Goal: Information Seeking & Learning: Learn about a topic

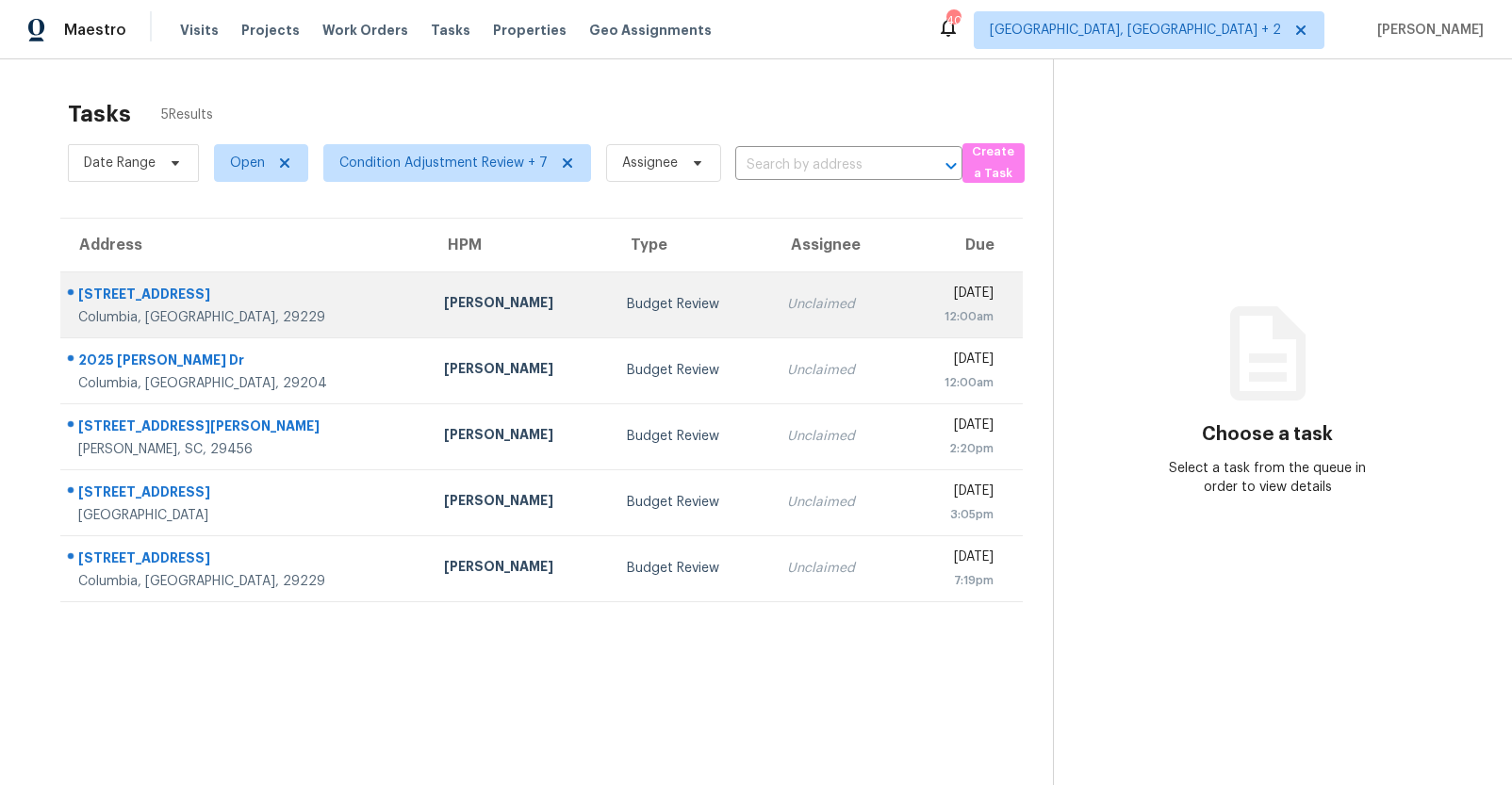
click at [226, 306] on div "[STREET_ADDRESS]" at bounding box center [245, 296] width 336 height 24
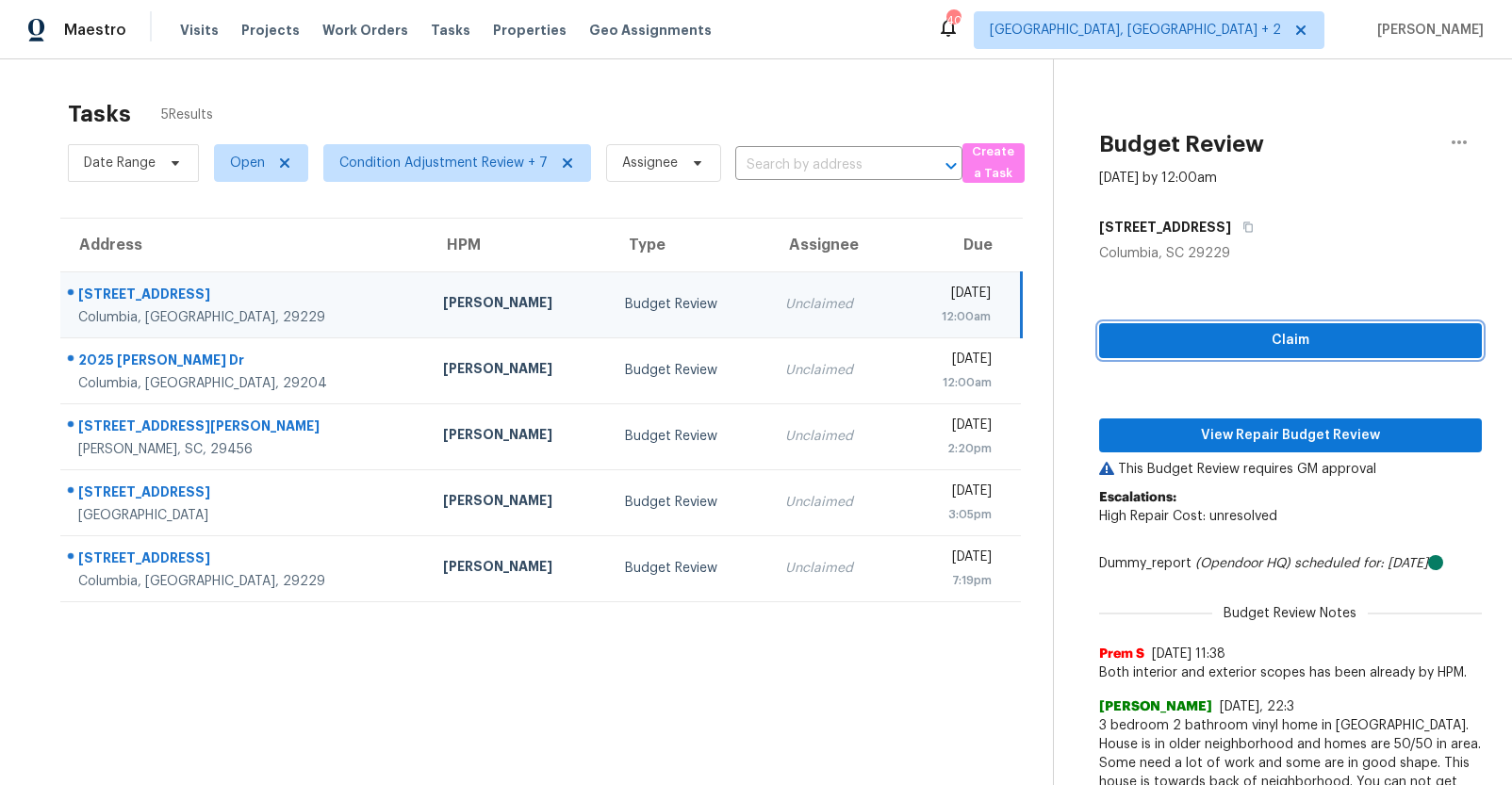
click at [1261, 335] on span "Claim" at bounding box center [1290, 341] width 352 height 24
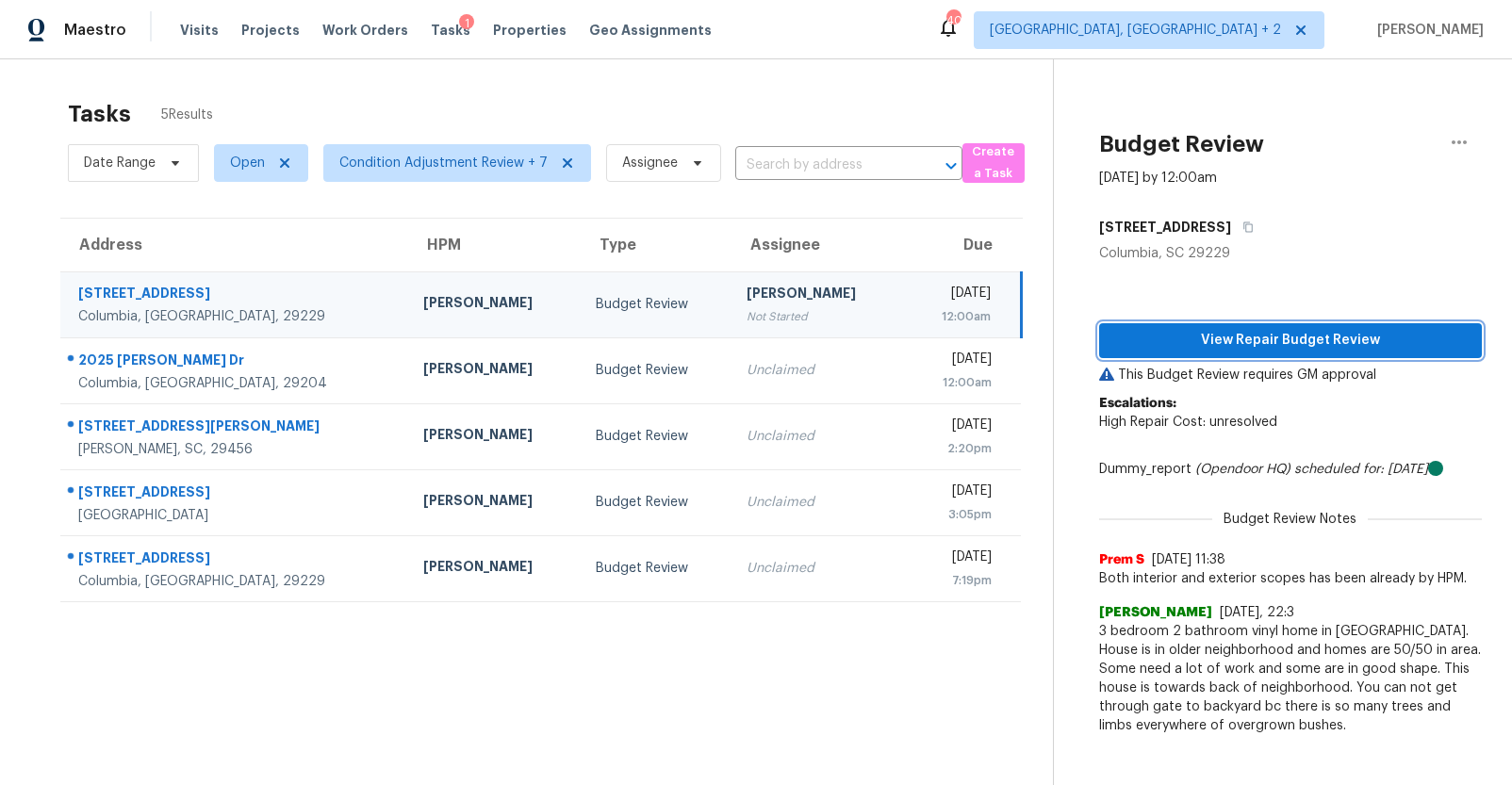
click at [1267, 346] on span "View Repair Budget Review" at bounding box center [1290, 341] width 352 height 24
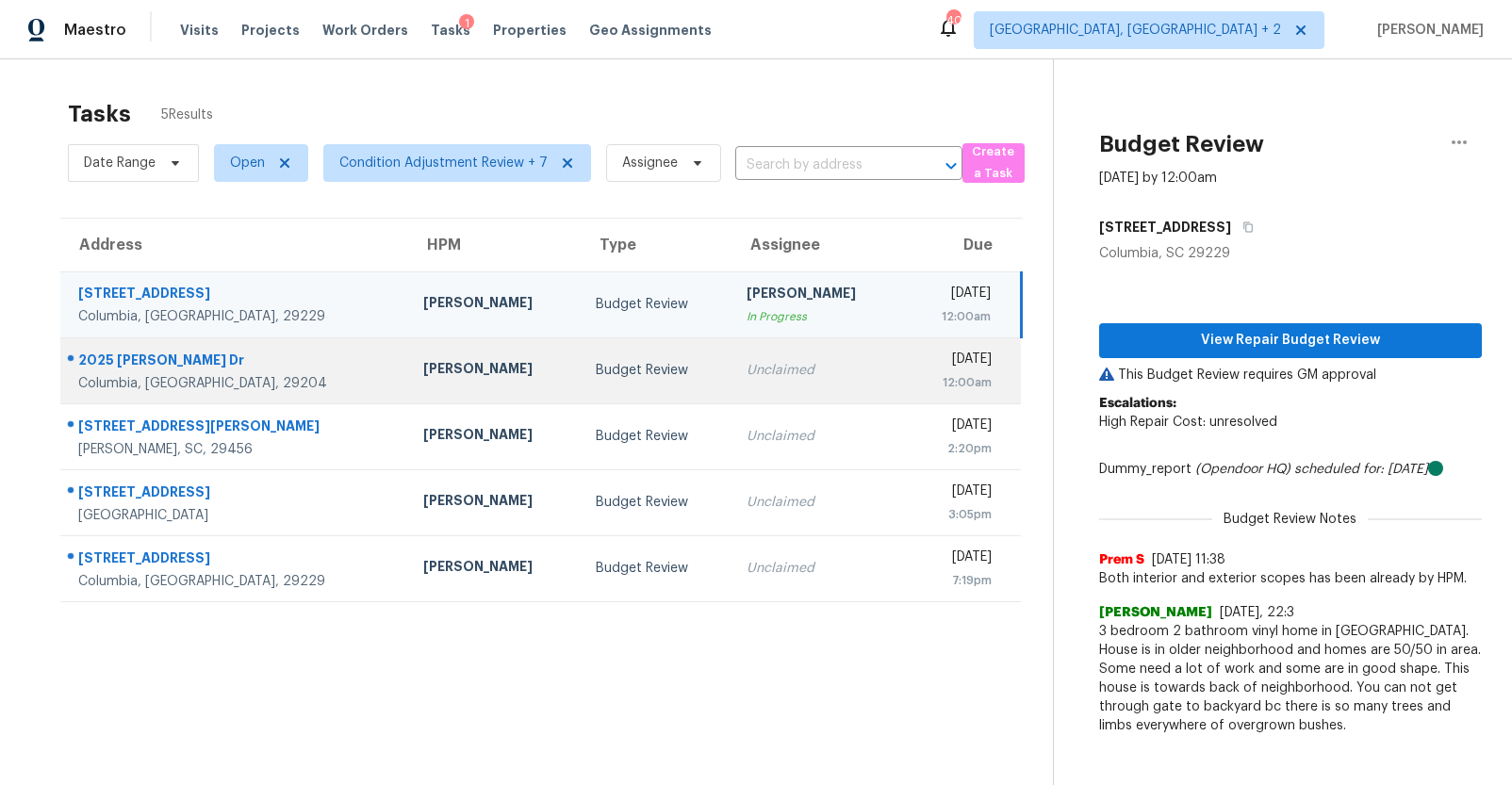
click at [746, 363] on div "Unclaimed" at bounding box center [817, 370] width 143 height 19
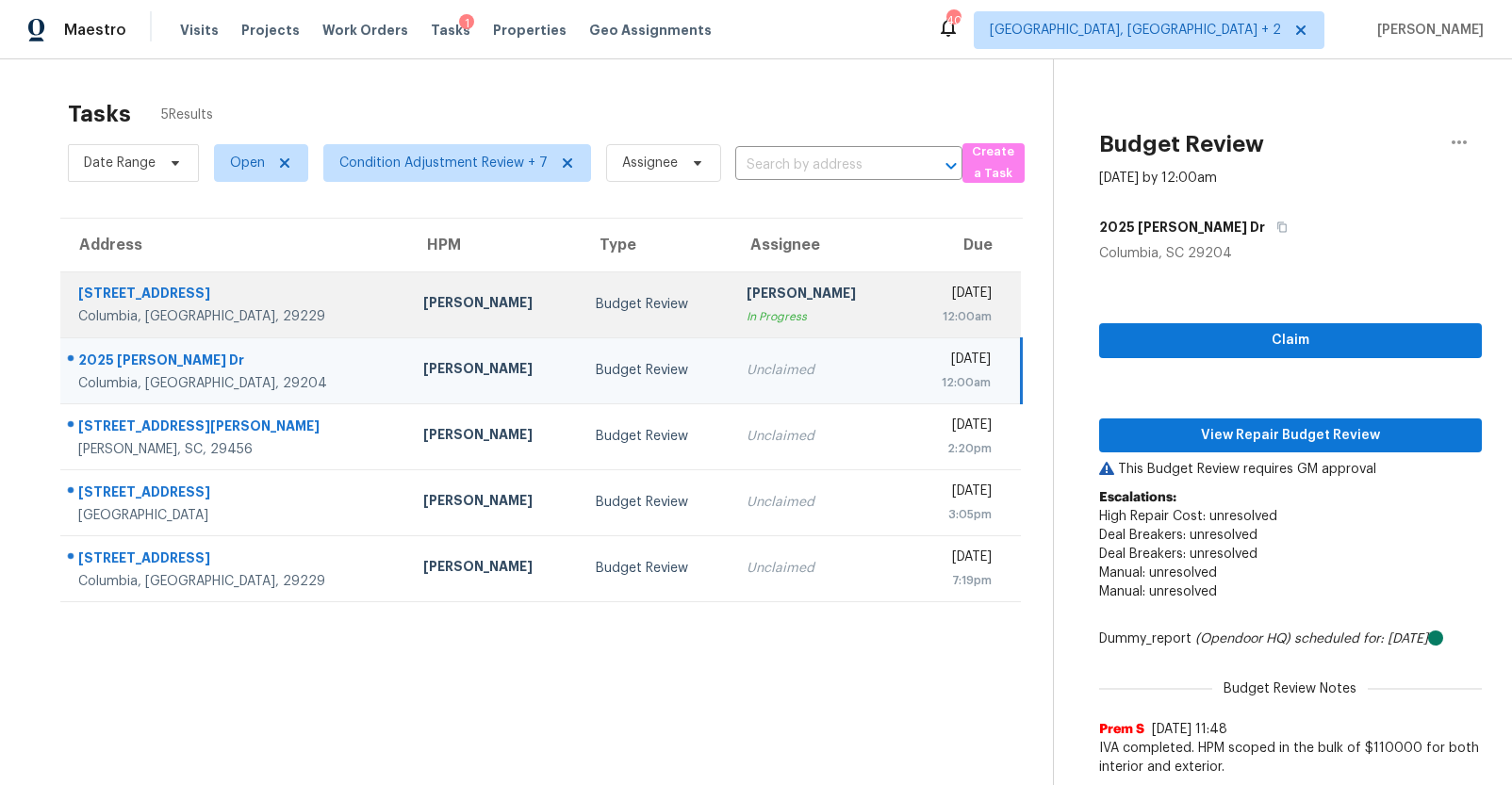
click at [423, 293] on div "[PERSON_NAME]" at bounding box center [495, 304] width 143 height 24
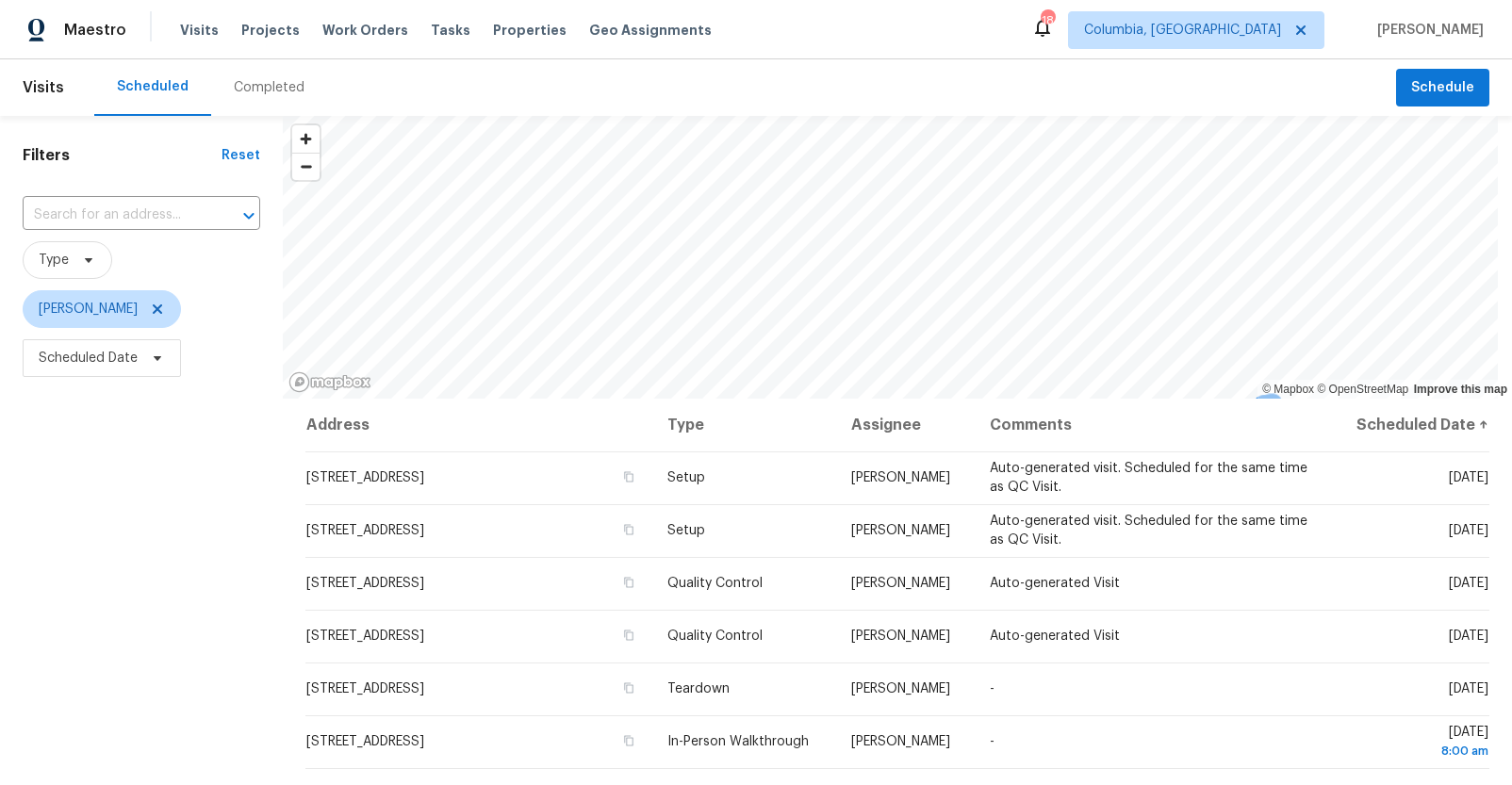
click at [277, 90] on div "Completed" at bounding box center [269, 88] width 70 height 19
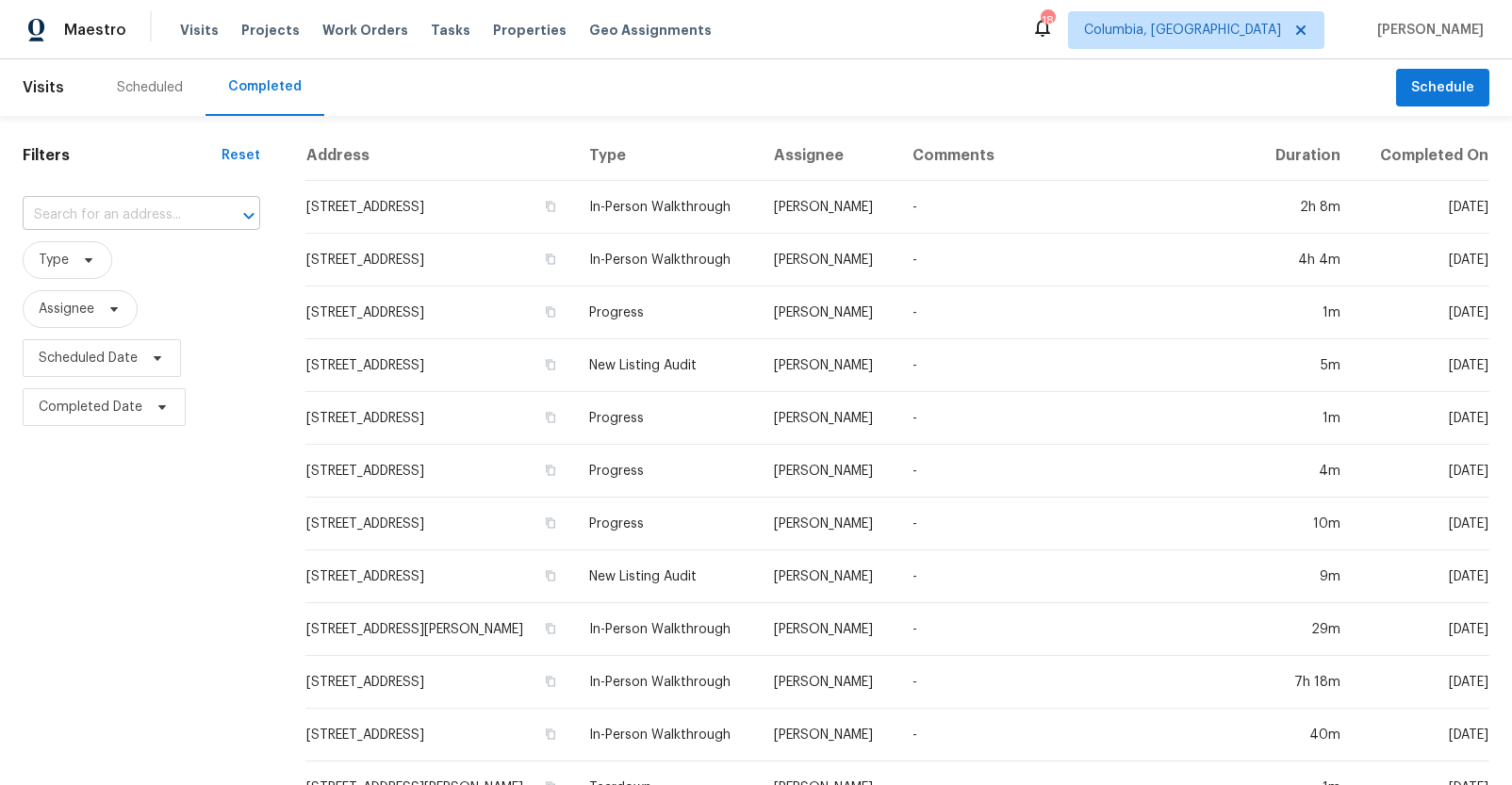
click at [151, 220] on input "text" at bounding box center [115, 215] width 185 height 29
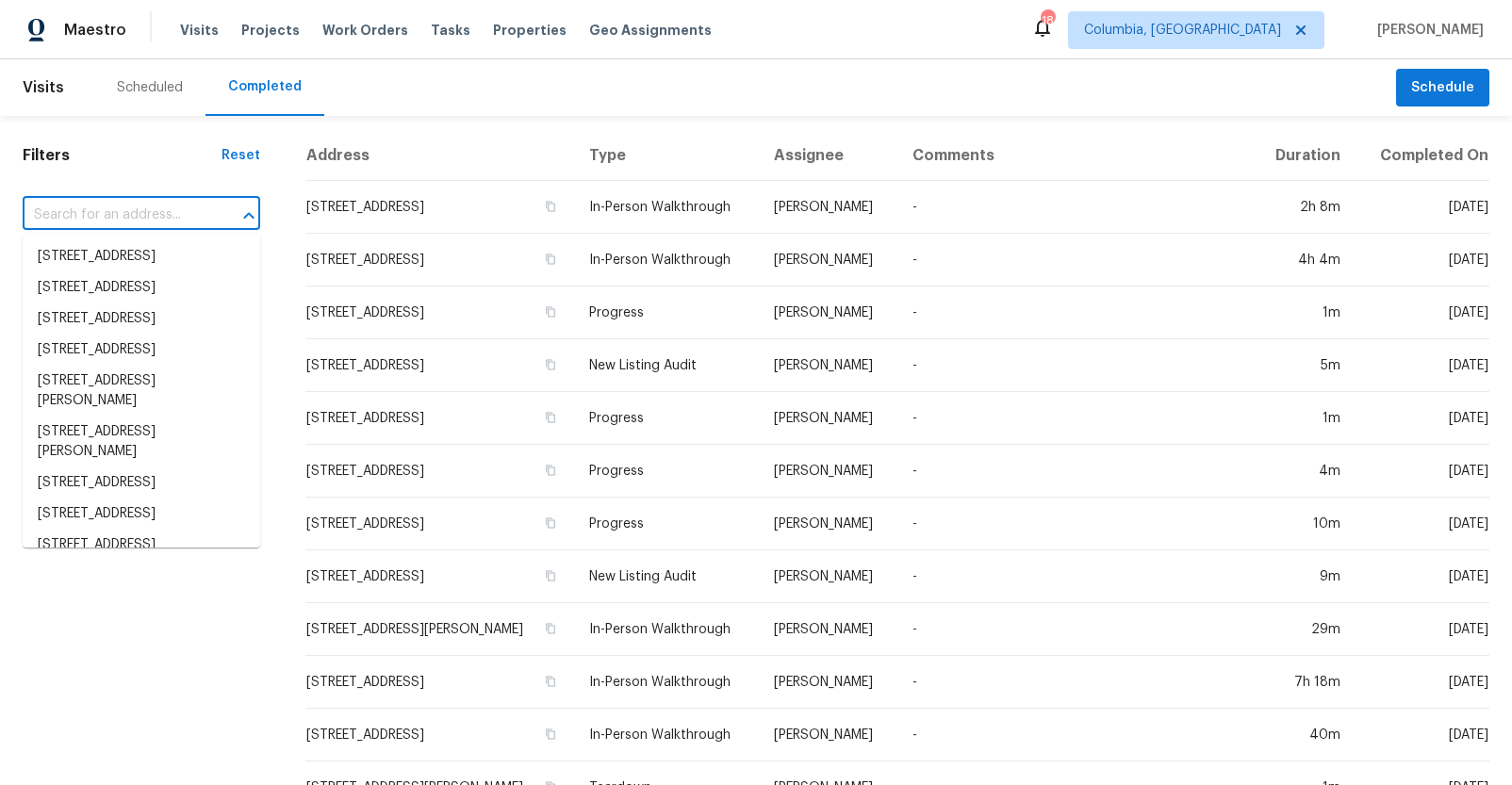
paste input "620 Thornbird Cir, Boiling Springs, SC 29316"
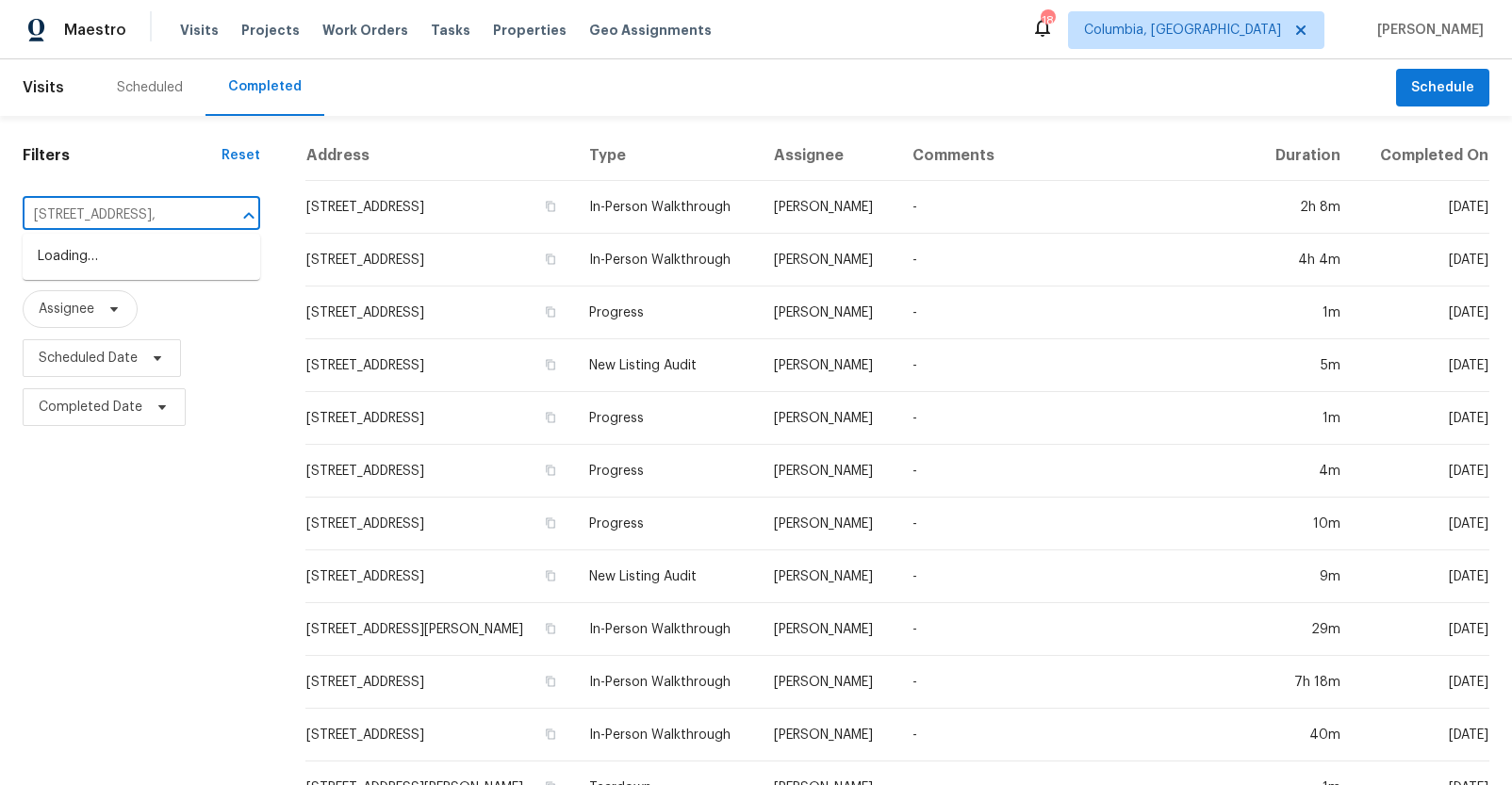
scroll to position [0, 41]
type input "620 Thornbird Cir, Boiling Springs,"
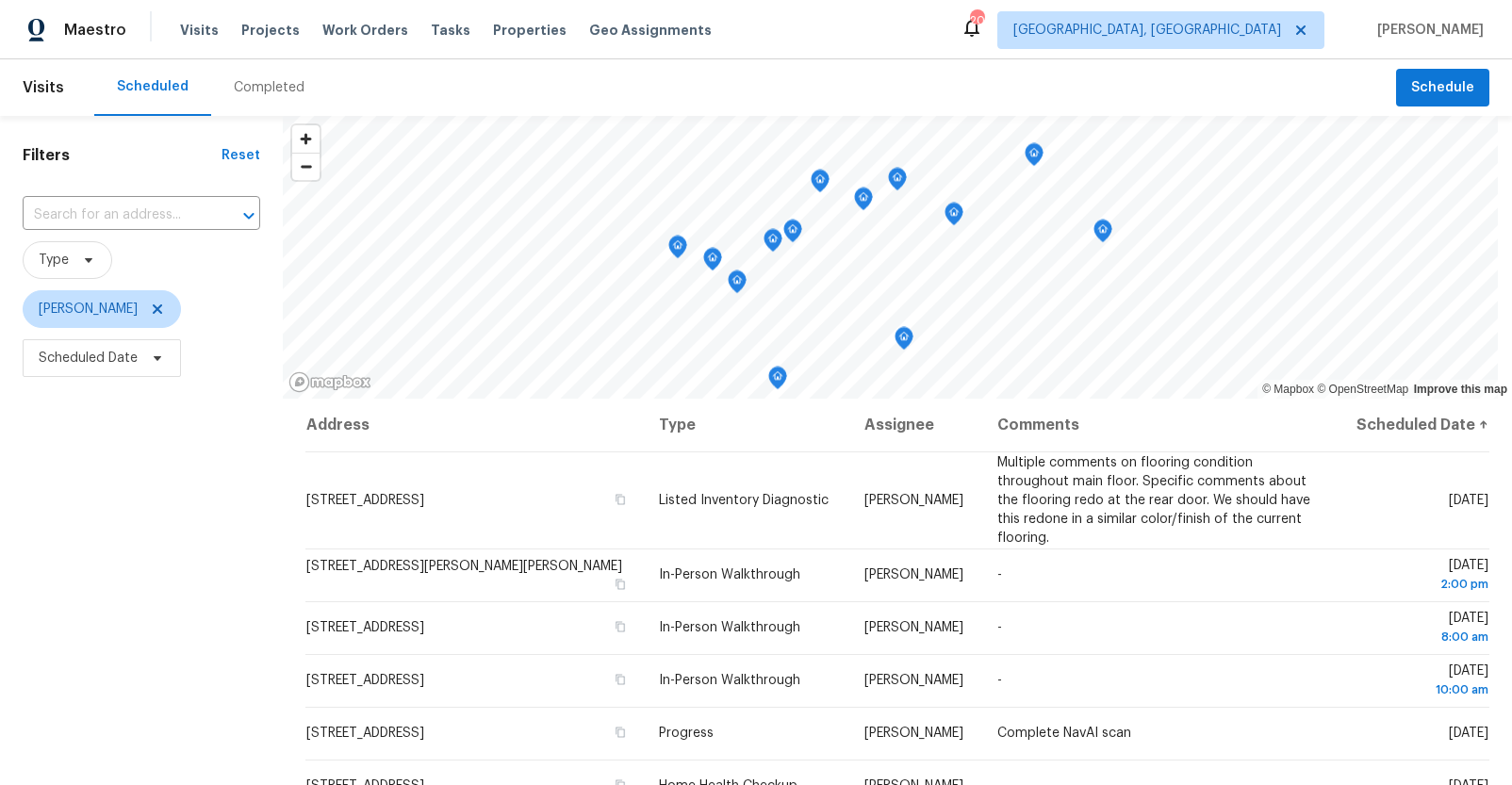
click at [301, 89] on div "Completed" at bounding box center [269, 87] width 116 height 56
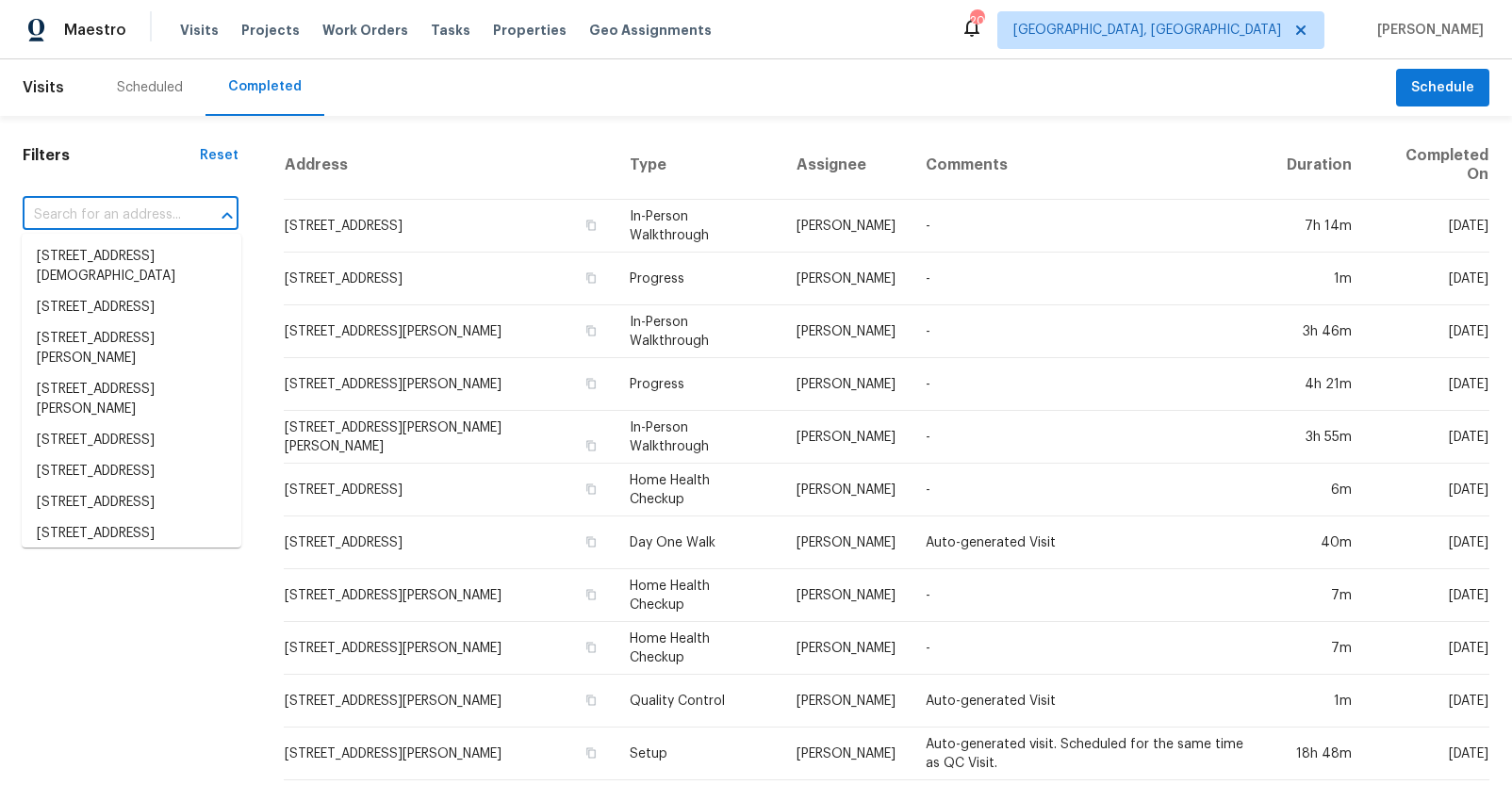
click at [82, 214] on input "text" at bounding box center [104, 215] width 163 height 29
paste input "620 Thornbird Cir, Boiling Springs, SC 29316"
type input "620 Thornbird Cir, Boiling Springs, SC 29316"
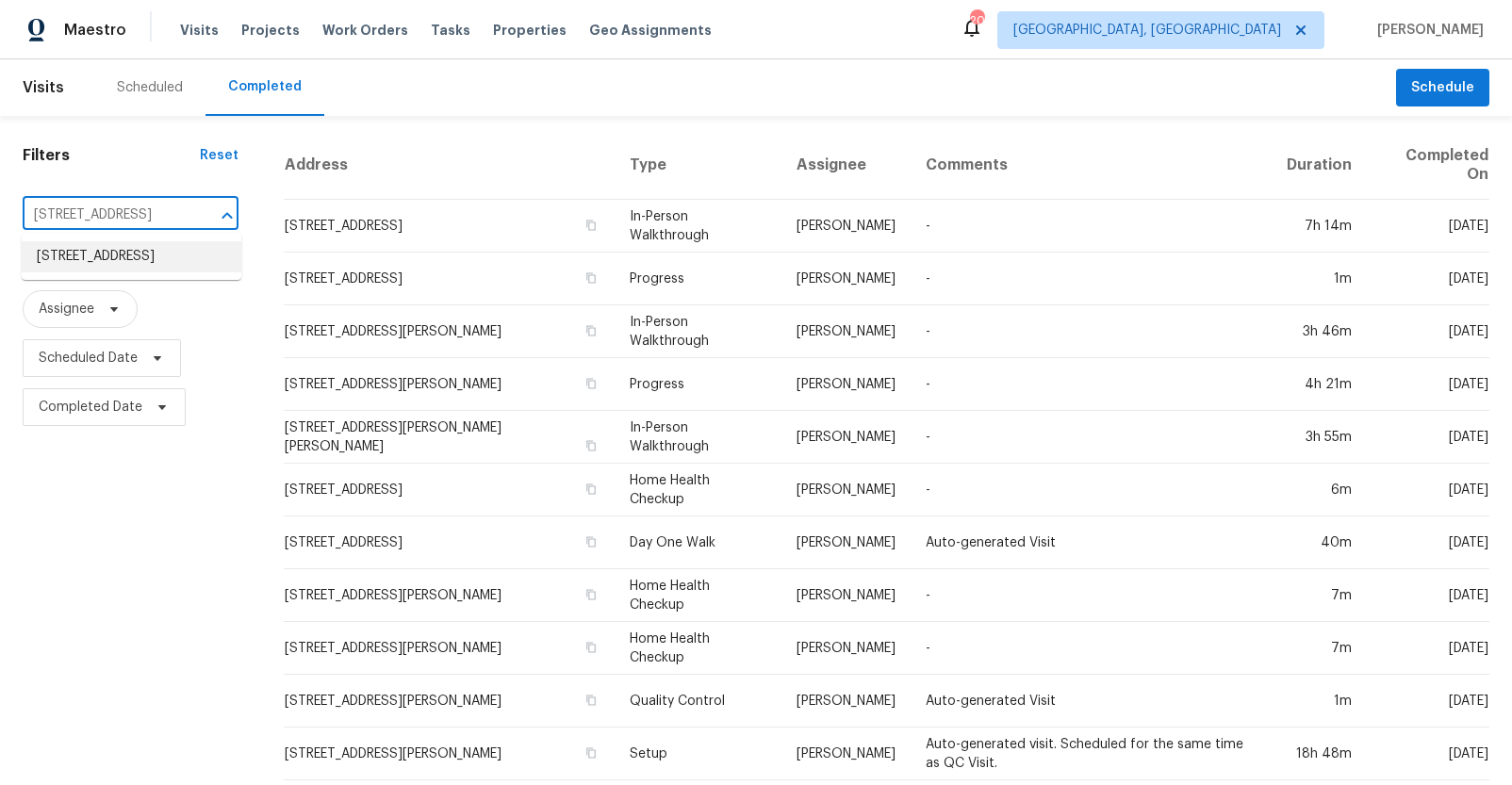
click at [87, 244] on li "620 Thornbird Cir, Boiling Springs, SC 29316" at bounding box center [131, 257] width 220 height 31
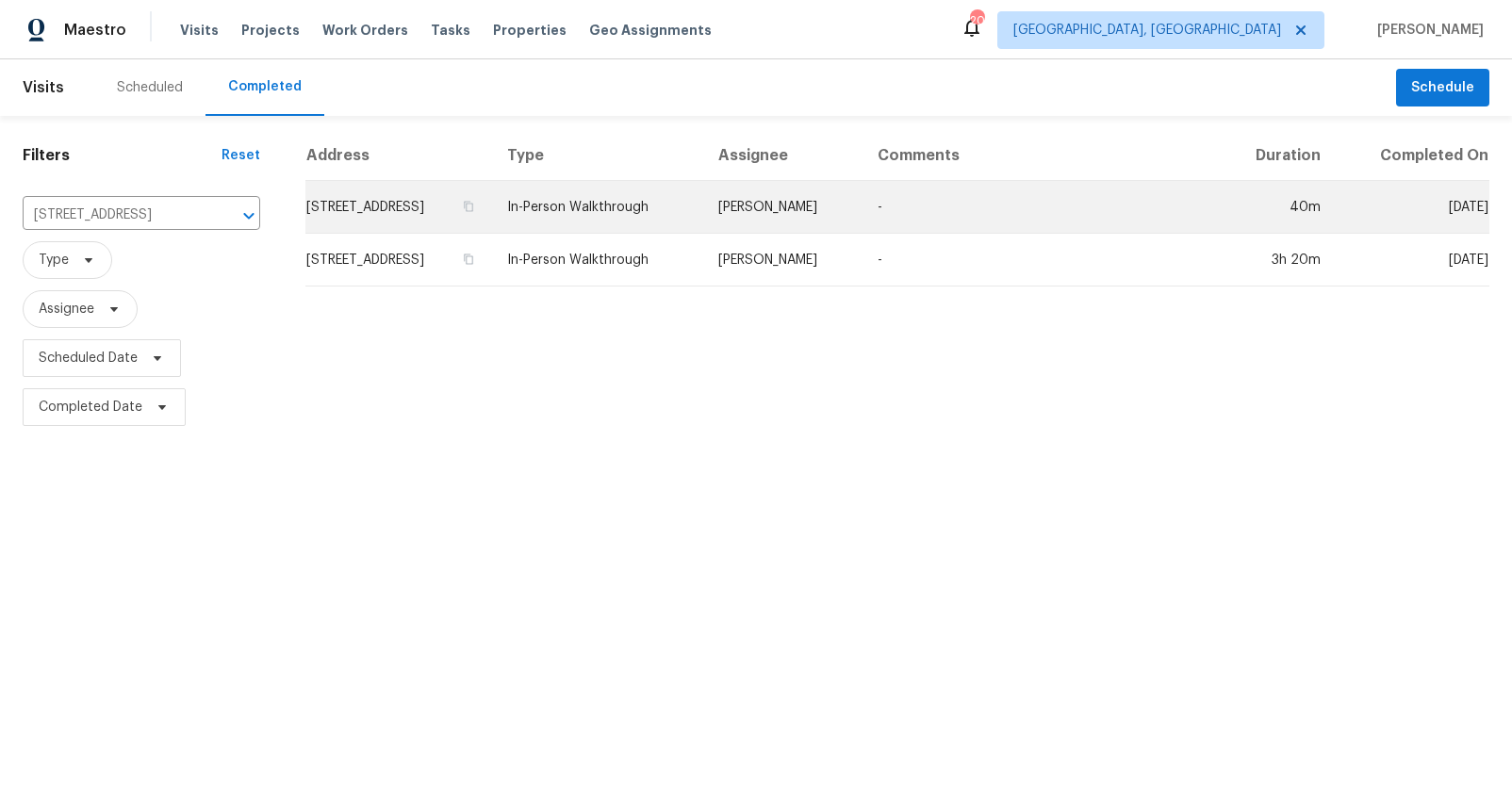
click at [492, 207] on td "620 Thornbird Cir, Boiling Springs, SC 29316" at bounding box center [399, 206] width 187 height 52
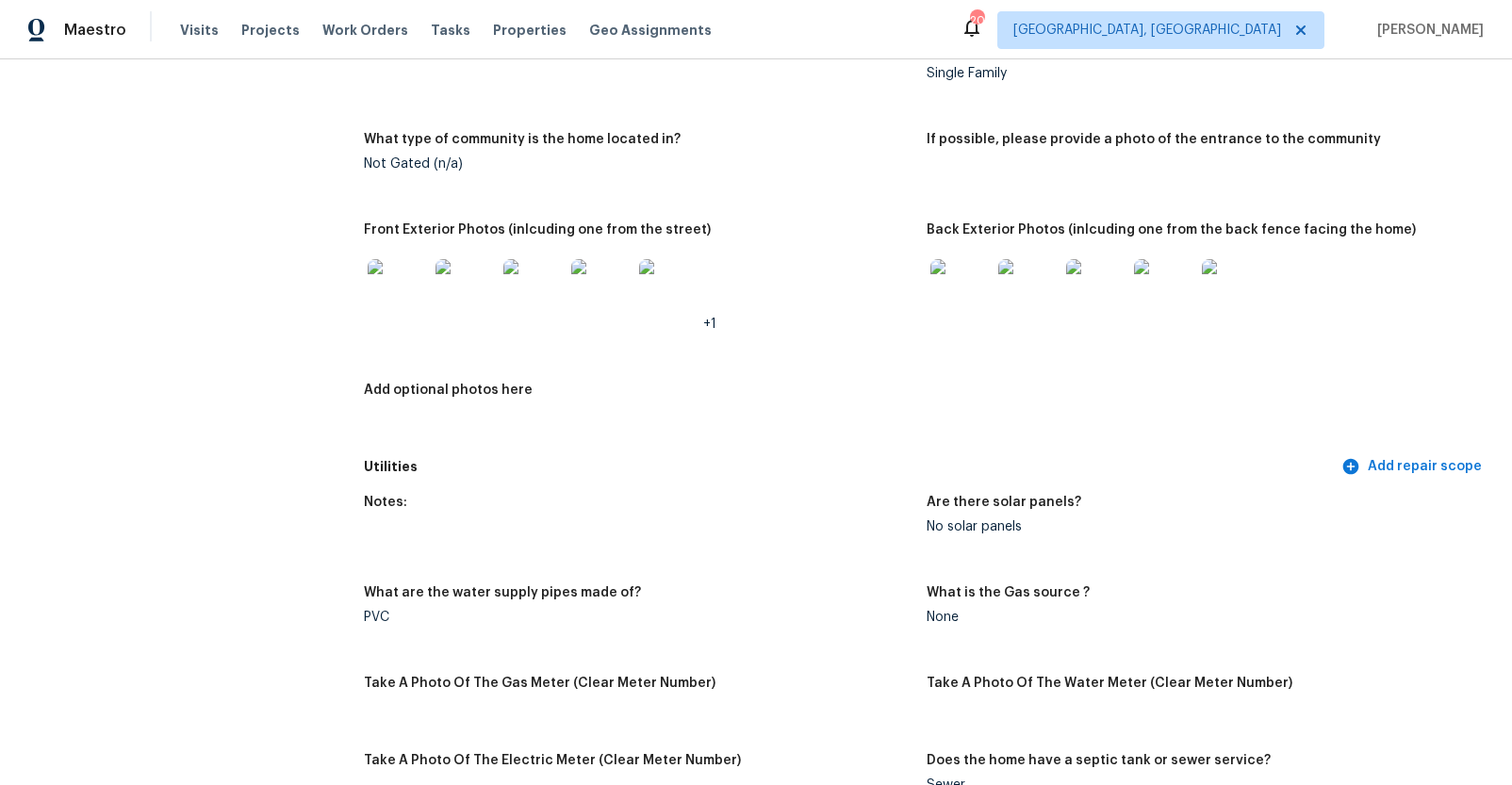
scroll to position [651, 0]
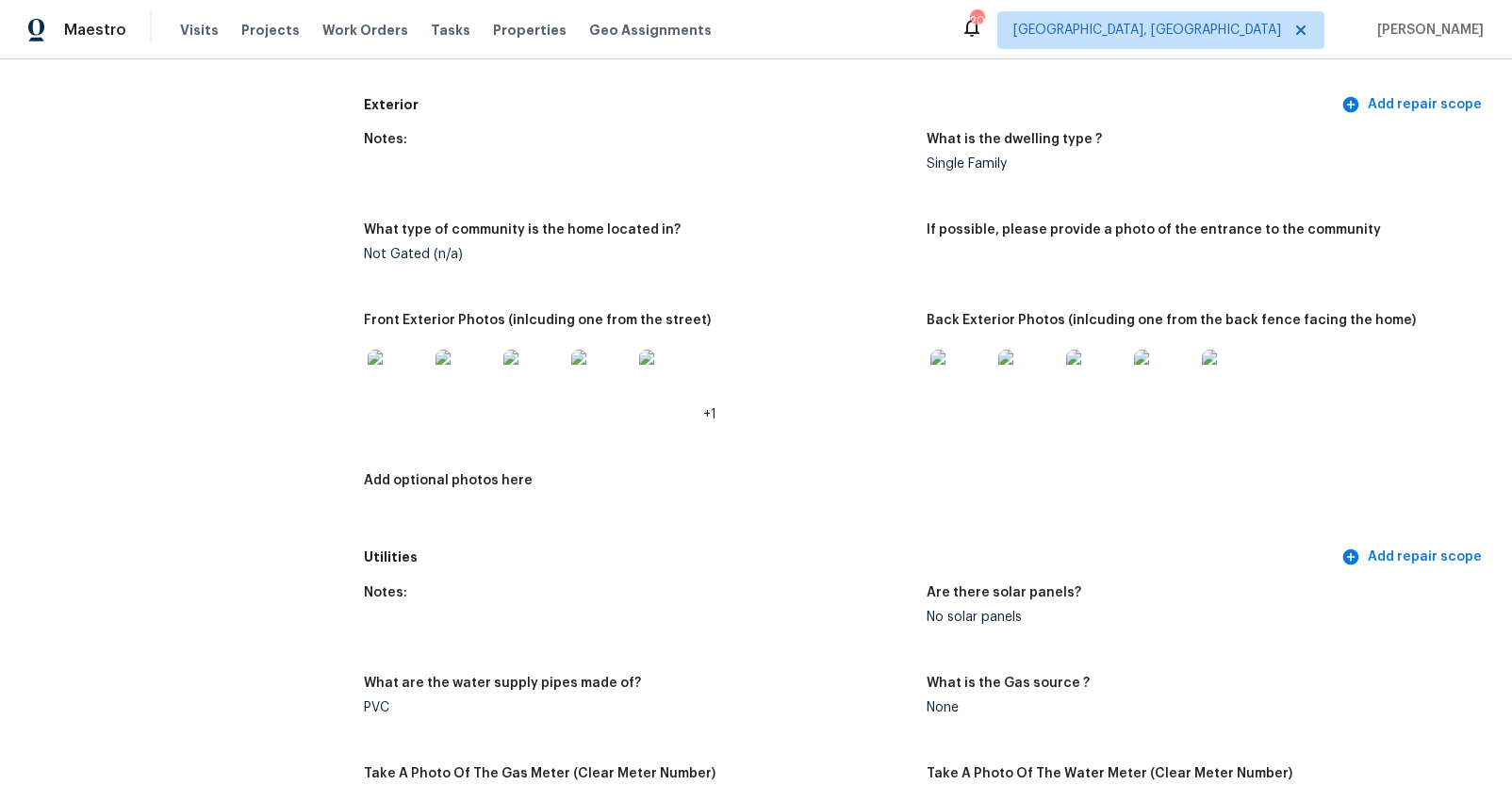
click at [400, 388] on img at bounding box center [397, 379] width 60 height 60
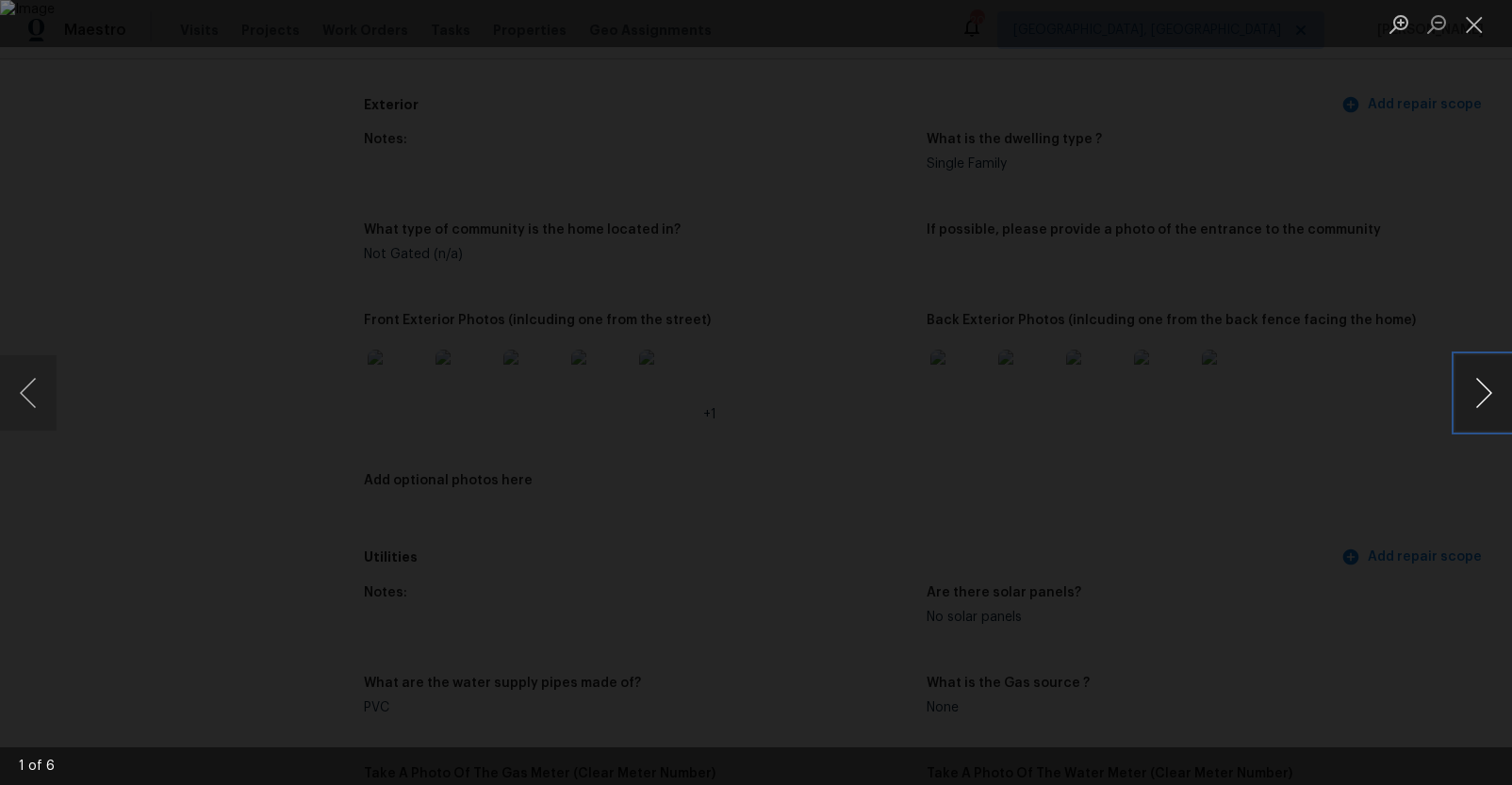
click at [1468, 389] on button "Next image" at bounding box center [1483, 392] width 56 height 75
click at [1471, 388] on button "Next image" at bounding box center [1483, 392] width 56 height 75
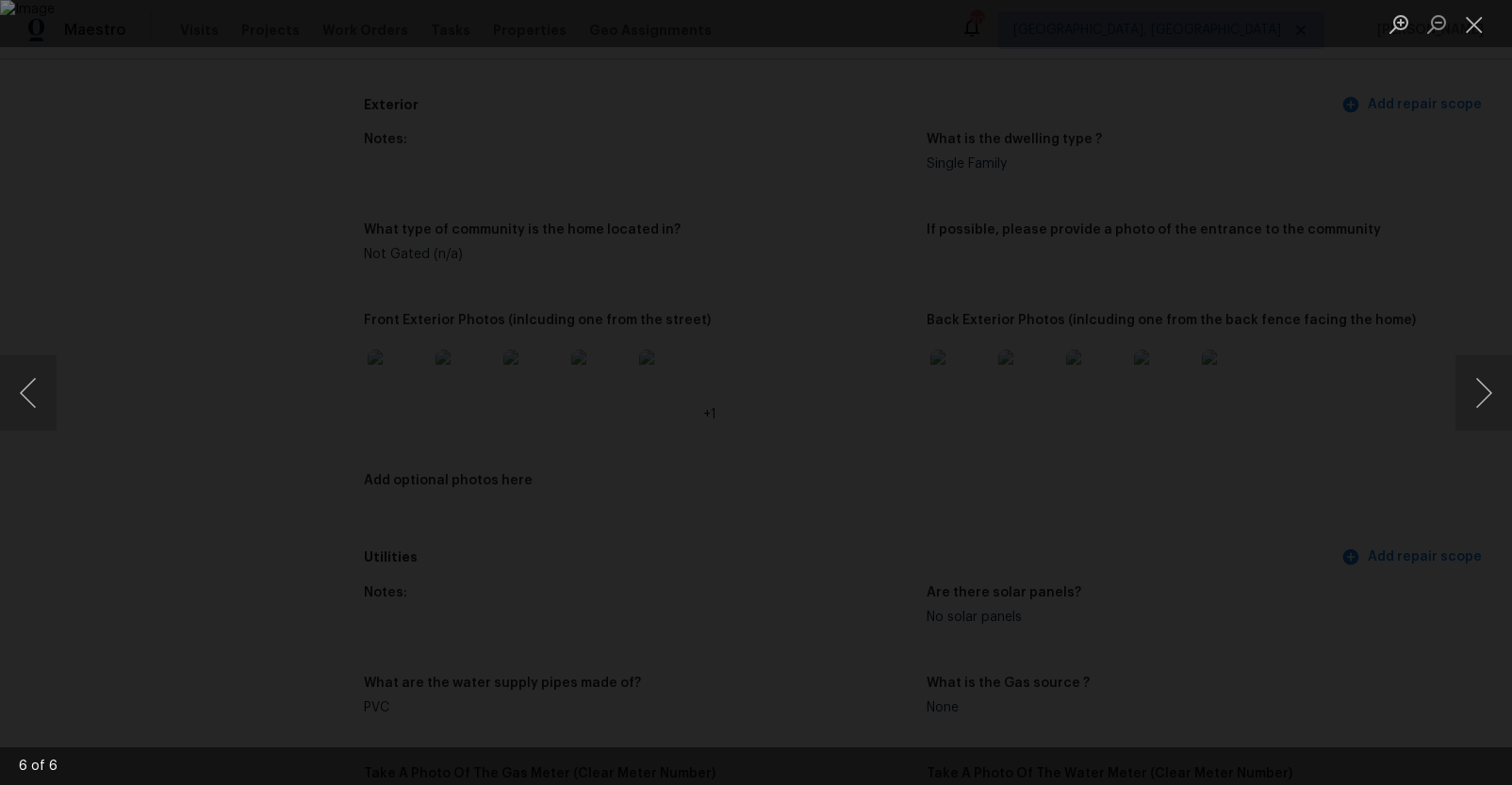
click at [1389, 439] on div "Lightbox" at bounding box center [756, 392] width 1512 height 785
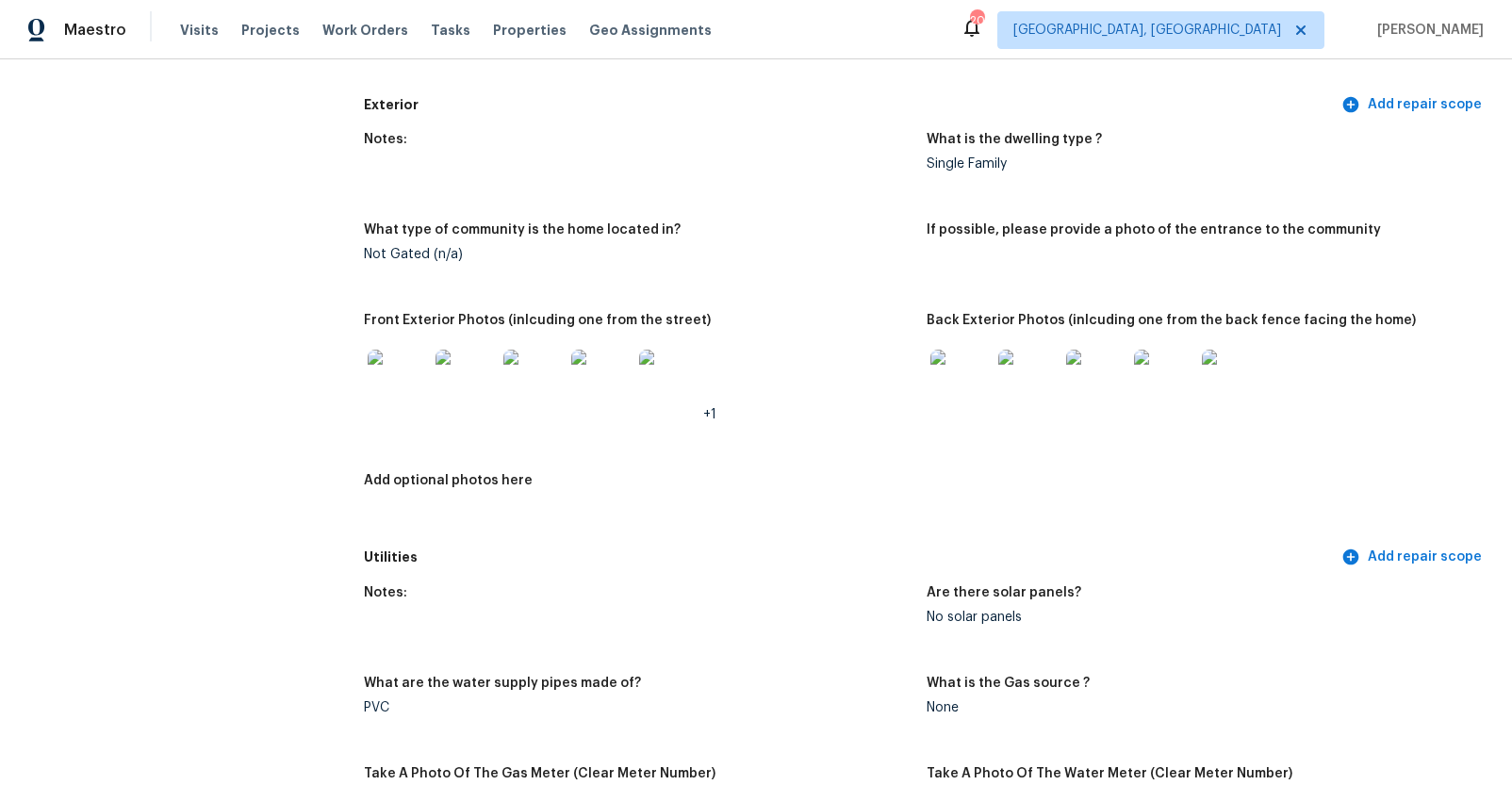
click at [954, 381] on img at bounding box center [960, 379] width 60 height 60
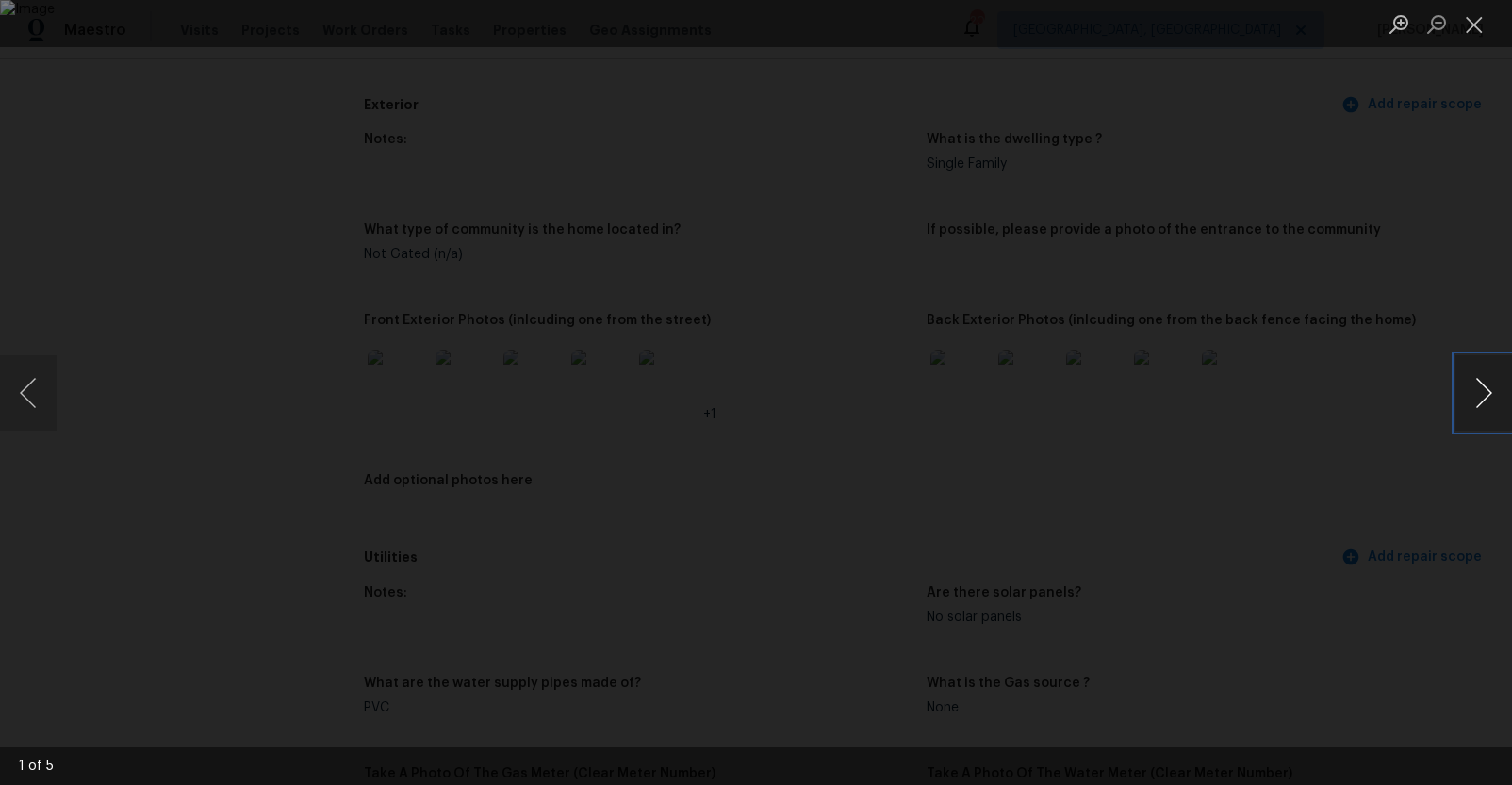
click at [1470, 395] on button "Next image" at bounding box center [1483, 392] width 56 height 75
click at [1342, 328] on div "Lightbox" at bounding box center [756, 392] width 1512 height 785
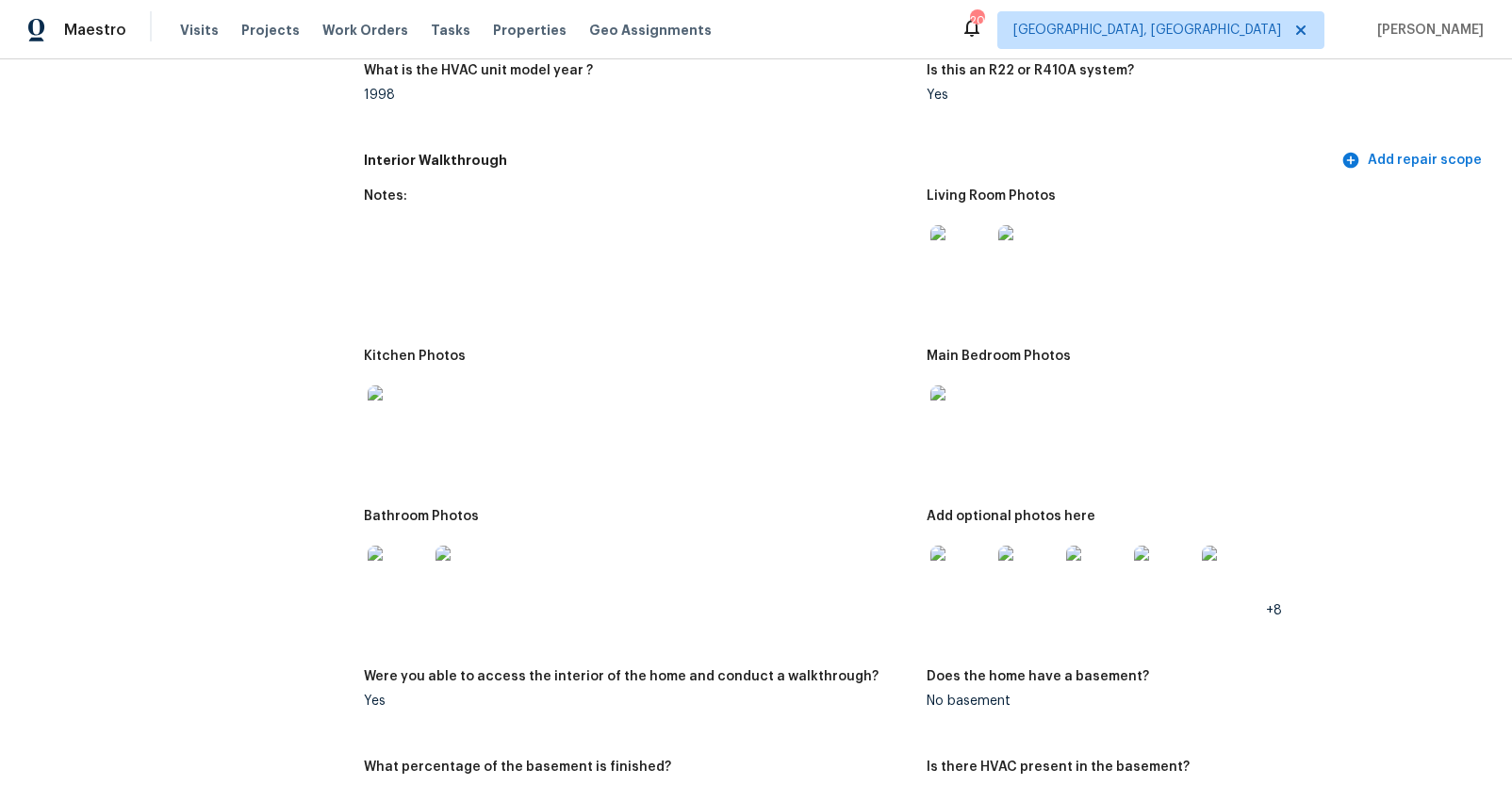
scroll to position [1788, 0]
click at [970, 276] on img at bounding box center [960, 253] width 60 height 60
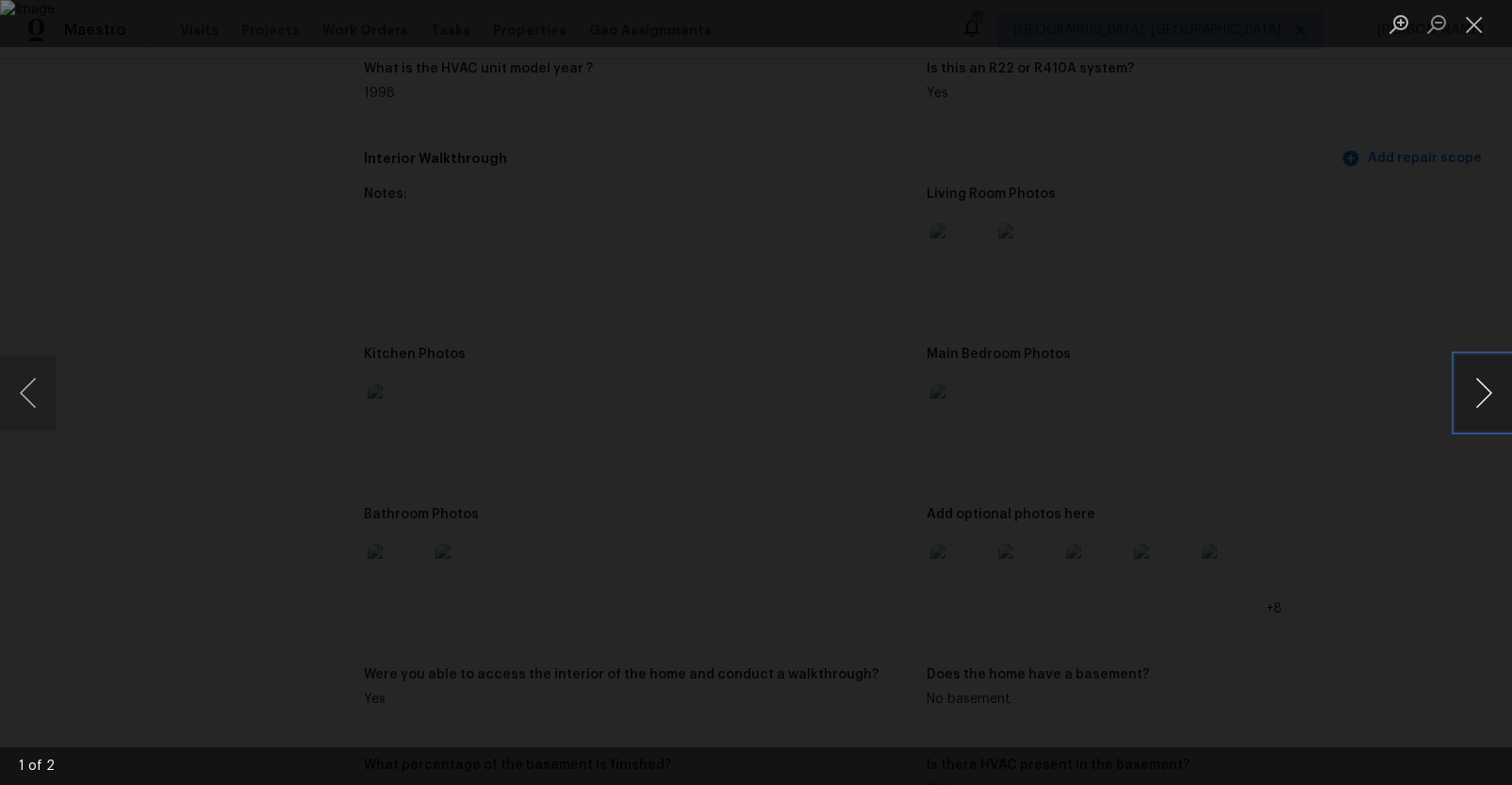
click at [1467, 382] on button "Next image" at bounding box center [1483, 392] width 56 height 75
click at [1398, 415] on div "Lightbox" at bounding box center [756, 392] width 1512 height 785
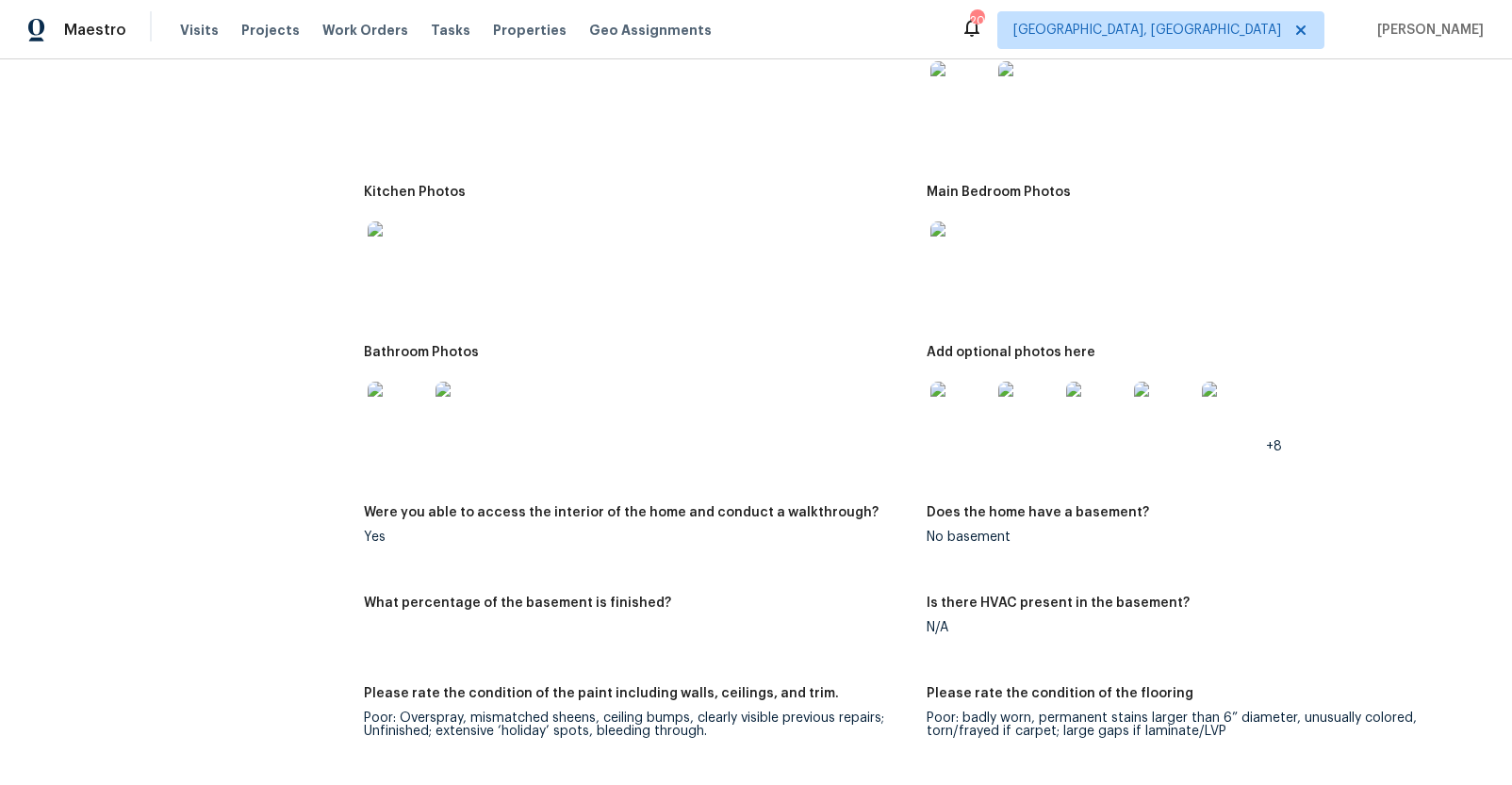
scroll to position [1964, 0]
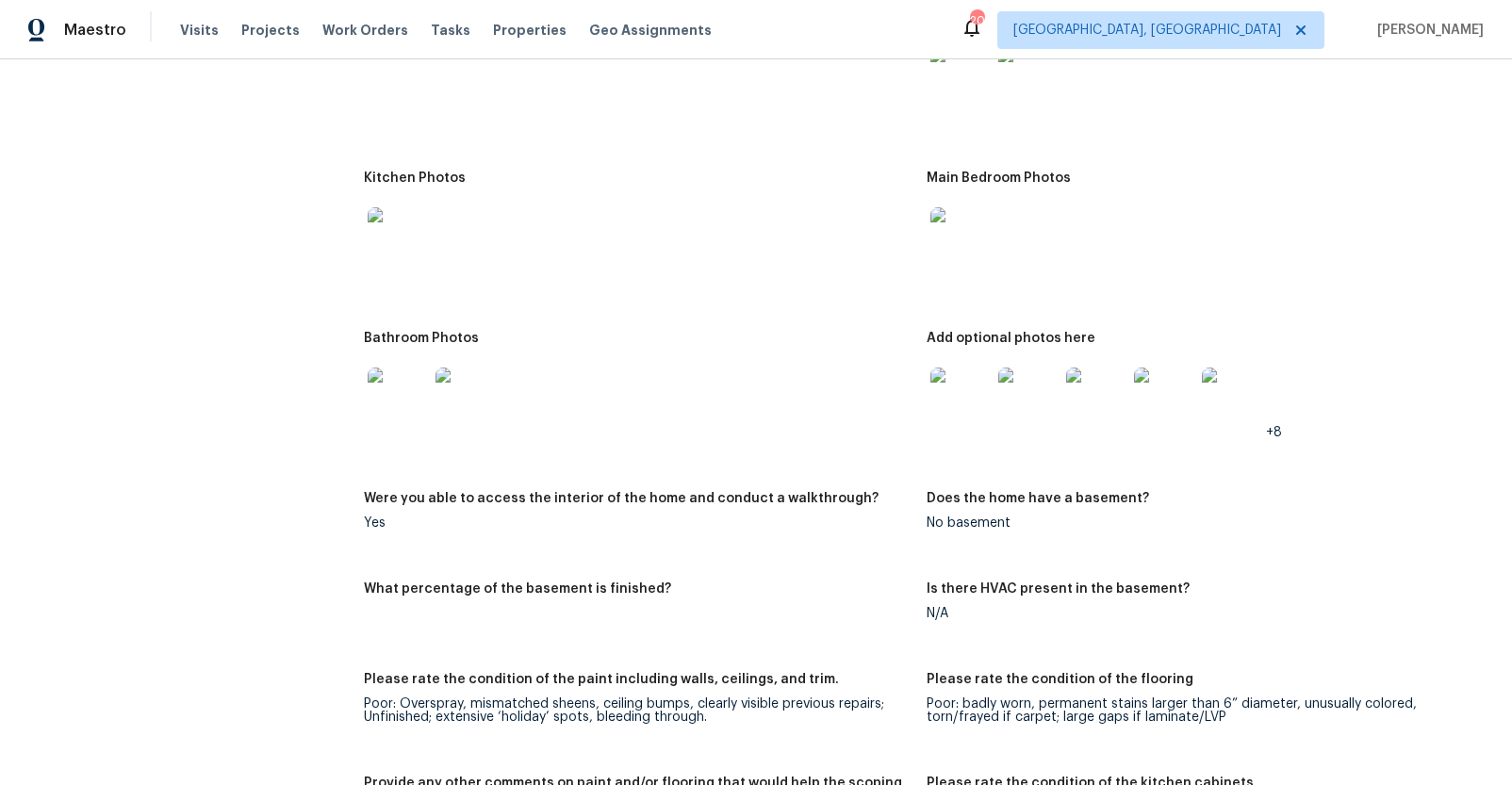
click at [964, 250] on img at bounding box center [960, 237] width 60 height 60
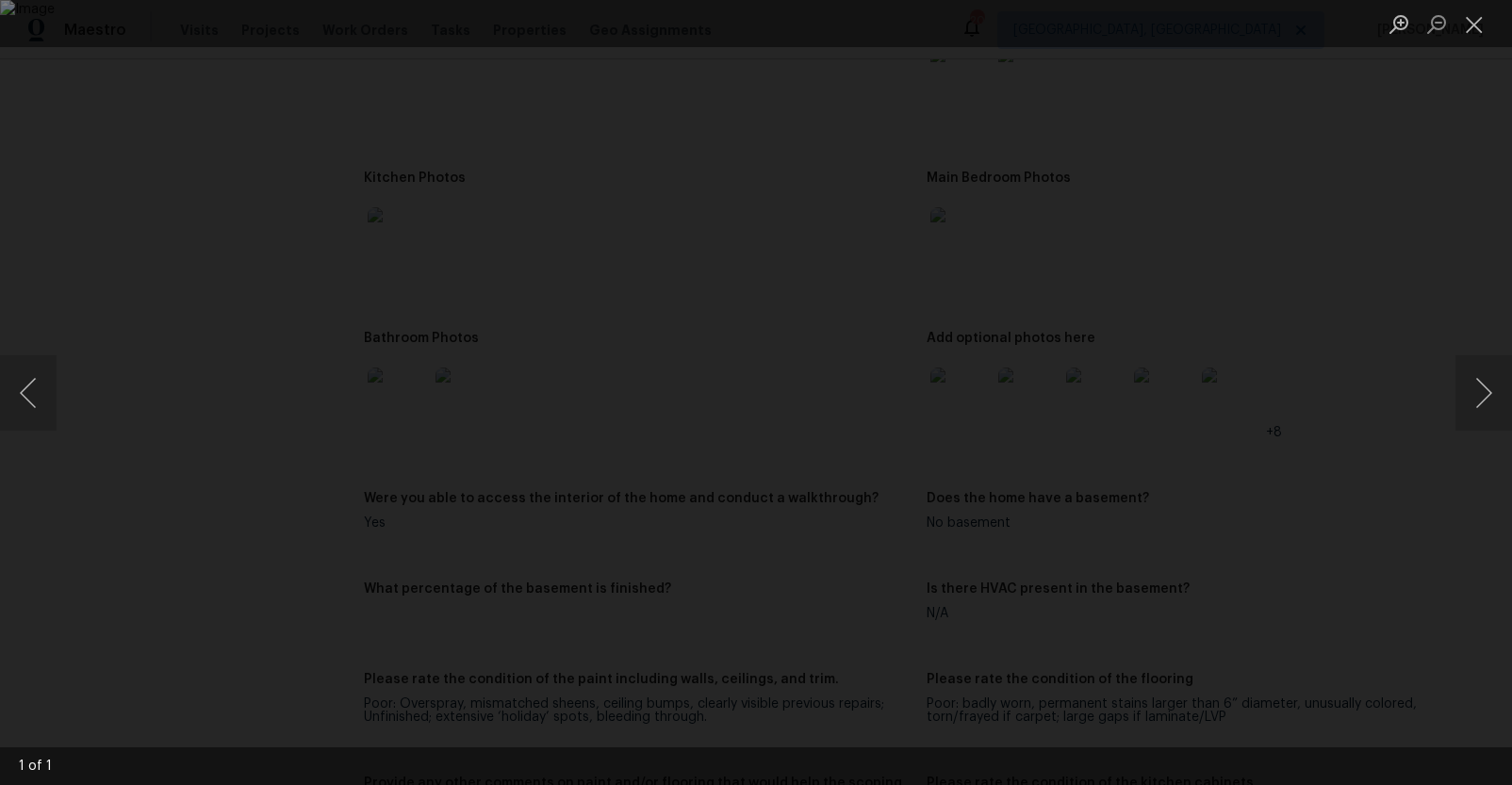
click at [1346, 407] on div "Lightbox" at bounding box center [756, 392] width 1512 height 785
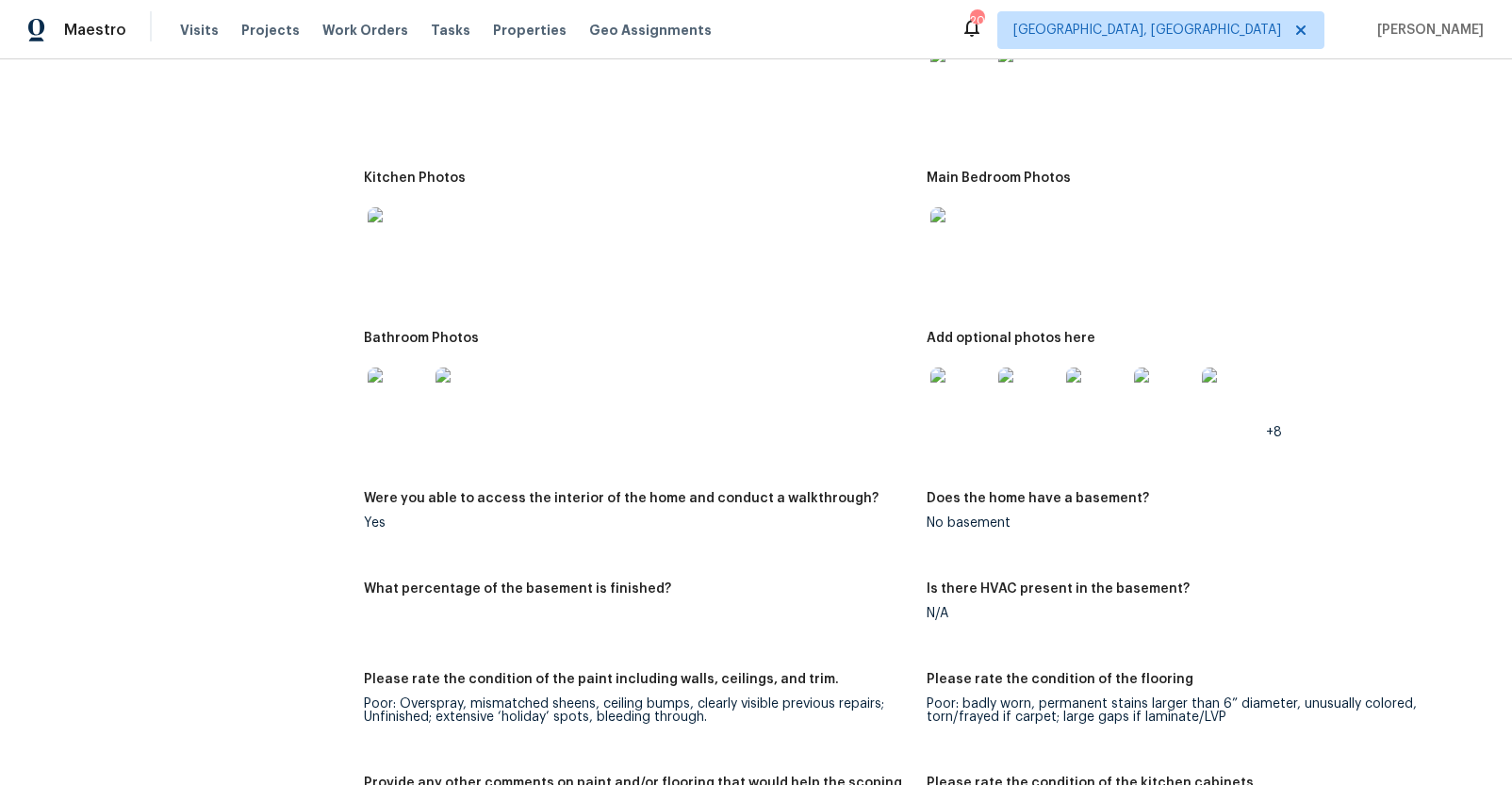
click at [383, 408] on img at bounding box center [397, 397] width 60 height 60
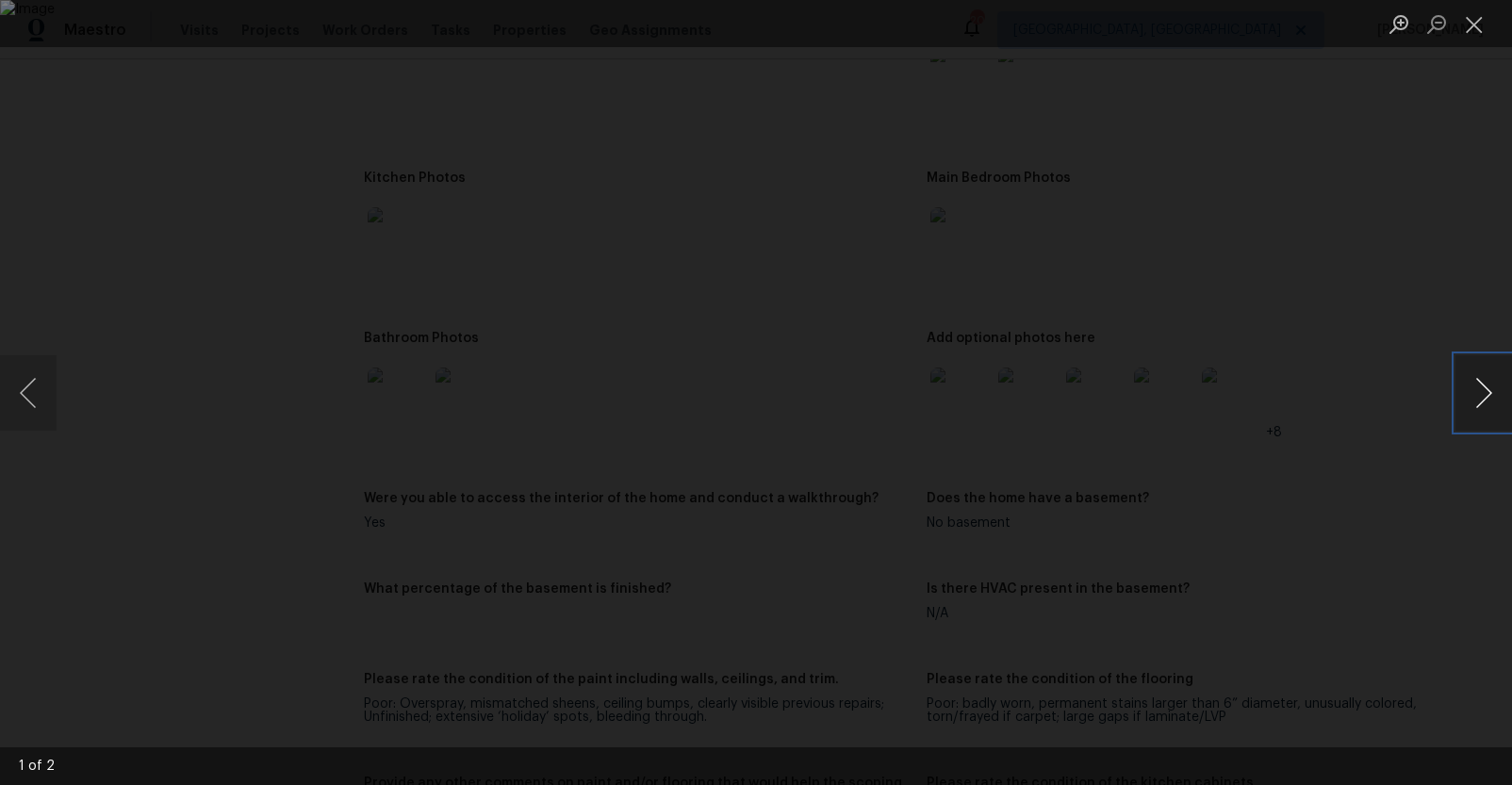
click at [1464, 385] on button "Next image" at bounding box center [1483, 392] width 56 height 75
click at [1344, 355] on div "Lightbox" at bounding box center [756, 392] width 1512 height 785
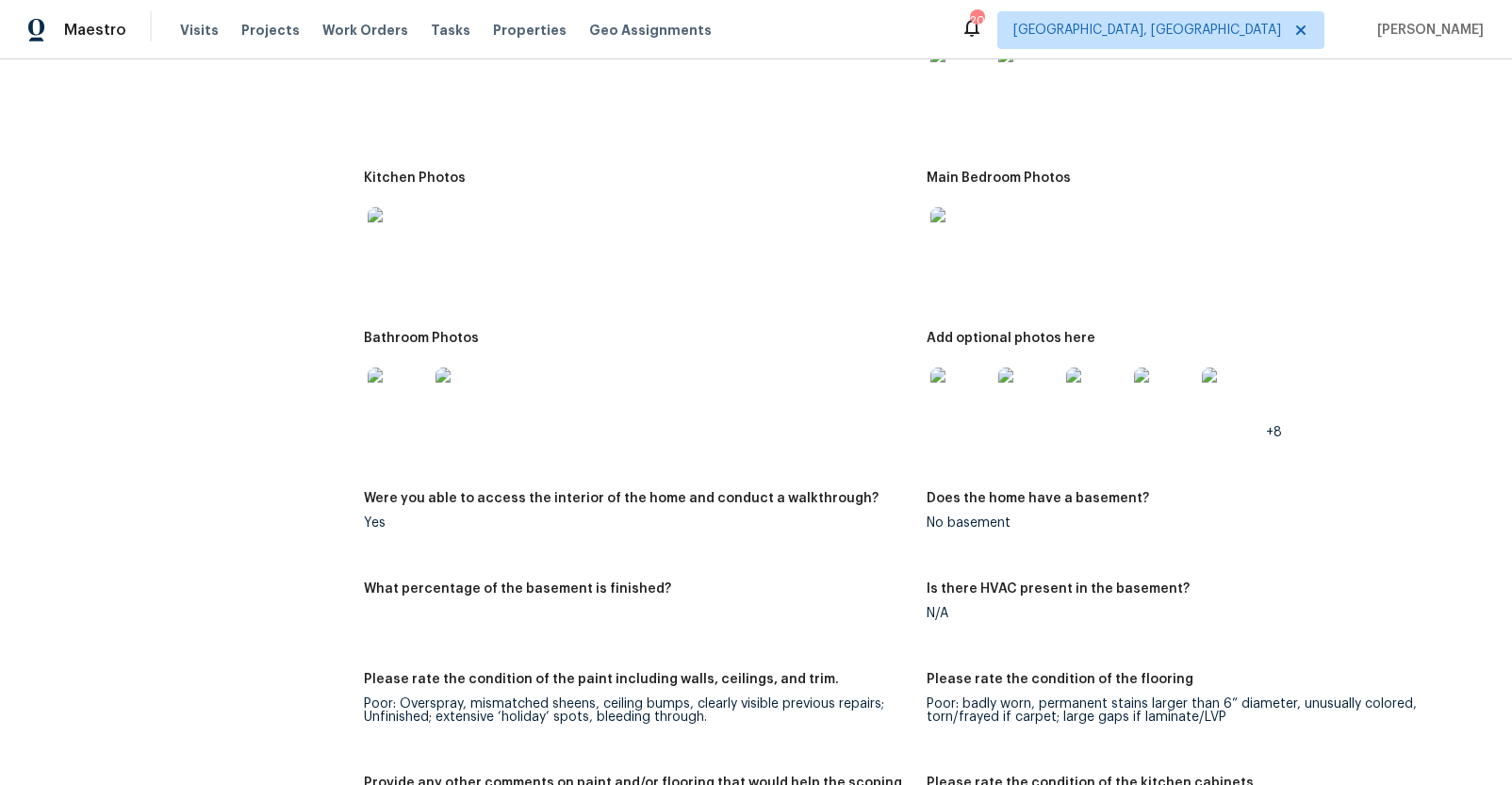
click at [950, 390] on img at bounding box center [960, 397] width 60 height 60
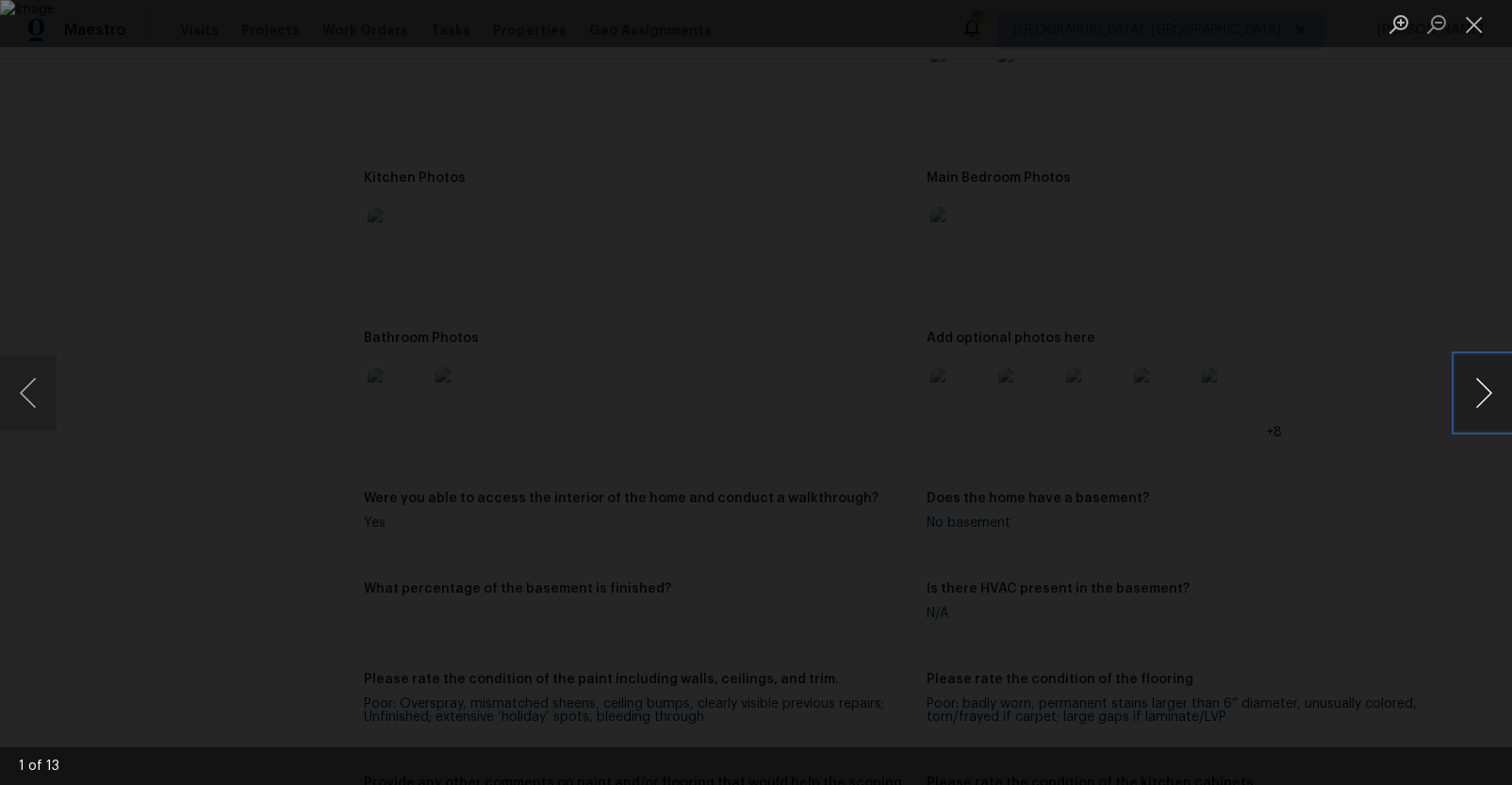
click at [1457, 394] on button "Next image" at bounding box center [1483, 392] width 56 height 75
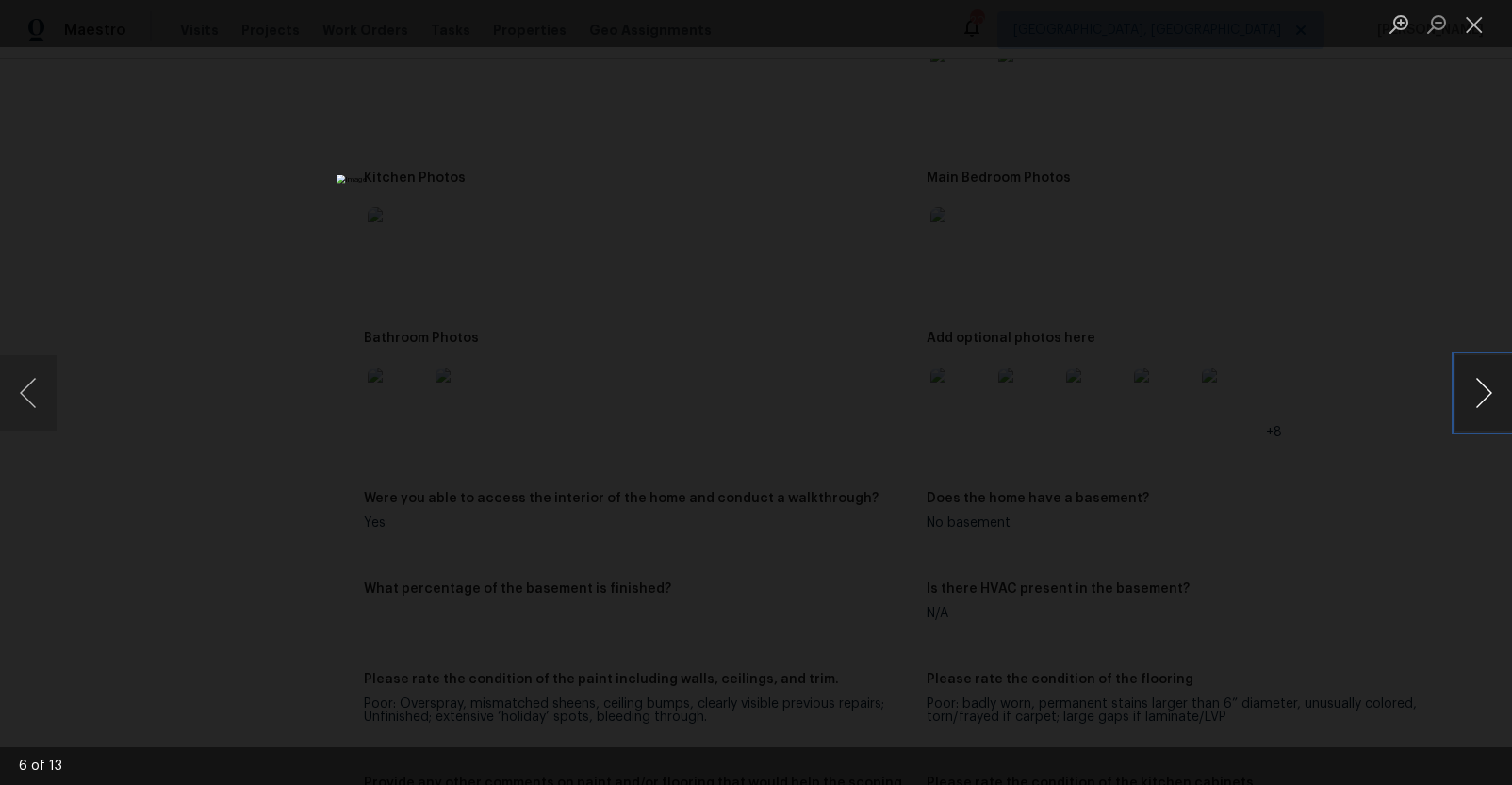
click at [1457, 394] on button "Next image" at bounding box center [1483, 392] width 56 height 75
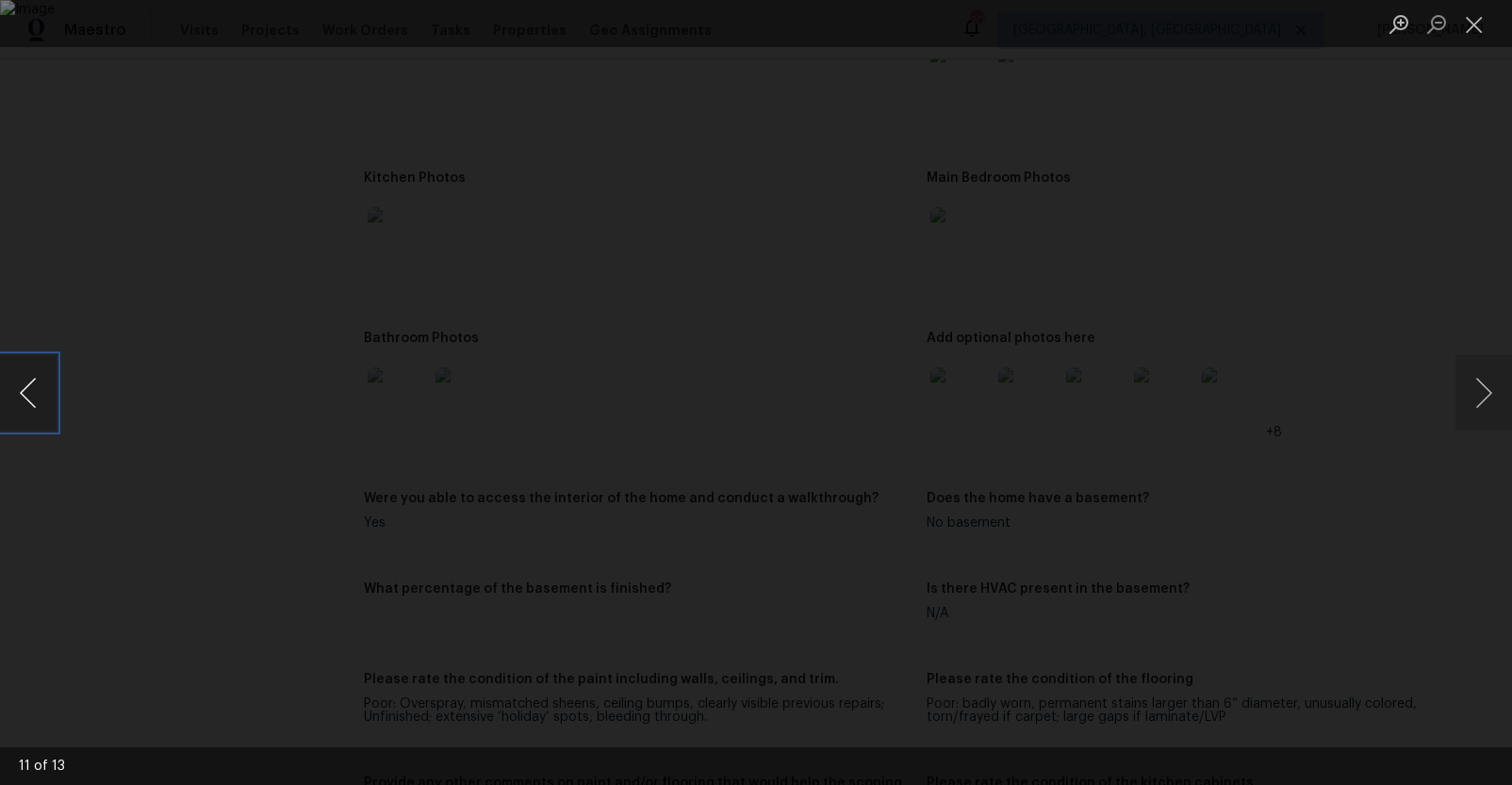
click at [36, 378] on button "Previous image" at bounding box center [28, 392] width 56 height 75
click at [1459, 381] on button "Next image" at bounding box center [1483, 392] width 56 height 75
click at [1336, 303] on div "Lightbox" at bounding box center [756, 392] width 1512 height 785
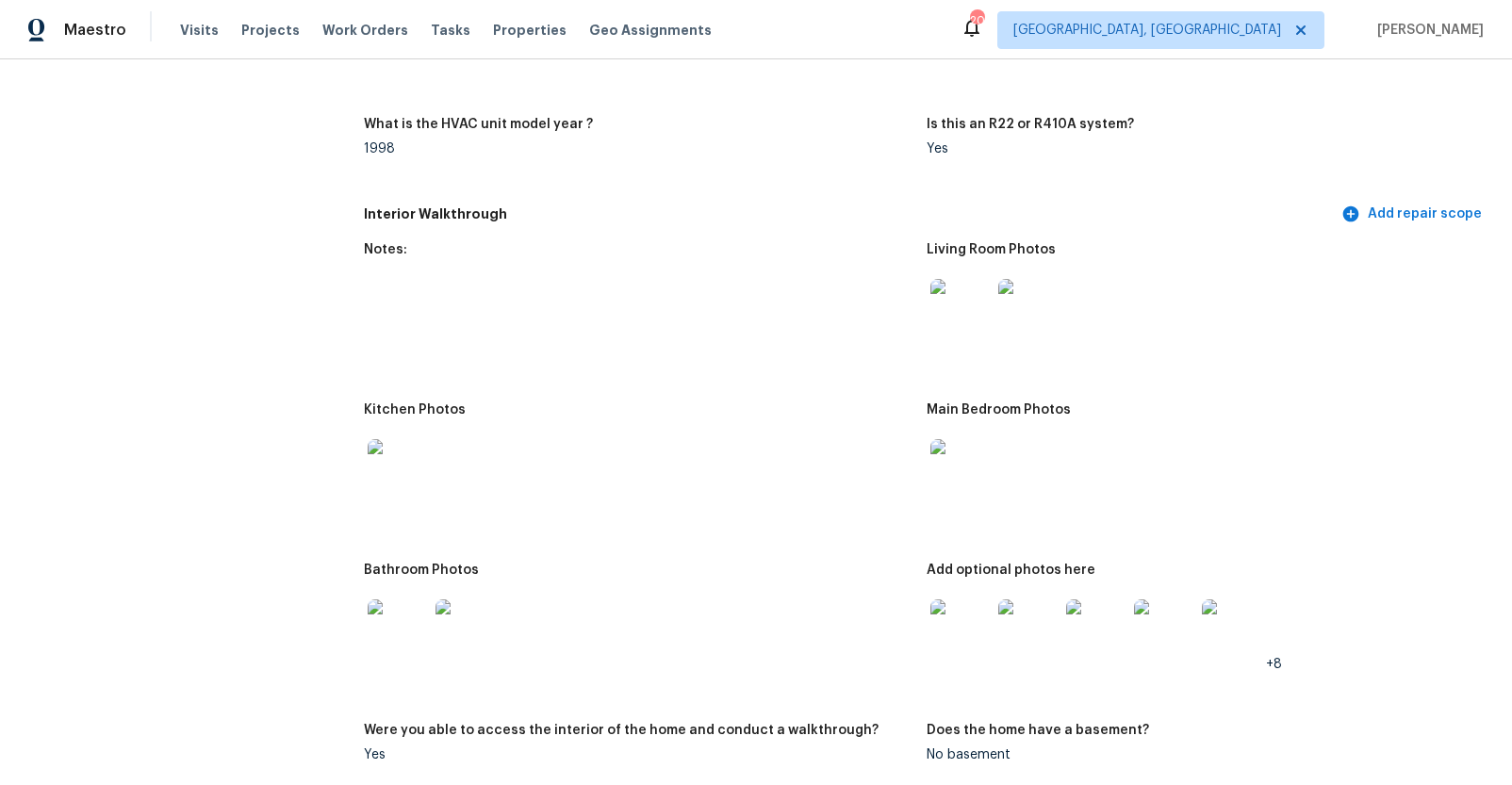
scroll to position [1625, 0]
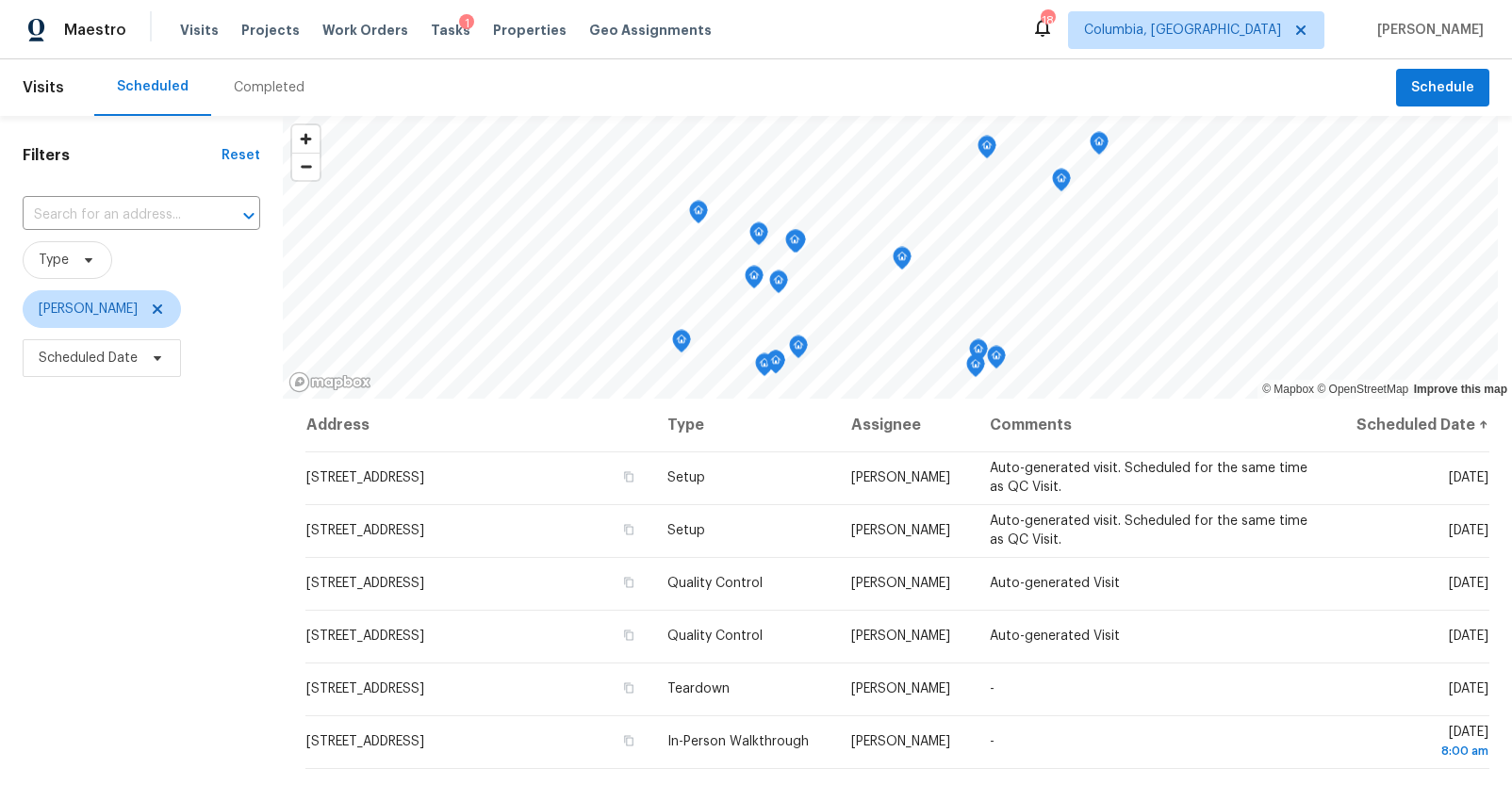
click at [242, 87] on div "Completed" at bounding box center [269, 88] width 70 height 19
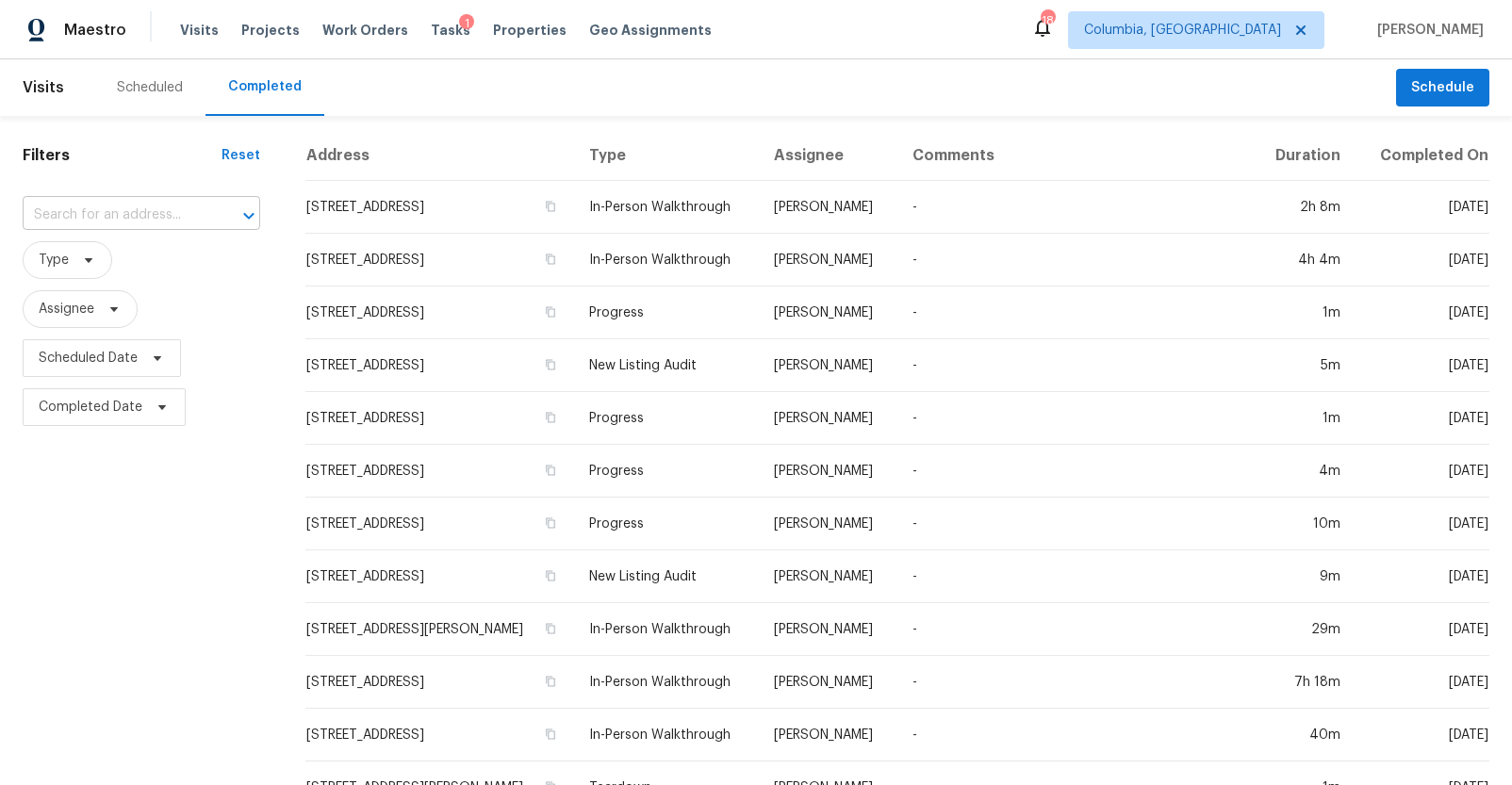
click at [97, 222] on input "text" at bounding box center [115, 215] width 185 height 29
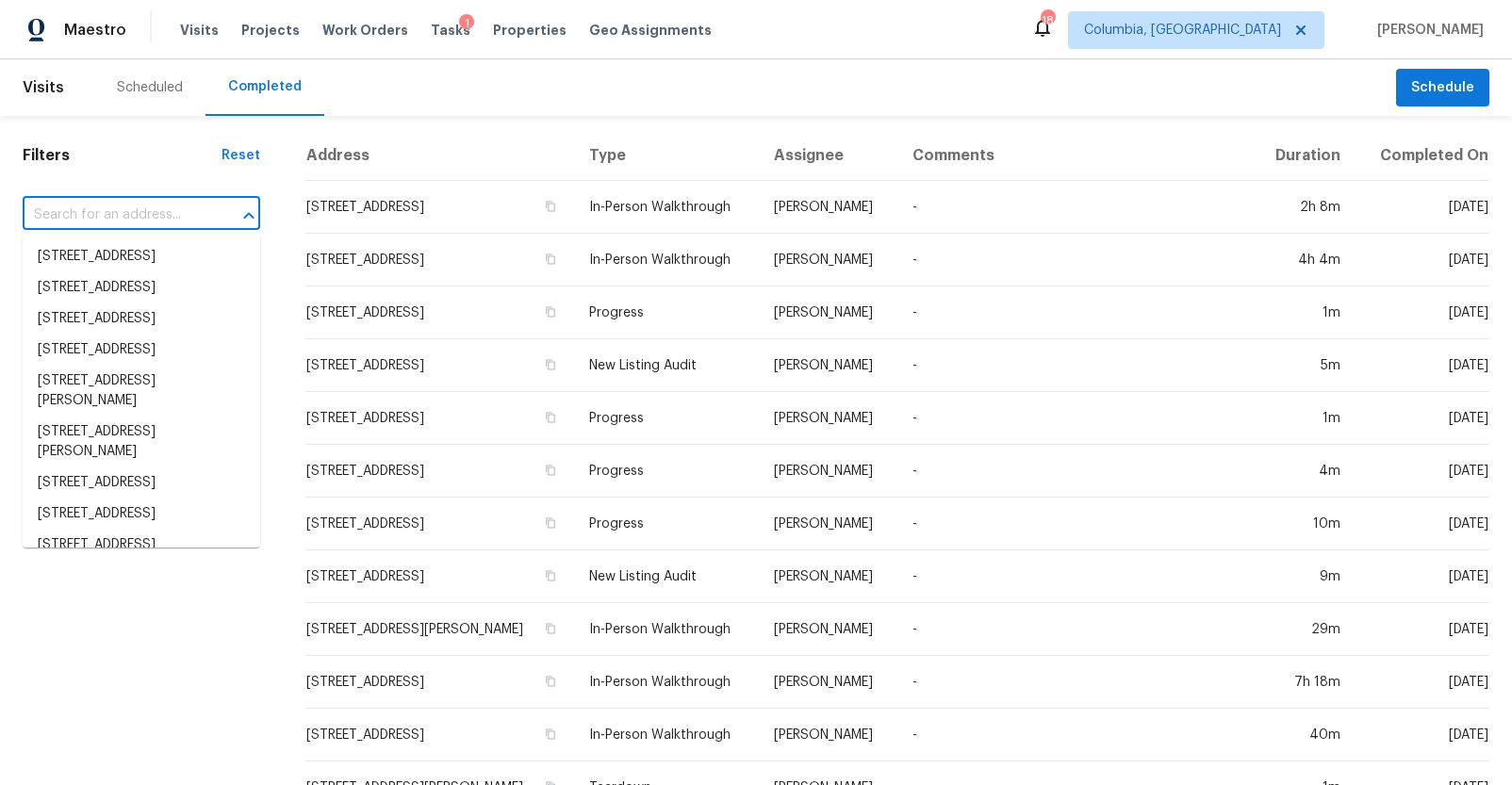
paste input "221 Salusbury Ln, Columbia, SC 29229"
type input "221 Salusbury Ln, Columbia, SC 29229"
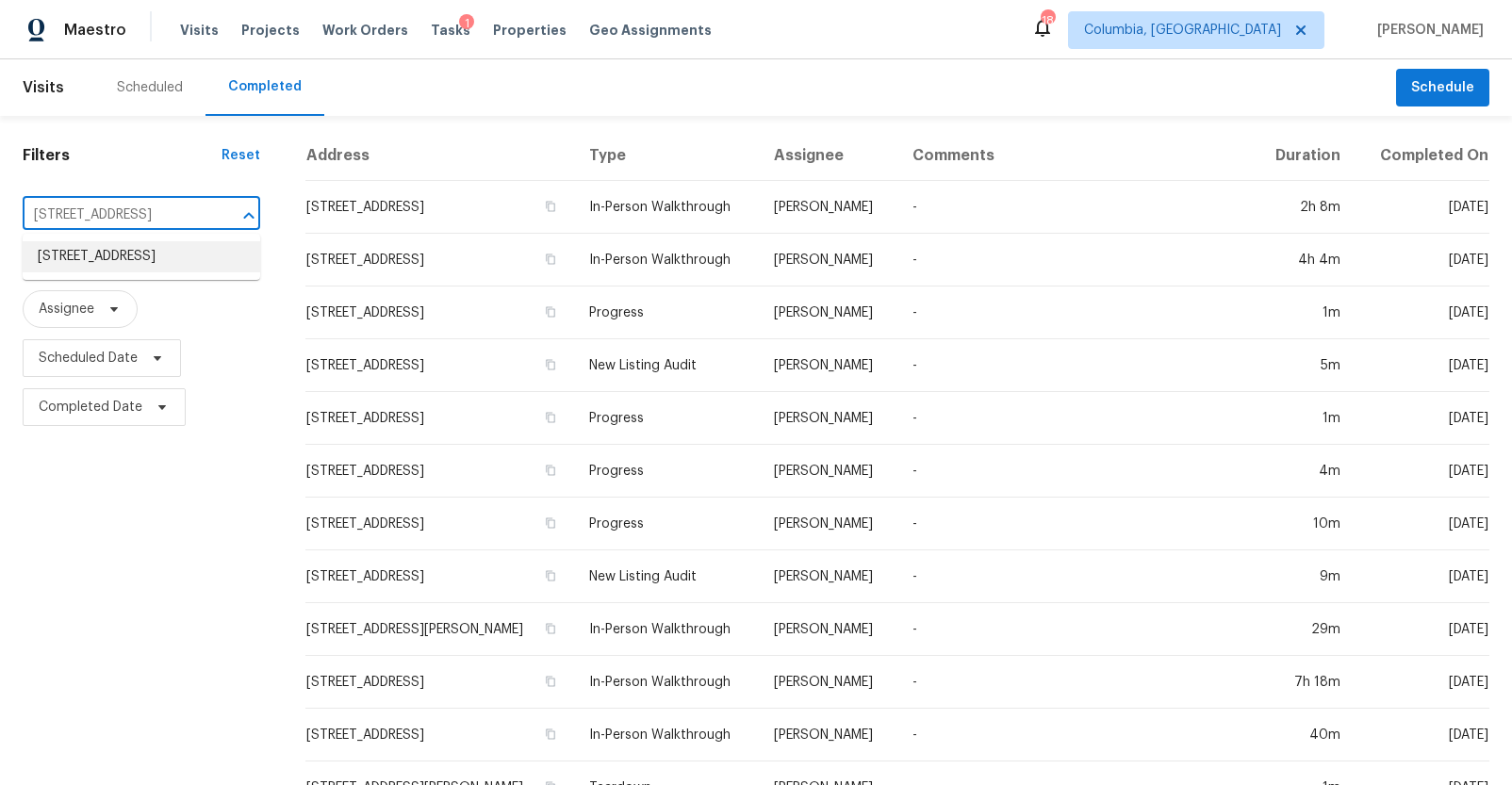
click at [100, 244] on li "221 Salusbury Ln, Columbia, SC 29229" at bounding box center [142, 257] width 238 height 31
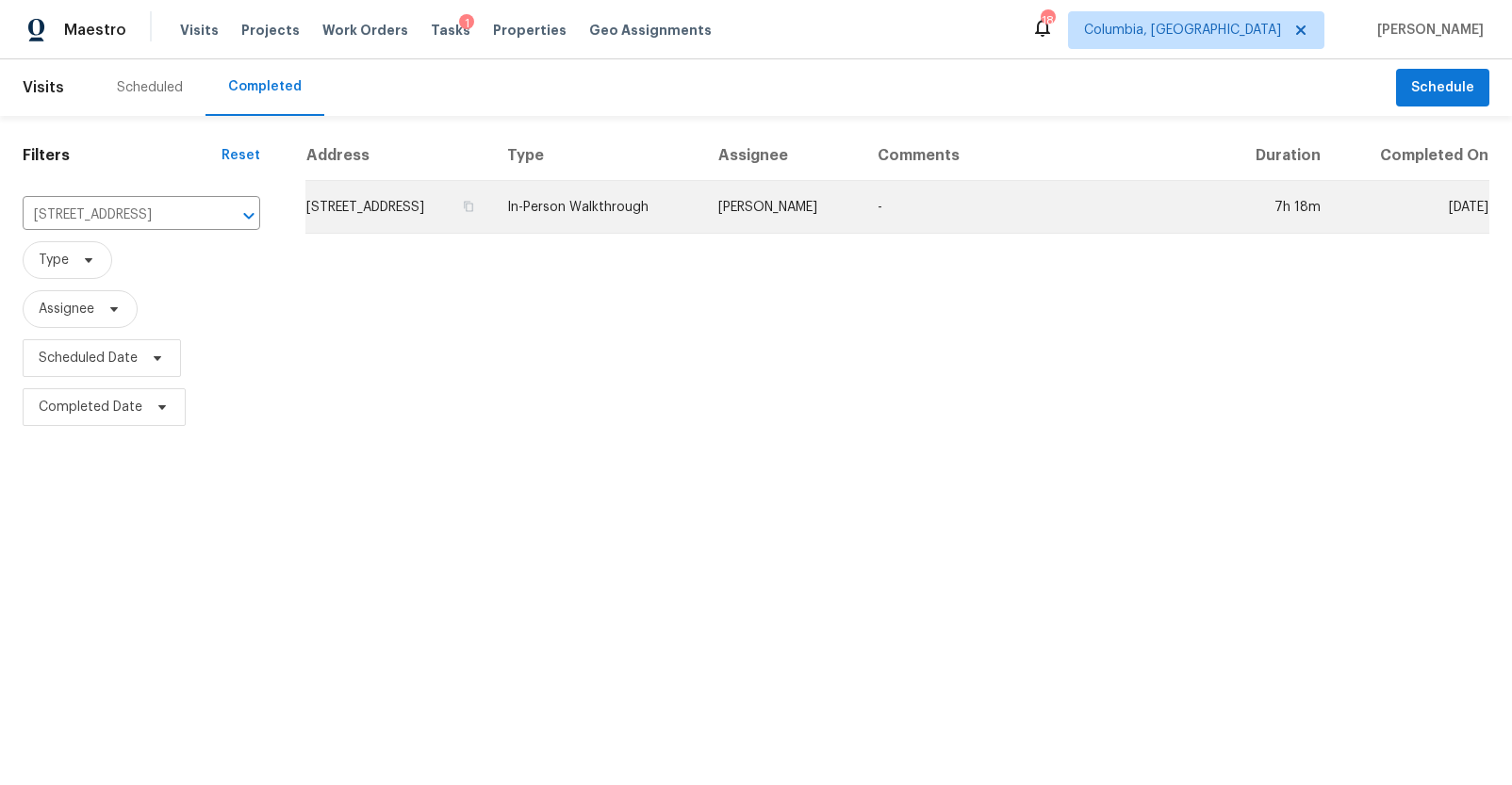
click at [457, 199] on td "221 Salusbury Ln, Columbia, SC 29229" at bounding box center [399, 206] width 187 height 52
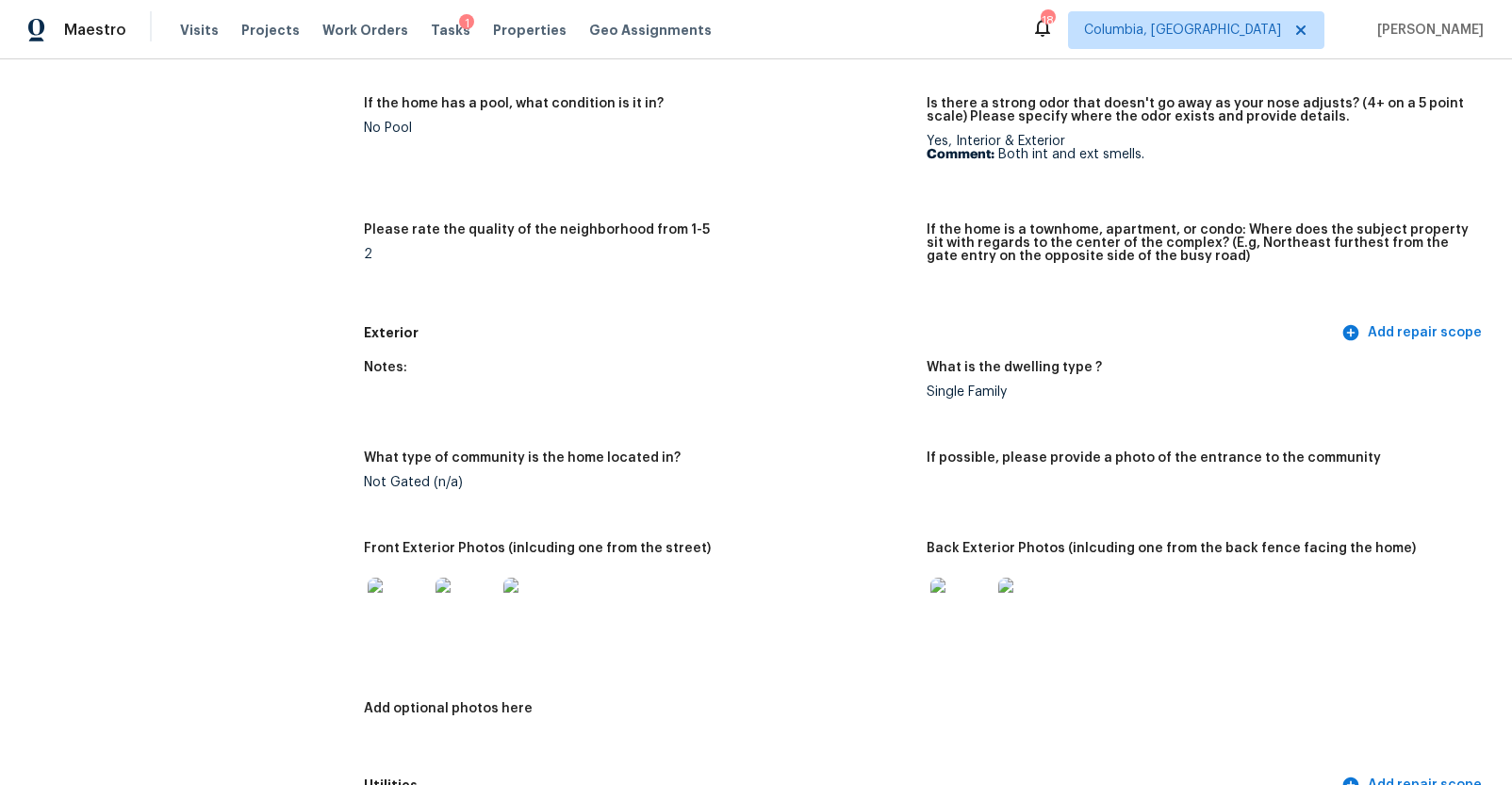
scroll to position [550, 0]
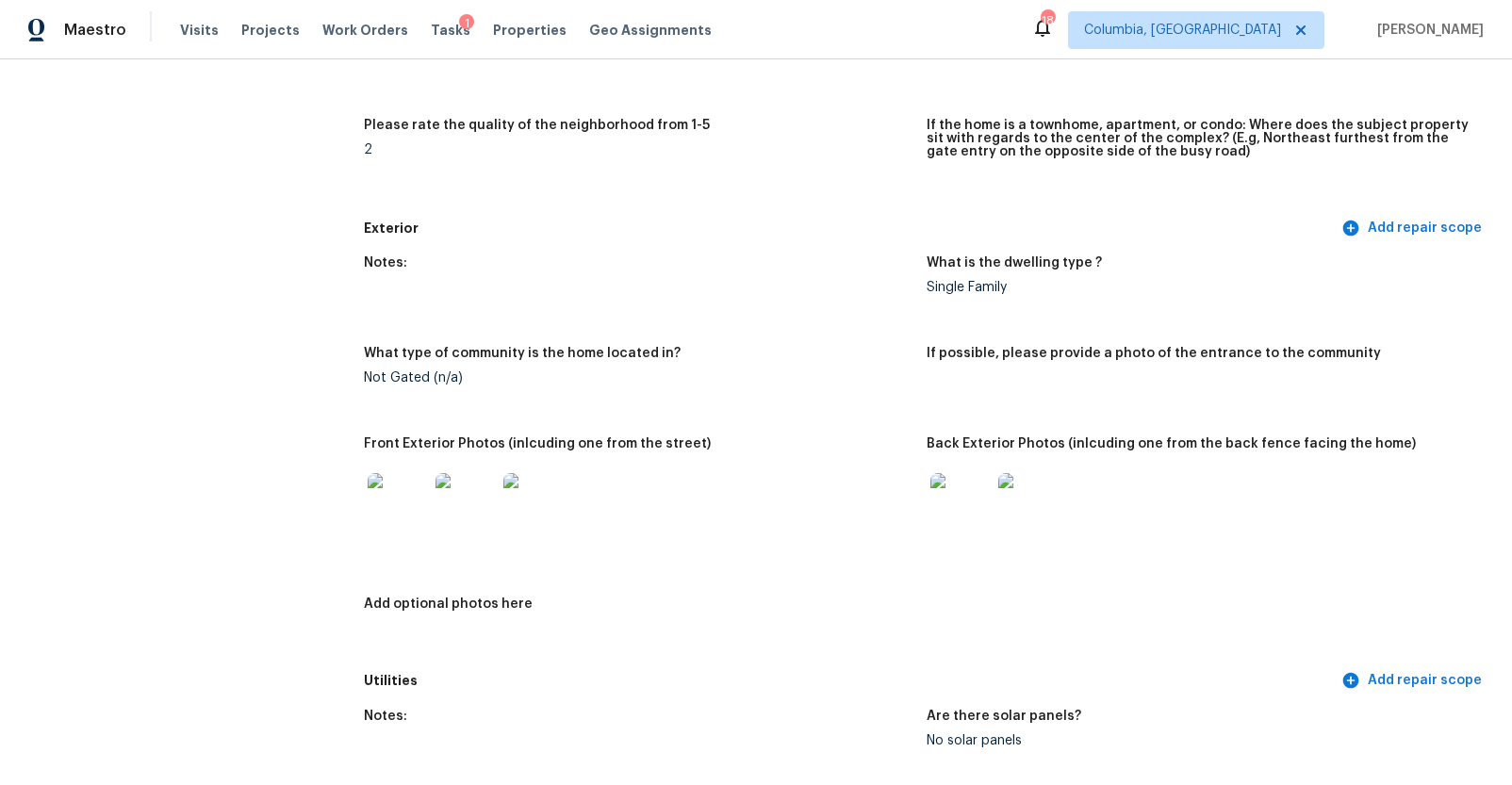
click at [385, 505] on img at bounding box center [397, 502] width 60 height 60
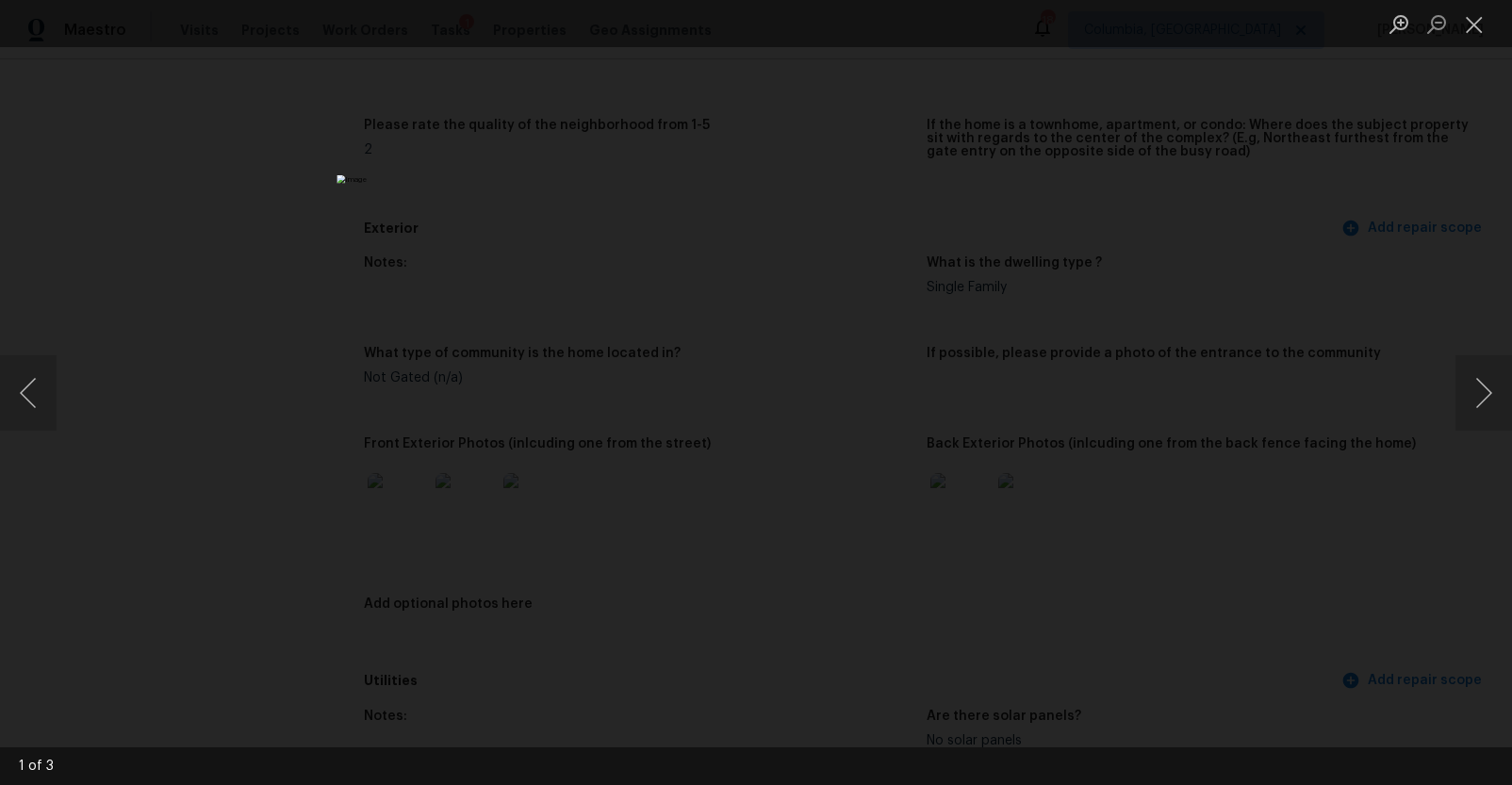
click at [760, 420] on img "Lightbox" at bounding box center [756, 393] width 839 height 436
click at [1482, 390] on button "Next image" at bounding box center [1483, 392] width 56 height 75
click at [1477, 389] on button "Next image" at bounding box center [1483, 392] width 56 height 75
click at [1387, 480] on div "Lightbox" at bounding box center [756, 392] width 1512 height 785
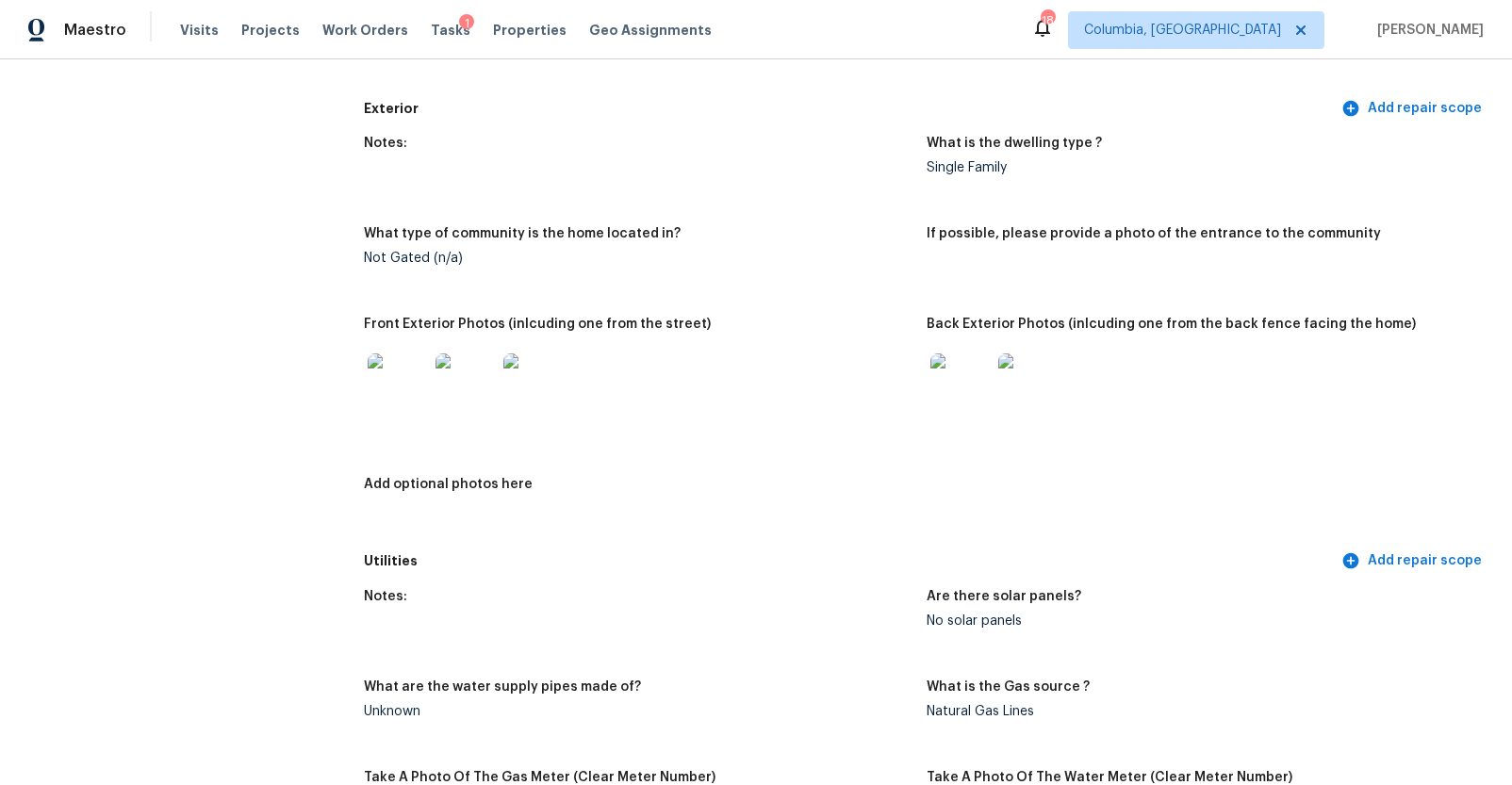
scroll to position [893, 0]
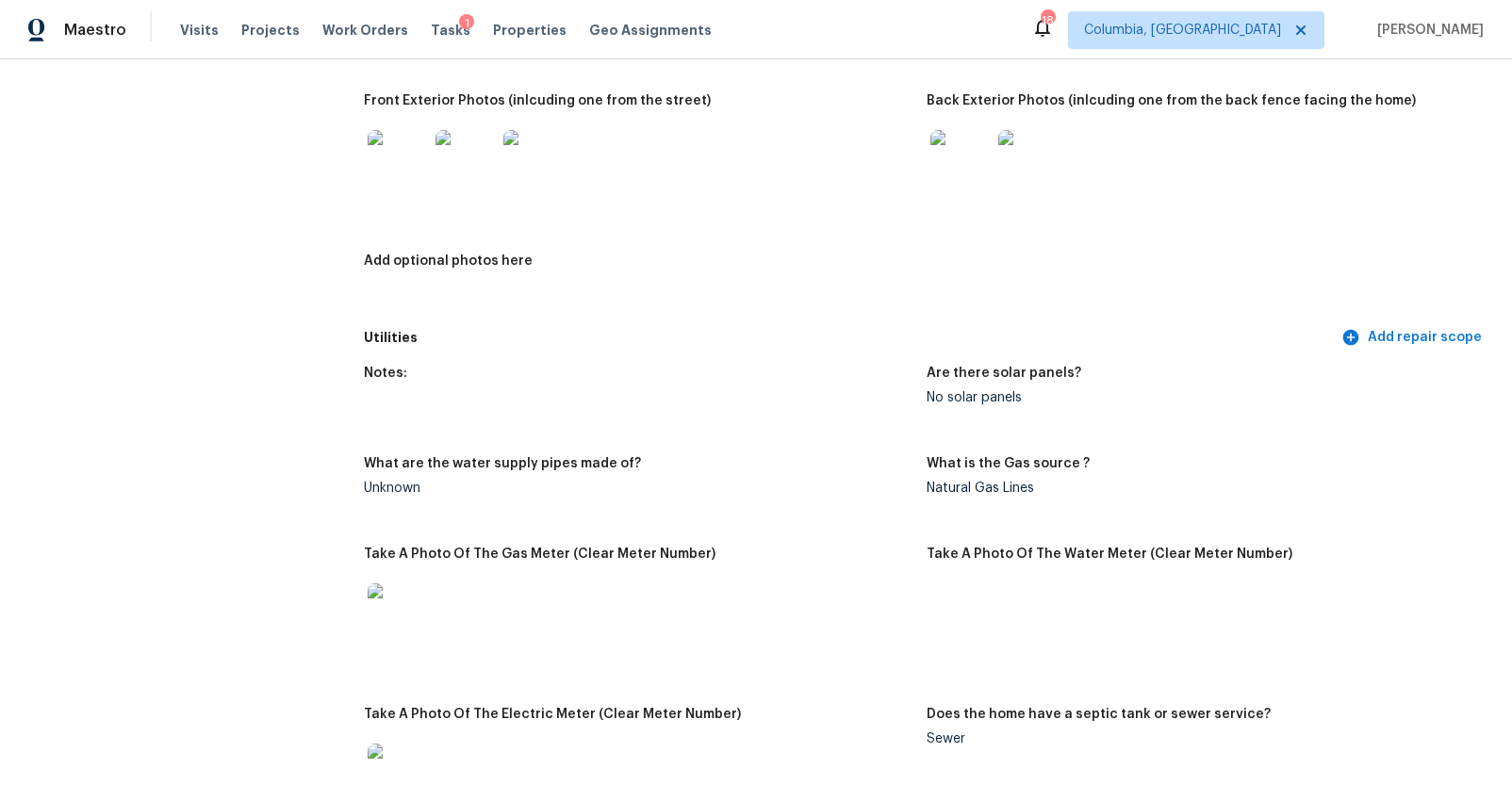
click at [963, 171] on img at bounding box center [960, 160] width 60 height 60
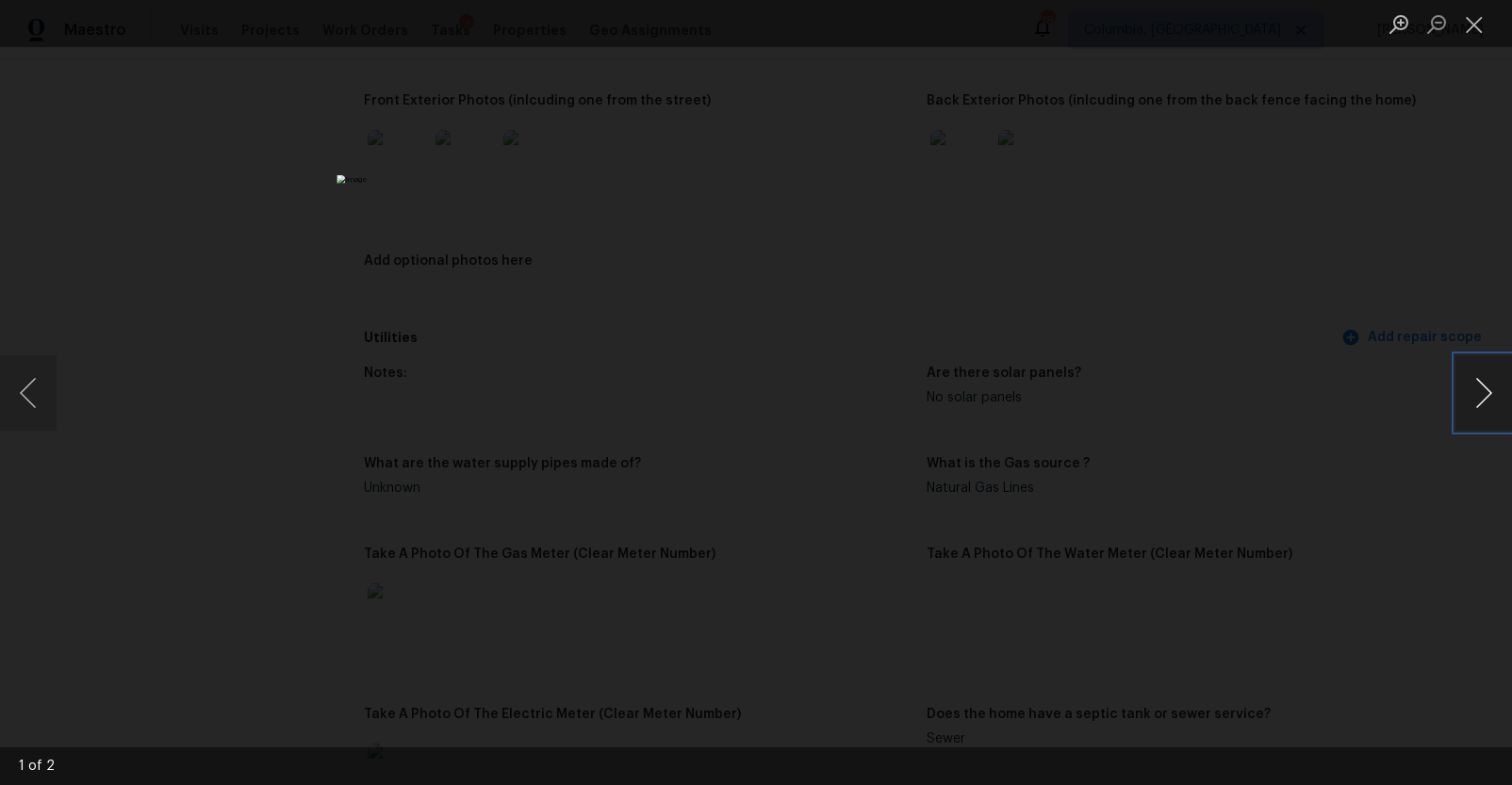
click at [1480, 393] on button "Next image" at bounding box center [1483, 392] width 56 height 75
click at [1488, 401] on button "Next image" at bounding box center [1483, 392] width 56 height 75
click at [1126, 480] on div "Lightbox" at bounding box center [756, 392] width 1512 height 785
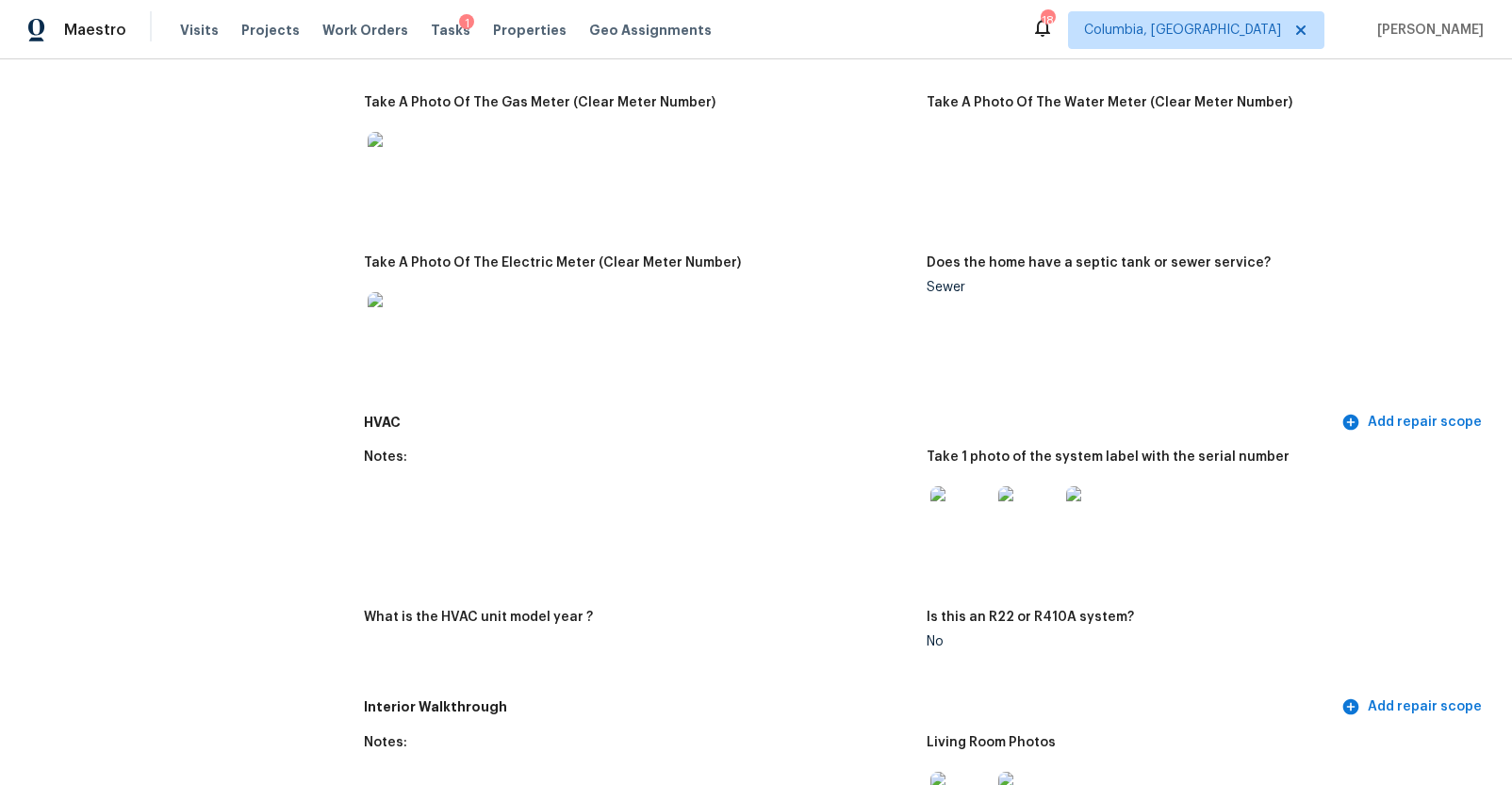
scroll to position [1470, 0]
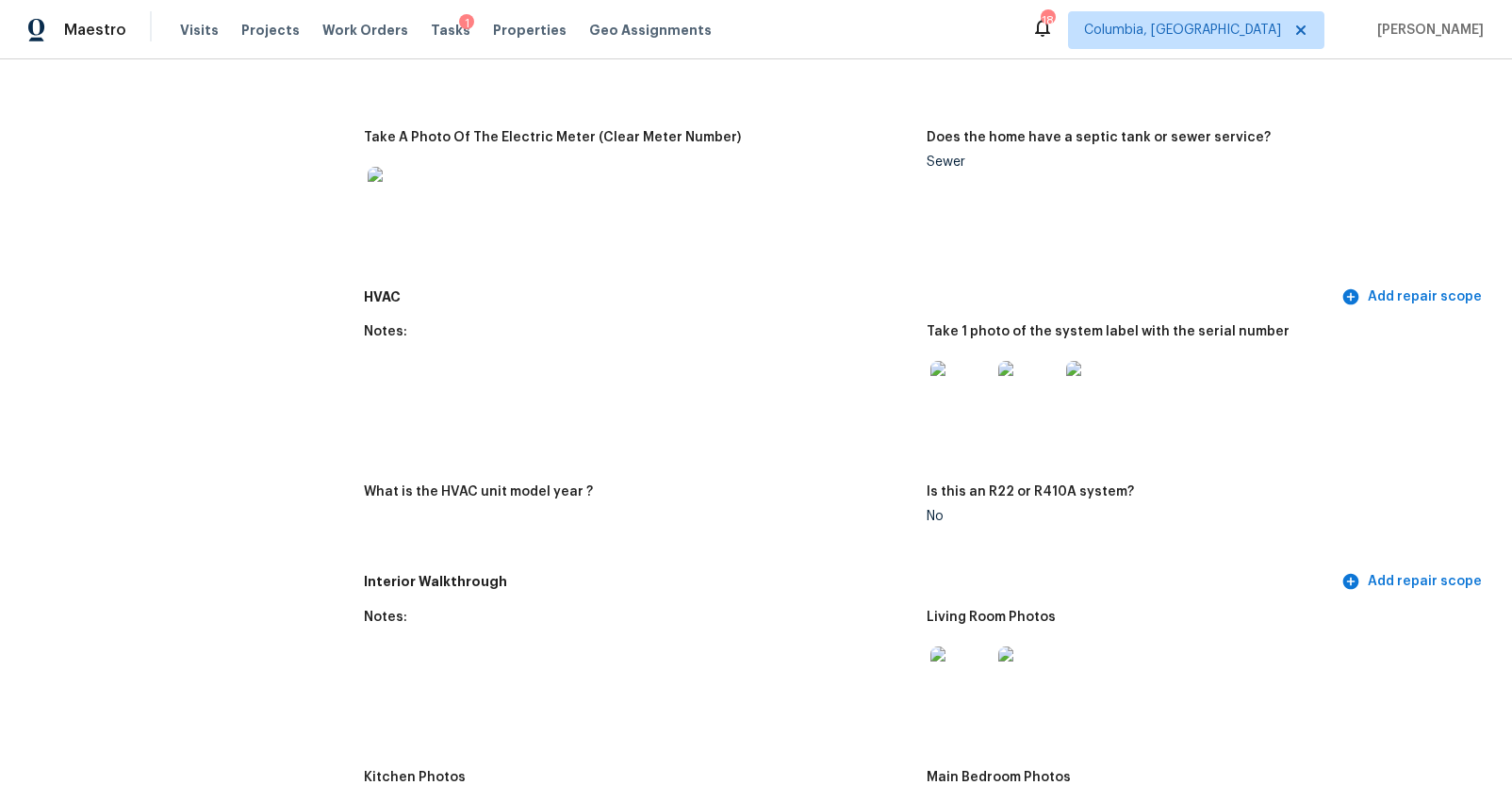
click at [950, 391] on img at bounding box center [960, 390] width 60 height 60
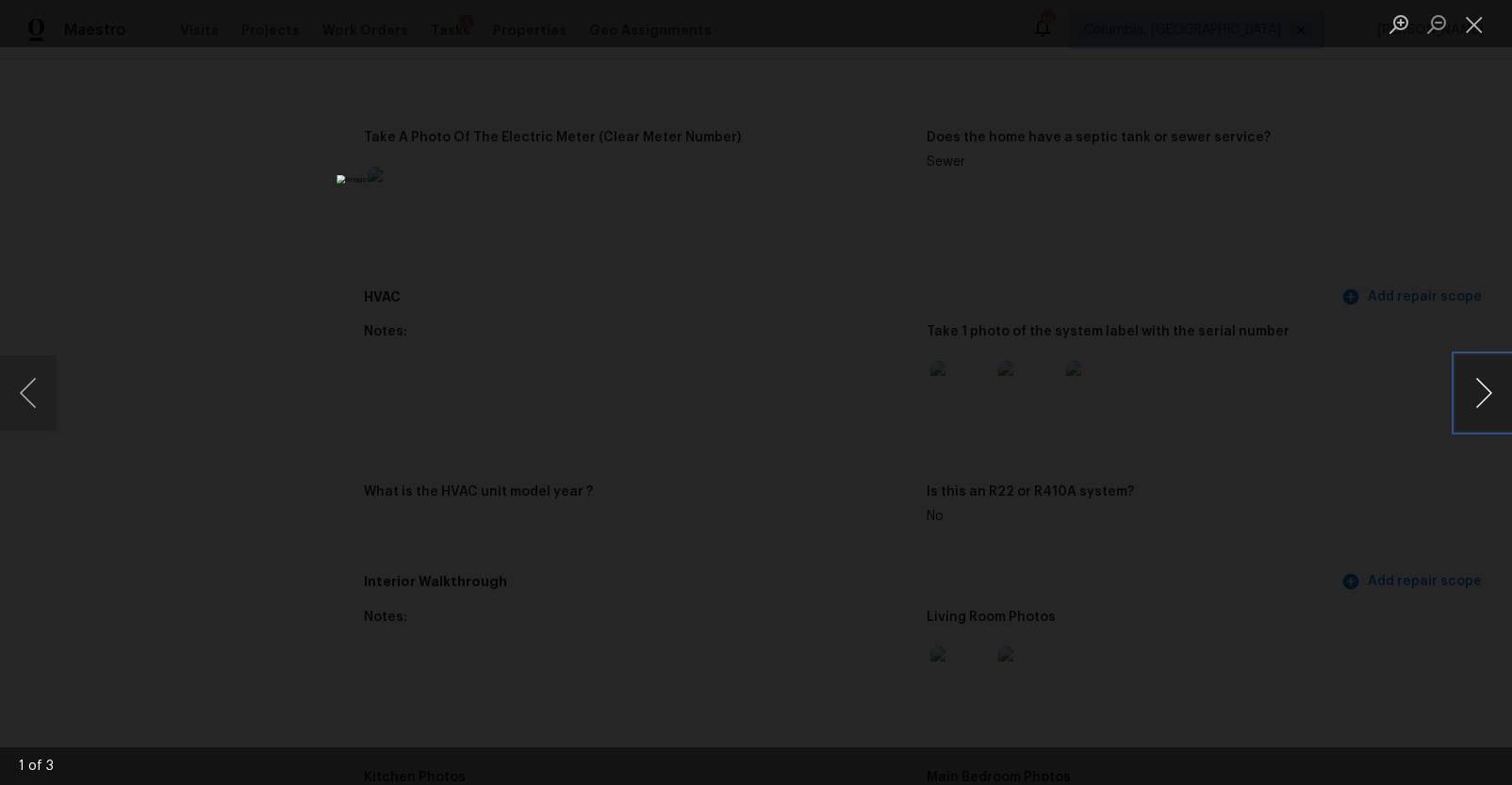
click at [1492, 387] on button "Next image" at bounding box center [1483, 392] width 56 height 75
click at [1208, 557] on div "Lightbox" at bounding box center [756, 392] width 1512 height 785
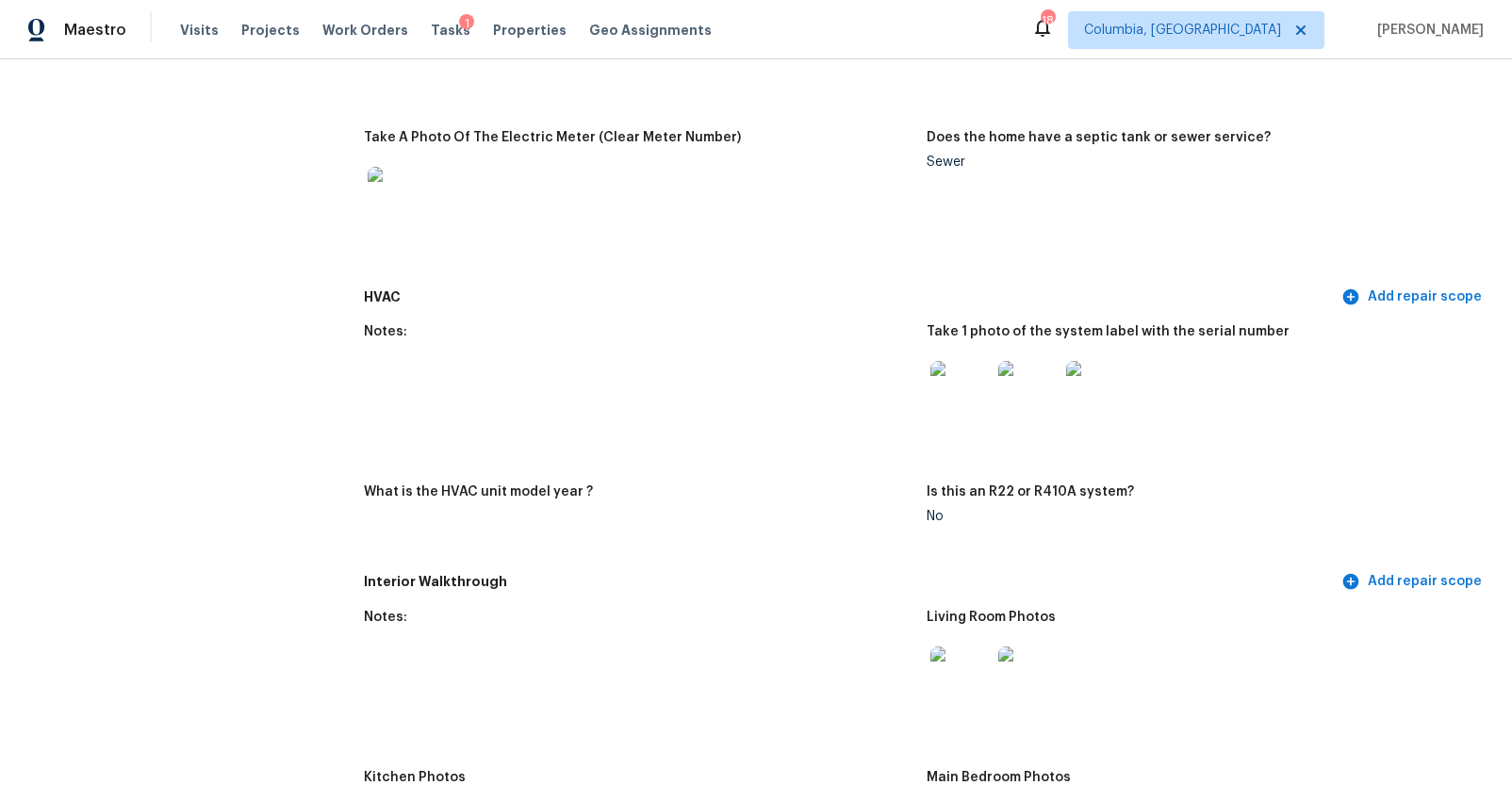
click at [1081, 403] on img at bounding box center [1095, 390] width 60 height 60
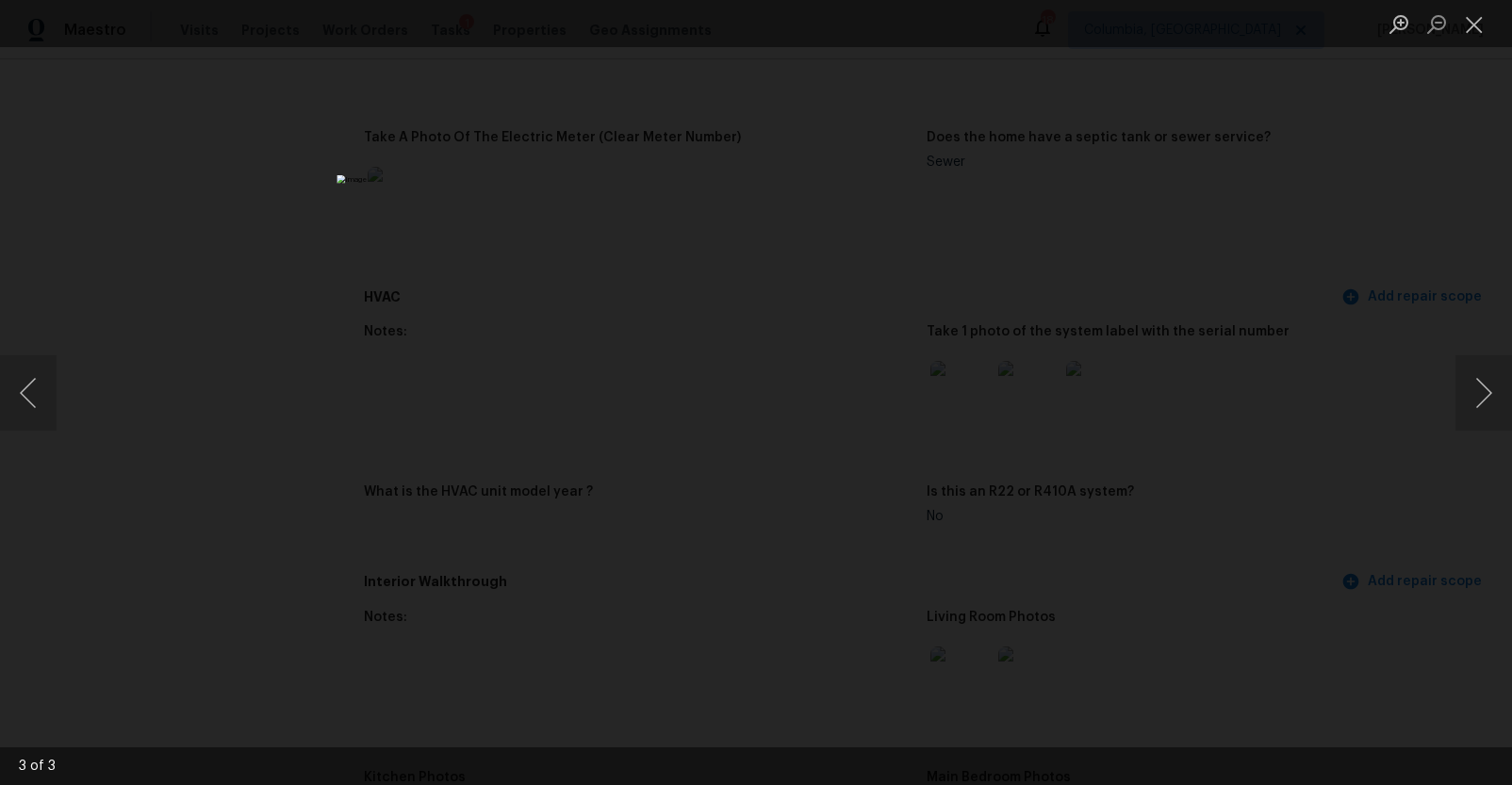
click at [1359, 402] on div "Lightbox" at bounding box center [756, 392] width 1512 height 785
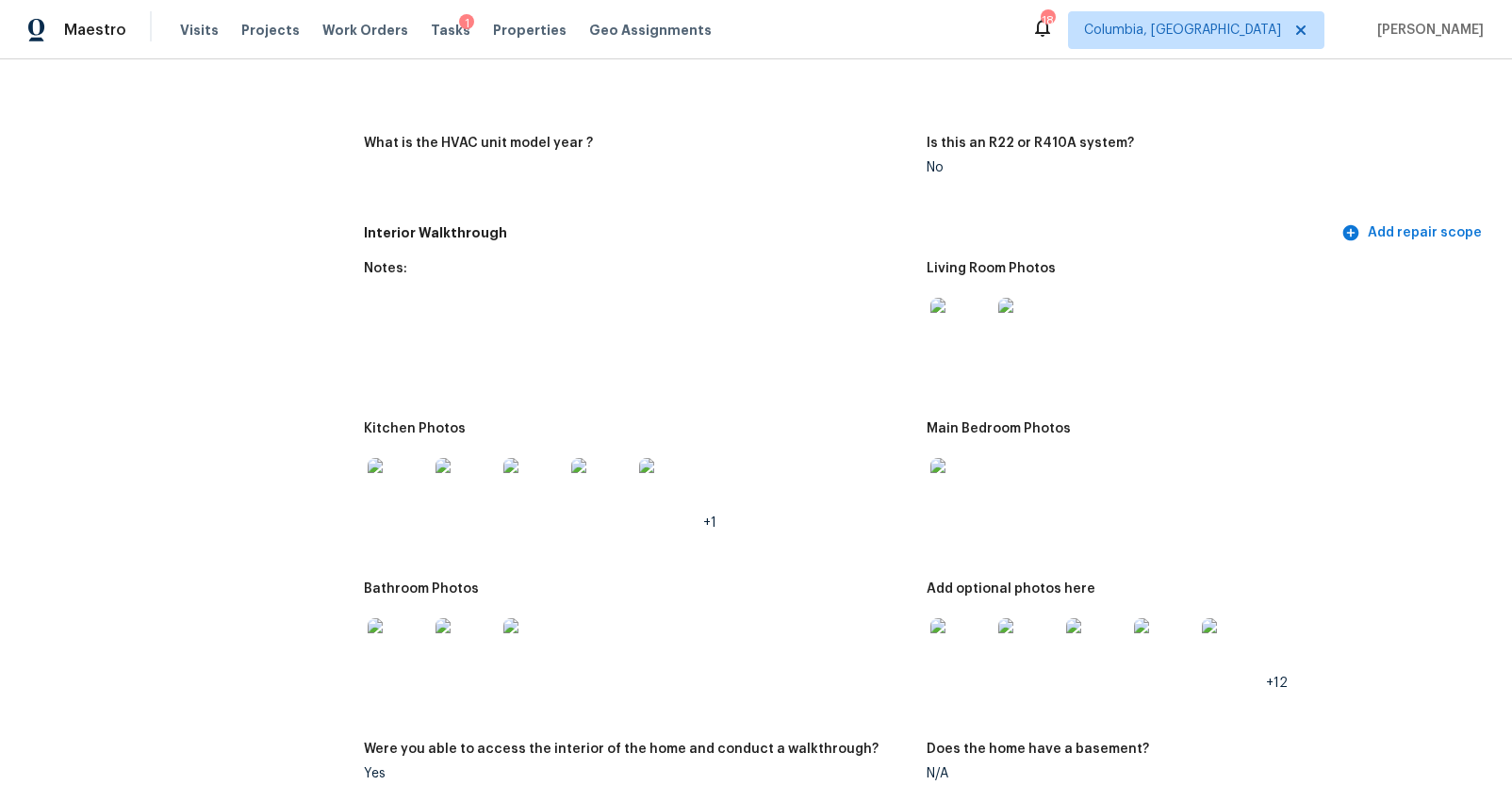
scroll to position [1889, 0]
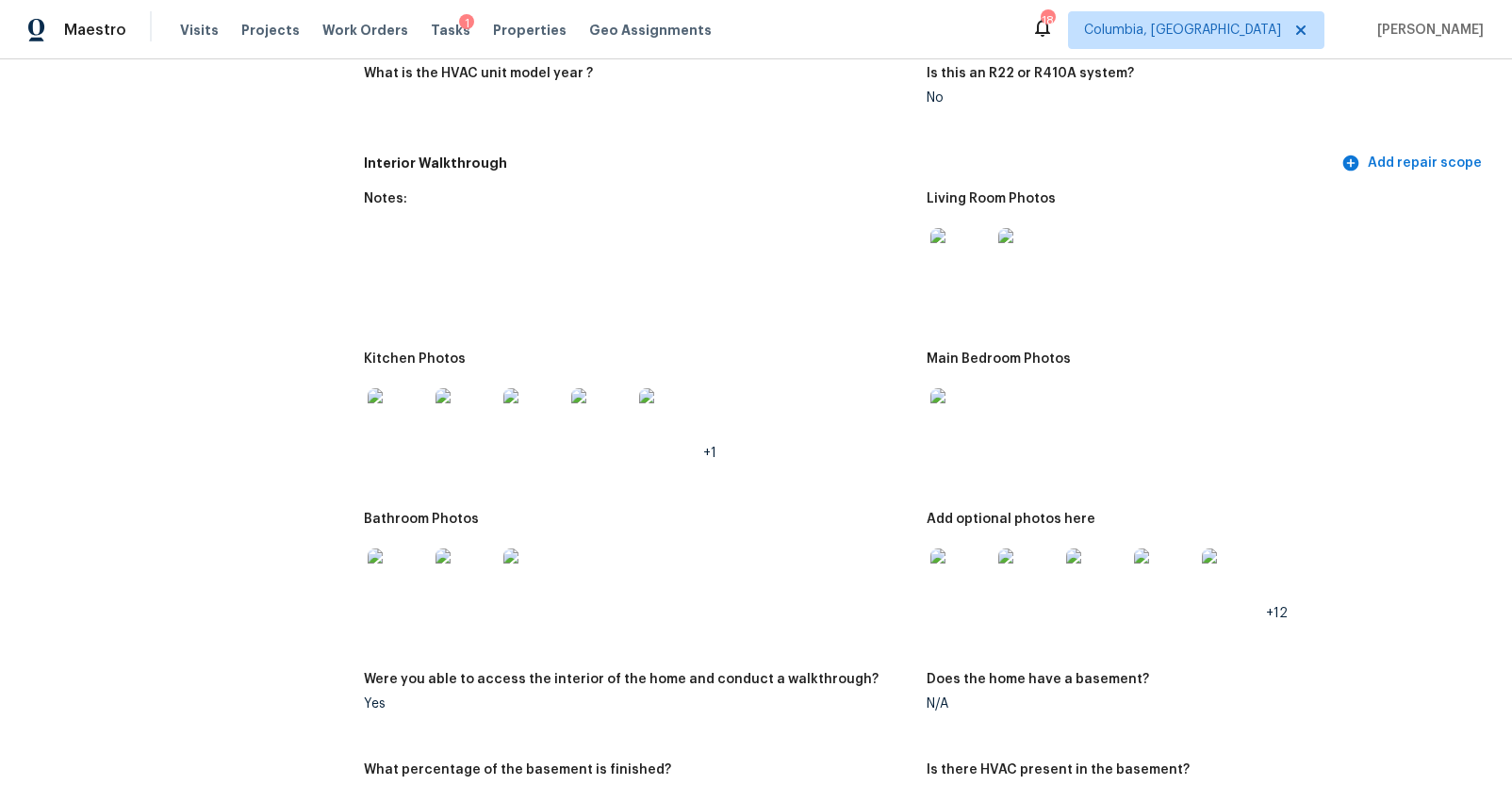
click at [931, 250] on img at bounding box center [960, 258] width 60 height 60
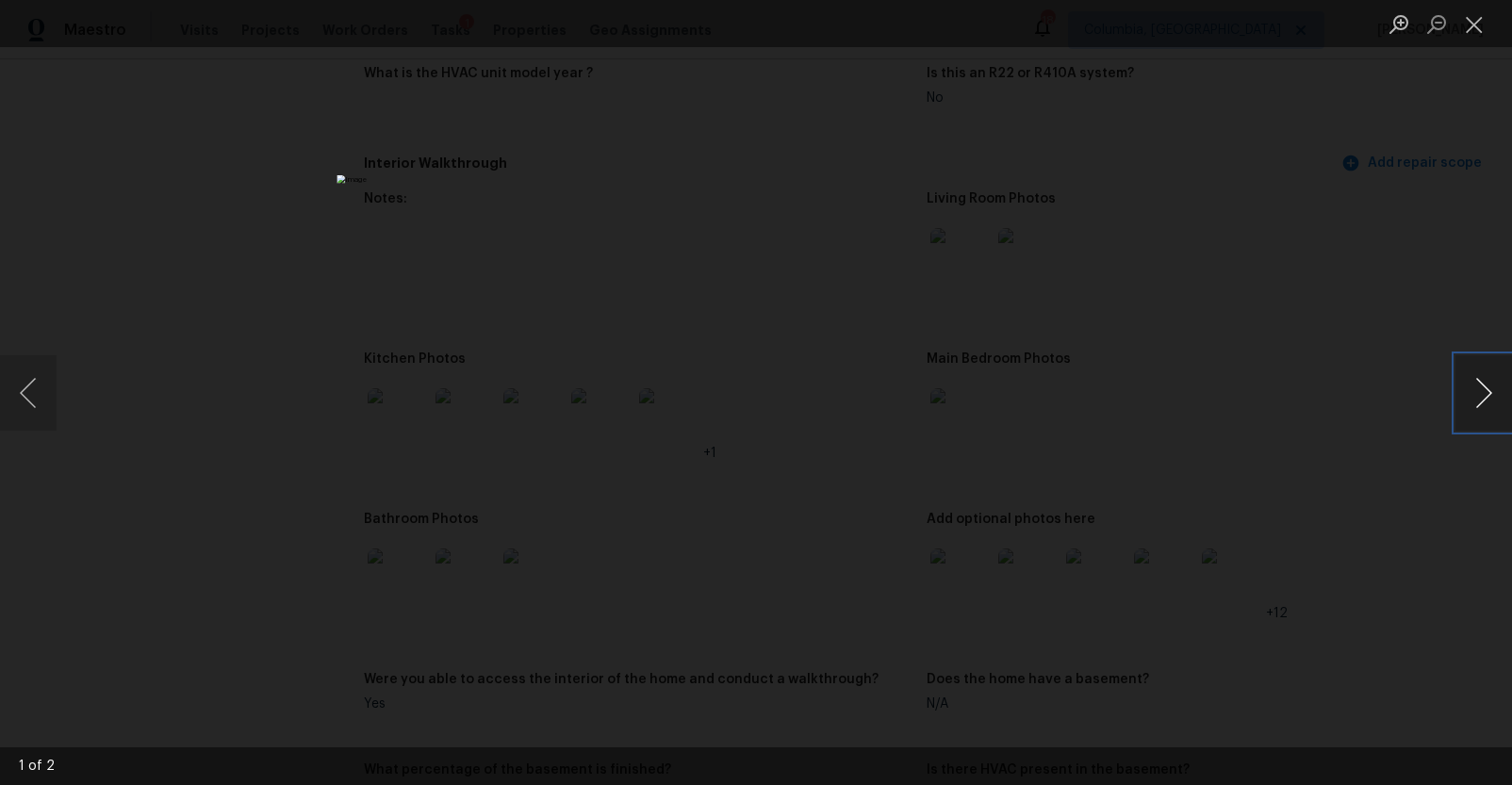
click at [1467, 376] on button "Next image" at bounding box center [1483, 392] width 56 height 75
click at [276, 437] on div "Lightbox" at bounding box center [756, 392] width 1512 height 785
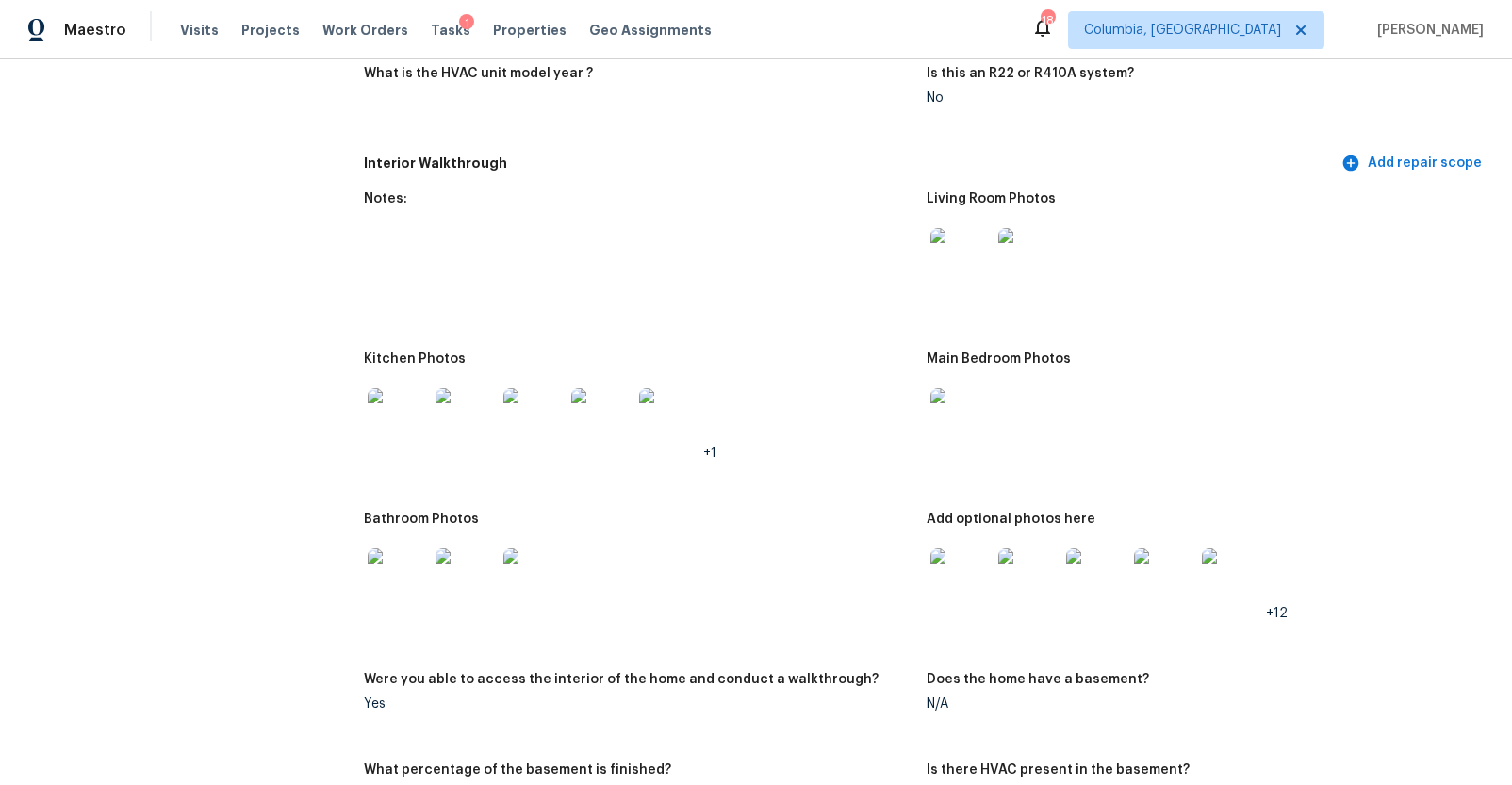
click at [378, 434] on img at bounding box center [397, 418] width 60 height 60
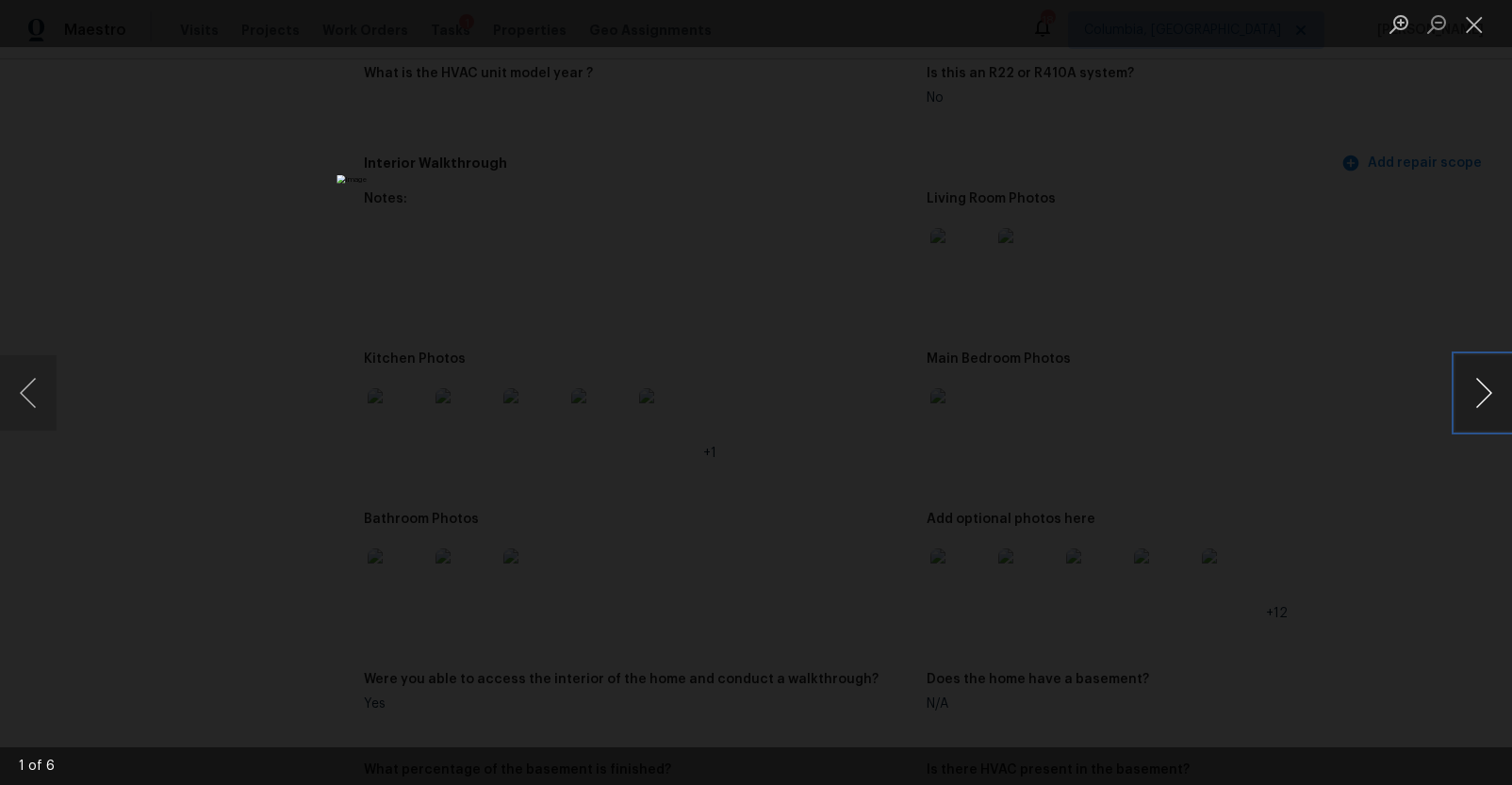
click at [1481, 394] on button "Next image" at bounding box center [1483, 392] width 56 height 75
click at [49, 375] on button "Previous image" at bounding box center [28, 392] width 56 height 75
click at [1487, 387] on button "Next image" at bounding box center [1483, 392] width 56 height 75
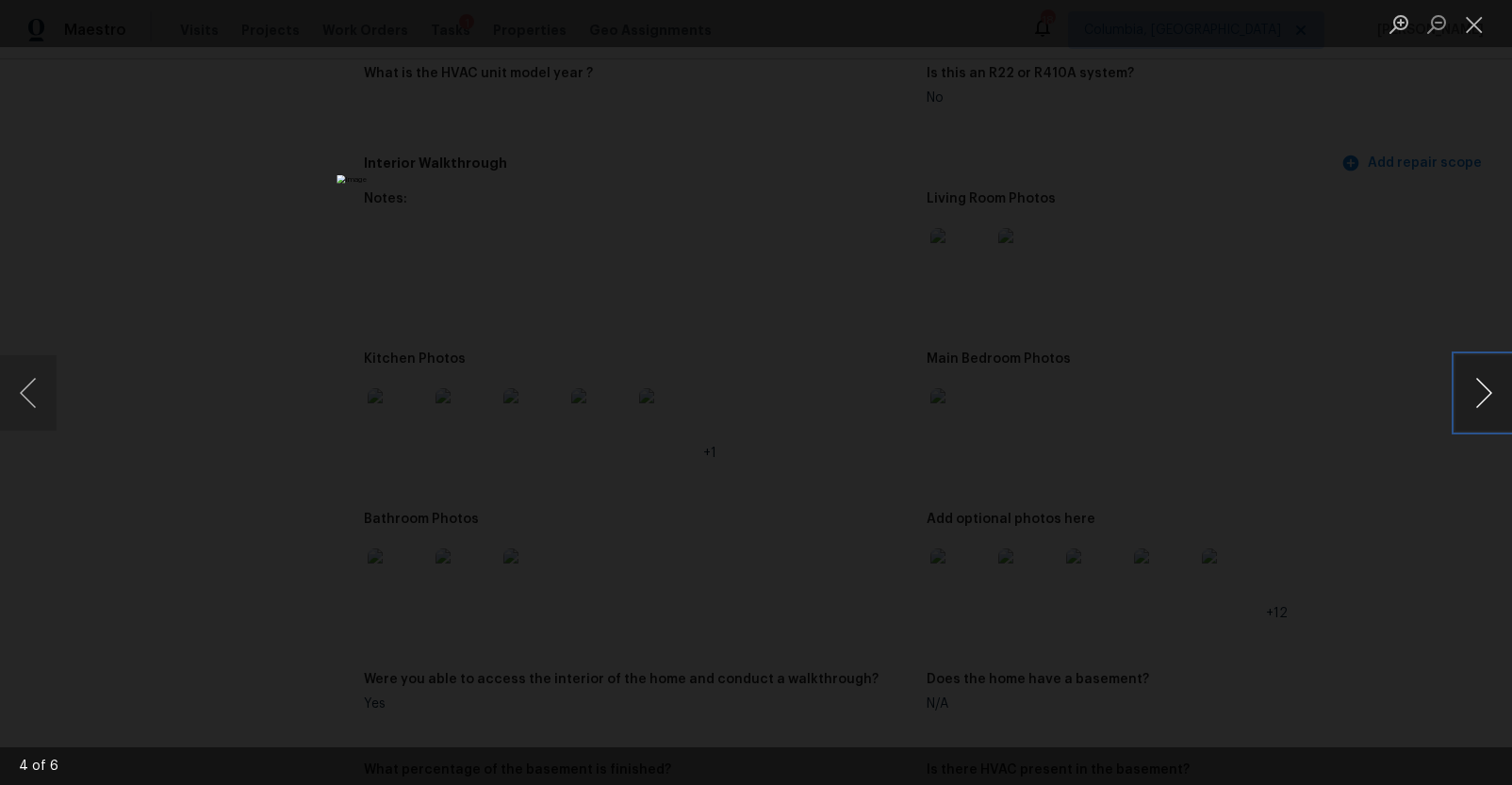
click at [1487, 387] on button "Next image" at bounding box center [1483, 392] width 56 height 75
click at [1241, 444] on div "Lightbox" at bounding box center [756, 392] width 1512 height 785
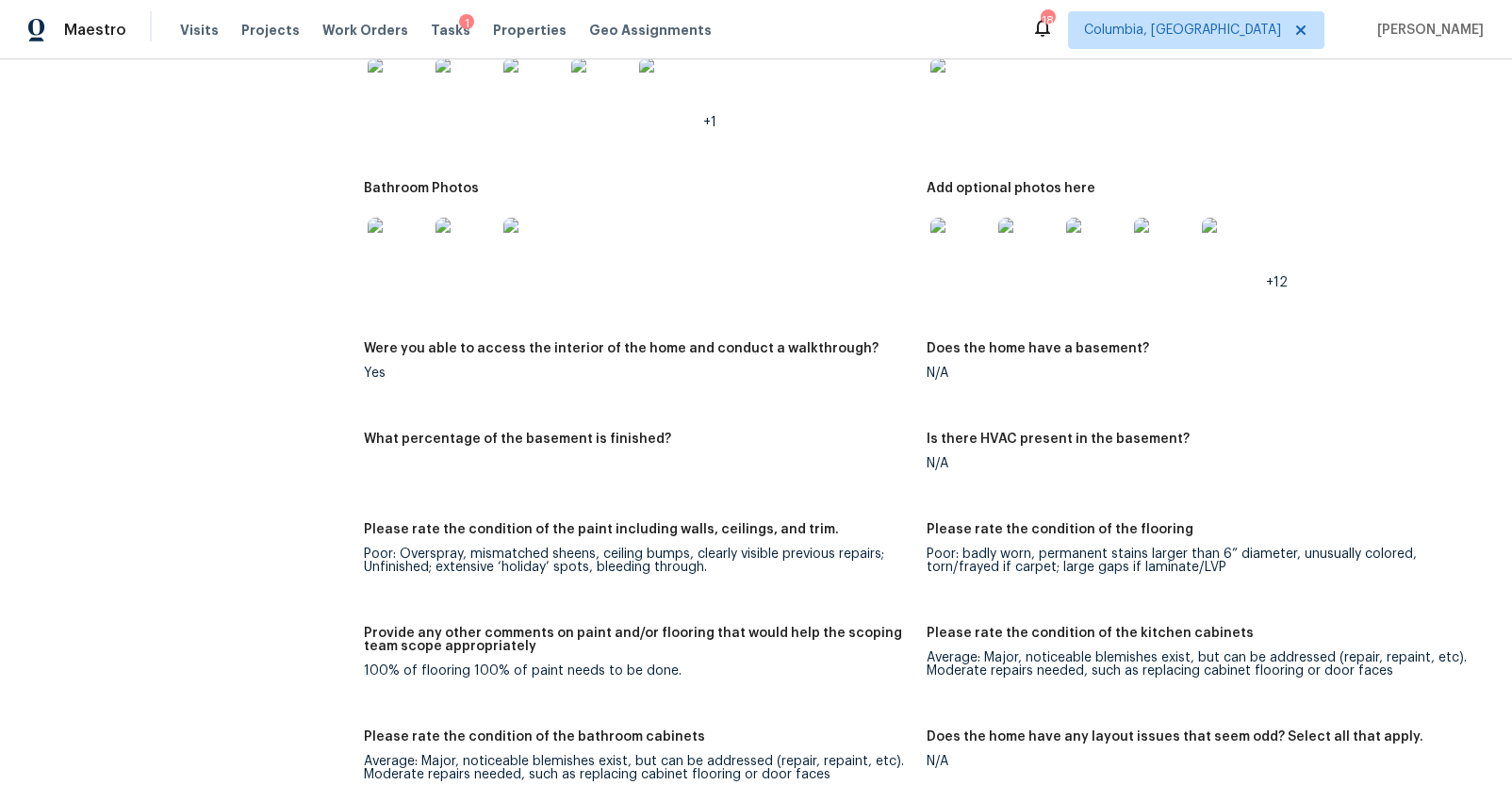
scroll to position [2232, 0]
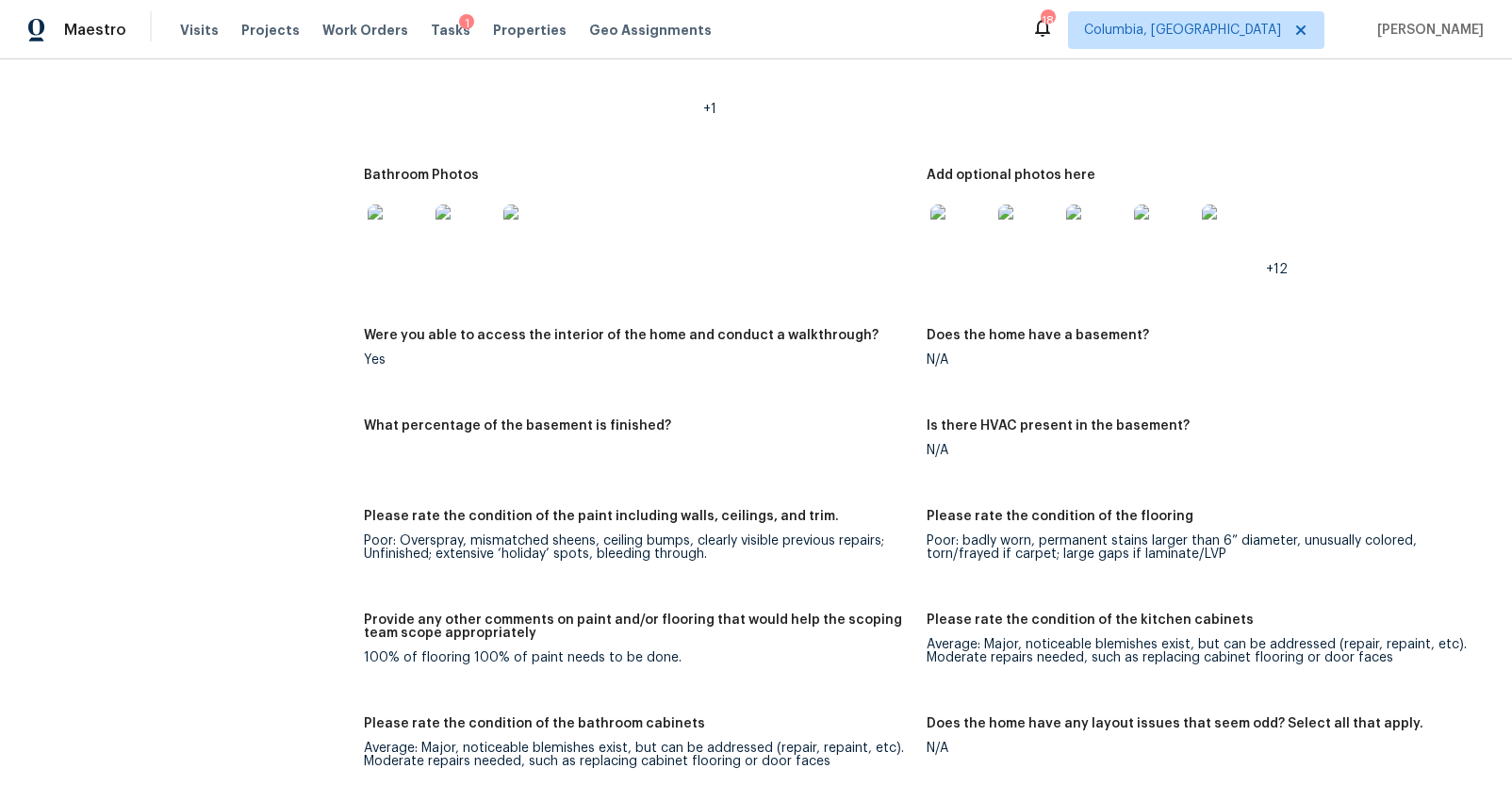
click at [413, 245] on img at bounding box center [397, 234] width 60 height 60
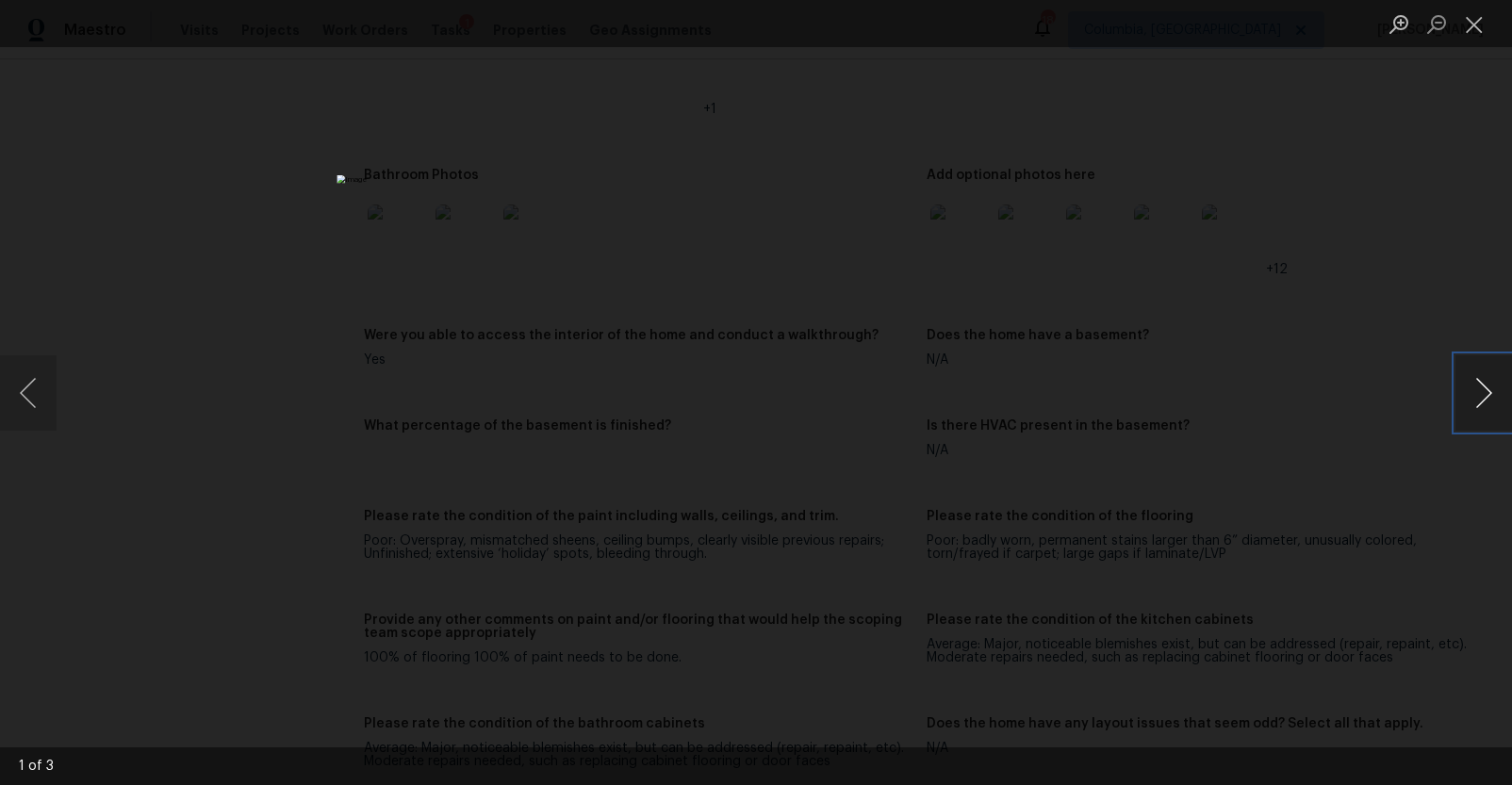
click at [1476, 402] on button "Next image" at bounding box center [1483, 392] width 56 height 75
click at [1475, 388] on button "Next image" at bounding box center [1483, 392] width 56 height 75
click at [1285, 461] on div "Lightbox" at bounding box center [756, 392] width 1512 height 785
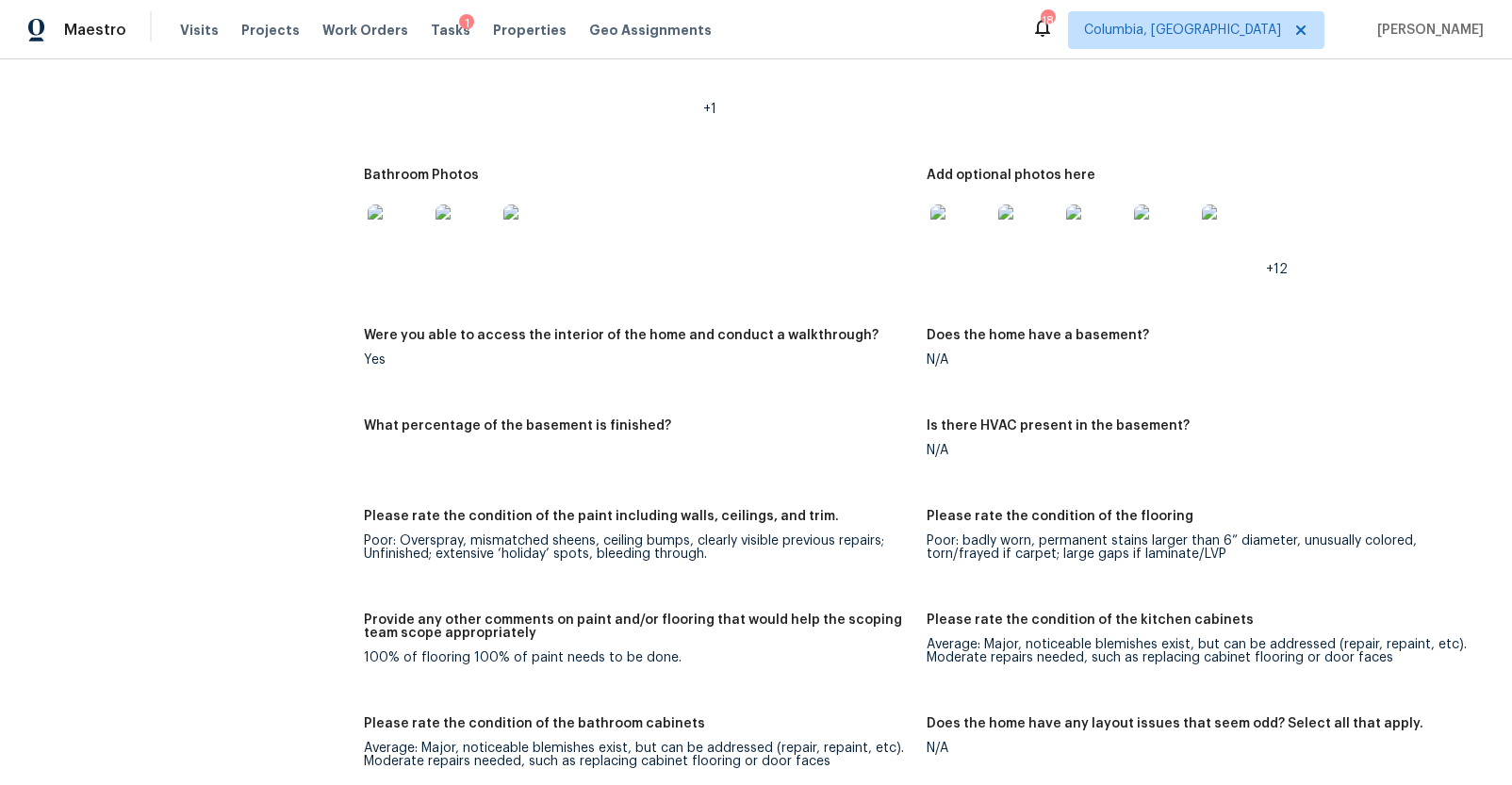
click at [952, 215] on img at bounding box center [960, 234] width 60 height 60
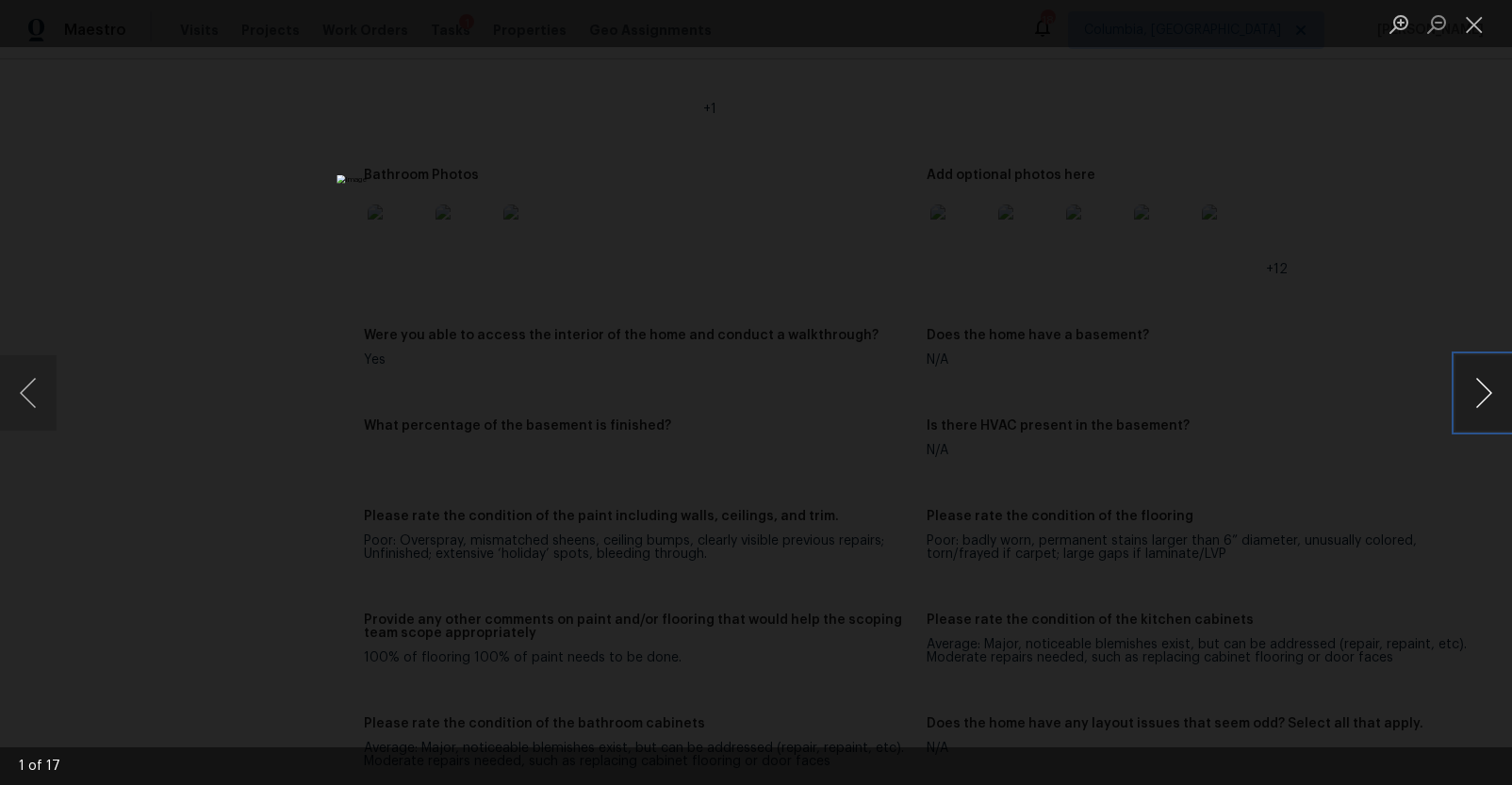
click at [1474, 390] on button "Next image" at bounding box center [1483, 392] width 56 height 75
click at [1348, 463] on div "Lightbox" at bounding box center [756, 392] width 1512 height 785
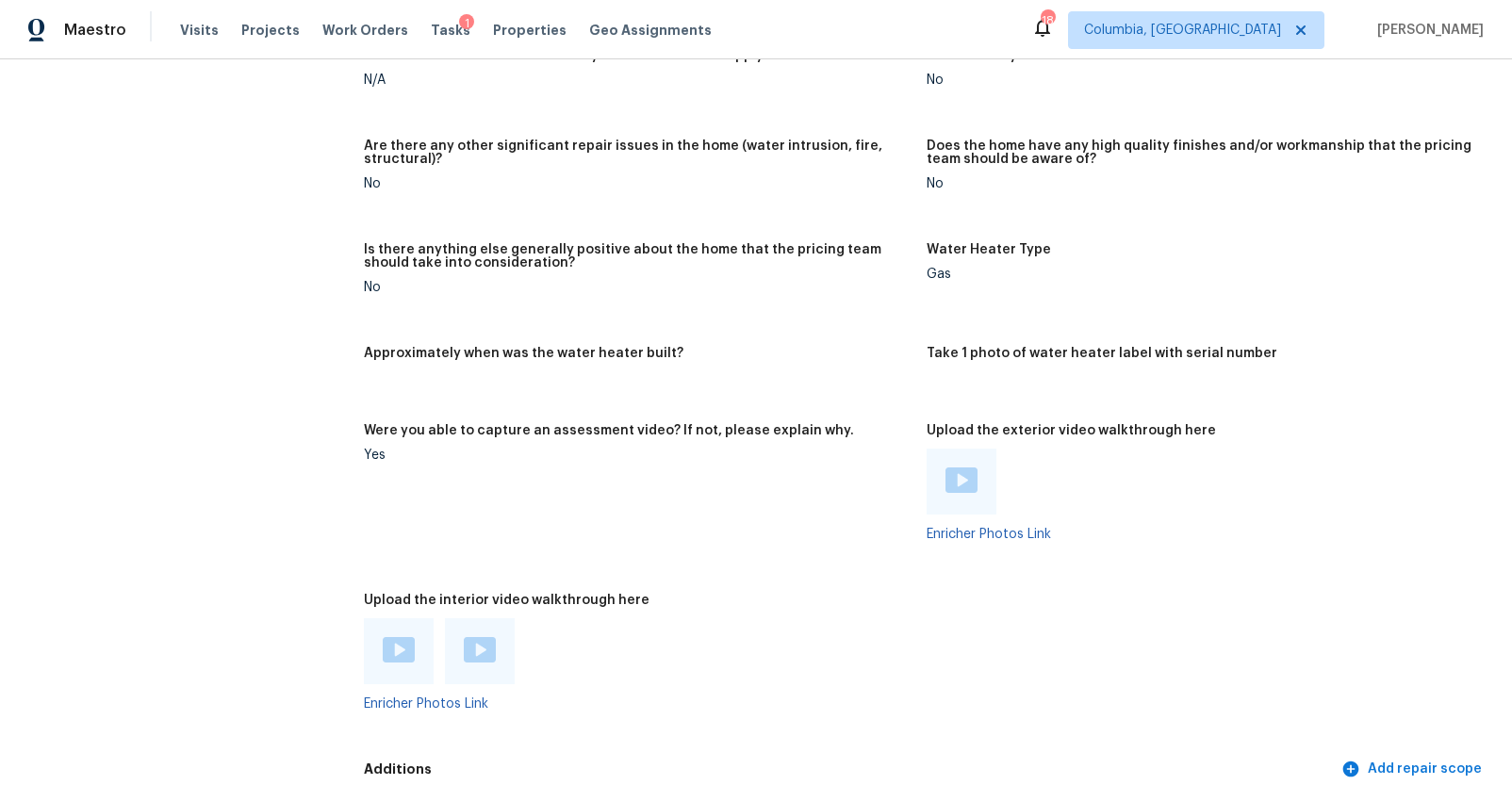
scroll to position [3032, 0]
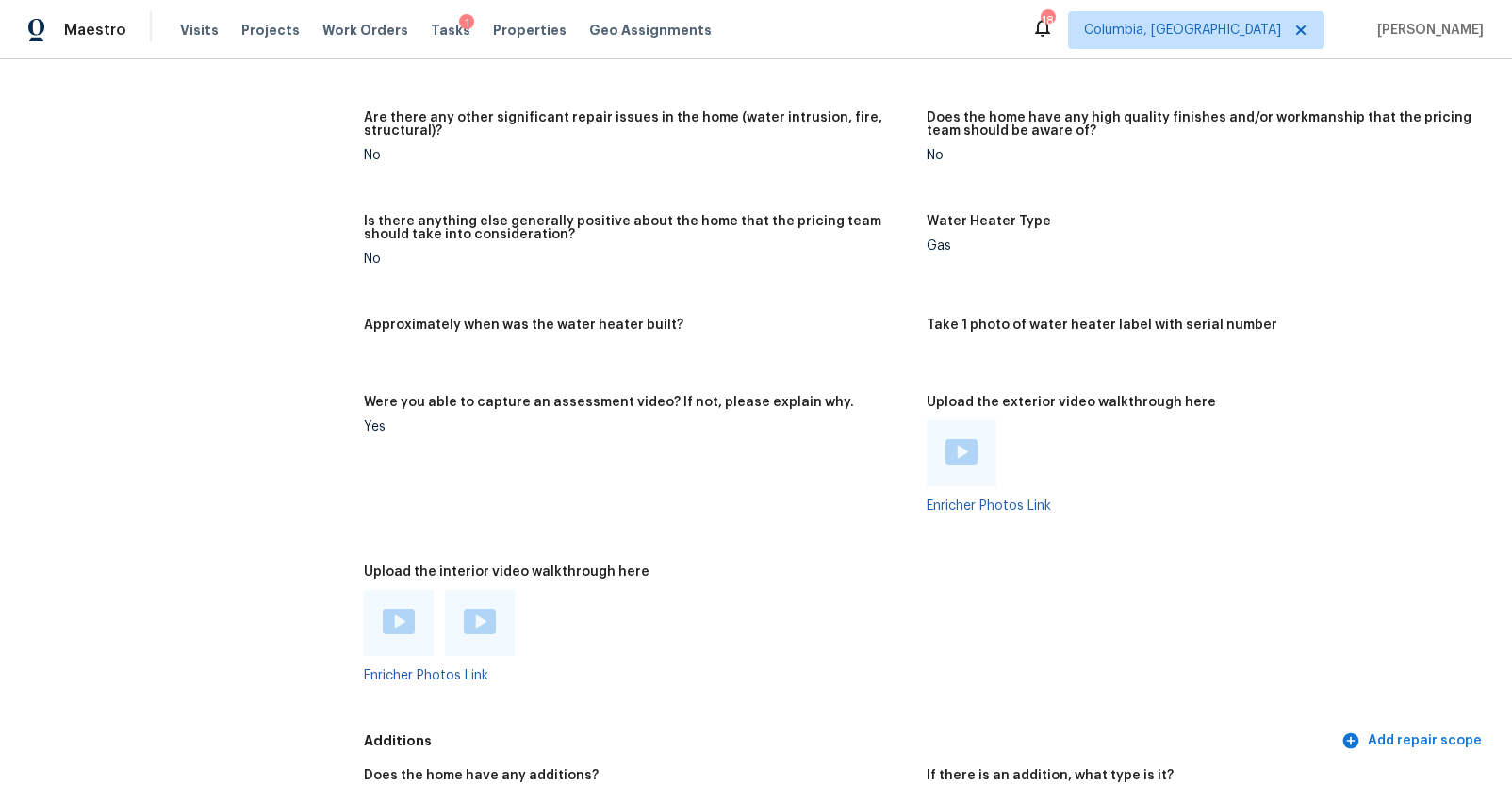
click at [932, 443] on div at bounding box center [961, 453] width 69 height 66
click at [946, 452] on img at bounding box center [961, 452] width 32 height 26
click at [399, 580] on div "Upload the interior video walkthrough here" at bounding box center [637, 578] width 547 height 25
click at [397, 609] on img at bounding box center [399, 621] width 32 height 26
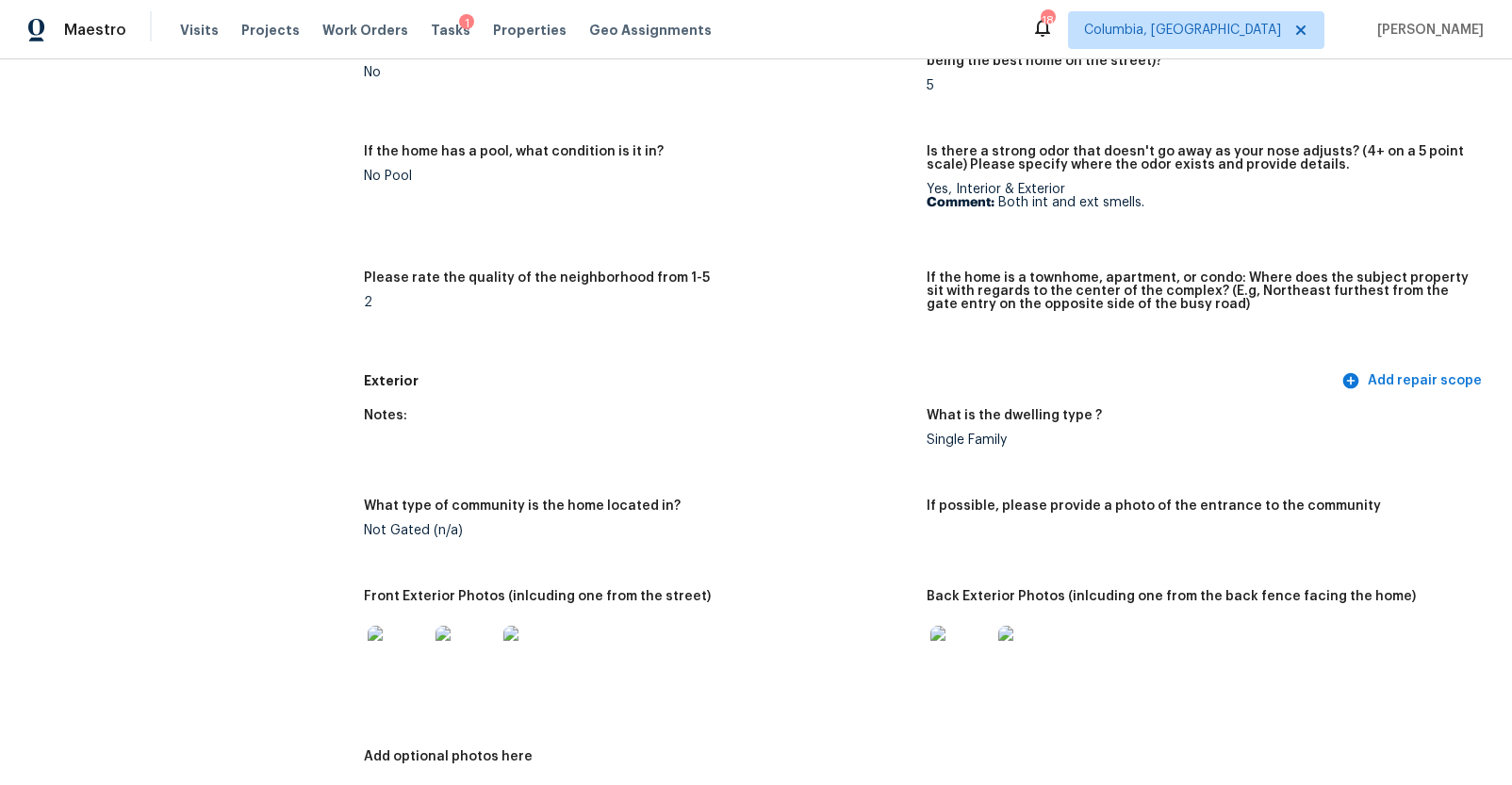
scroll to position [0, 0]
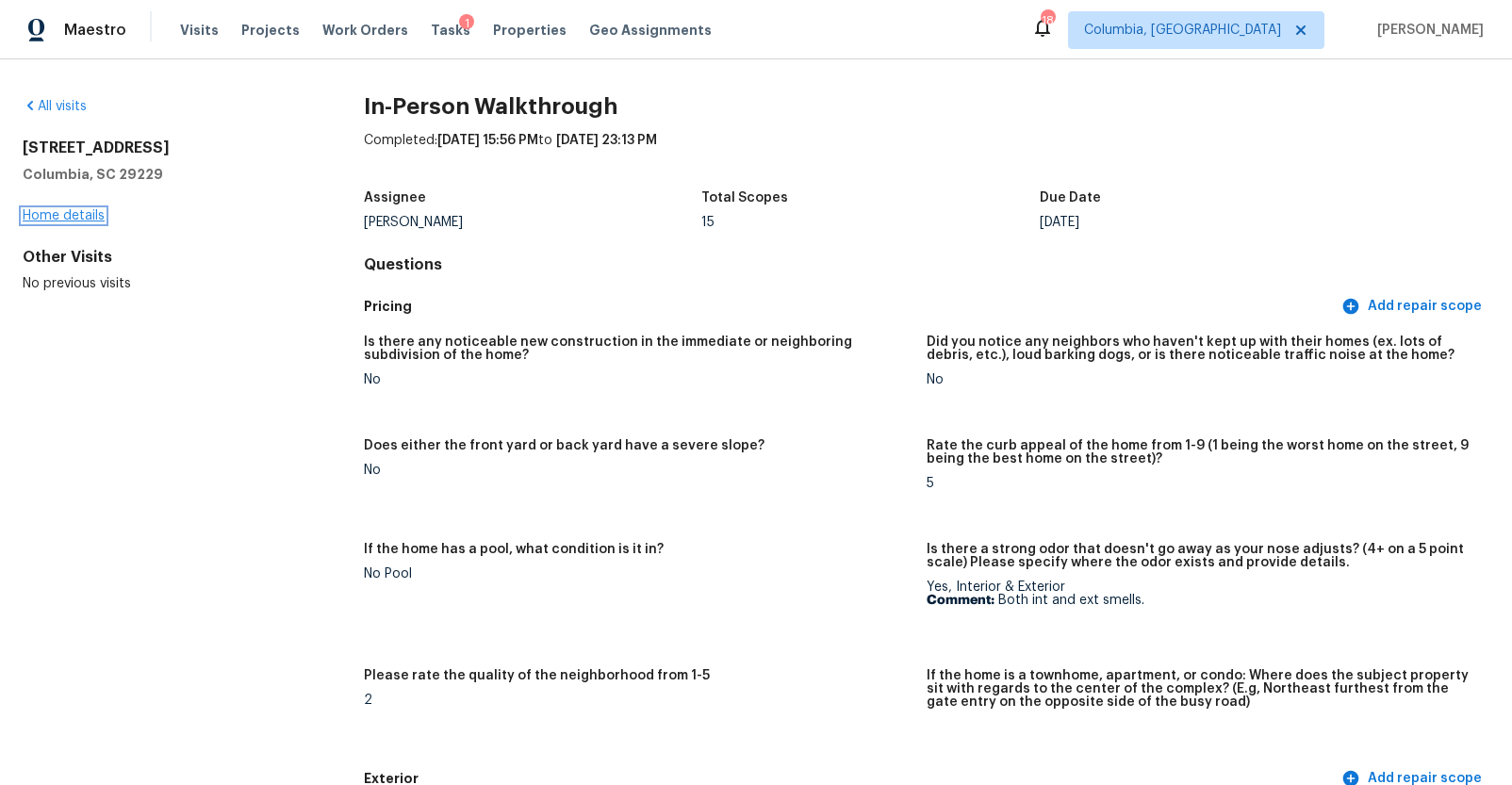
click at [88, 209] on link "Home details" at bounding box center [64, 216] width 82 height 13
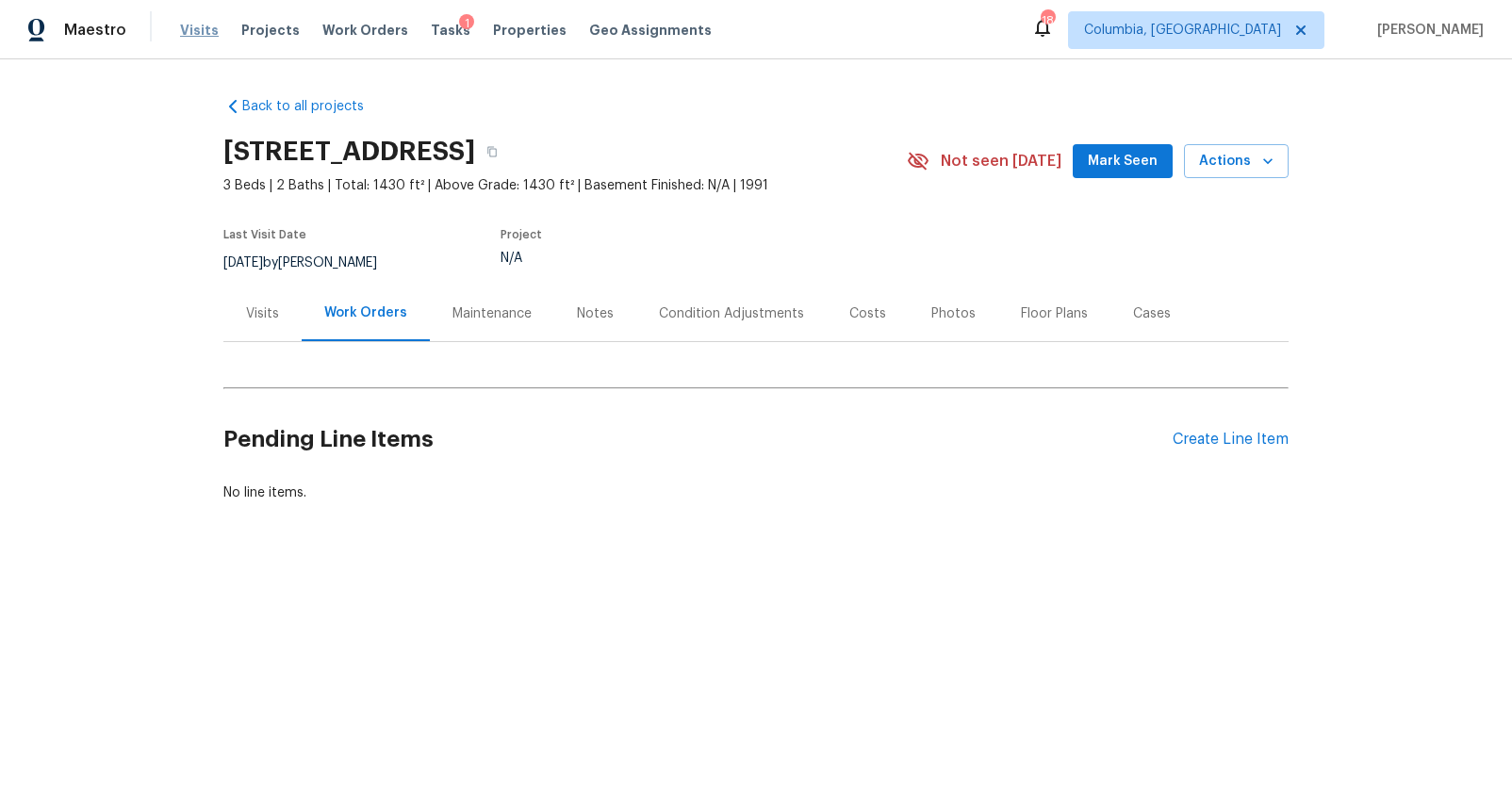
click at [193, 25] on span "Visits" at bounding box center [199, 30] width 39 height 19
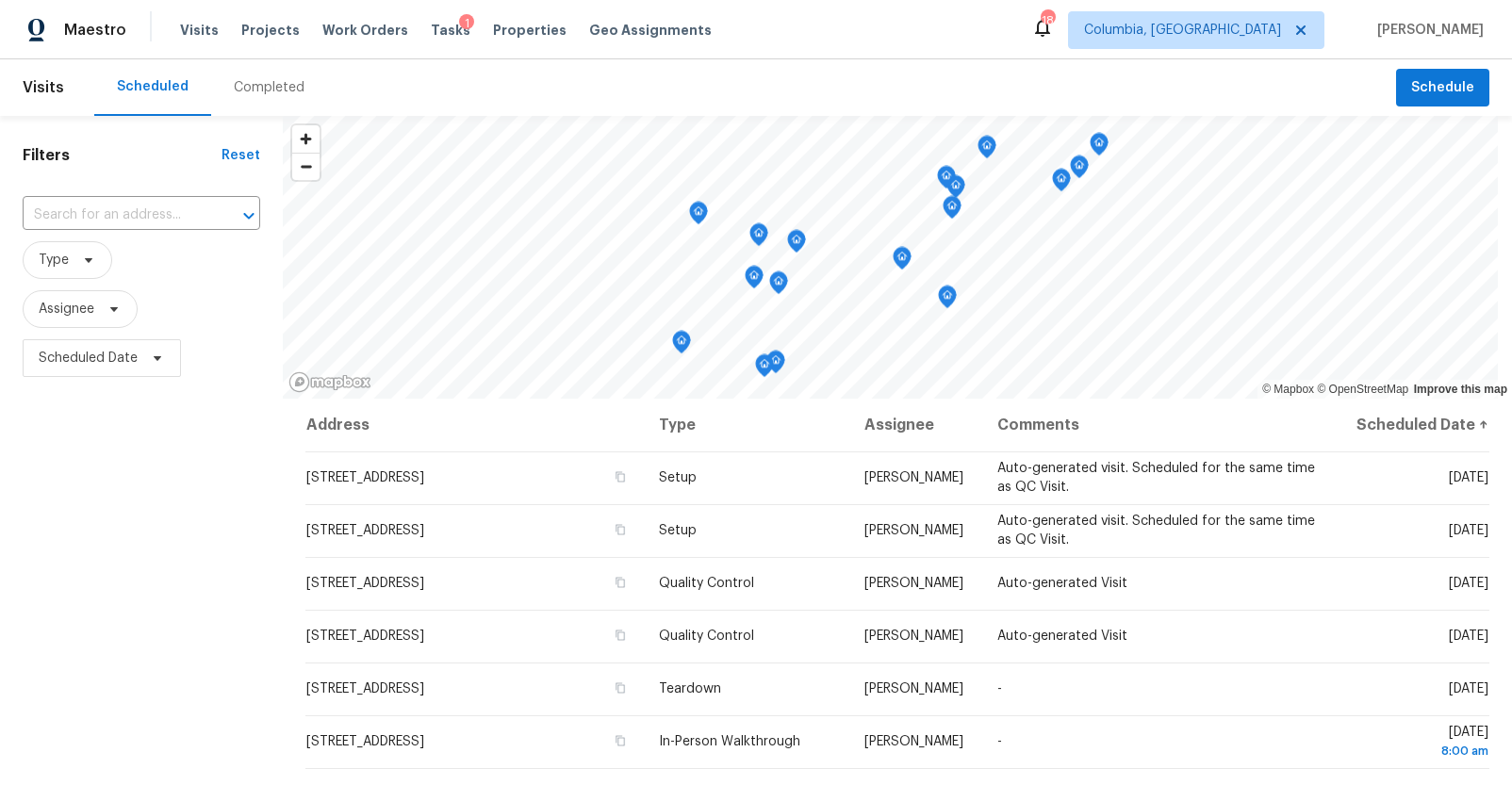
click at [291, 91] on div "Completed" at bounding box center [269, 88] width 70 height 19
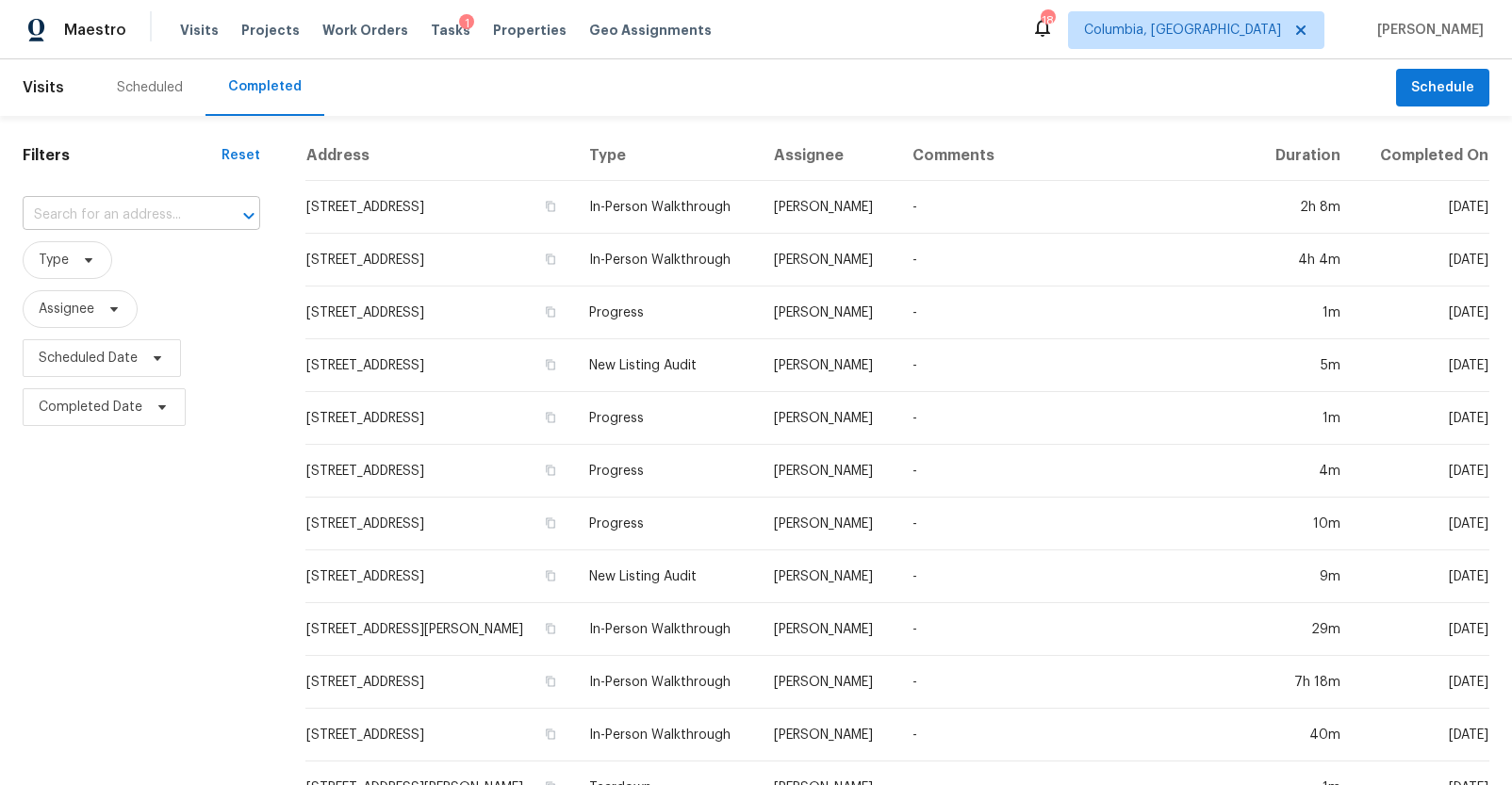
click at [147, 208] on input "text" at bounding box center [115, 215] width 185 height 29
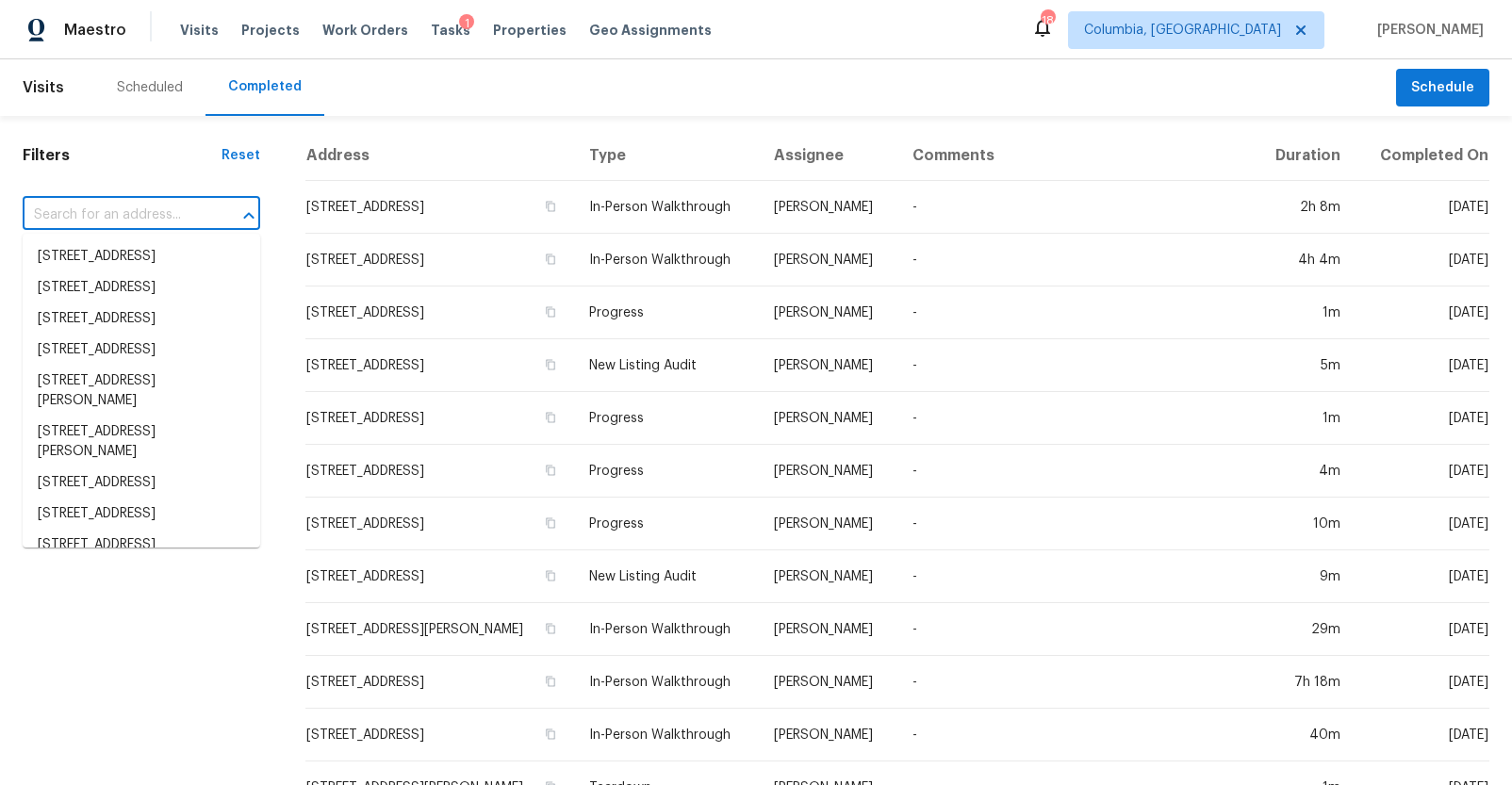
paste input "2025 Cushman Dr, Columbia, SC 29204"
type input "2025 Cushman Dr, Columbia, SC 29204"
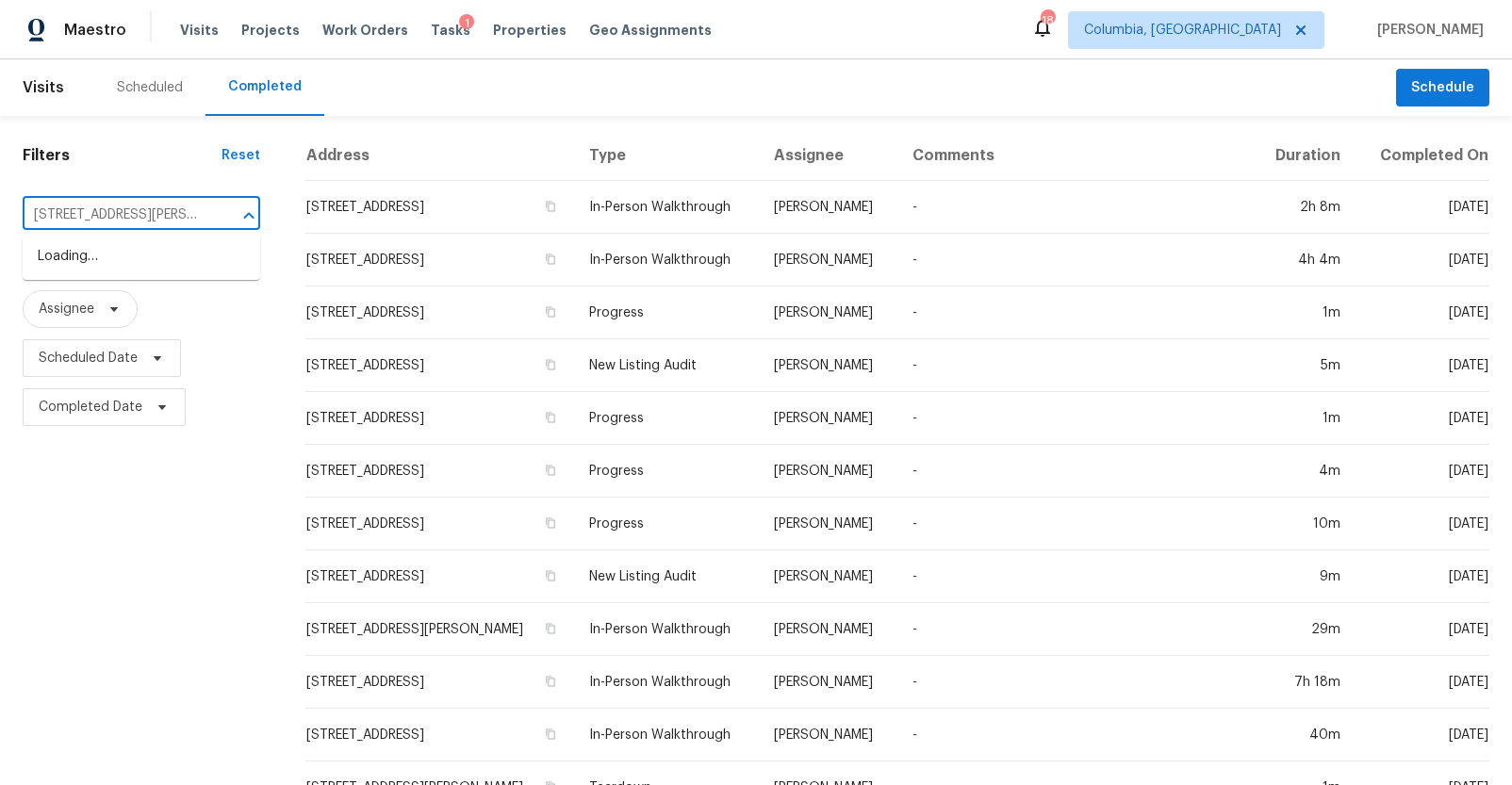
scroll to position [0, 71]
click at [134, 253] on li "2025 Cushman Dr, Columbia, SC 29204" at bounding box center [142, 266] width 238 height 50
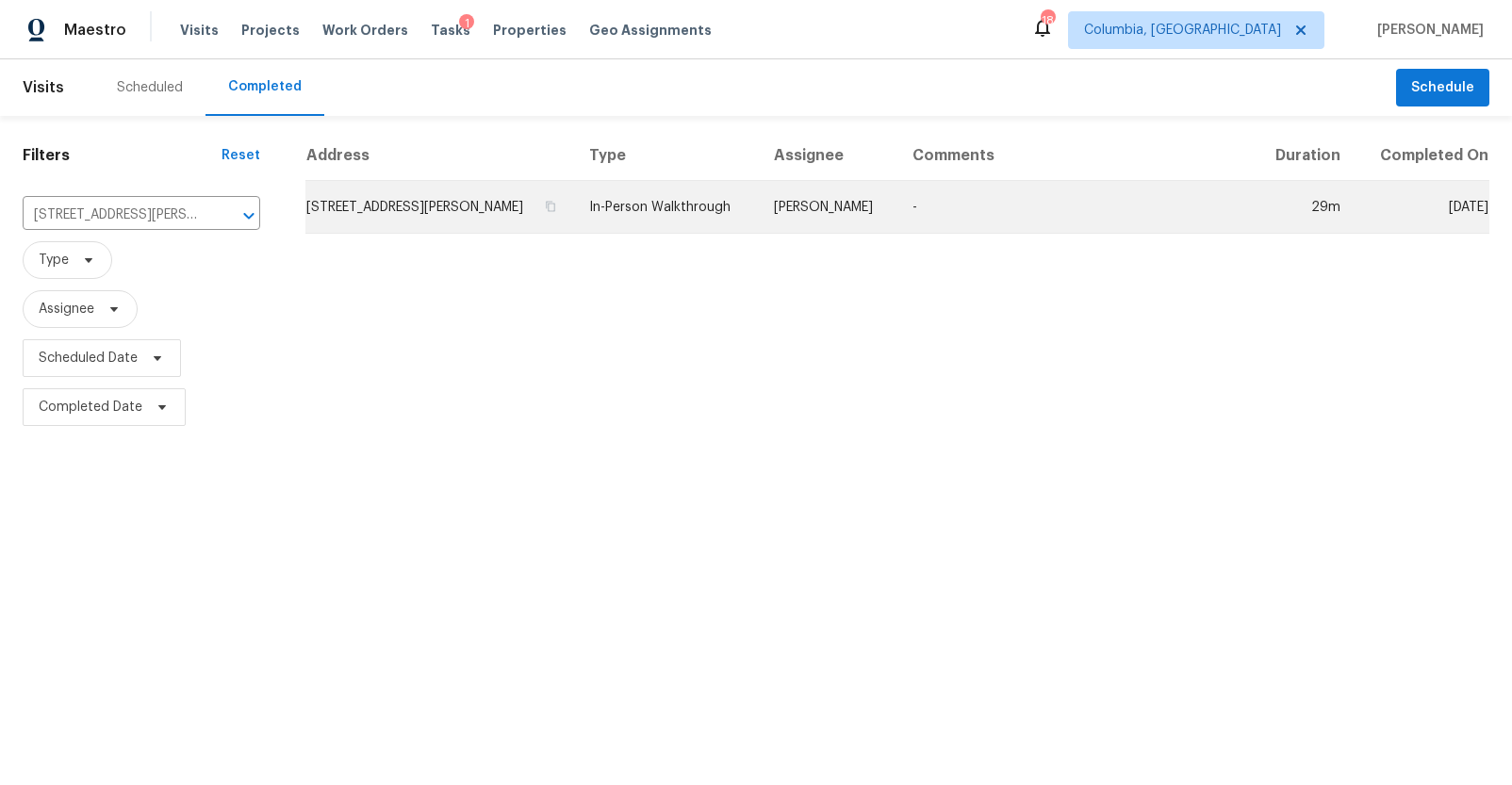
click at [358, 212] on td "2025 Cushman Dr, Columbia, SC 29204" at bounding box center [440, 206] width 268 height 52
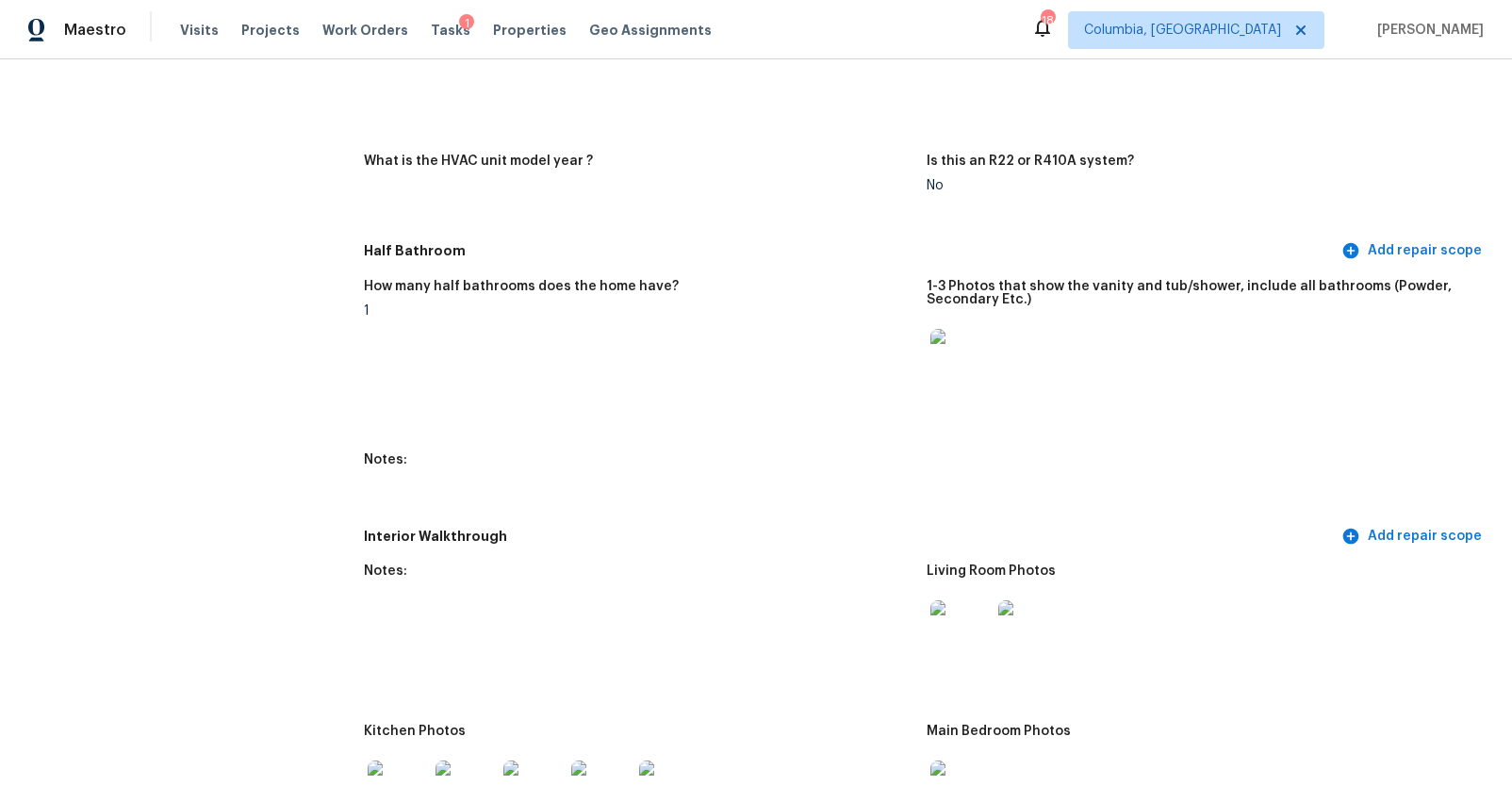
scroll to position [2247, 0]
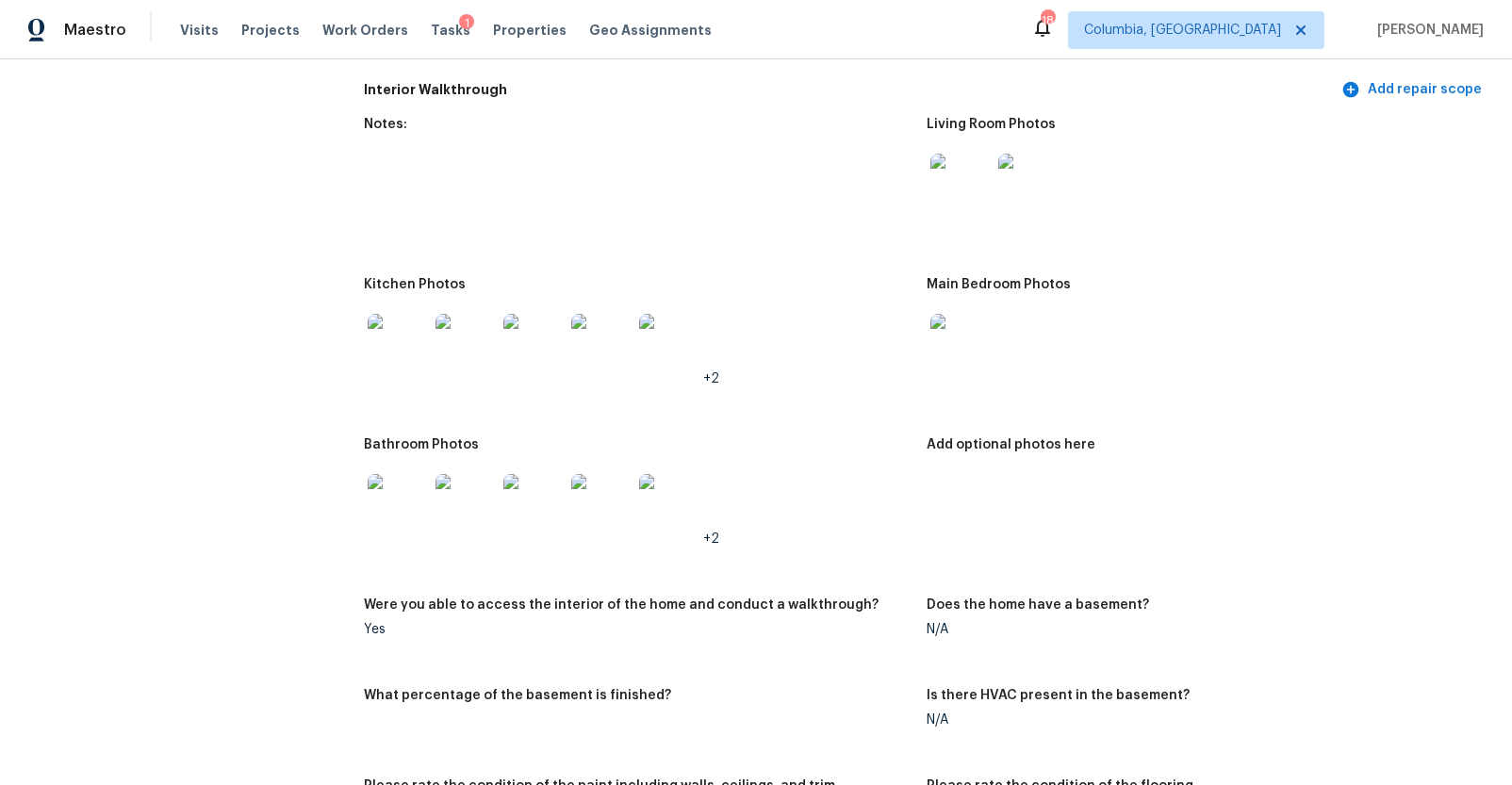
click at [410, 331] on img at bounding box center [397, 343] width 60 height 60
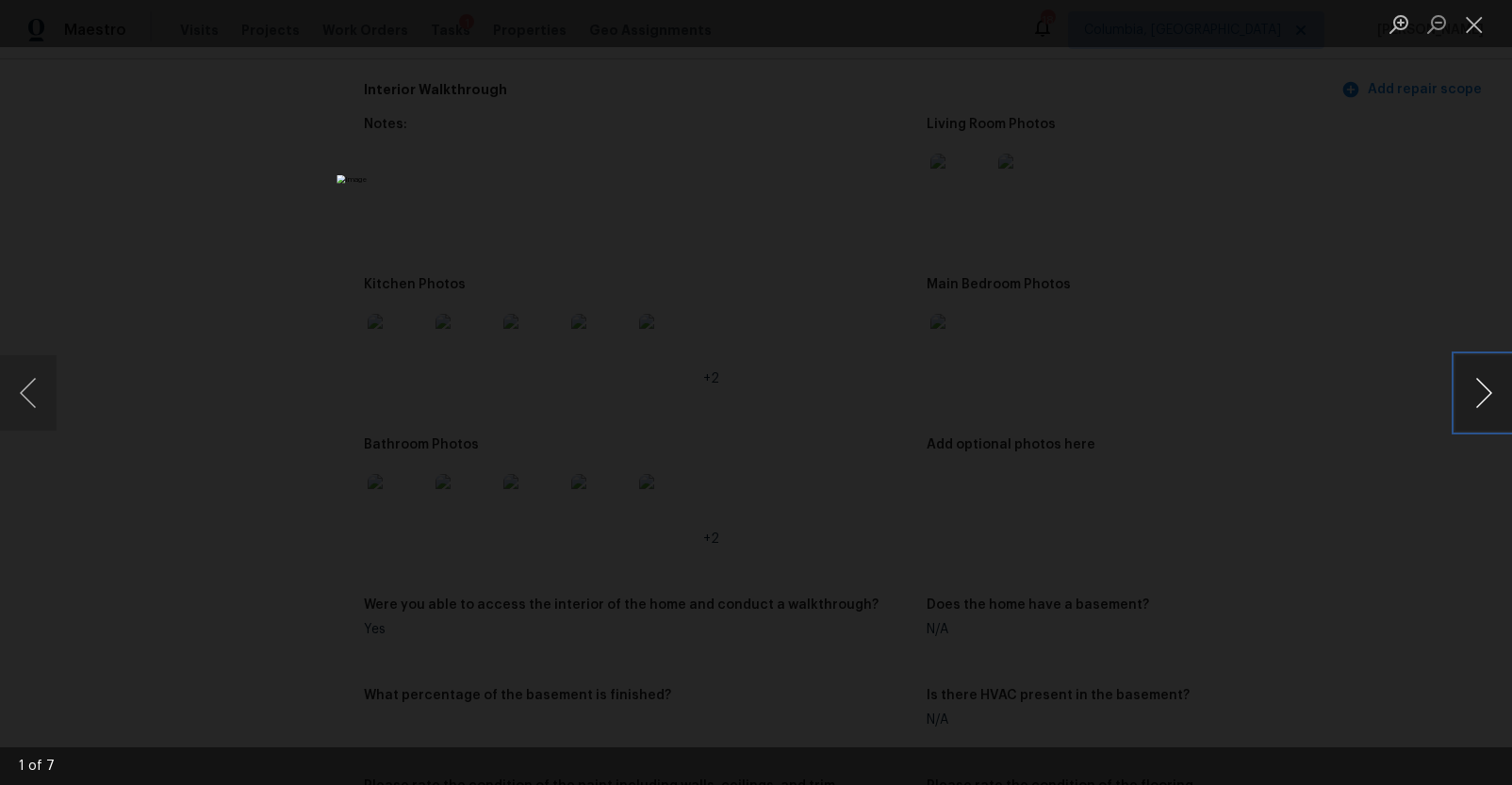
click at [1477, 402] on button "Next image" at bounding box center [1483, 392] width 56 height 75
click at [1472, 412] on button "Next image" at bounding box center [1483, 392] width 56 height 75
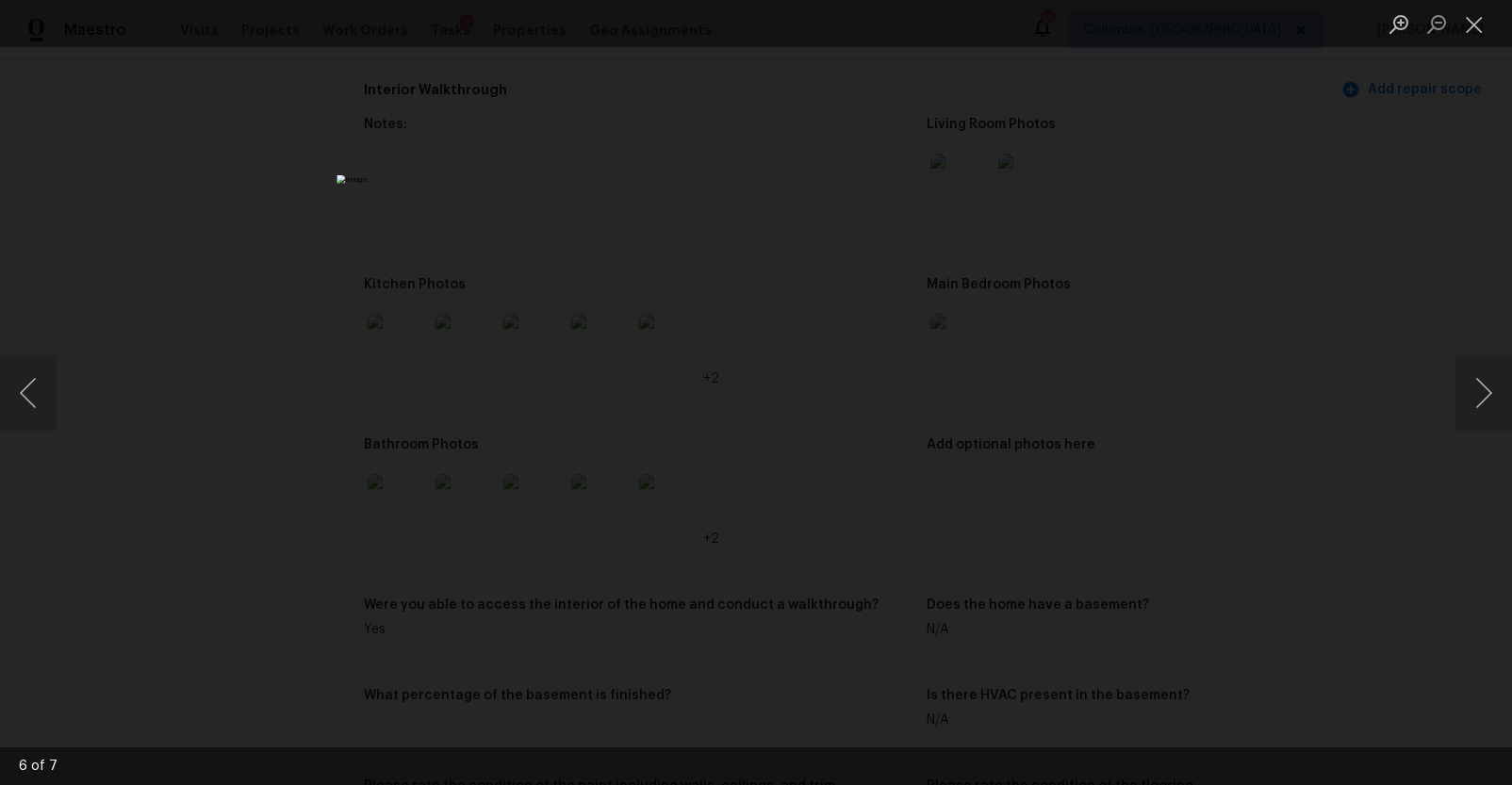
click at [1340, 424] on div "Lightbox" at bounding box center [756, 392] width 1512 height 785
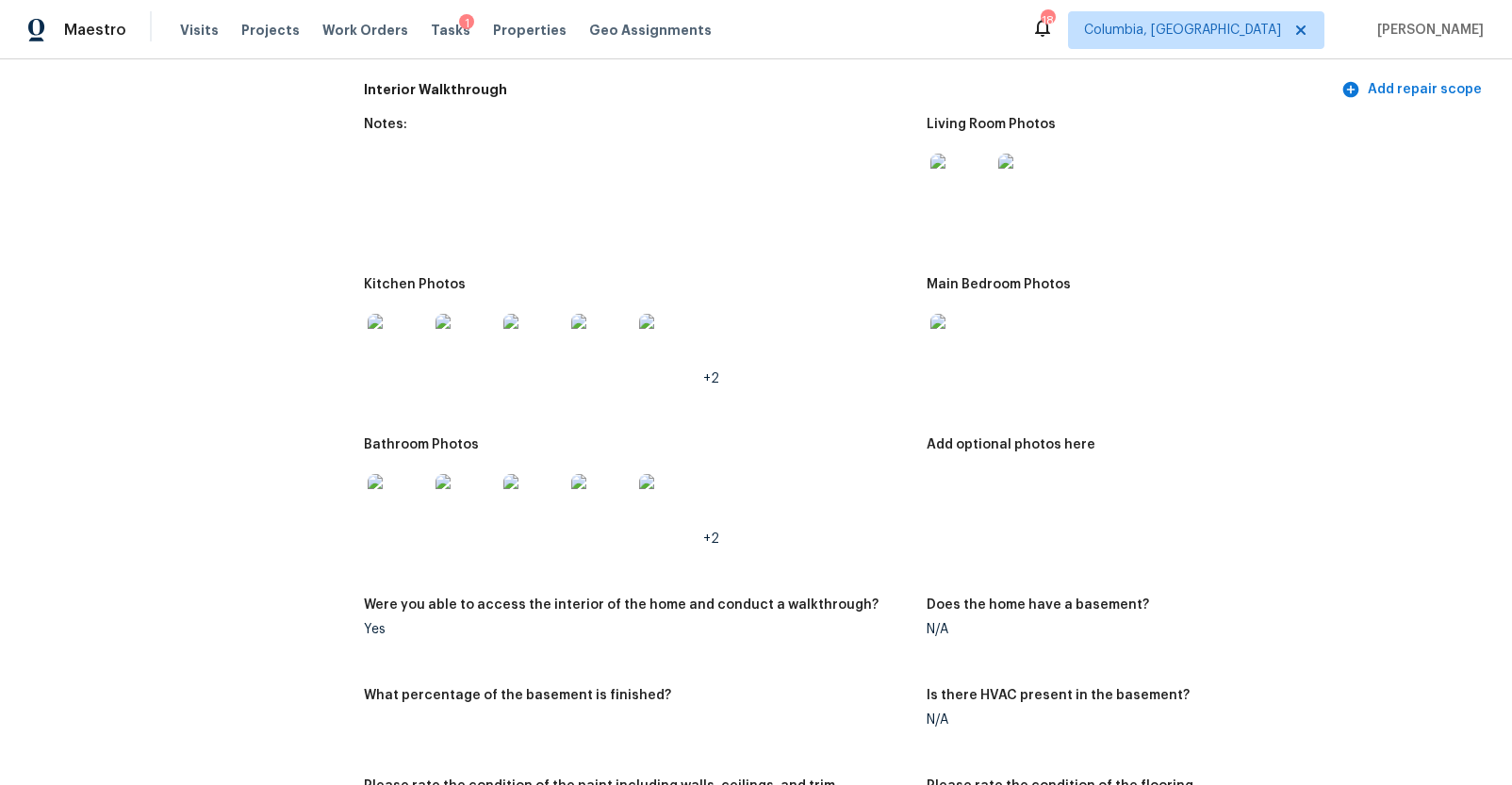
scroll to position [2247, 0]
click at [932, 208] on img at bounding box center [960, 184] width 60 height 60
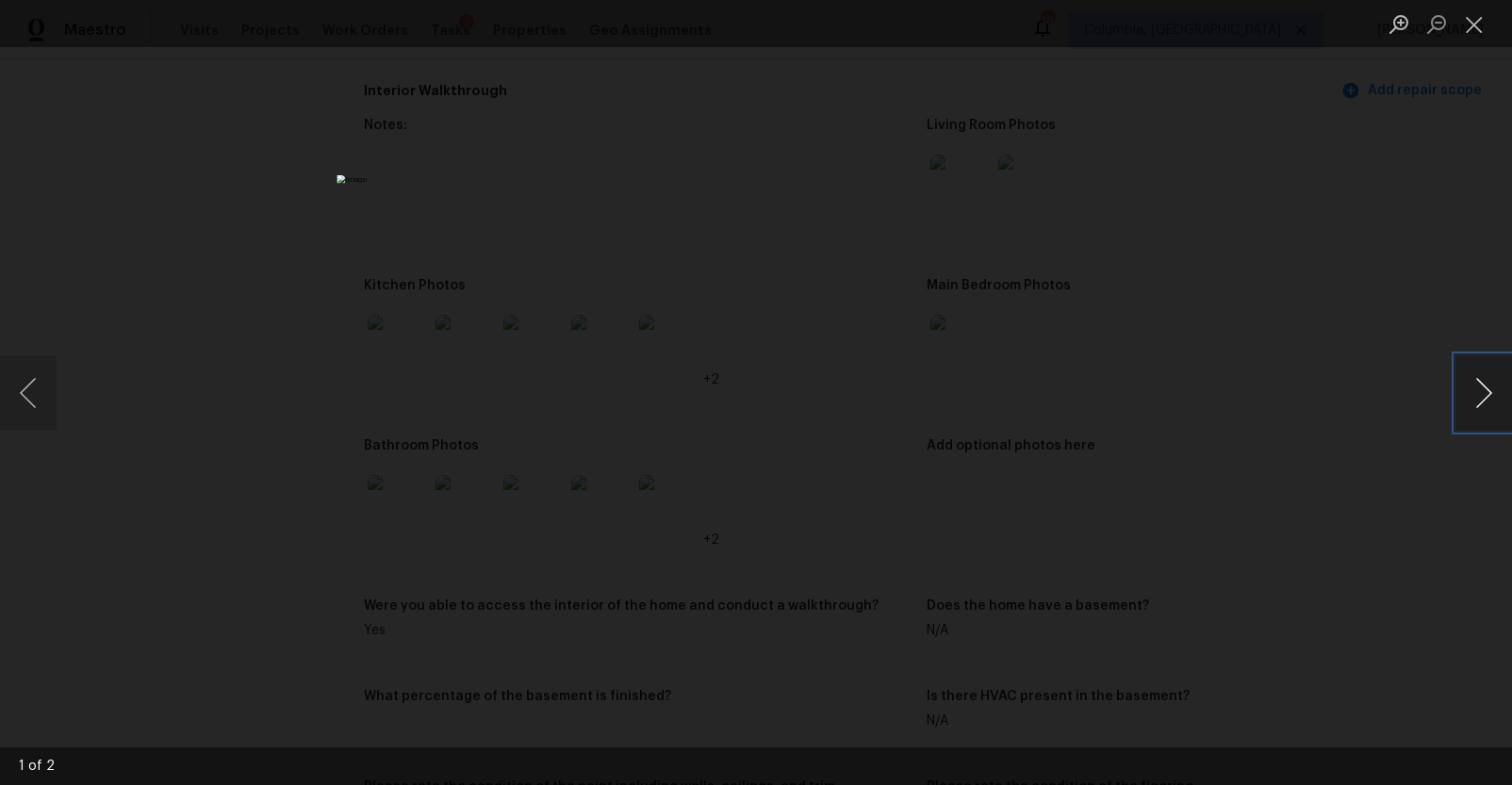
click at [1474, 400] on button "Next image" at bounding box center [1483, 392] width 56 height 75
click at [1255, 451] on div "Lightbox" at bounding box center [756, 392] width 1512 height 785
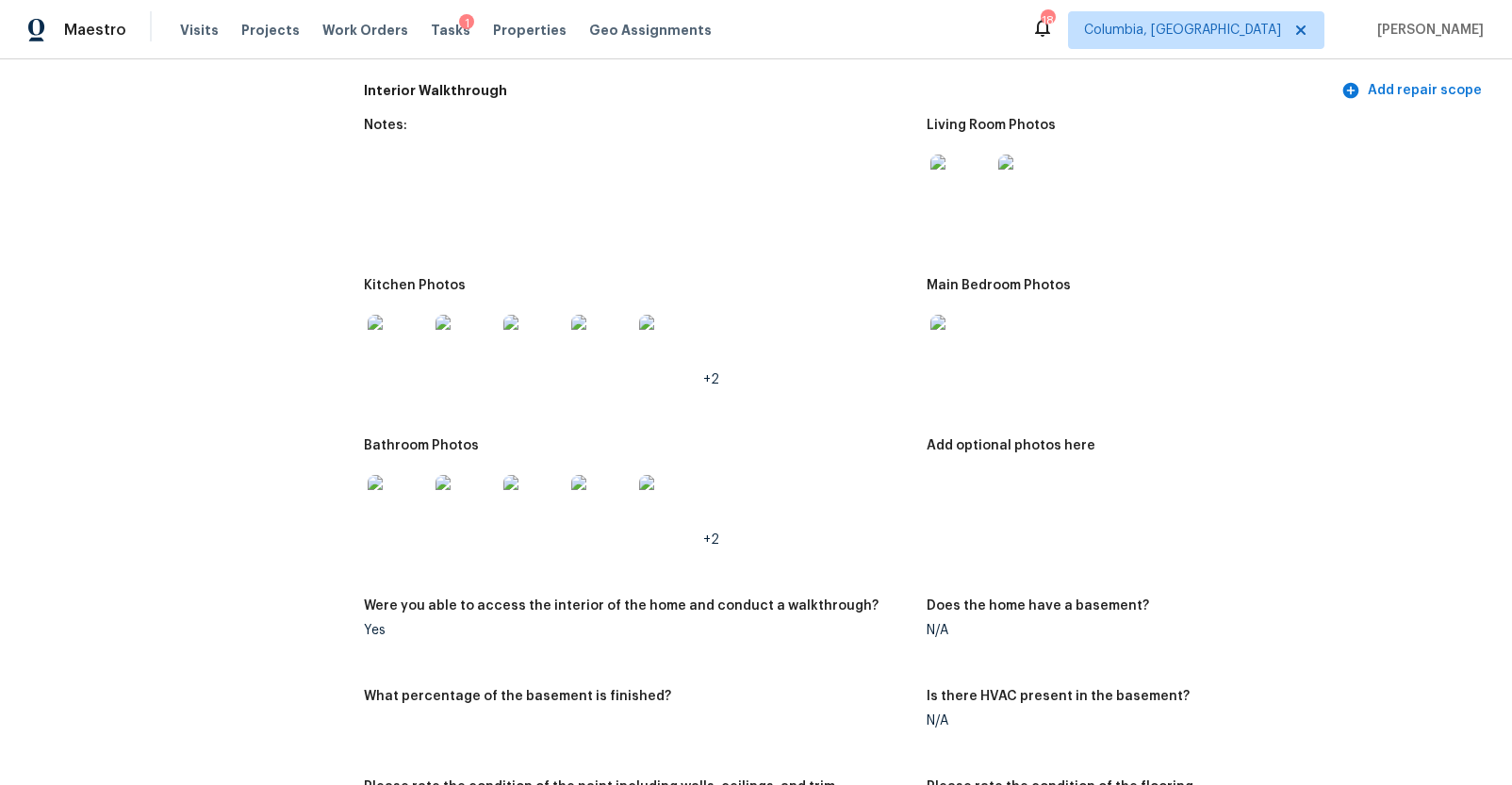
click at [392, 509] on img at bounding box center [397, 504] width 60 height 60
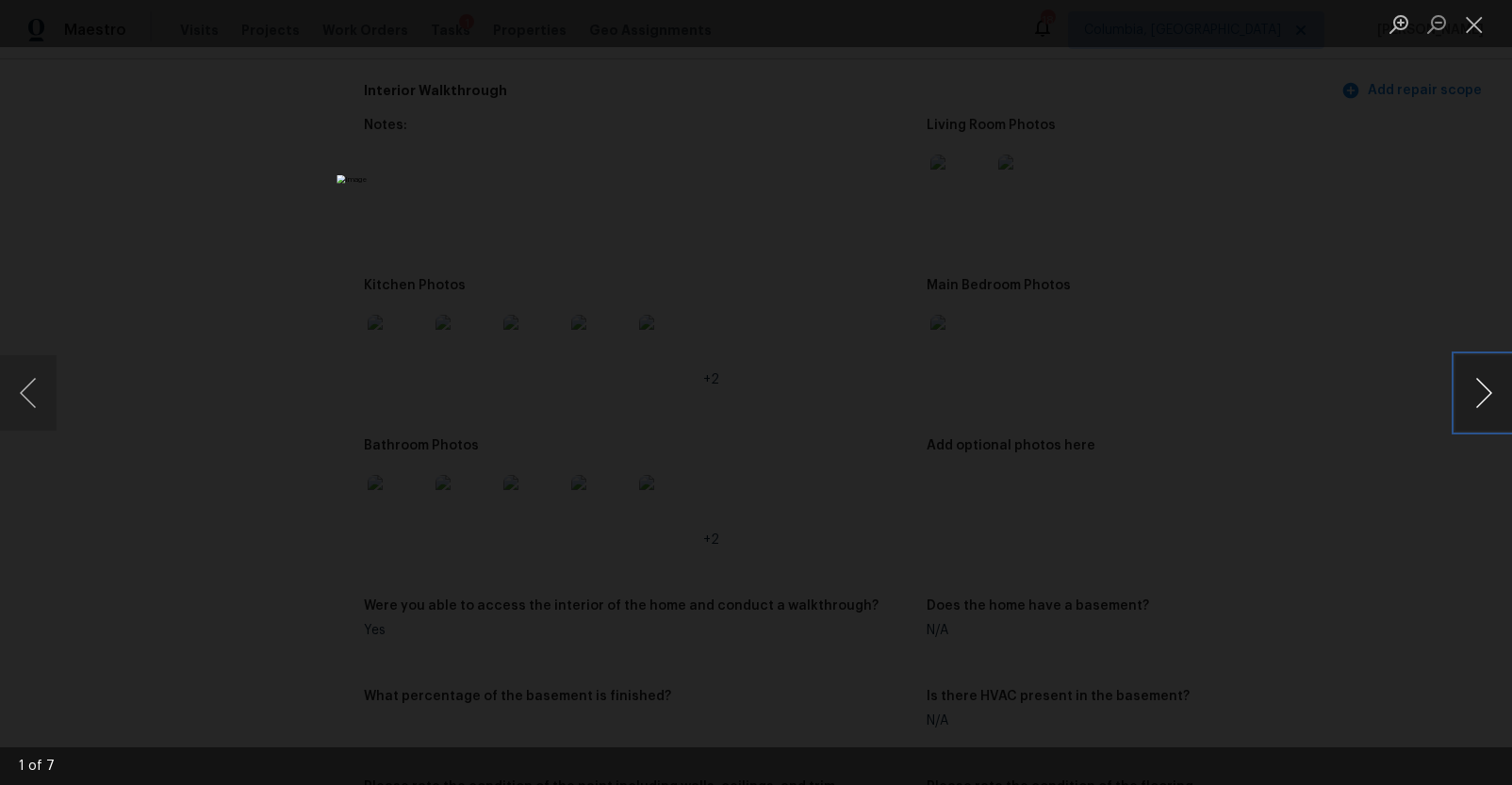
click at [1474, 387] on button "Next image" at bounding box center [1483, 392] width 56 height 75
click at [1475, 393] on button "Next image" at bounding box center [1483, 392] width 56 height 75
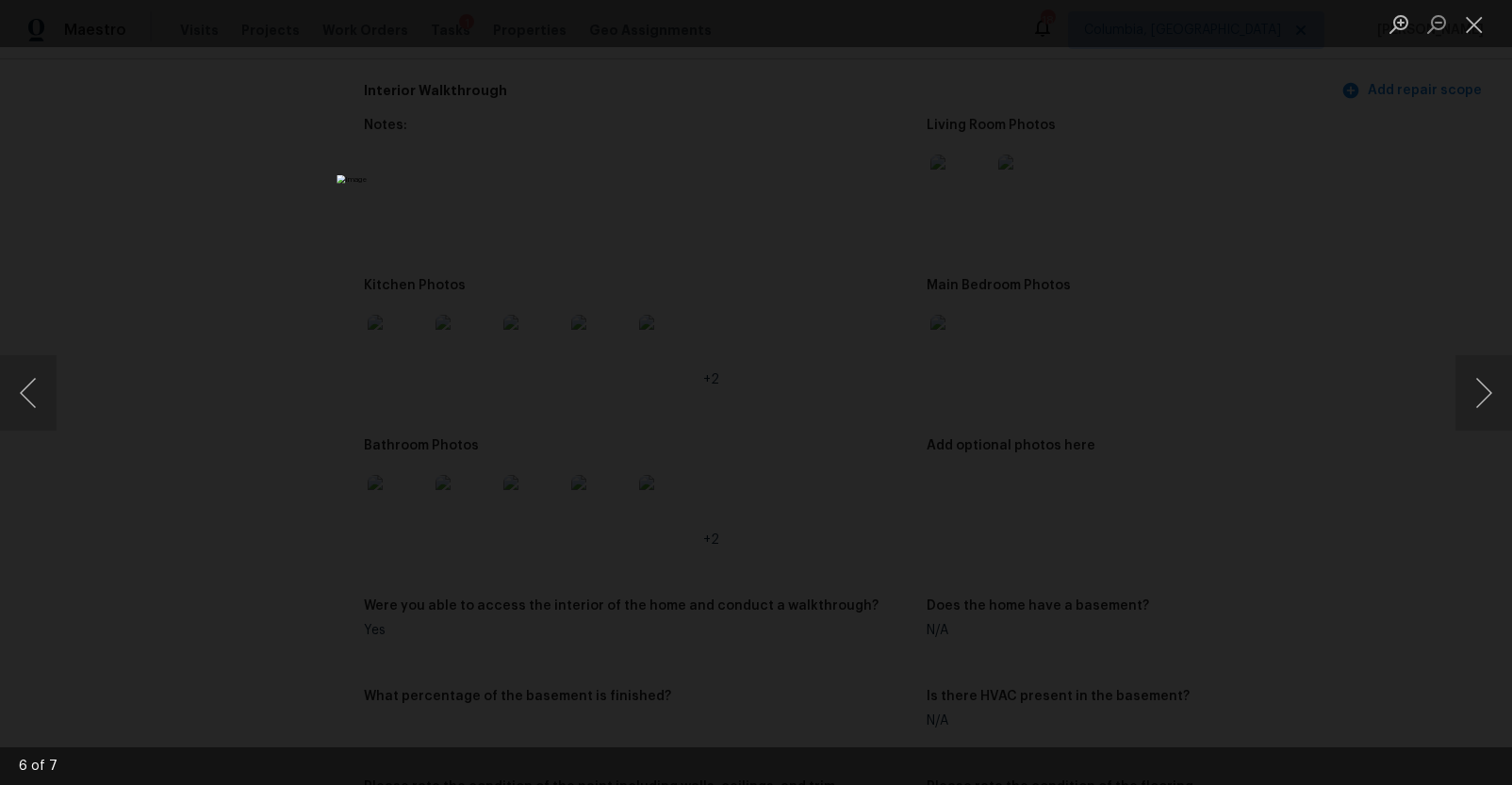
click at [1240, 408] on div "Lightbox" at bounding box center [756, 392] width 1512 height 785
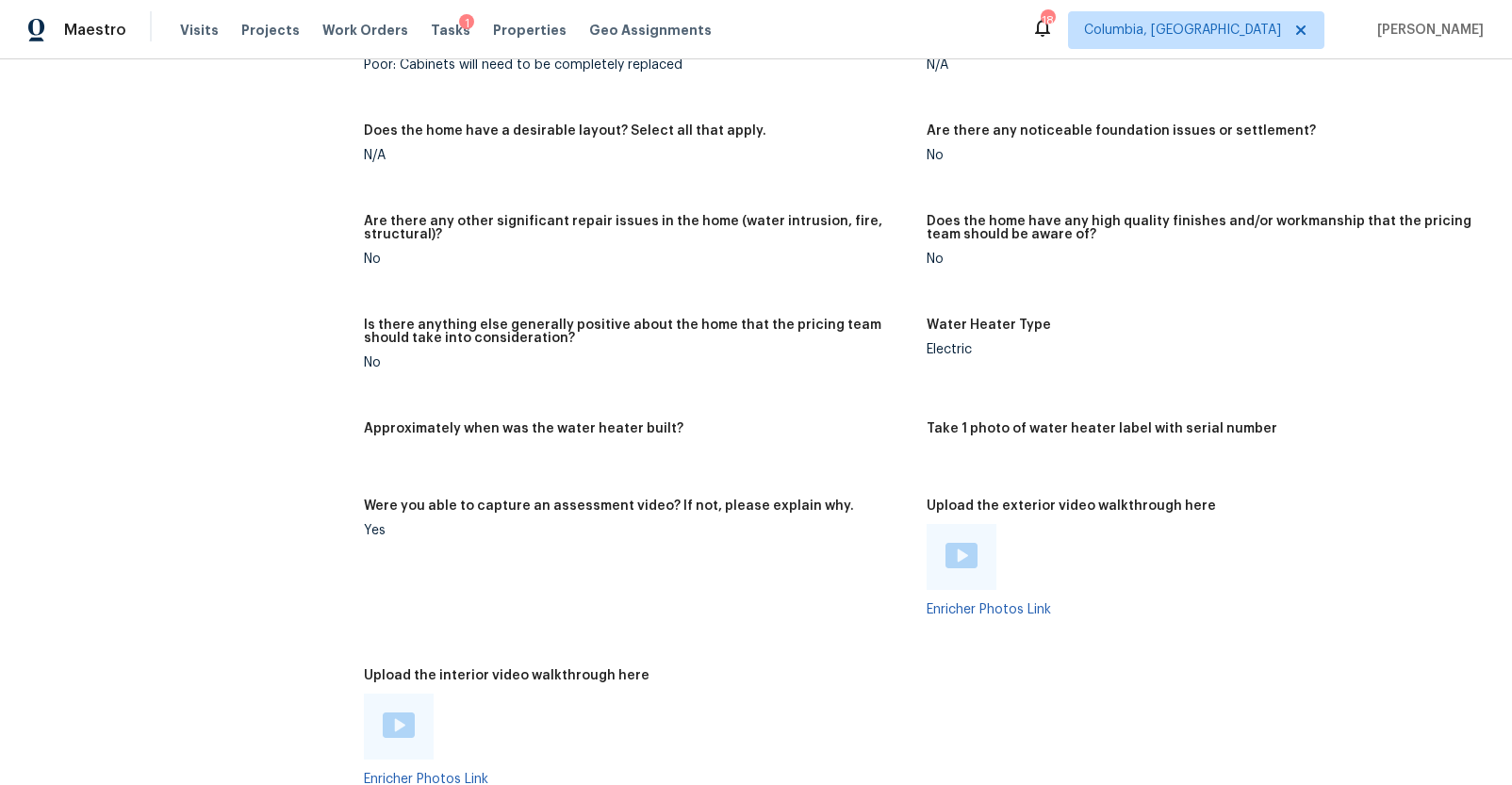
scroll to position [3299, 0]
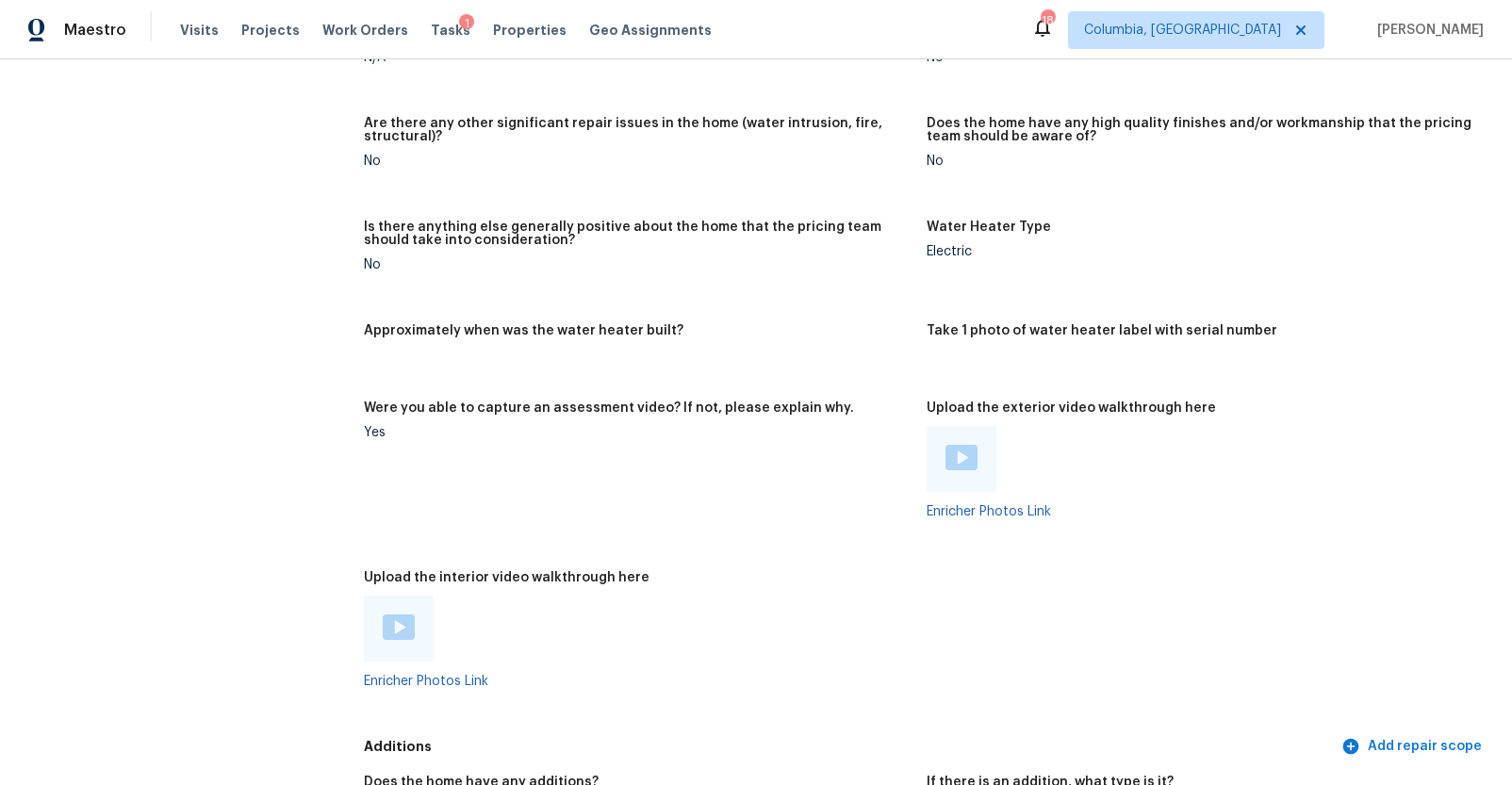
click at [412, 611] on div at bounding box center [398, 628] width 69 height 66
click at [399, 625] on img at bounding box center [399, 627] width 32 height 26
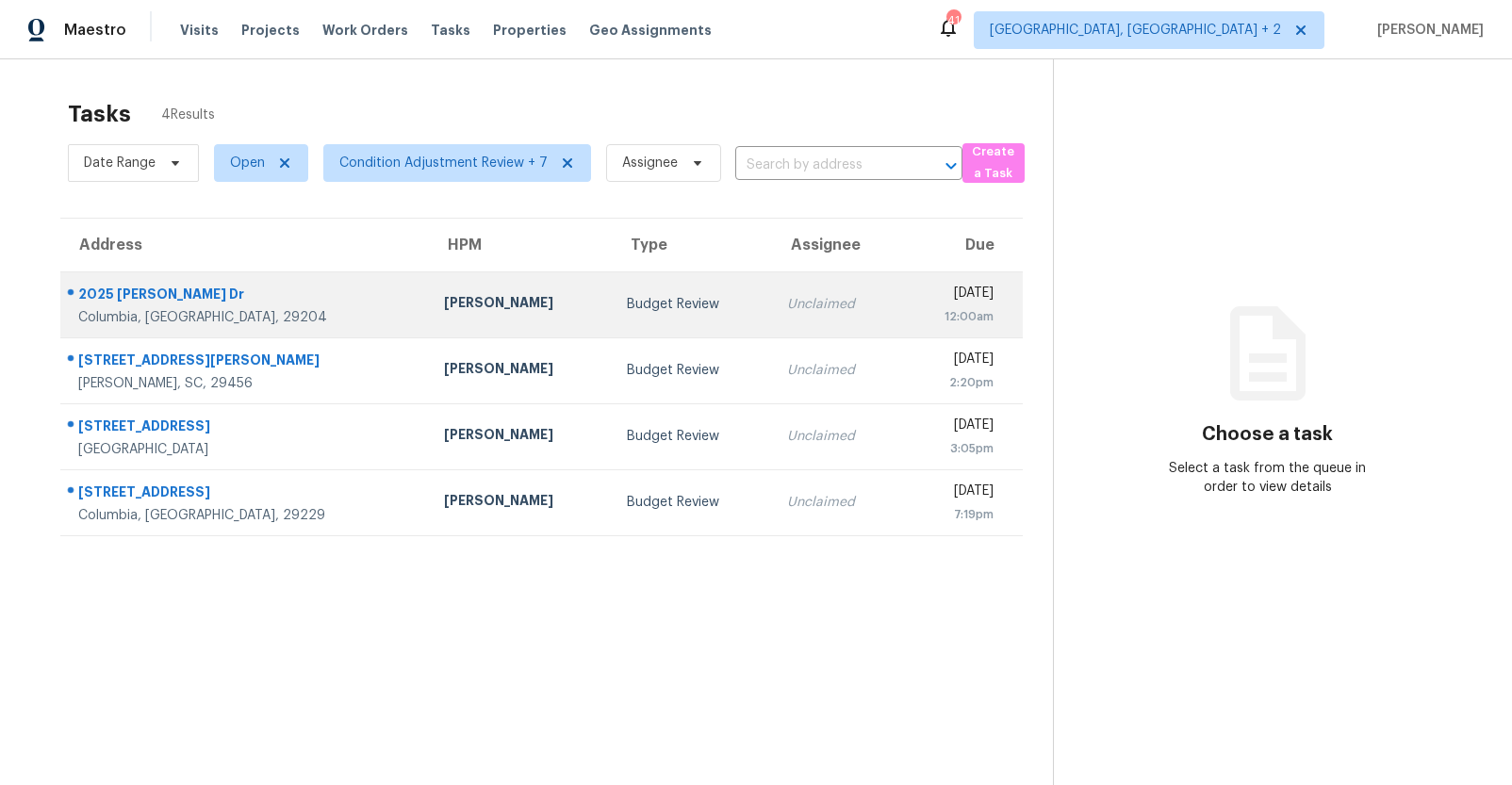
click at [442, 290] on td "Ryan Middleton" at bounding box center [520, 304] width 183 height 66
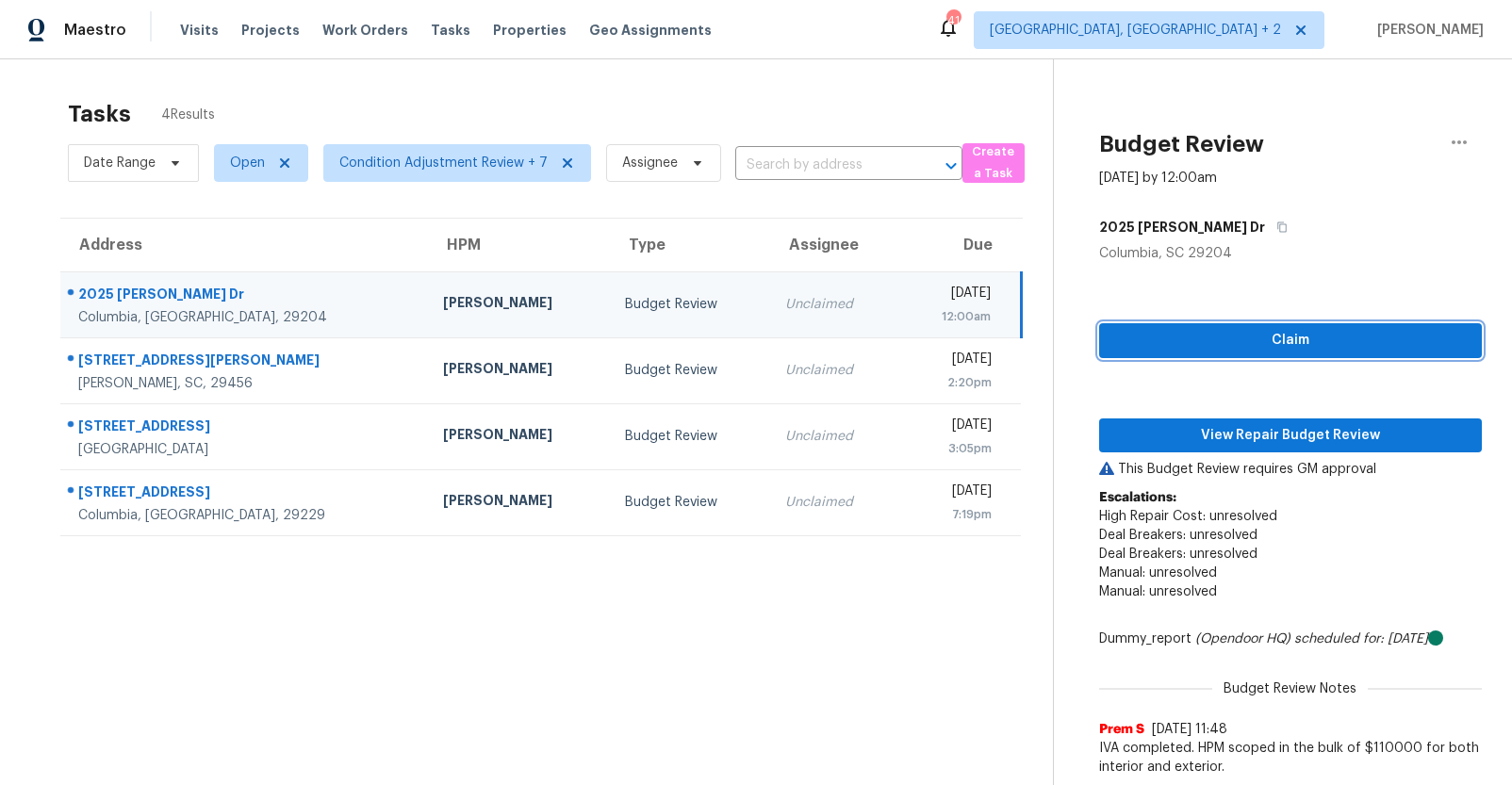
click at [1244, 337] on span "Claim" at bounding box center [1290, 341] width 352 height 24
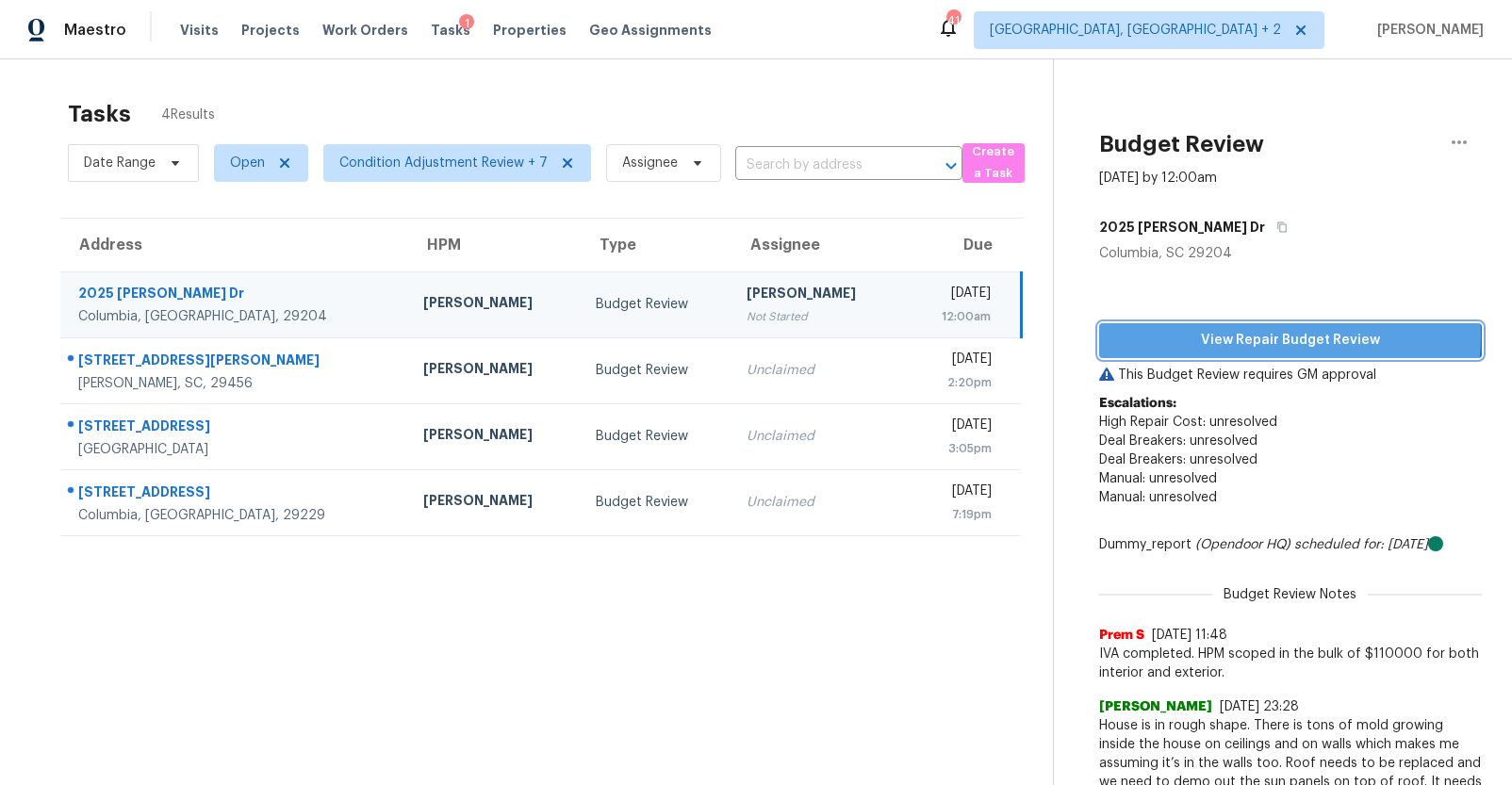
click at [1245, 336] on span "View Repair Budget Review" at bounding box center [1290, 341] width 352 height 24
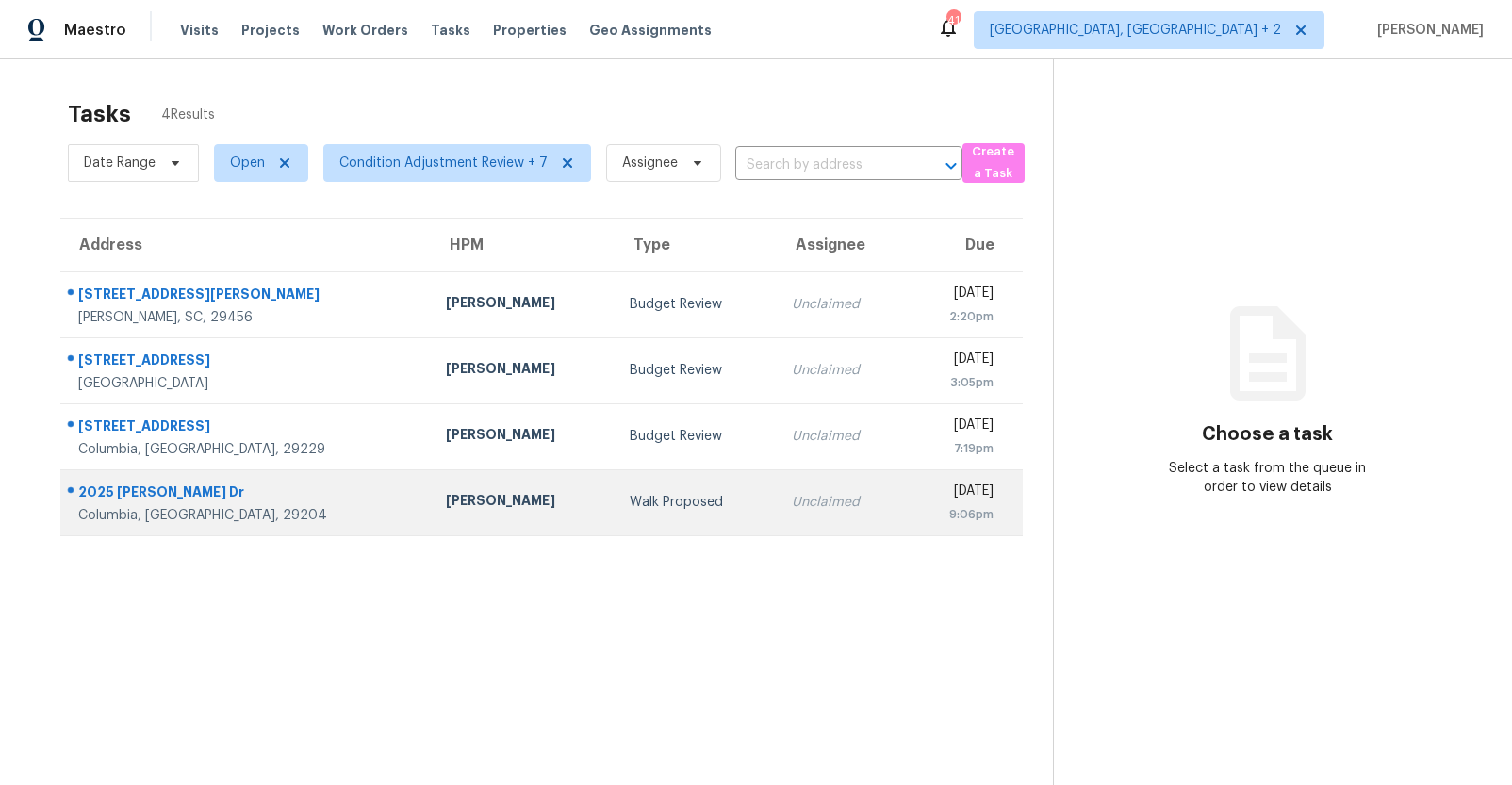
click at [247, 487] on div "2025 [PERSON_NAME] Dr" at bounding box center [246, 494] width 338 height 24
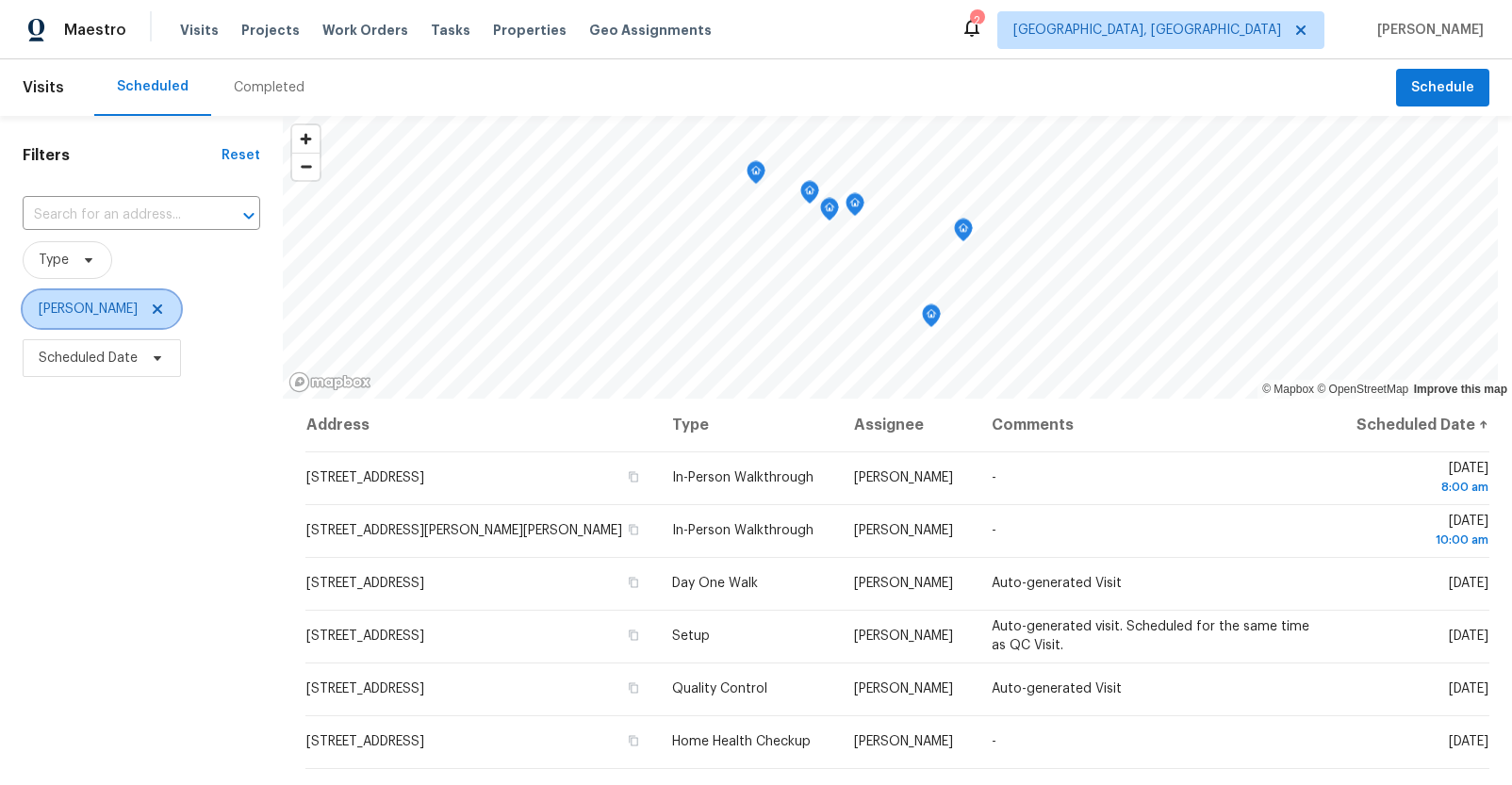
click at [152, 310] on icon at bounding box center [157, 309] width 10 height 10
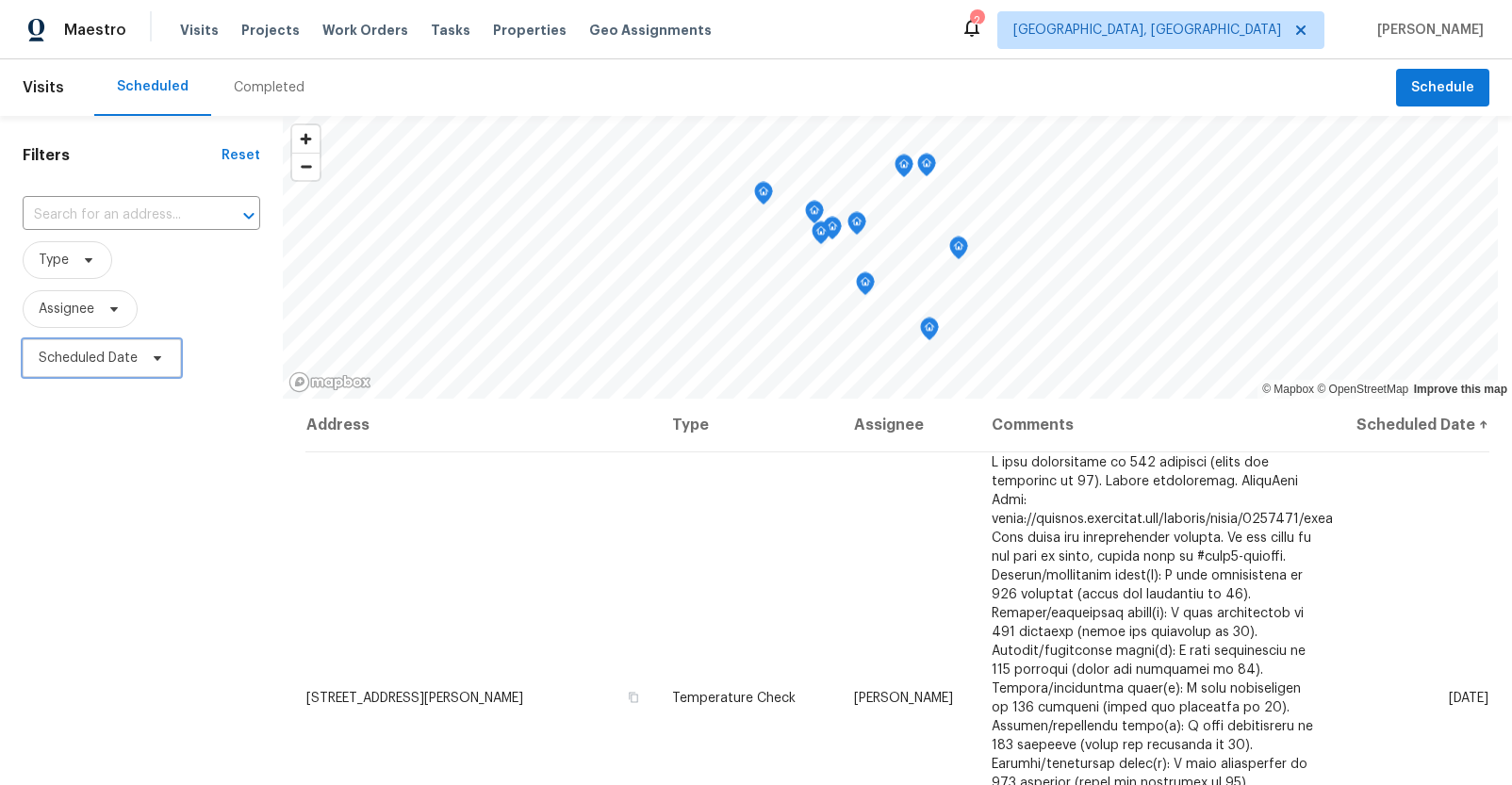
click at [41, 350] on span "Scheduled Date" at bounding box center [88, 358] width 99 height 19
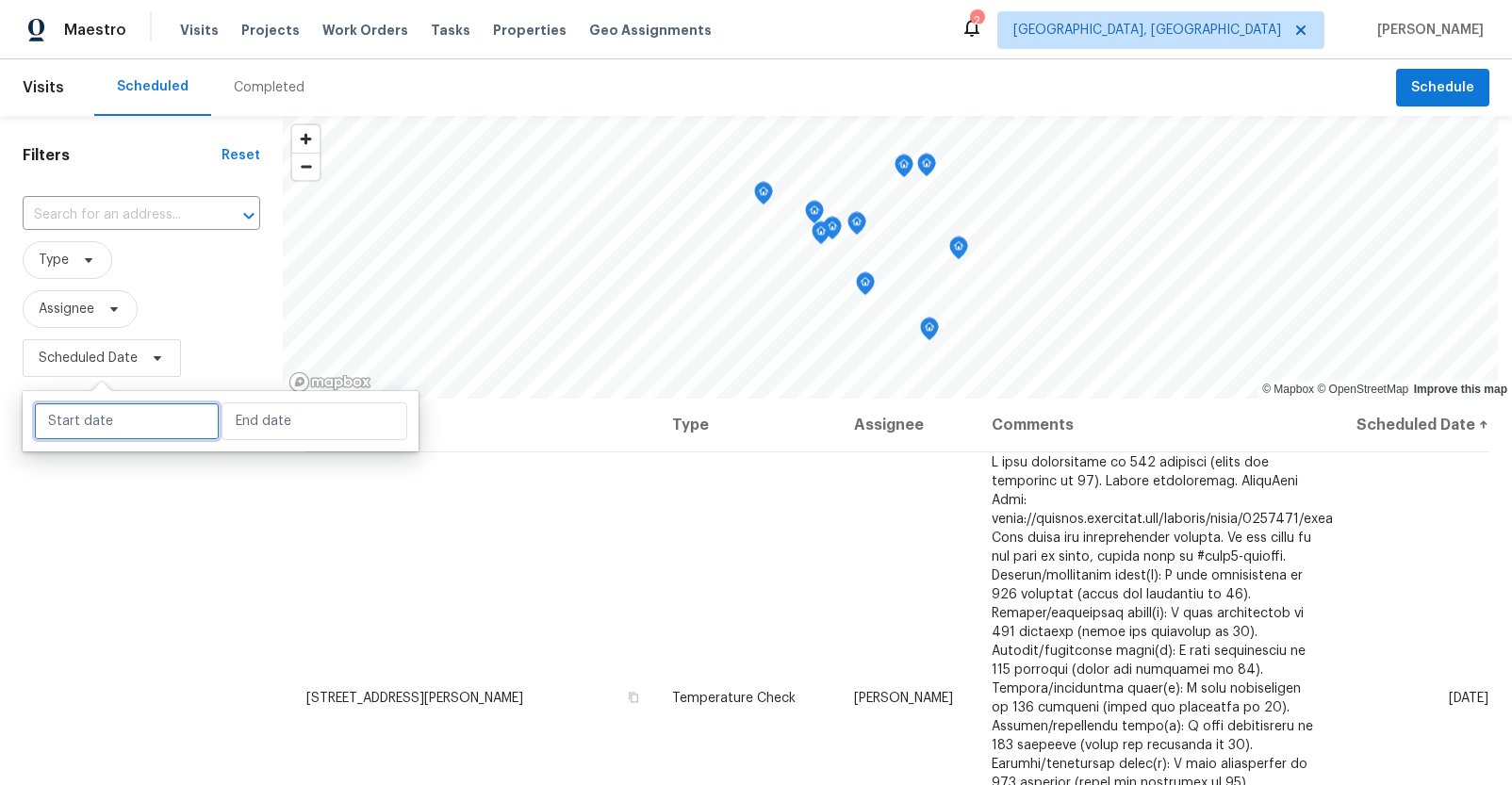
click at [67, 413] on input "text" at bounding box center [127, 422] width 186 height 38
select select "8"
select select "2025"
select select "9"
select select "2025"
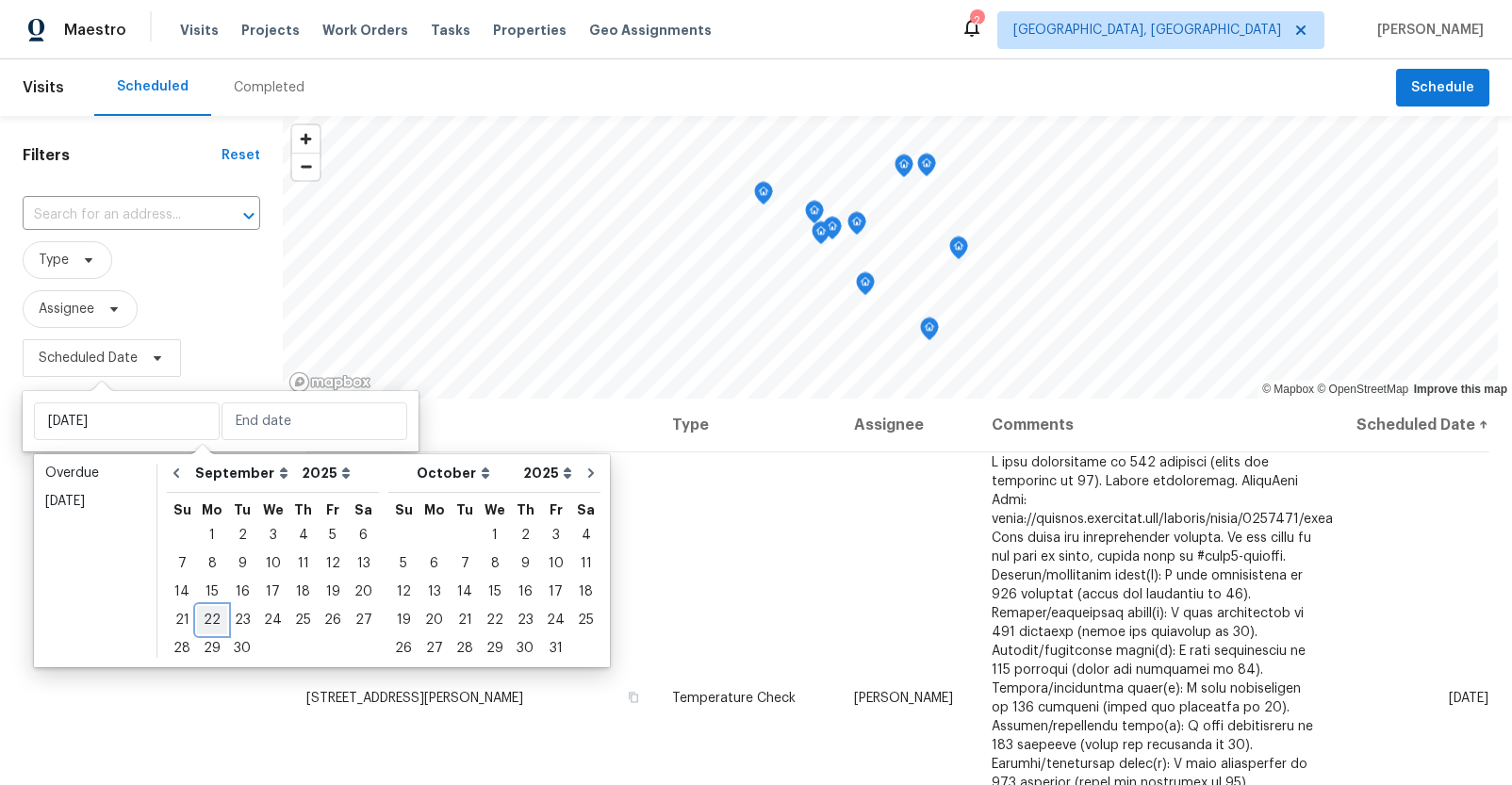
click at [206, 609] on div "22" at bounding box center [212, 620] width 30 height 27
type input "[DATE]"
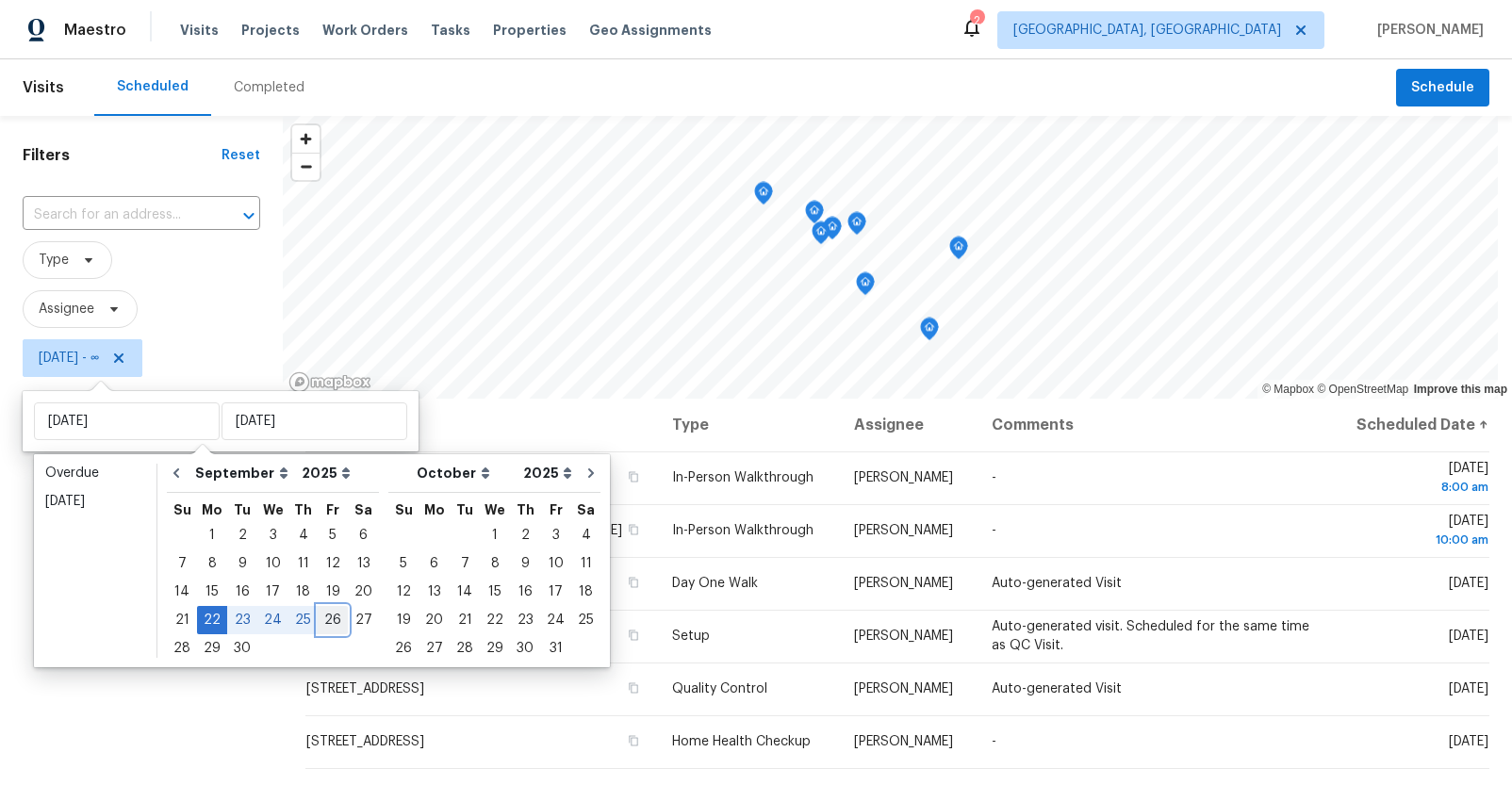
click at [318, 616] on div "26" at bounding box center [333, 620] width 30 height 27
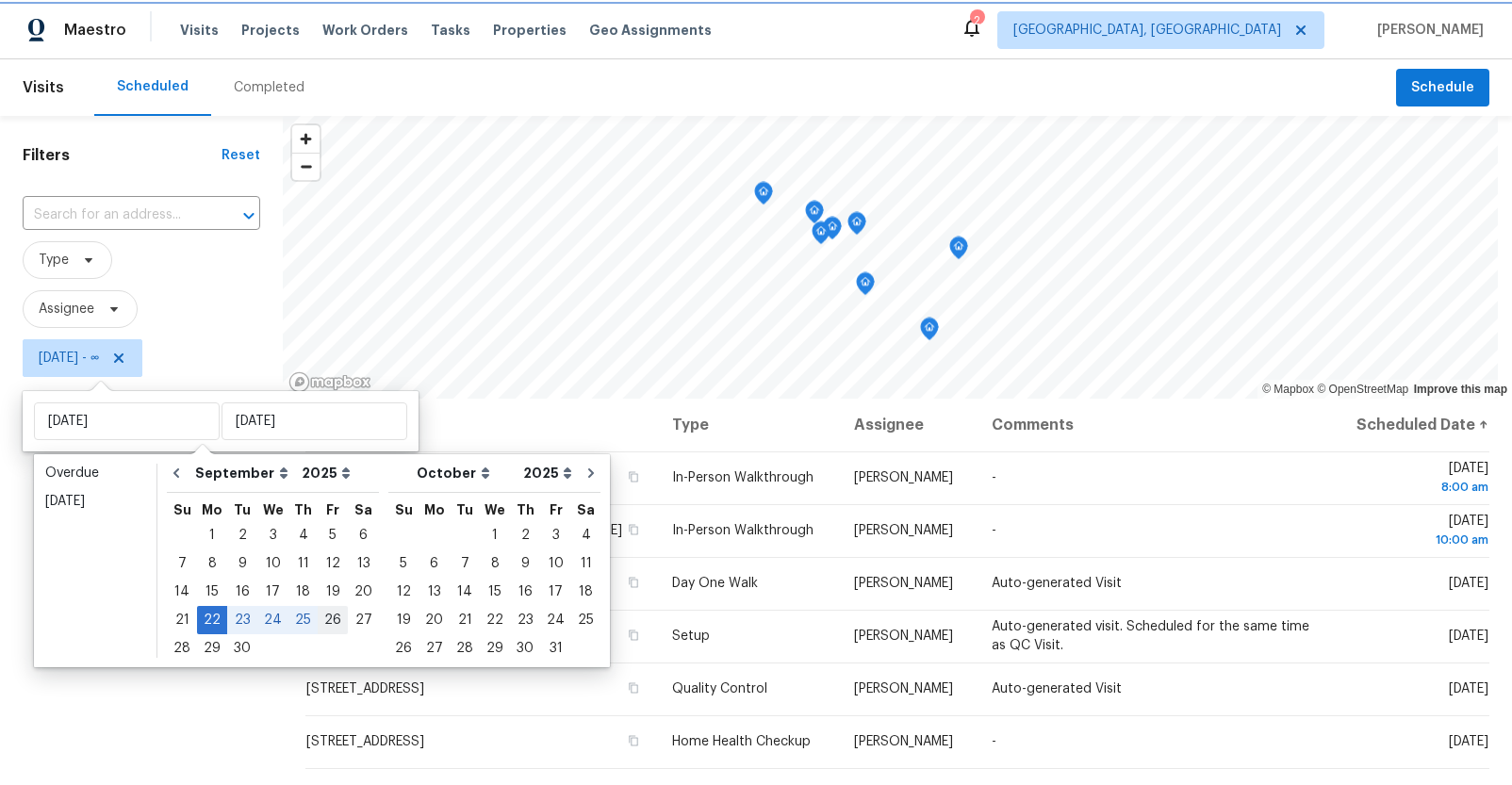
type input "[DATE]"
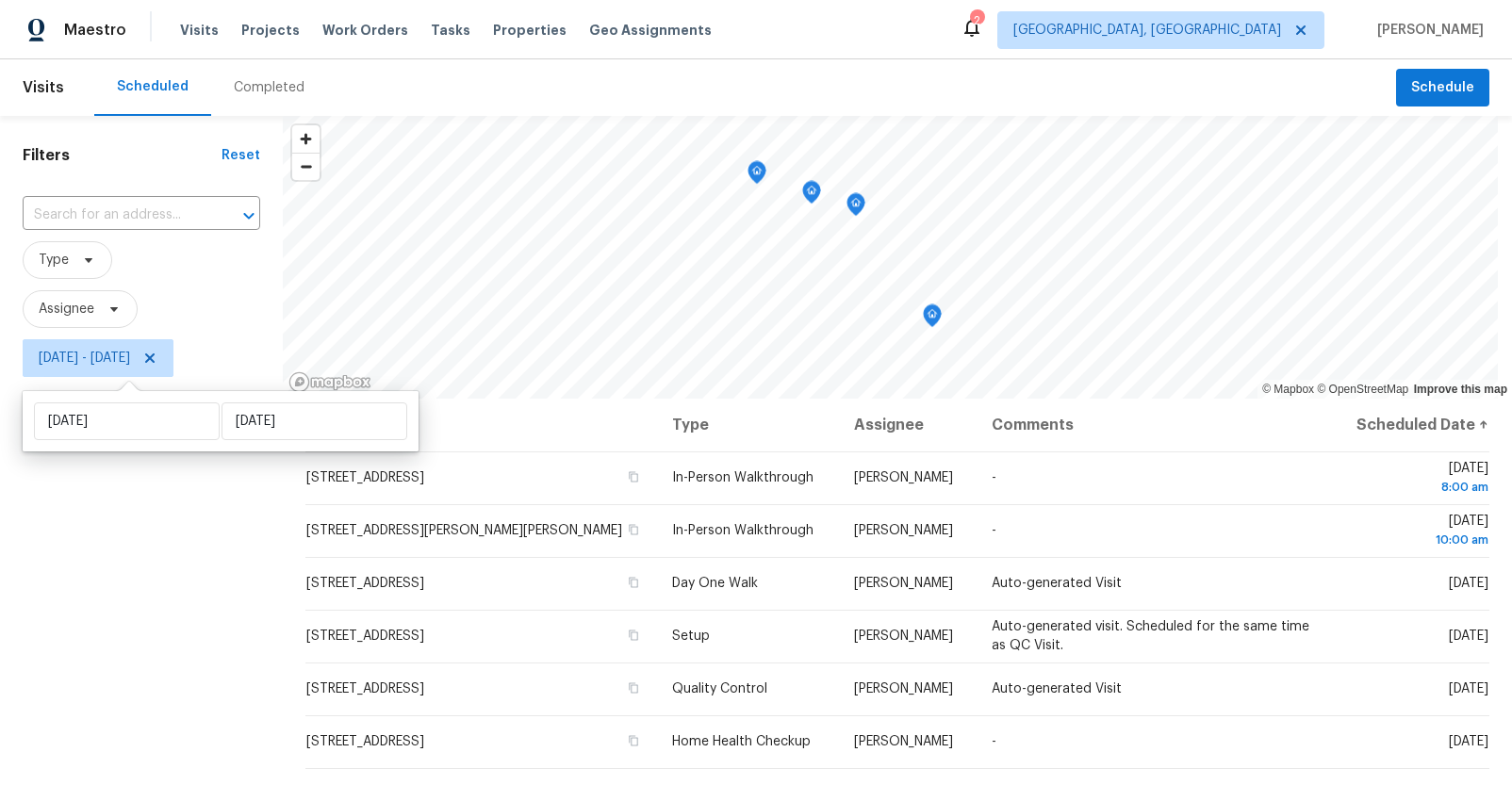
click at [188, 607] on div "Filters Reset ​ Type Assignee [DATE] - [DATE]" at bounding box center [141, 571] width 283 height 911
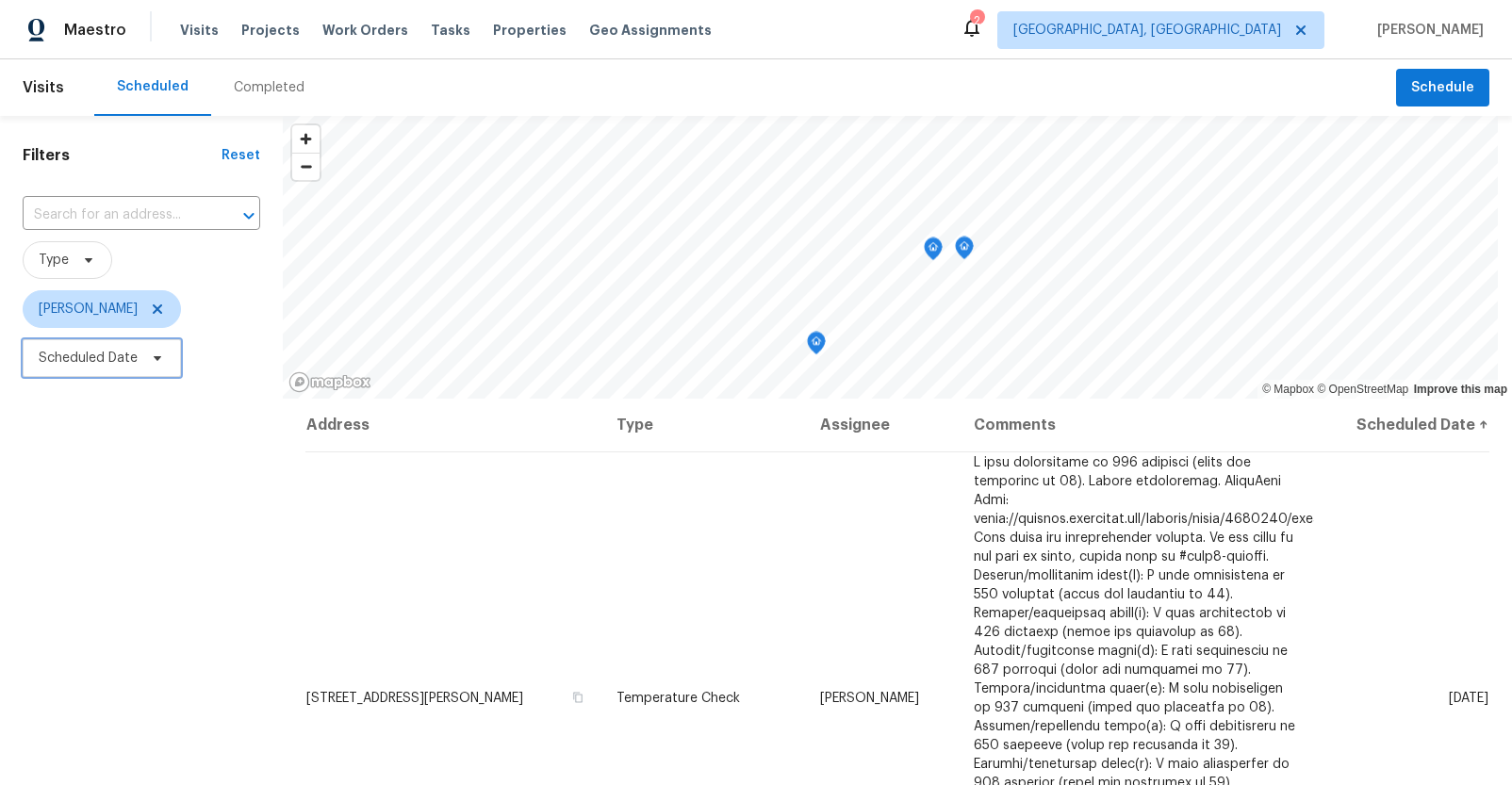
click at [117, 354] on span "Scheduled Date" at bounding box center [88, 358] width 99 height 19
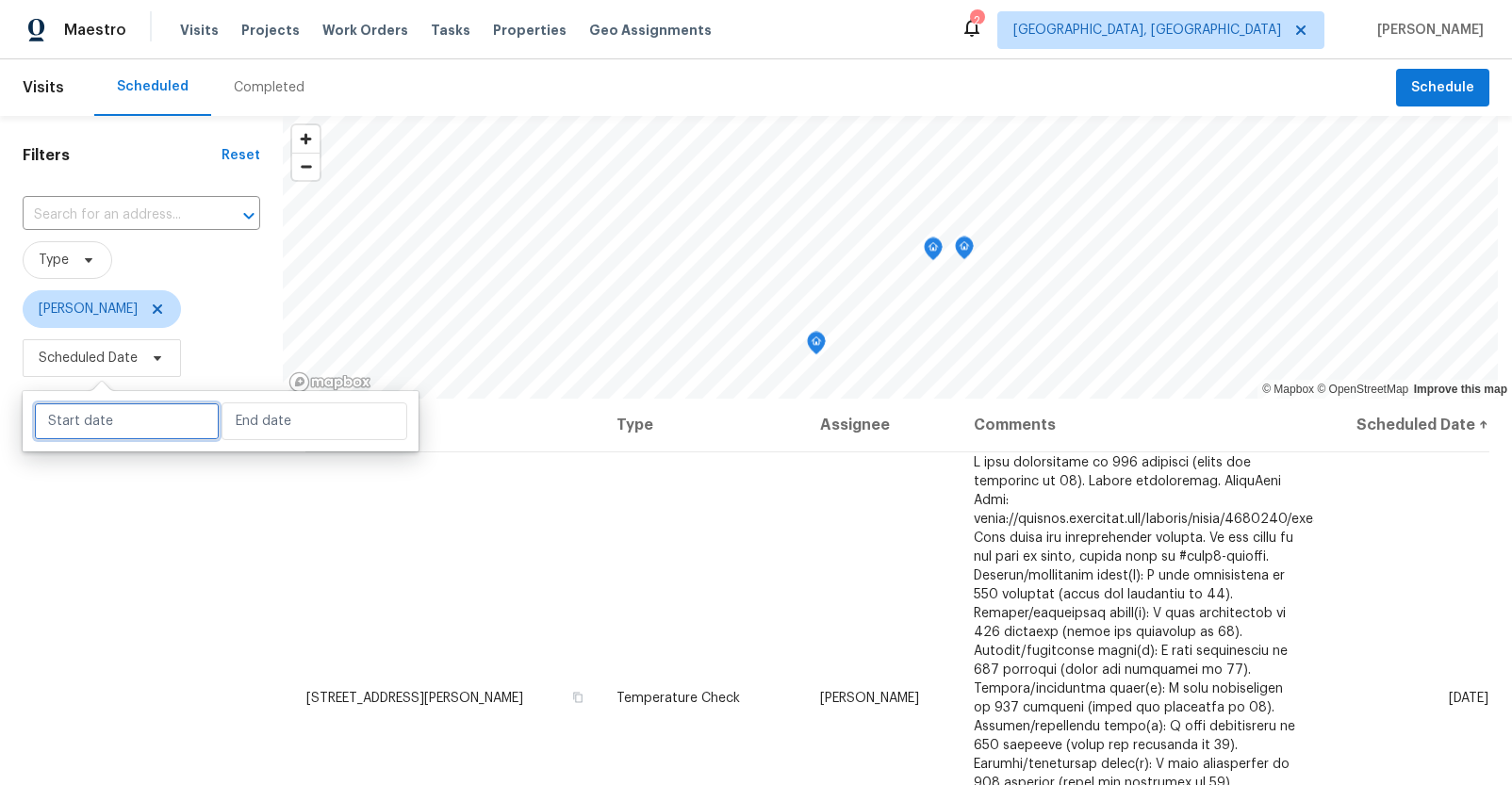
click at [103, 417] on input "text" at bounding box center [127, 422] width 186 height 38
select select "8"
select select "2025"
select select "9"
select select "2025"
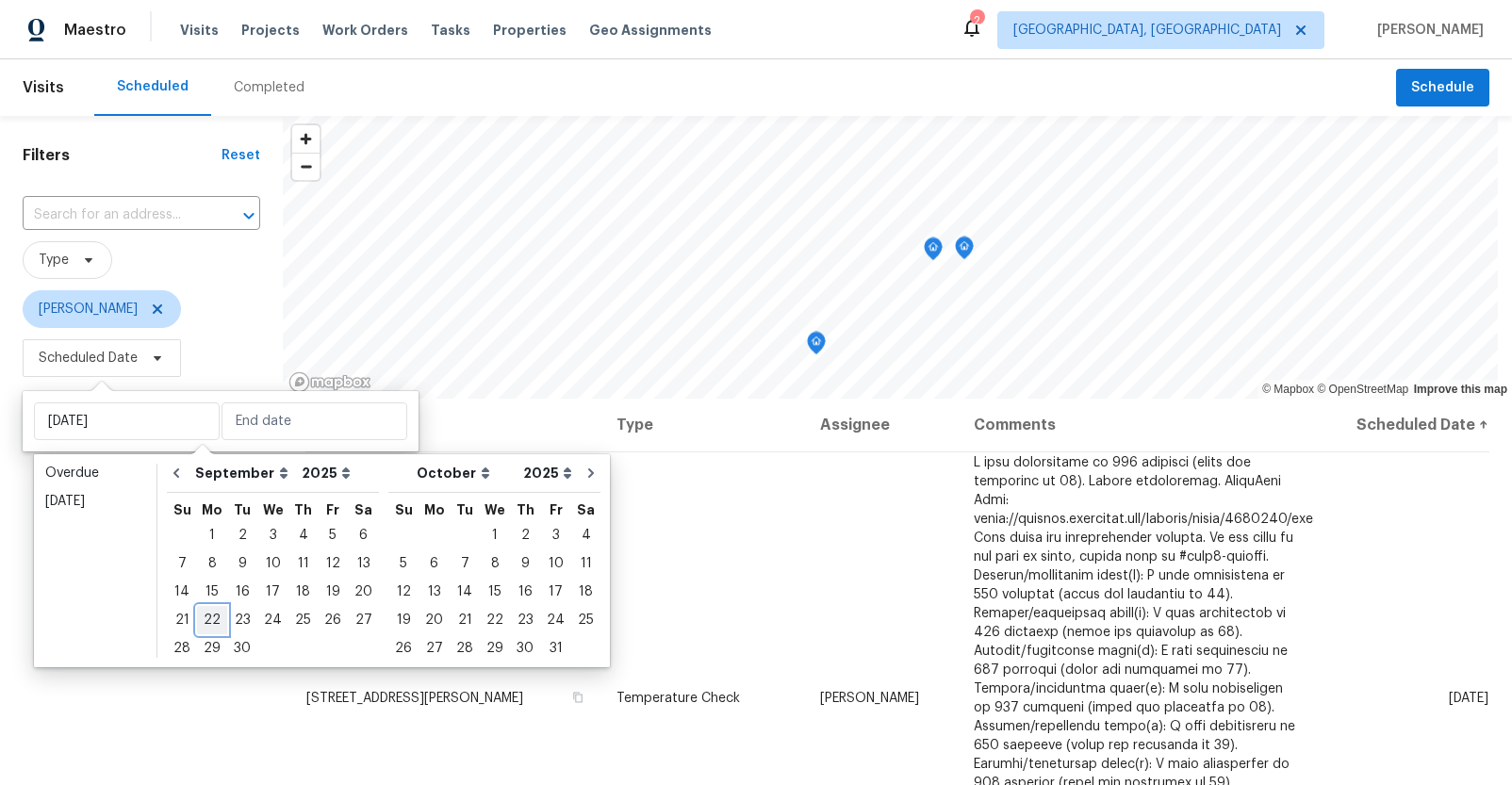
click at [210, 620] on div "22" at bounding box center [212, 620] width 30 height 27
type input "Mon, Sep 22"
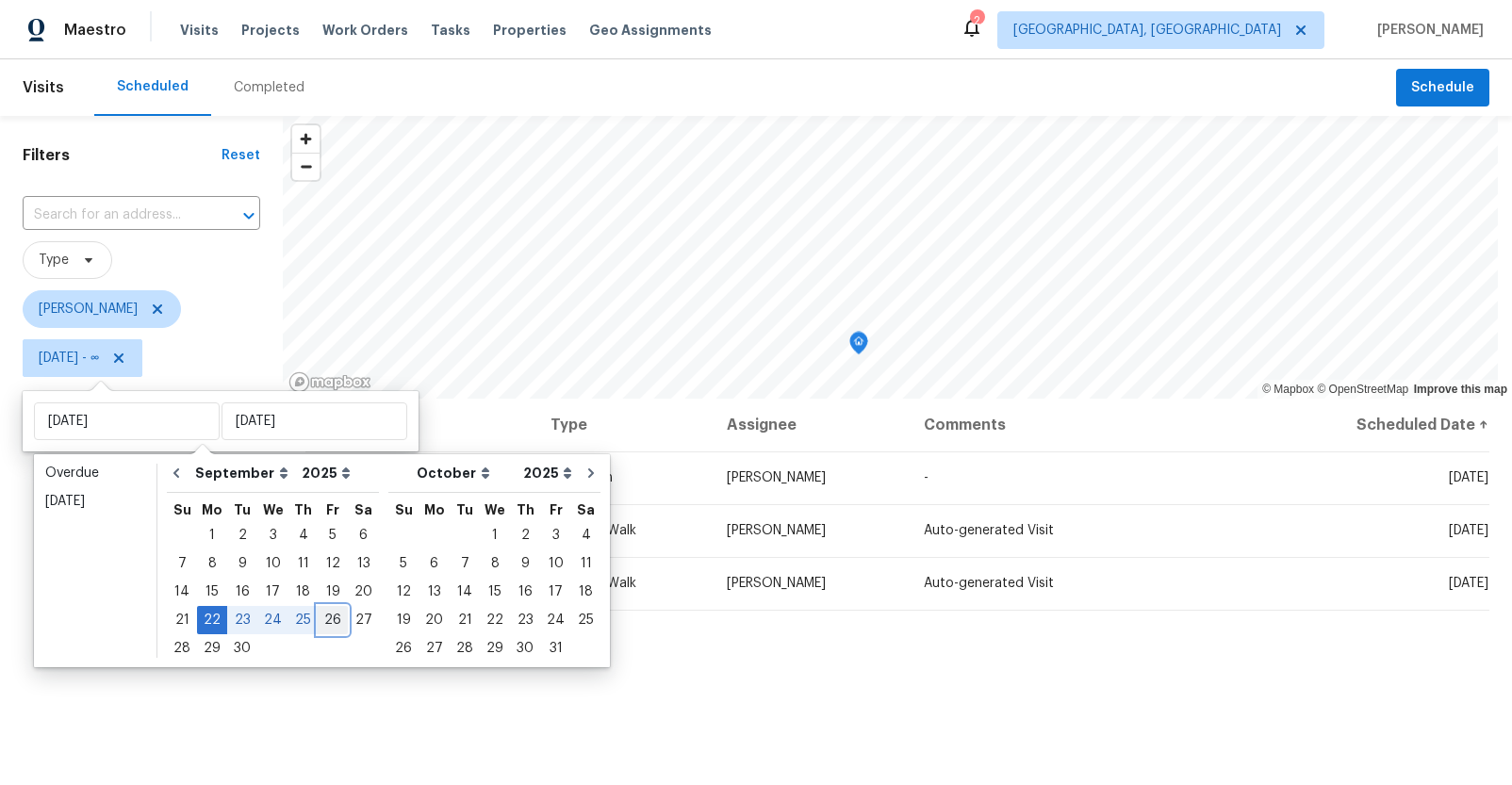
click at [318, 618] on div "26" at bounding box center [333, 620] width 30 height 27
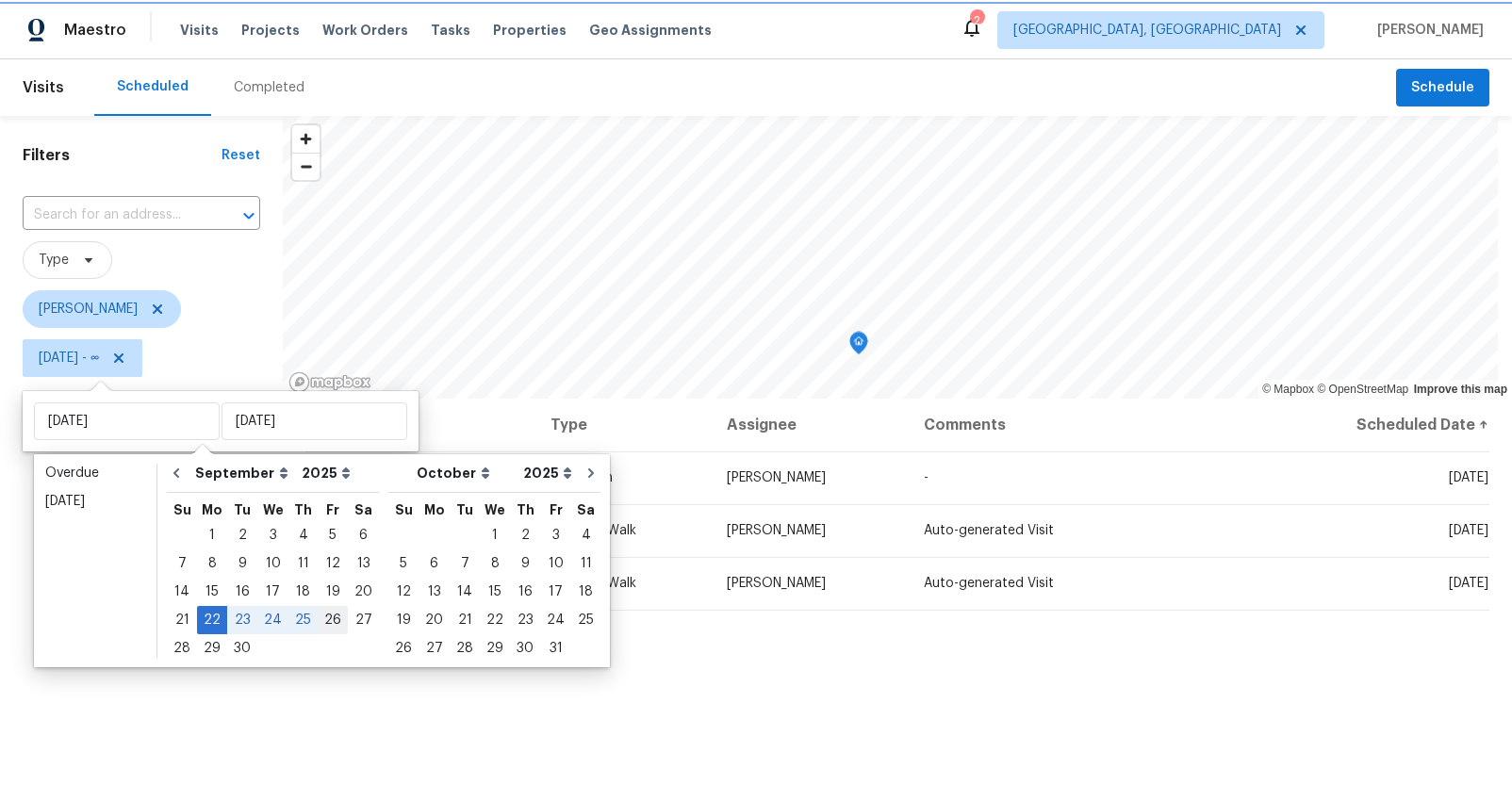
type input "Fri, Sep 26"
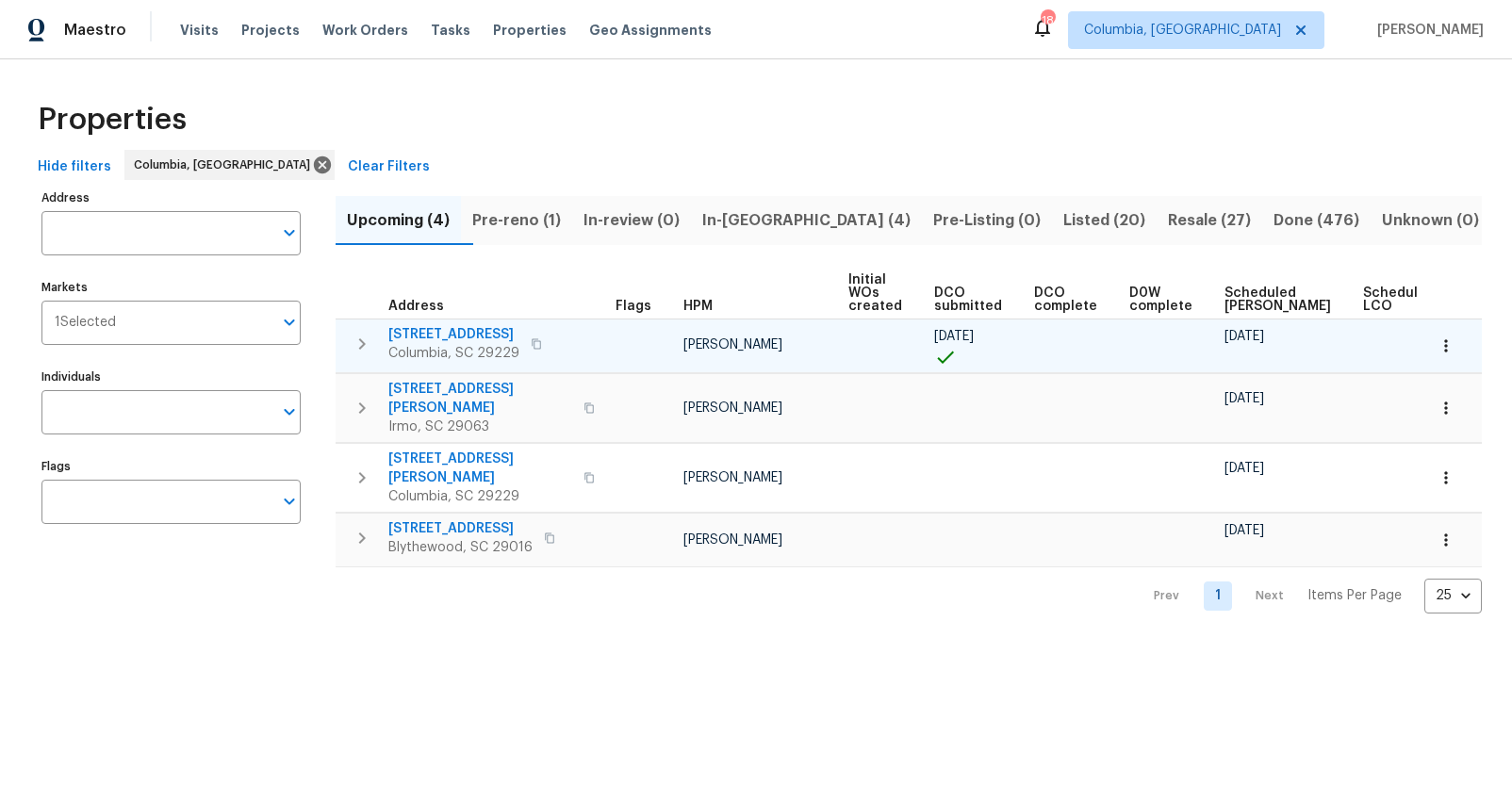
click at [454, 332] on span "[STREET_ADDRESS]" at bounding box center [454, 335] width 131 height 19
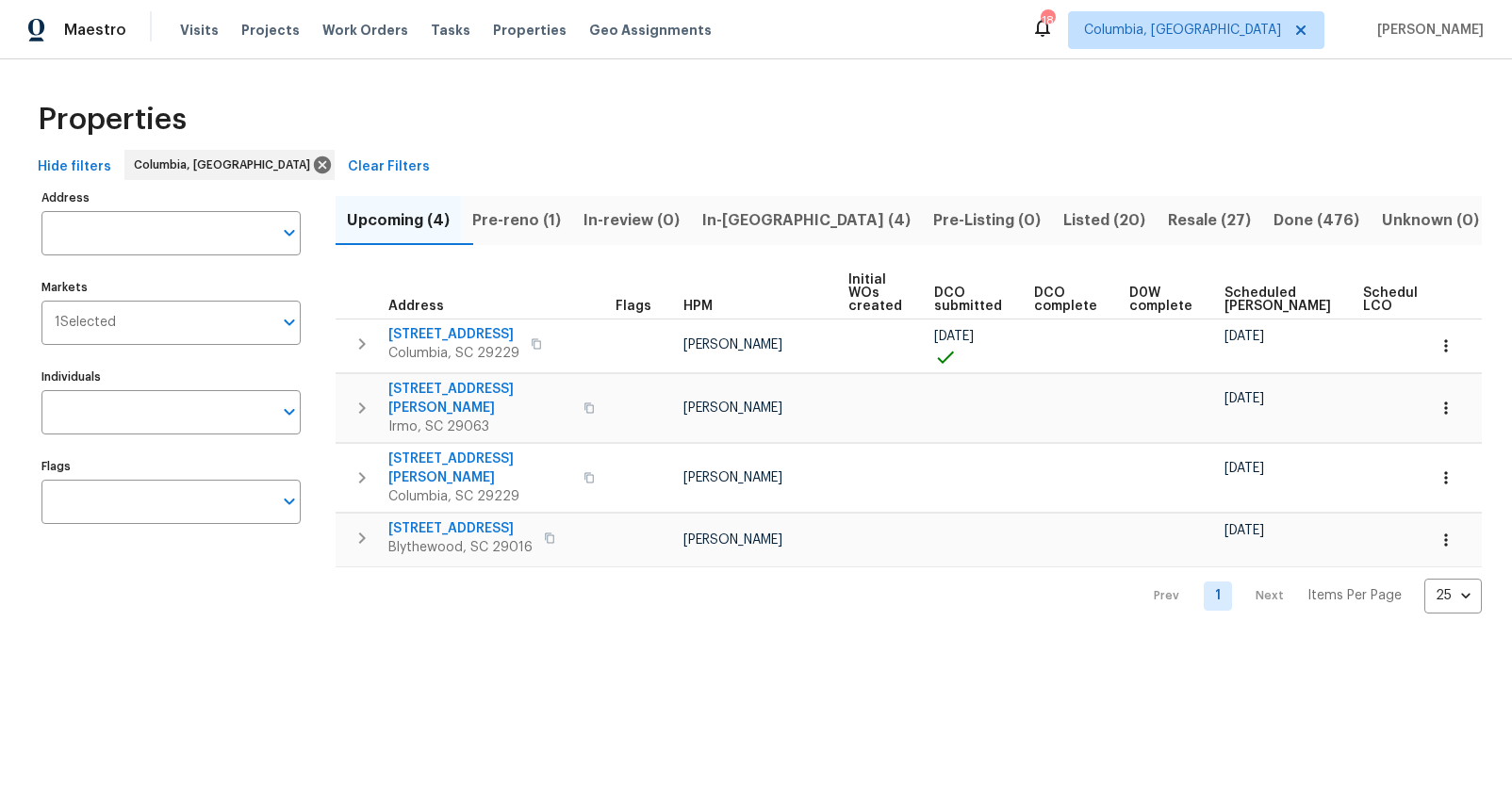
click at [1168, 207] on span "Resale (27)" at bounding box center [1208, 221] width 83 height 27
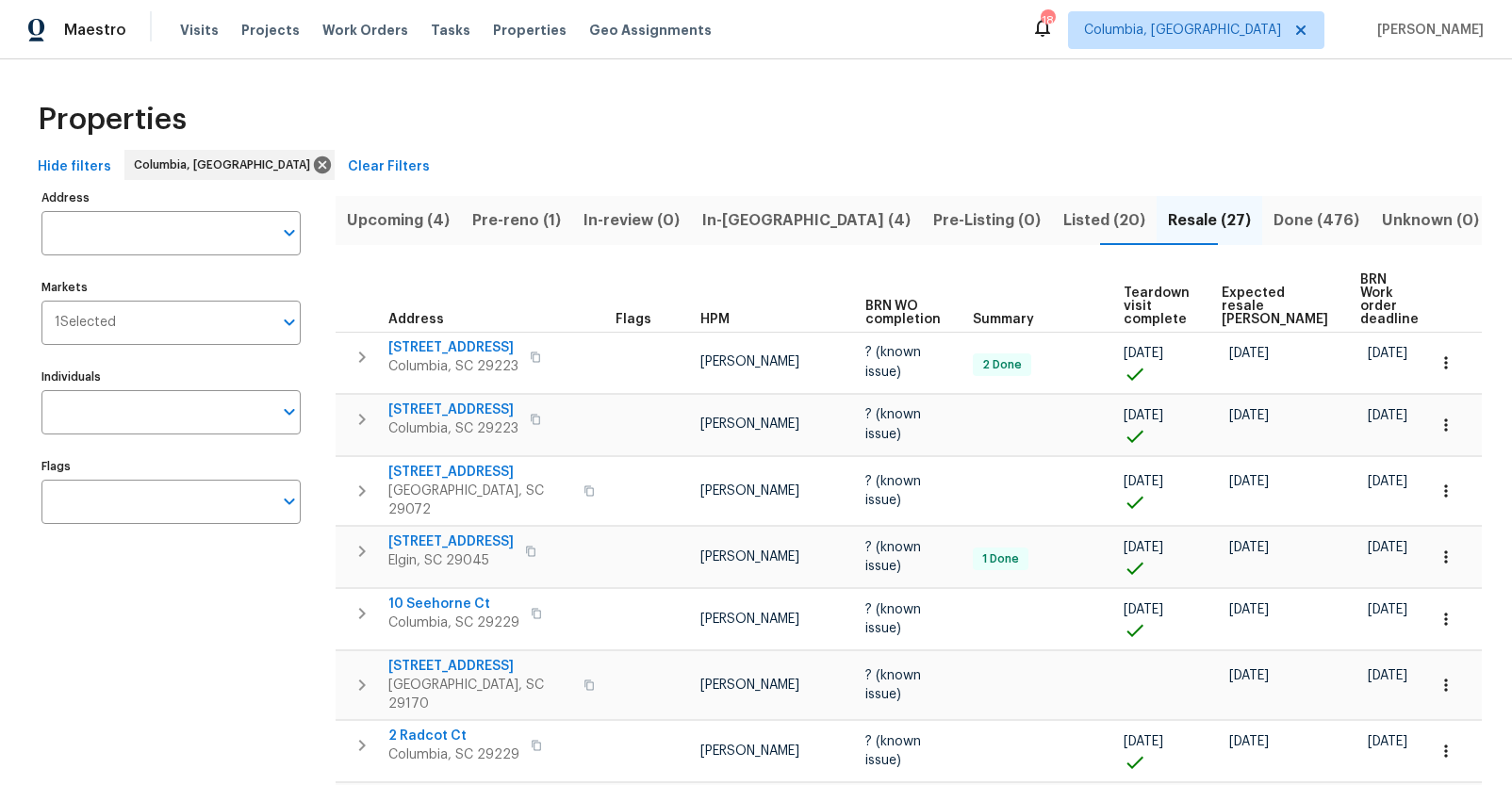
click at [1260, 293] on span "Expected resale COE" at bounding box center [1275, 306] width 107 height 40
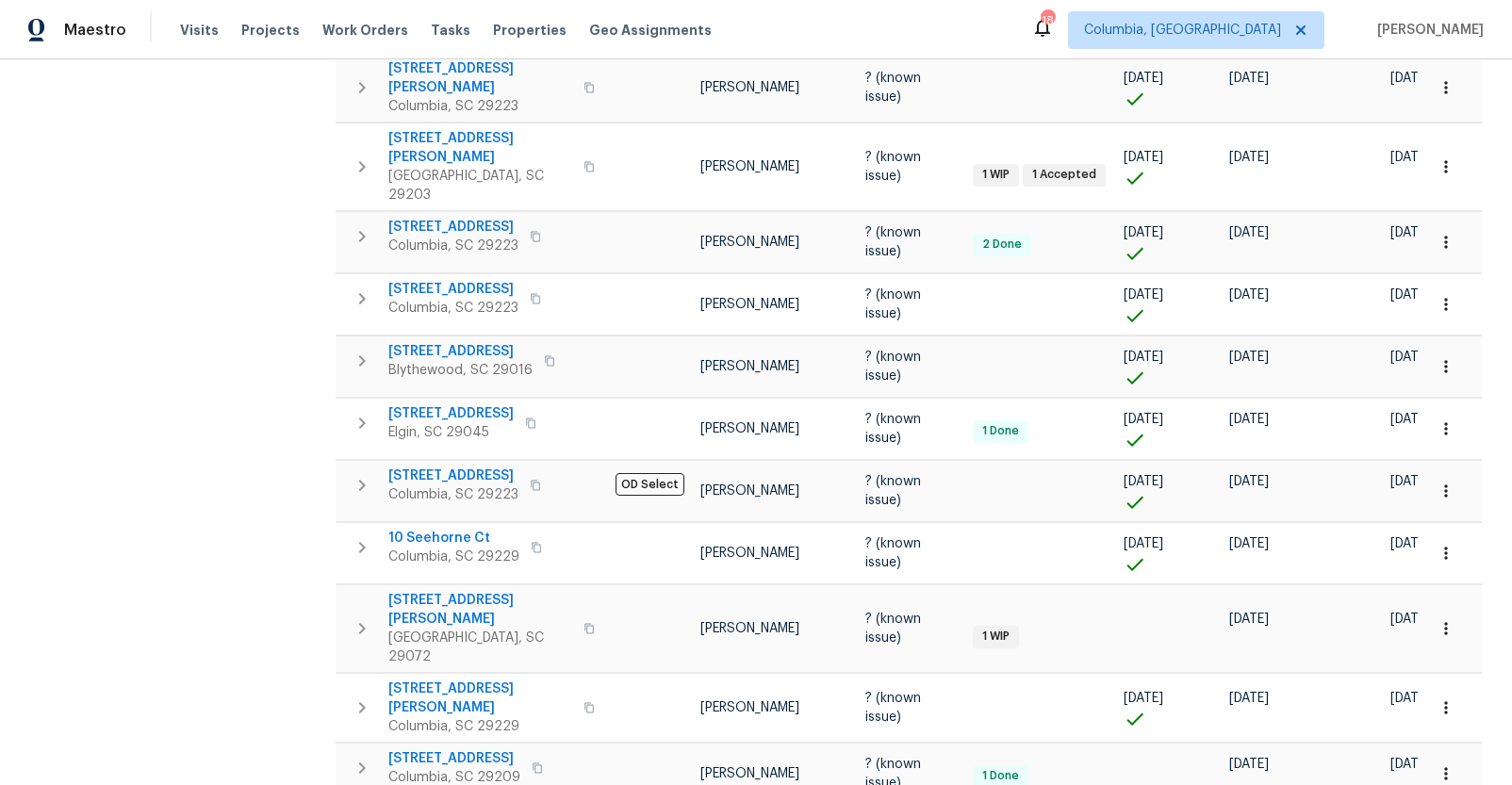
scroll to position [784, 0]
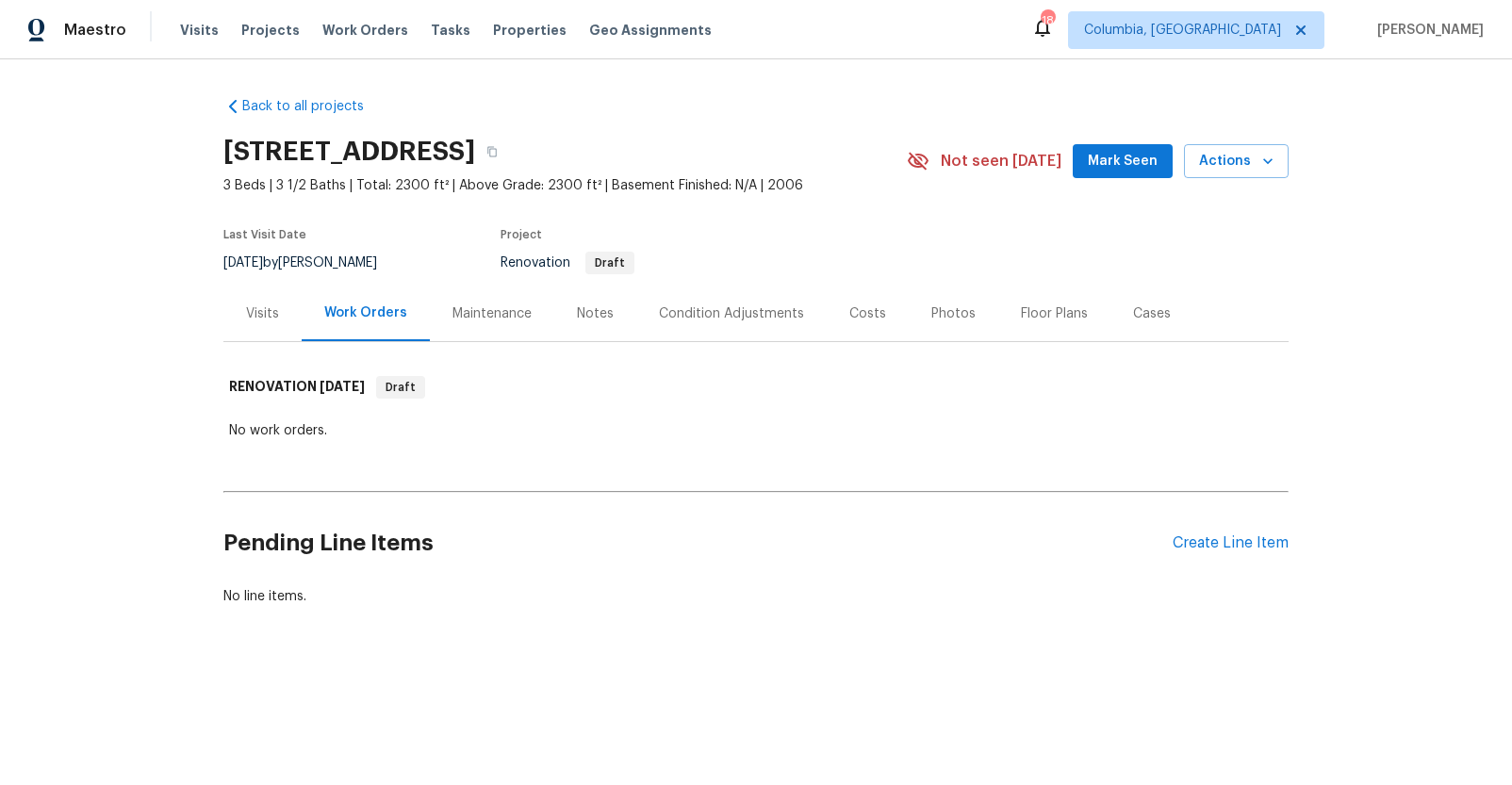
click at [261, 332] on div "Visits" at bounding box center [263, 313] width 78 height 55
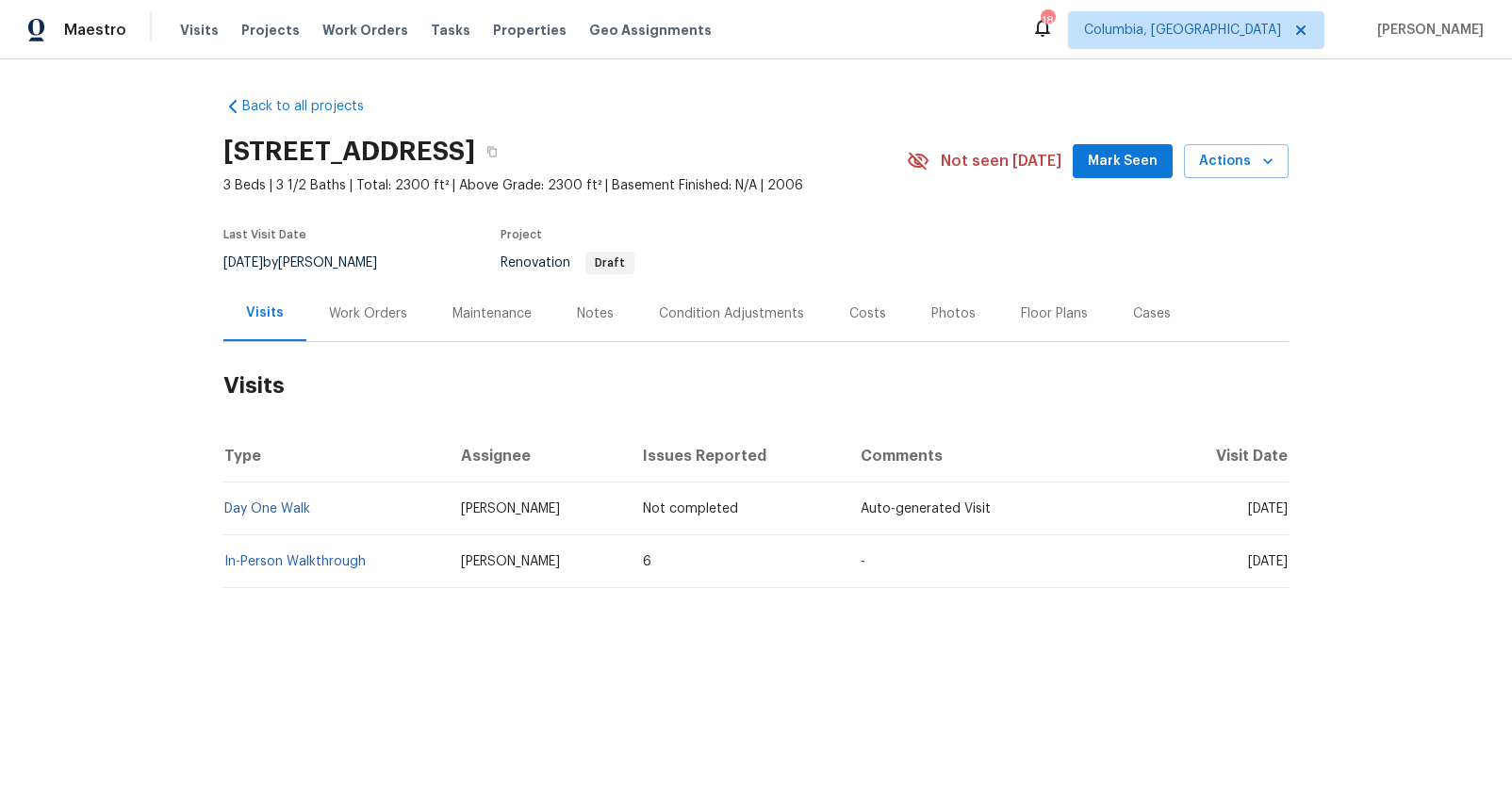
click at [854, 318] on div "Costs" at bounding box center [867, 314] width 37 height 19
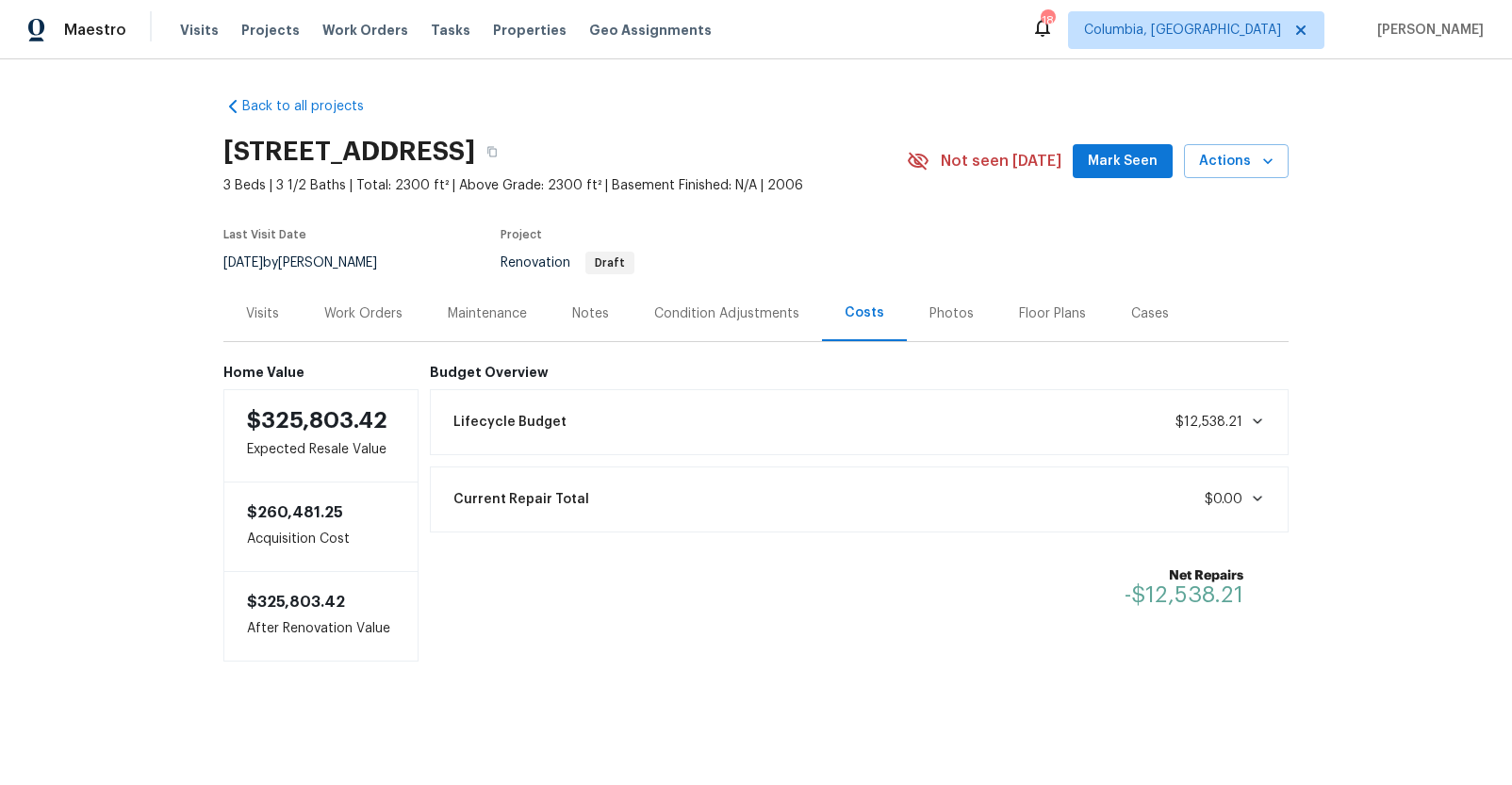
click at [262, 307] on div "Visits" at bounding box center [263, 314] width 33 height 19
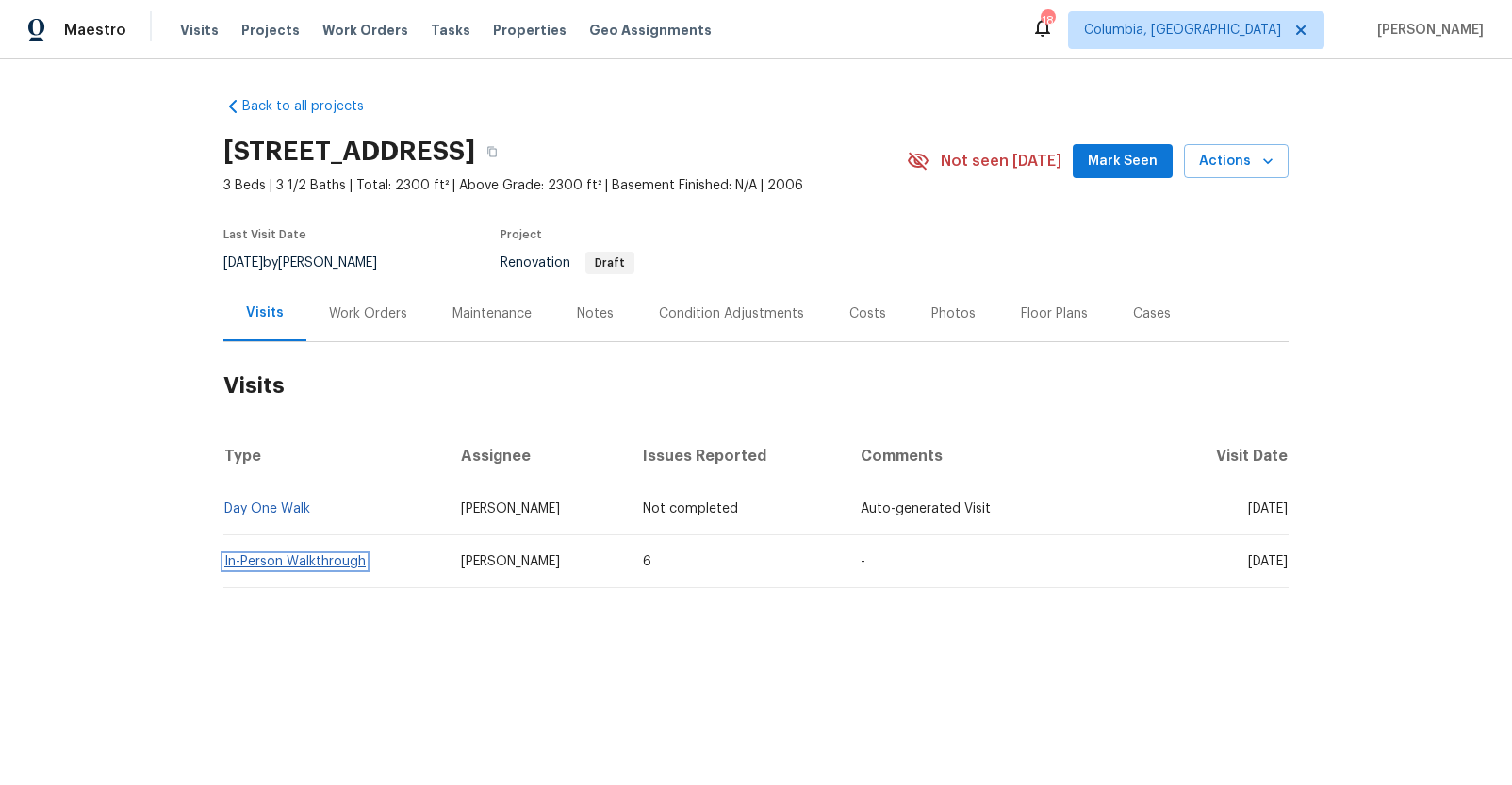
click at [295, 560] on link "In-Person Walkthrough" at bounding box center [295, 561] width 142 height 13
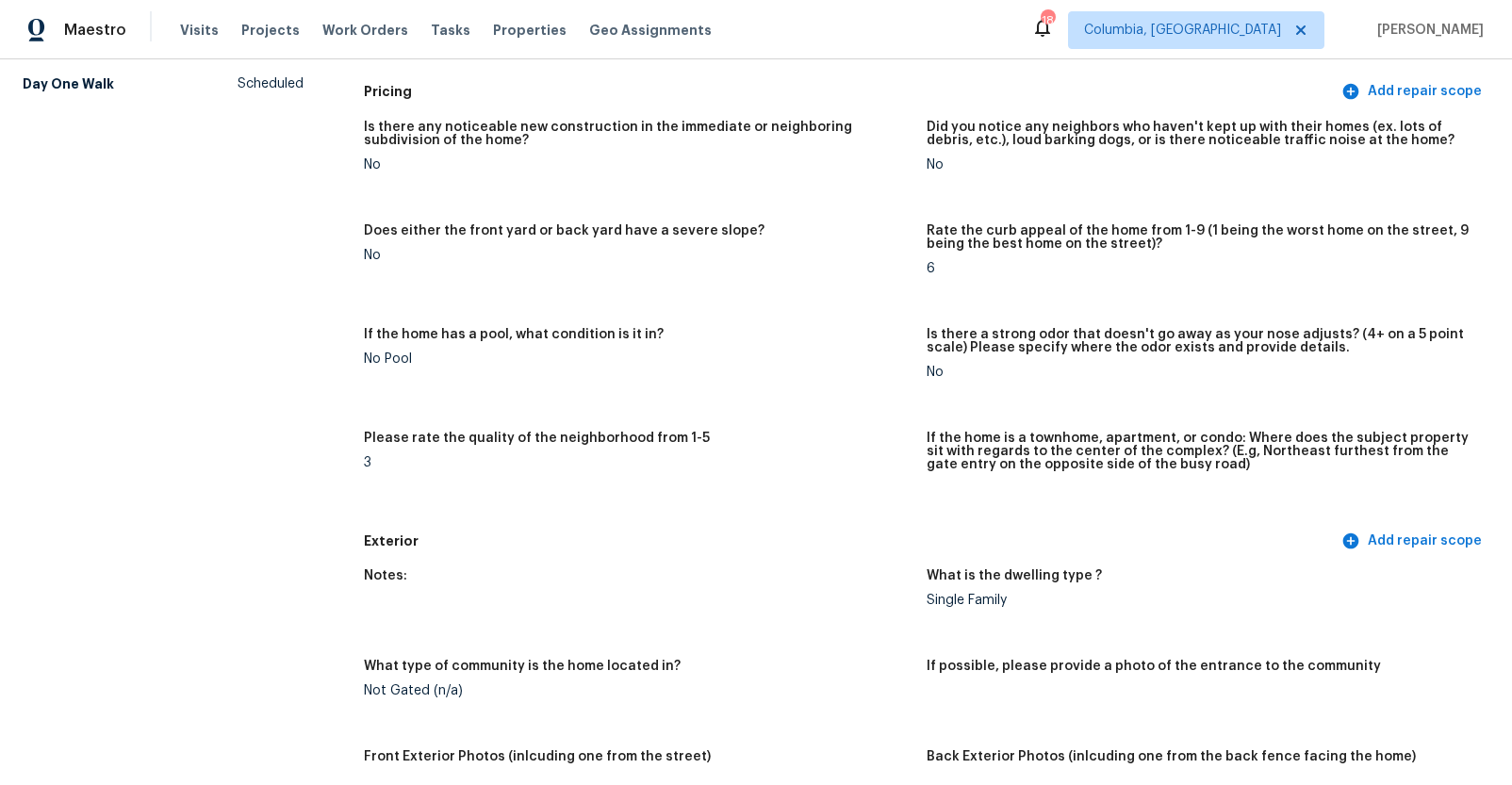
scroll to position [584, 0]
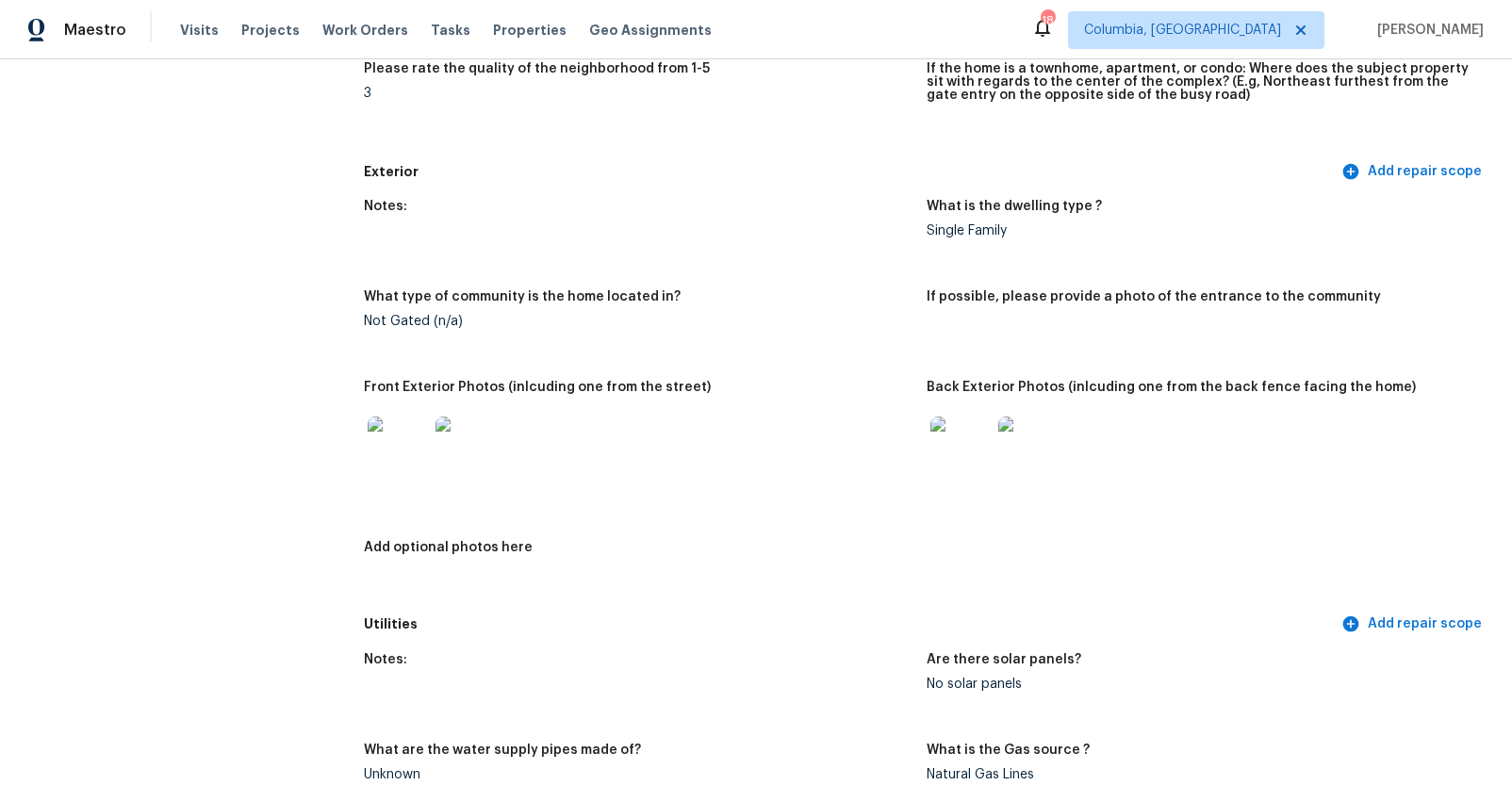
click at [393, 446] on img at bounding box center [397, 446] width 60 height 60
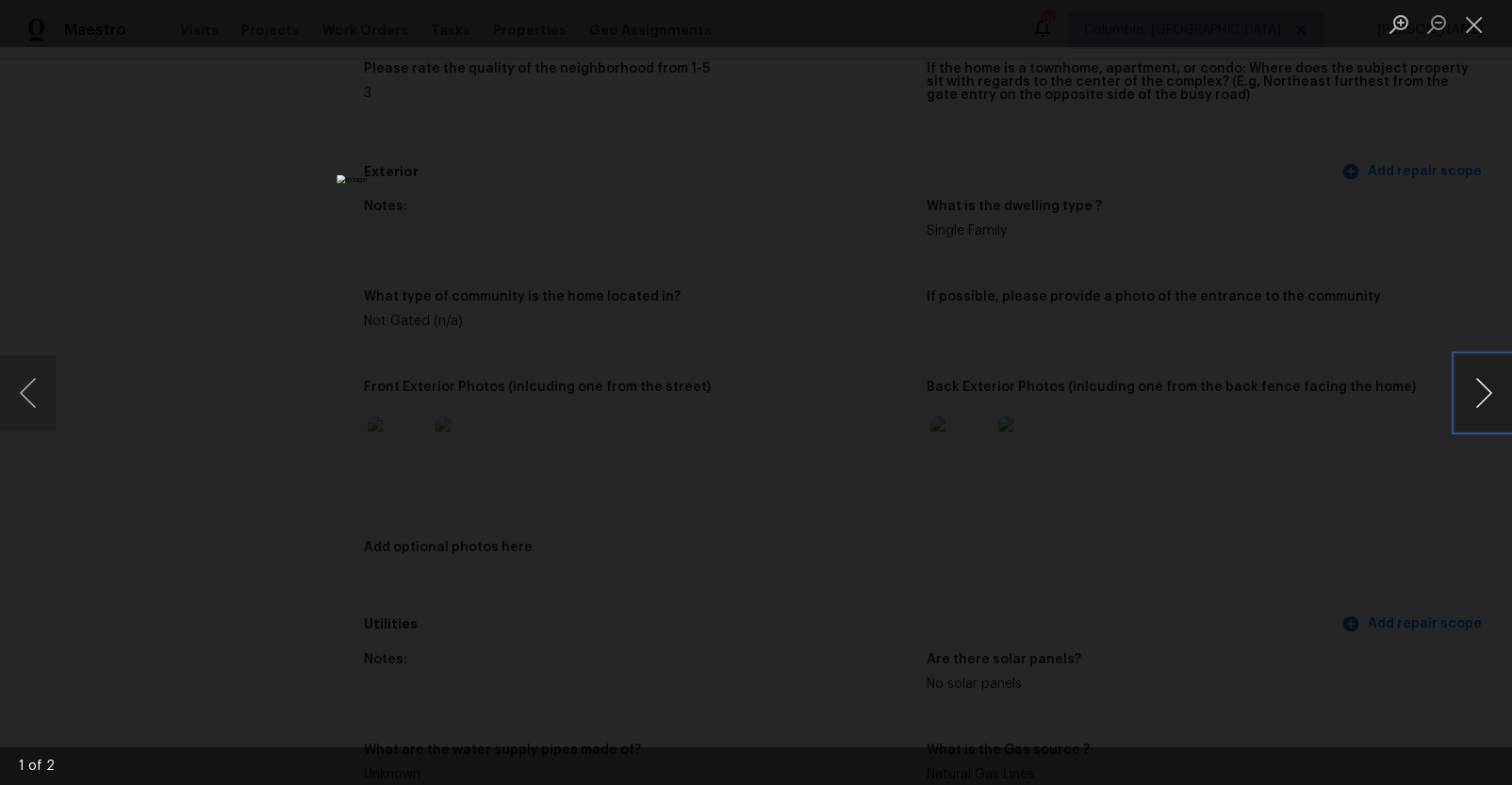
click at [1481, 389] on button "Next image" at bounding box center [1483, 392] width 56 height 75
click at [1341, 487] on div "Lightbox" at bounding box center [756, 392] width 1512 height 785
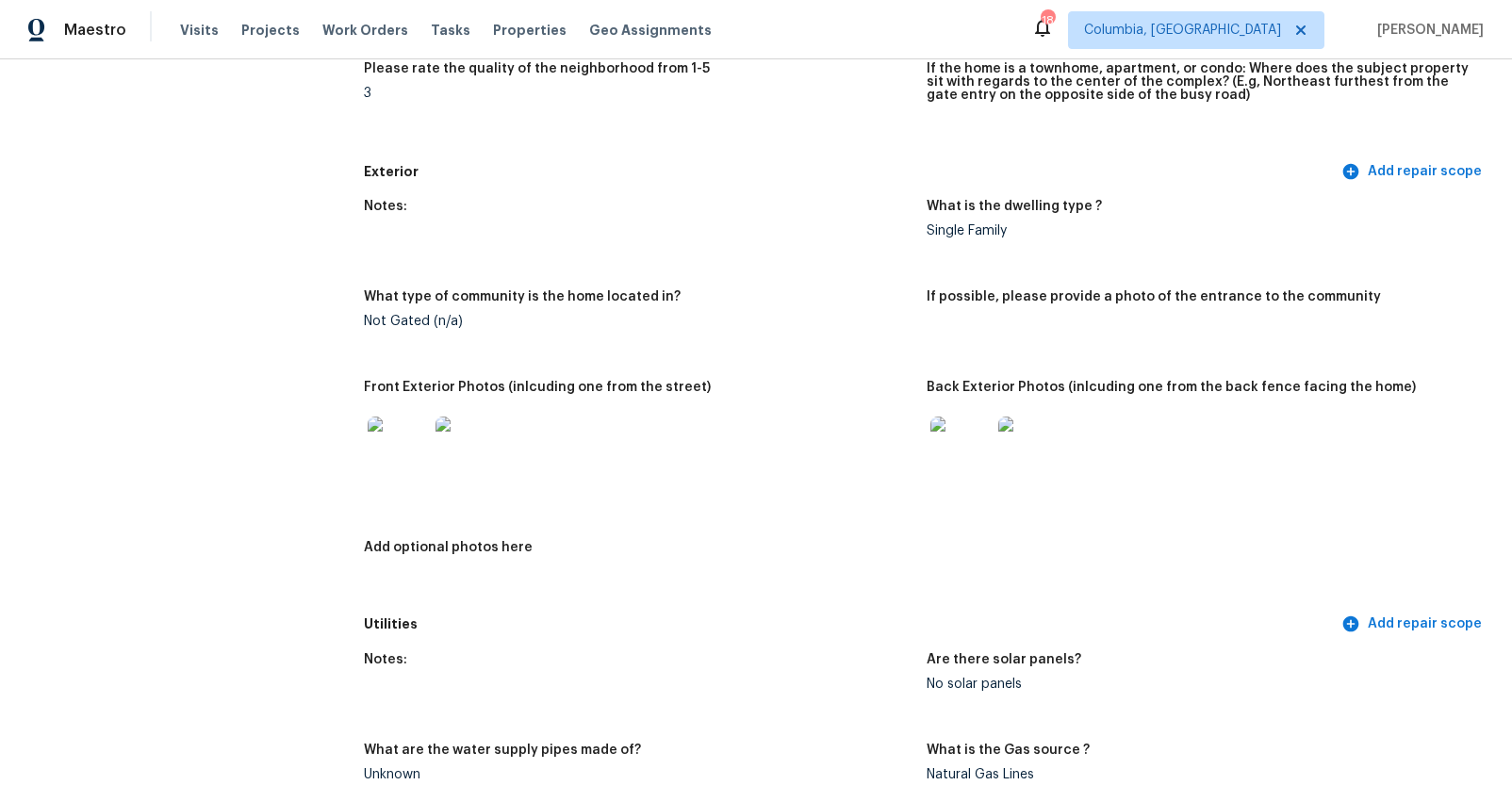
click at [931, 448] on img at bounding box center [960, 446] width 60 height 60
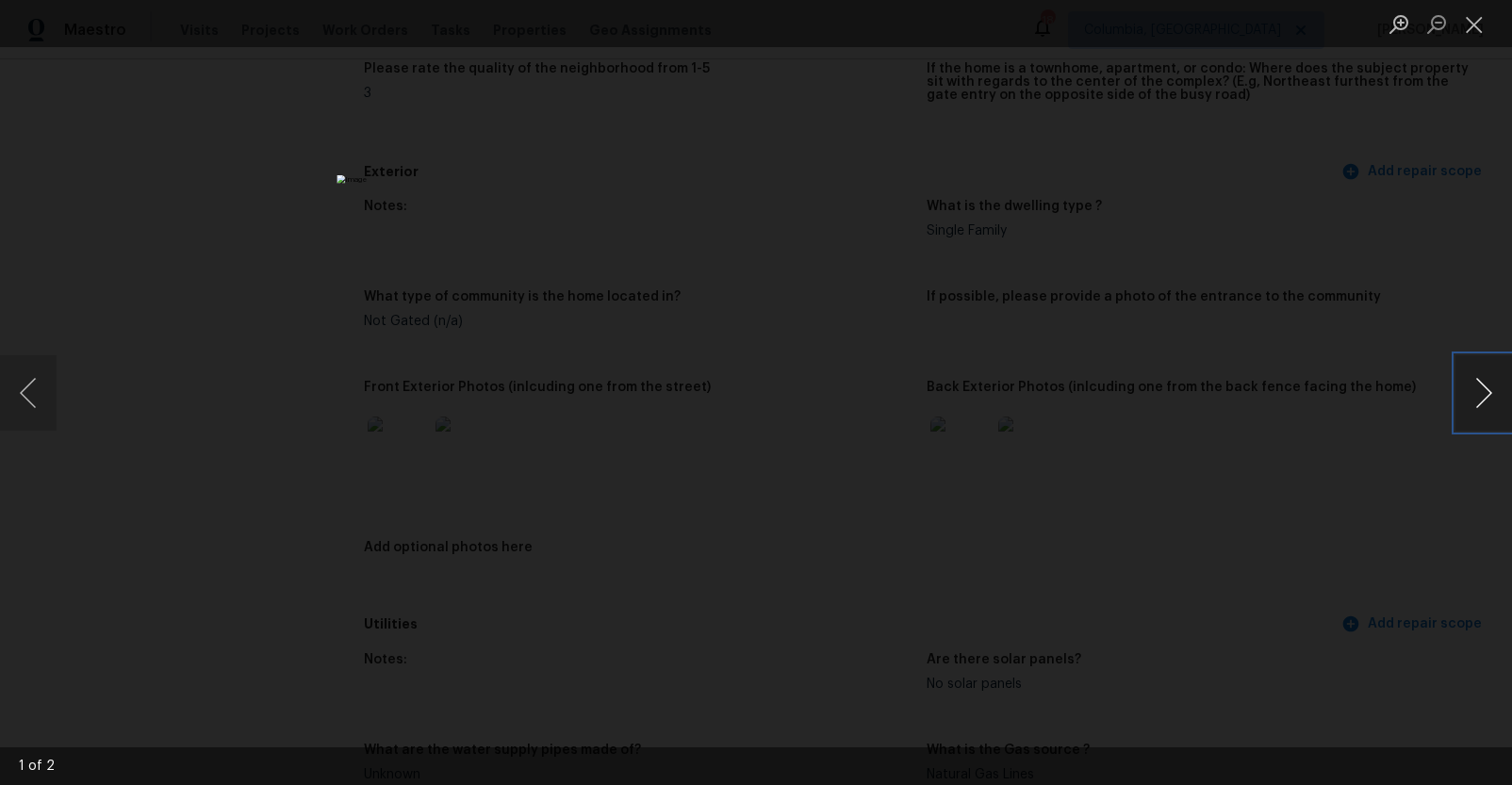
click at [1463, 401] on button "Next image" at bounding box center [1483, 392] width 56 height 75
click at [1346, 481] on div "Lightbox" at bounding box center [756, 392] width 1512 height 785
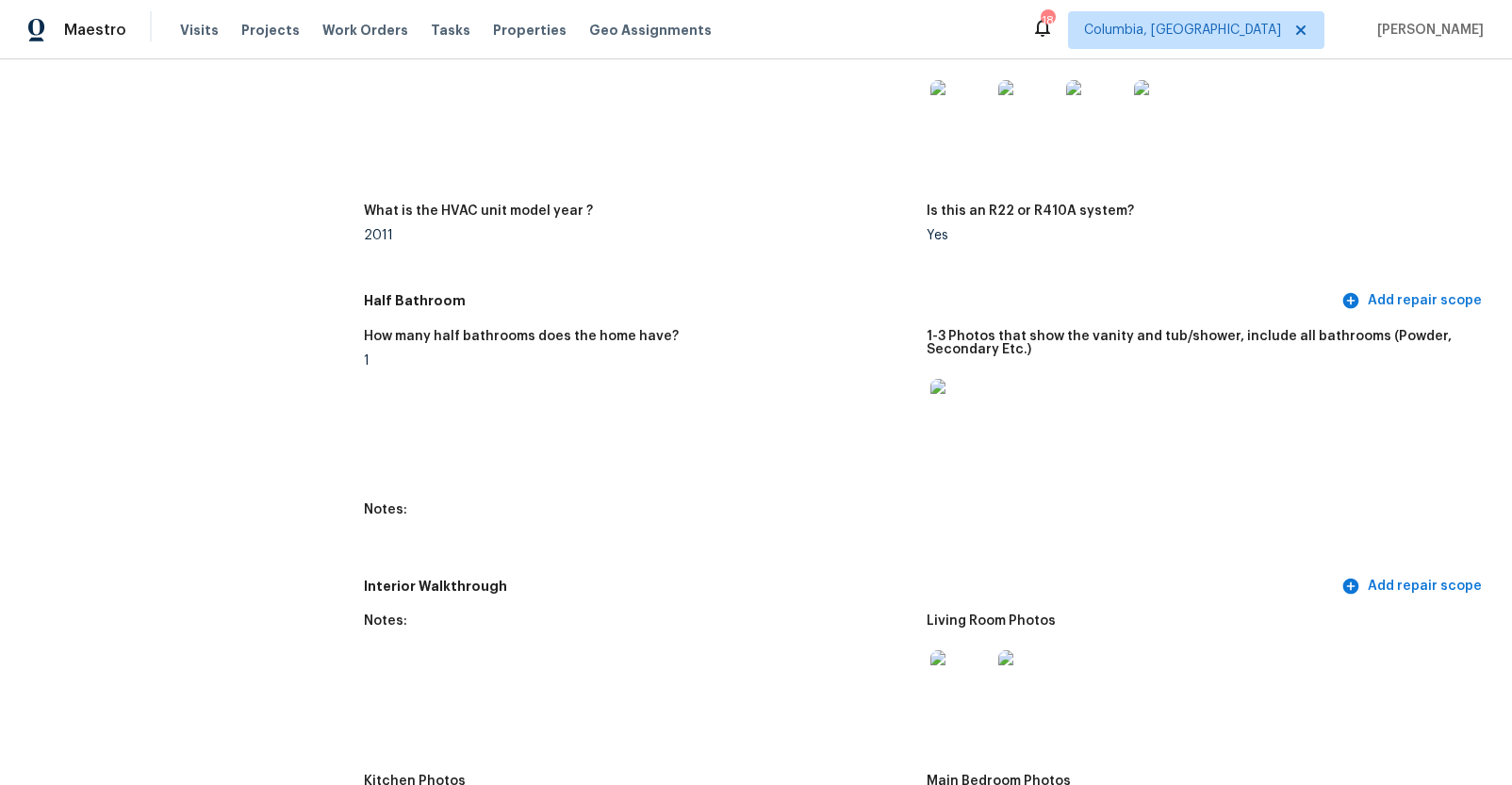
scroll to position [1868, 0]
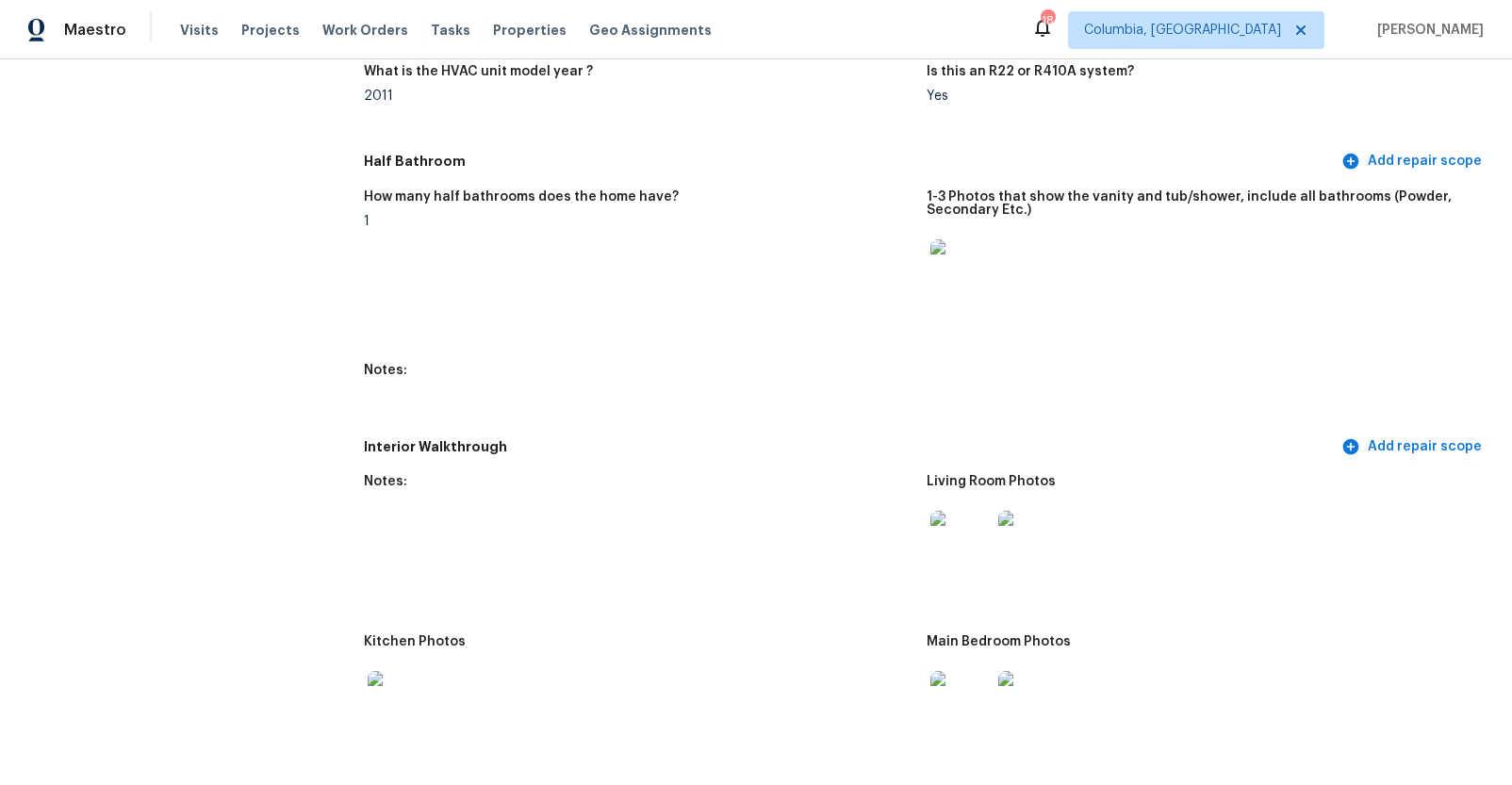
click at [957, 272] on img at bounding box center [960, 269] width 60 height 60
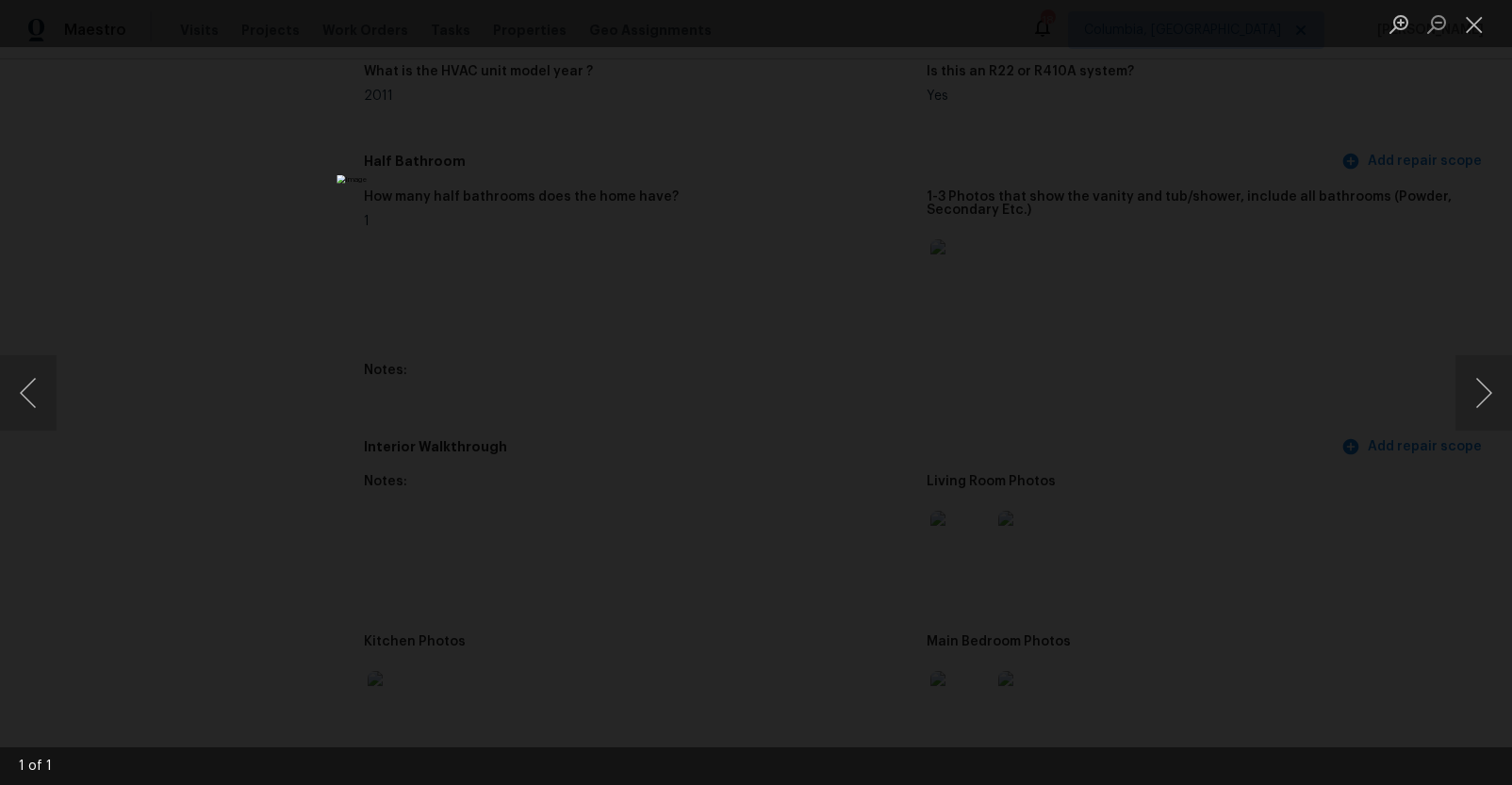
click at [1232, 427] on div "Lightbox" at bounding box center [756, 392] width 1512 height 785
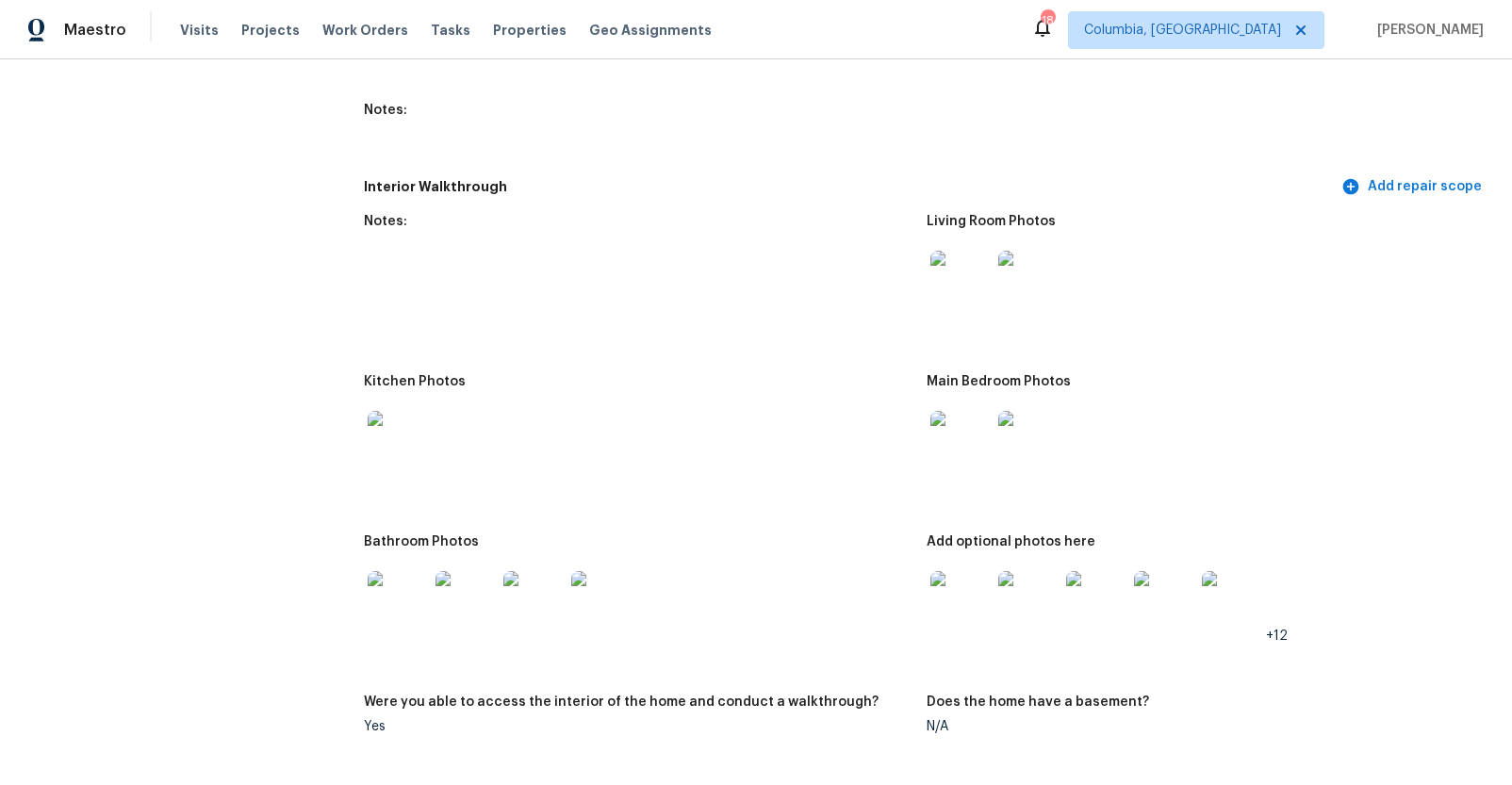
scroll to position [2108, 0]
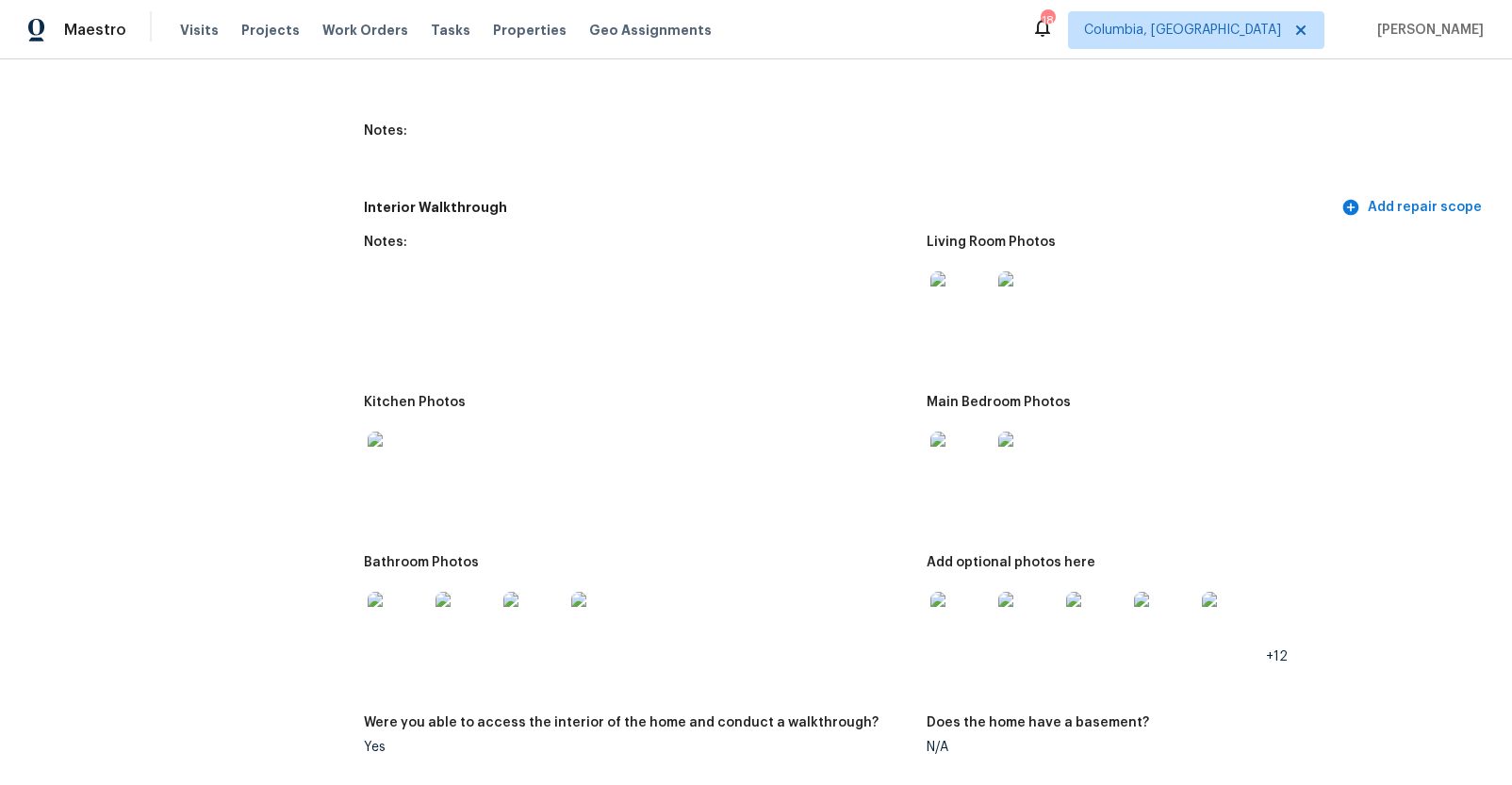
click at [965, 300] on img at bounding box center [960, 301] width 60 height 60
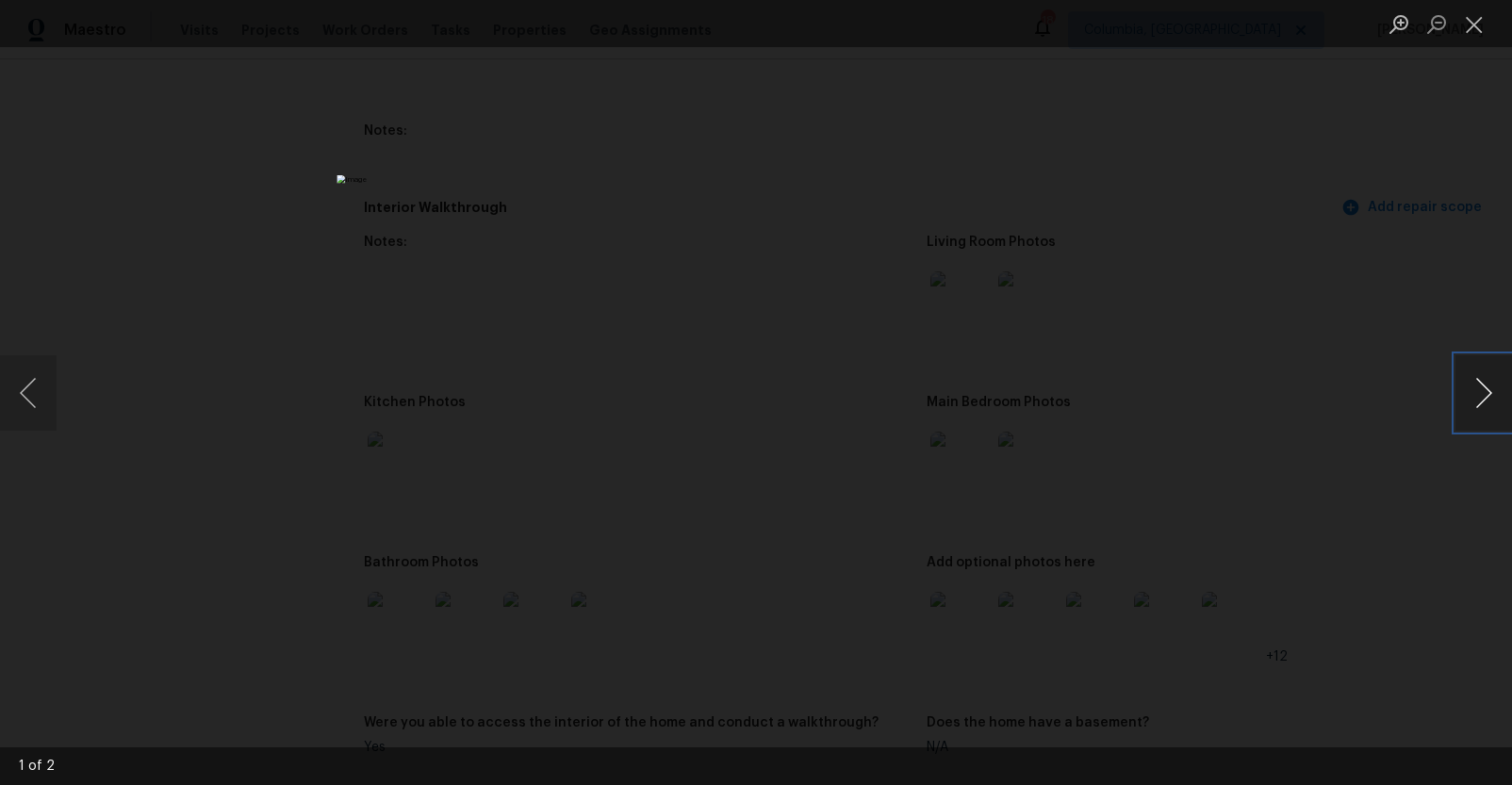
click at [1463, 402] on button "Next image" at bounding box center [1483, 392] width 56 height 75
click at [1360, 392] on div "Lightbox" at bounding box center [756, 392] width 1512 height 785
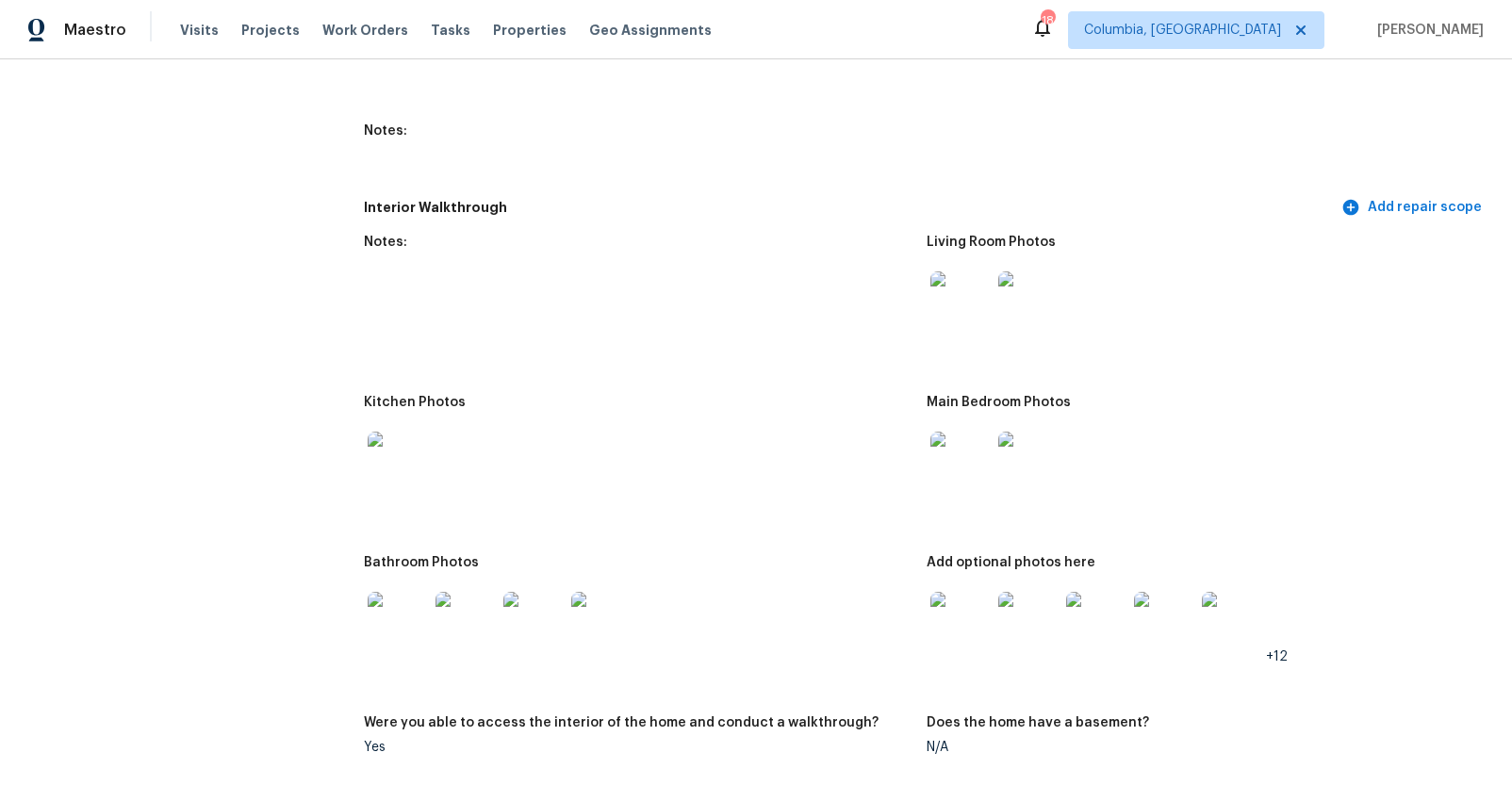
click at [419, 480] on img at bounding box center [397, 461] width 60 height 60
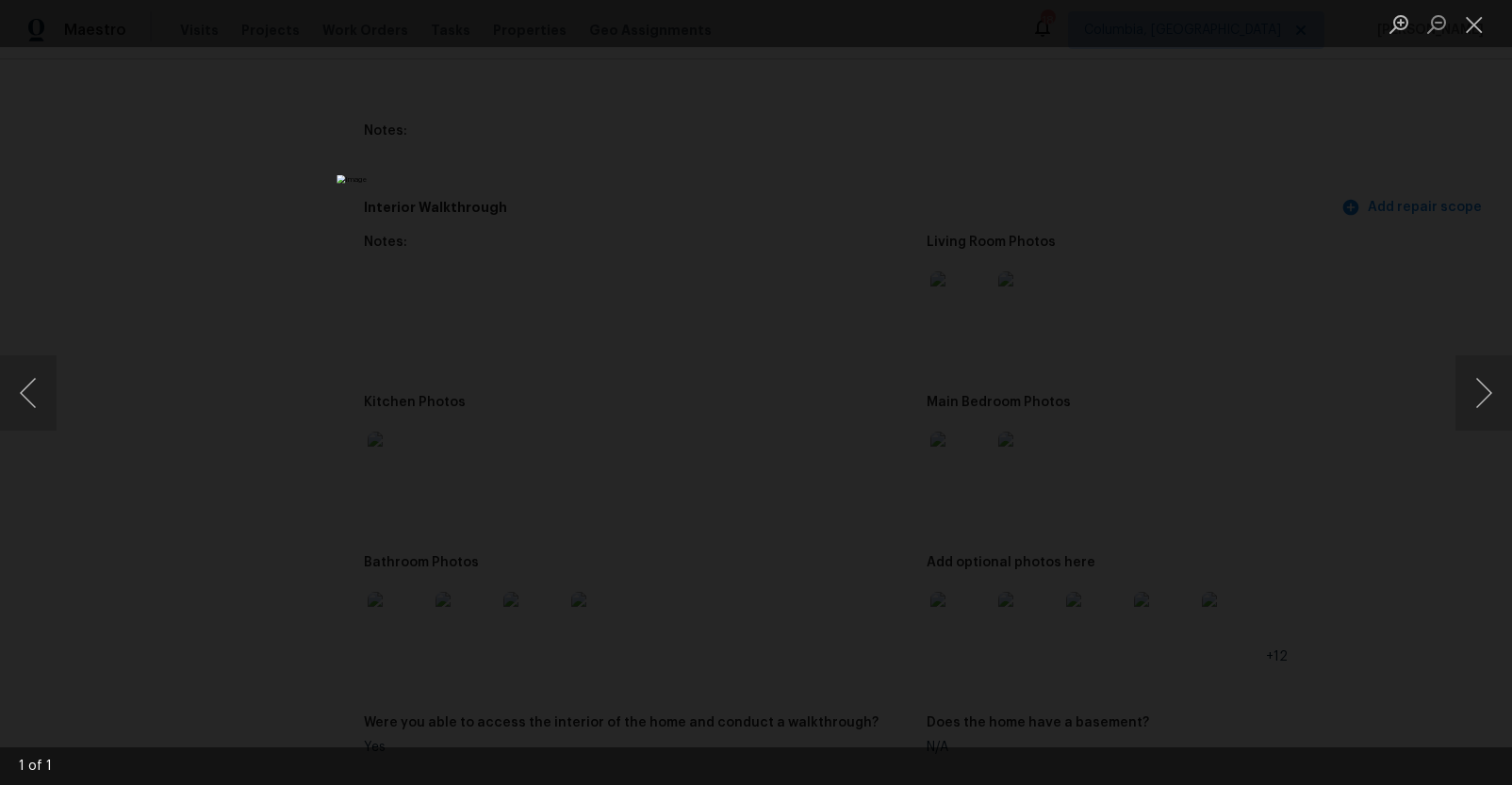
click at [1306, 460] on div "Lightbox" at bounding box center [756, 392] width 1512 height 785
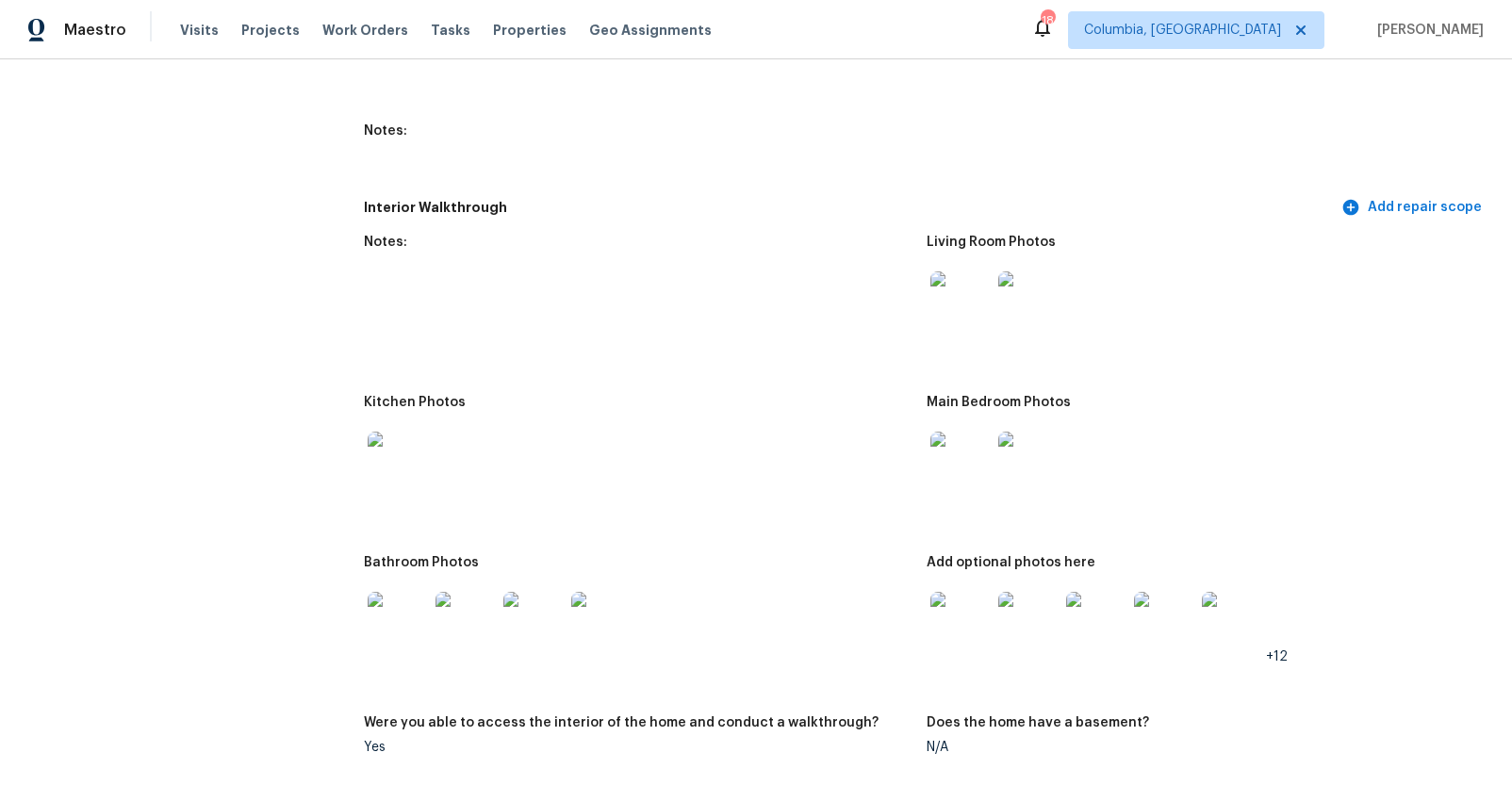
click at [976, 454] on img at bounding box center [960, 461] width 60 height 60
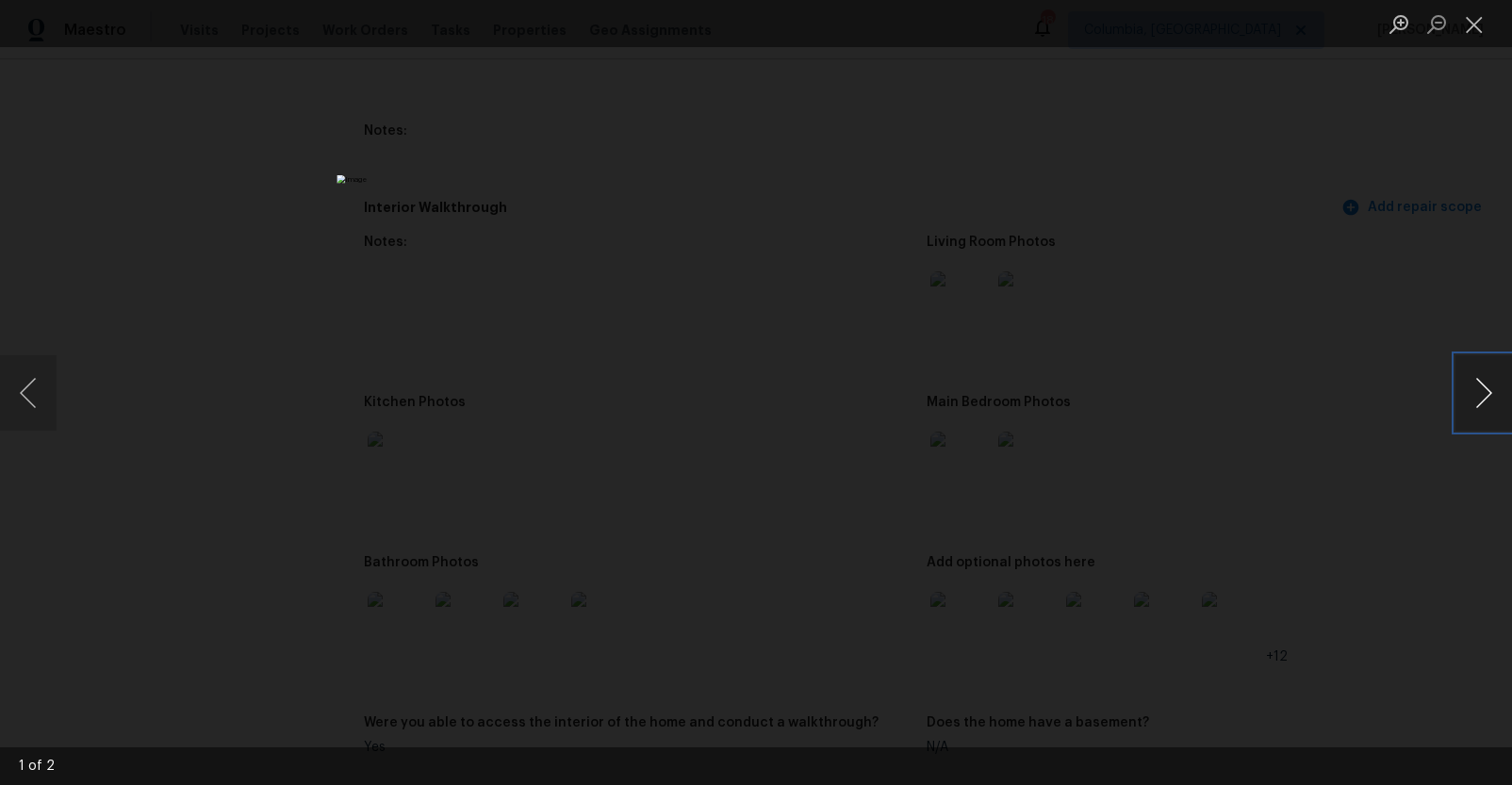
click at [1462, 388] on button "Next image" at bounding box center [1483, 392] width 56 height 75
click at [1279, 379] on div "Lightbox" at bounding box center [756, 392] width 1512 height 785
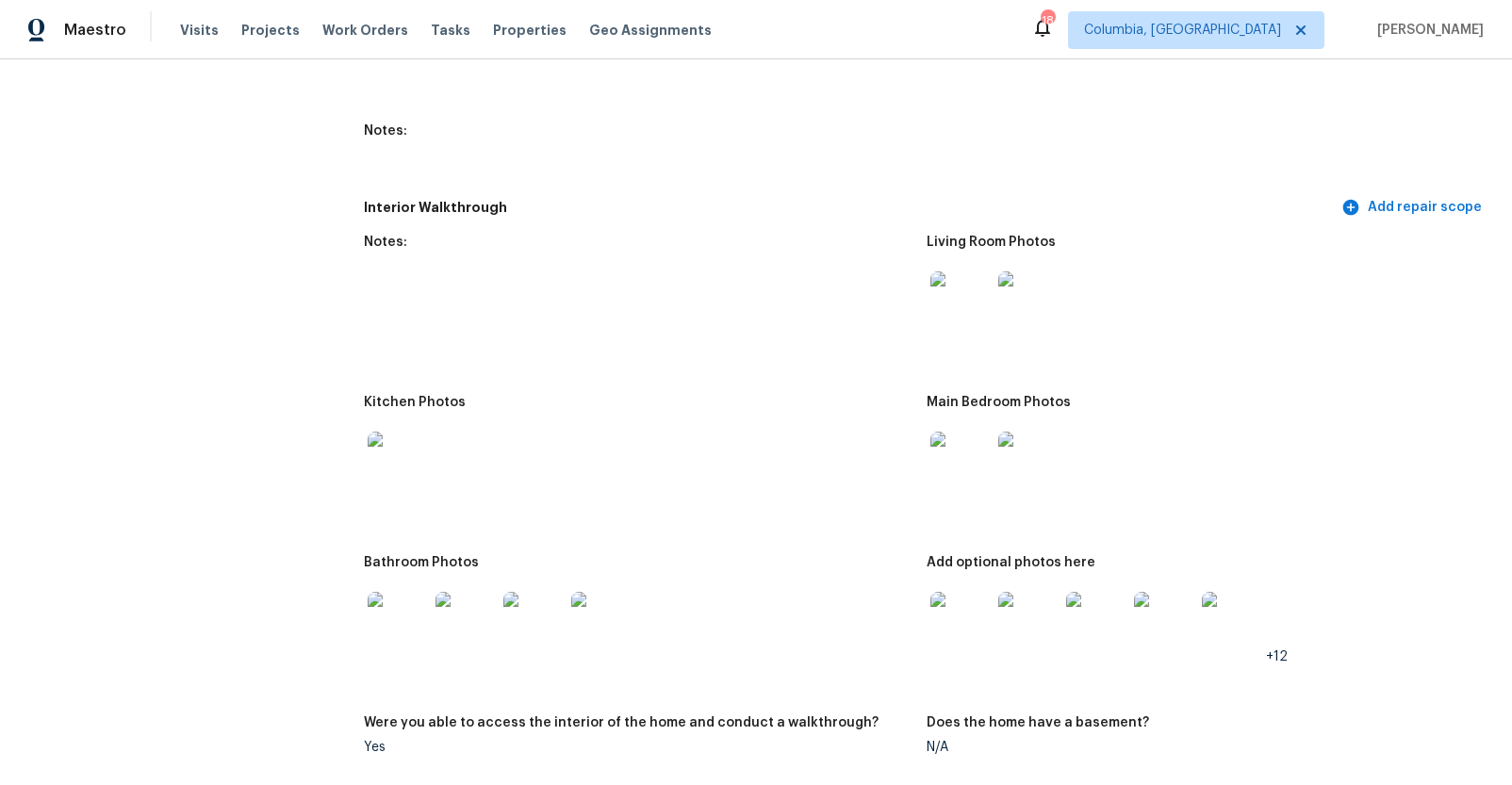
click at [403, 628] on img at bounding box center [397, 621] width 60 height 60
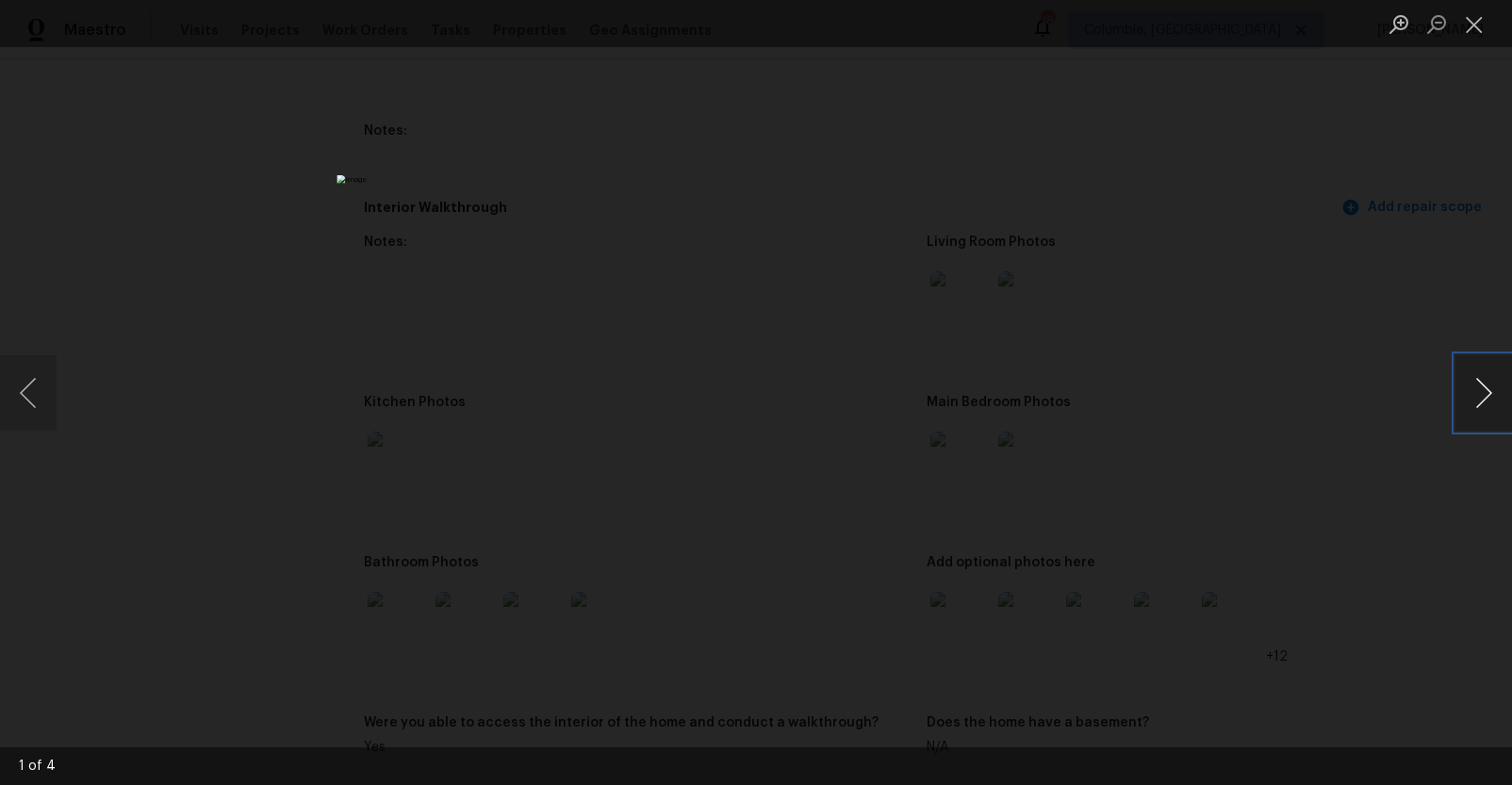
click at [1470, 410] on button "Next image" at bounding box center [1483, 392] width 56 height 75
click at [1330, 460] on div "Lightbox" at bounding box center [756, 392] width 1512 height 785
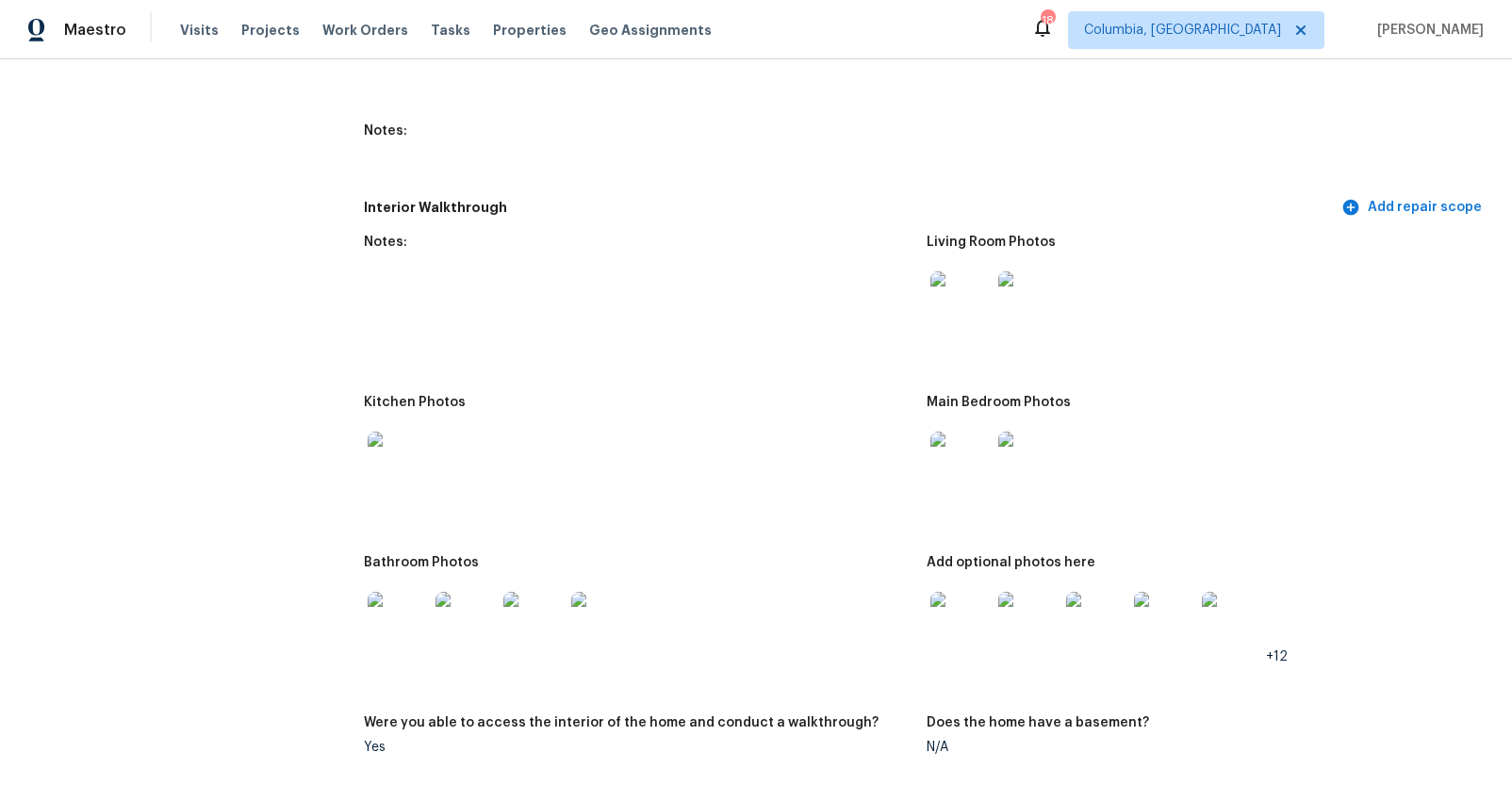
click at [909, 618] on figure "Bathroom Photos" at bounding box center [644, 624] width 562 height 138
click at [951, 612] on img at bounding box center [960, 621] width 60 height 60
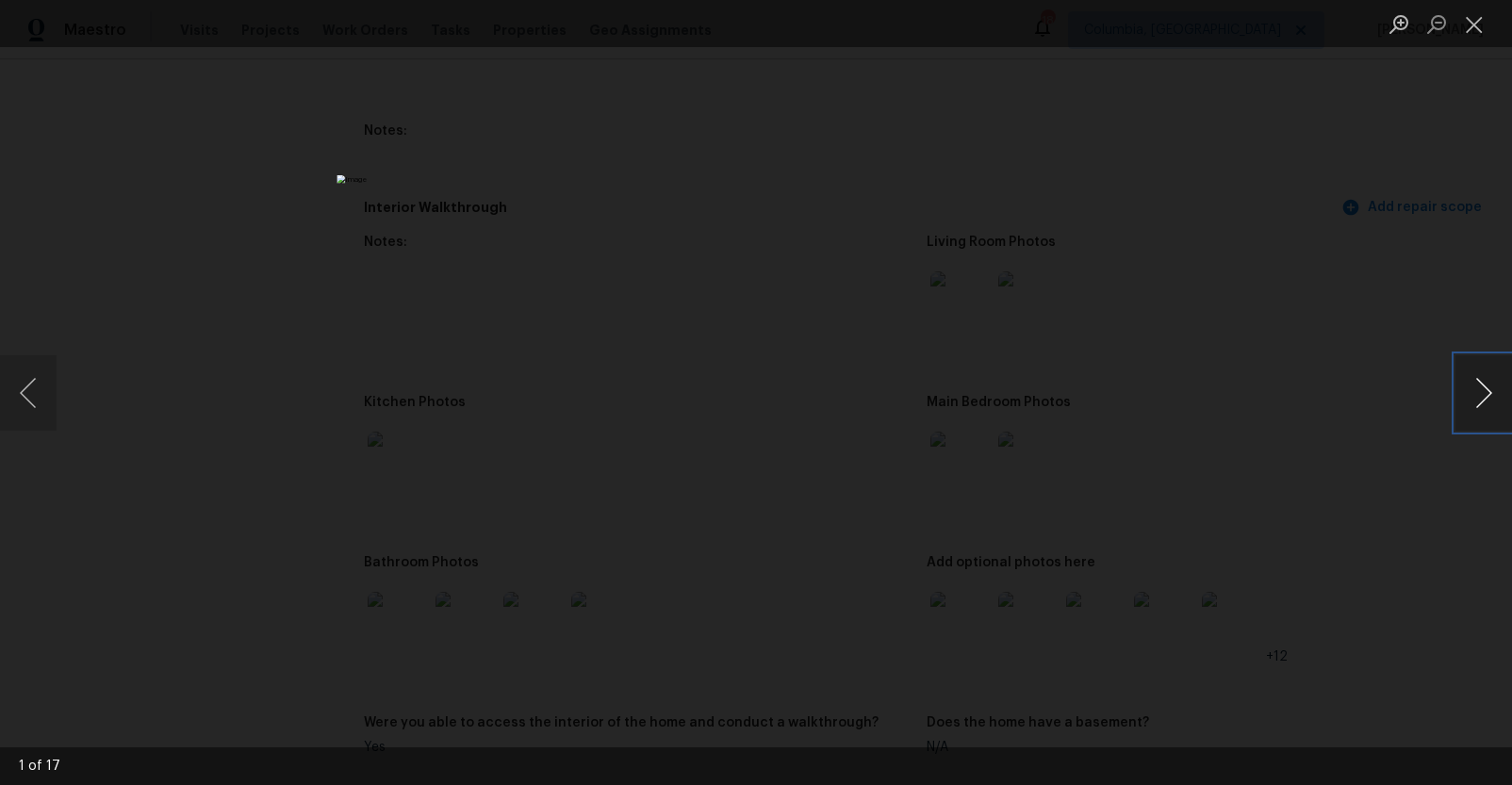
click at [1471, 382] on button "Next image" at bounding box center [1483, 392] width 56 height 75
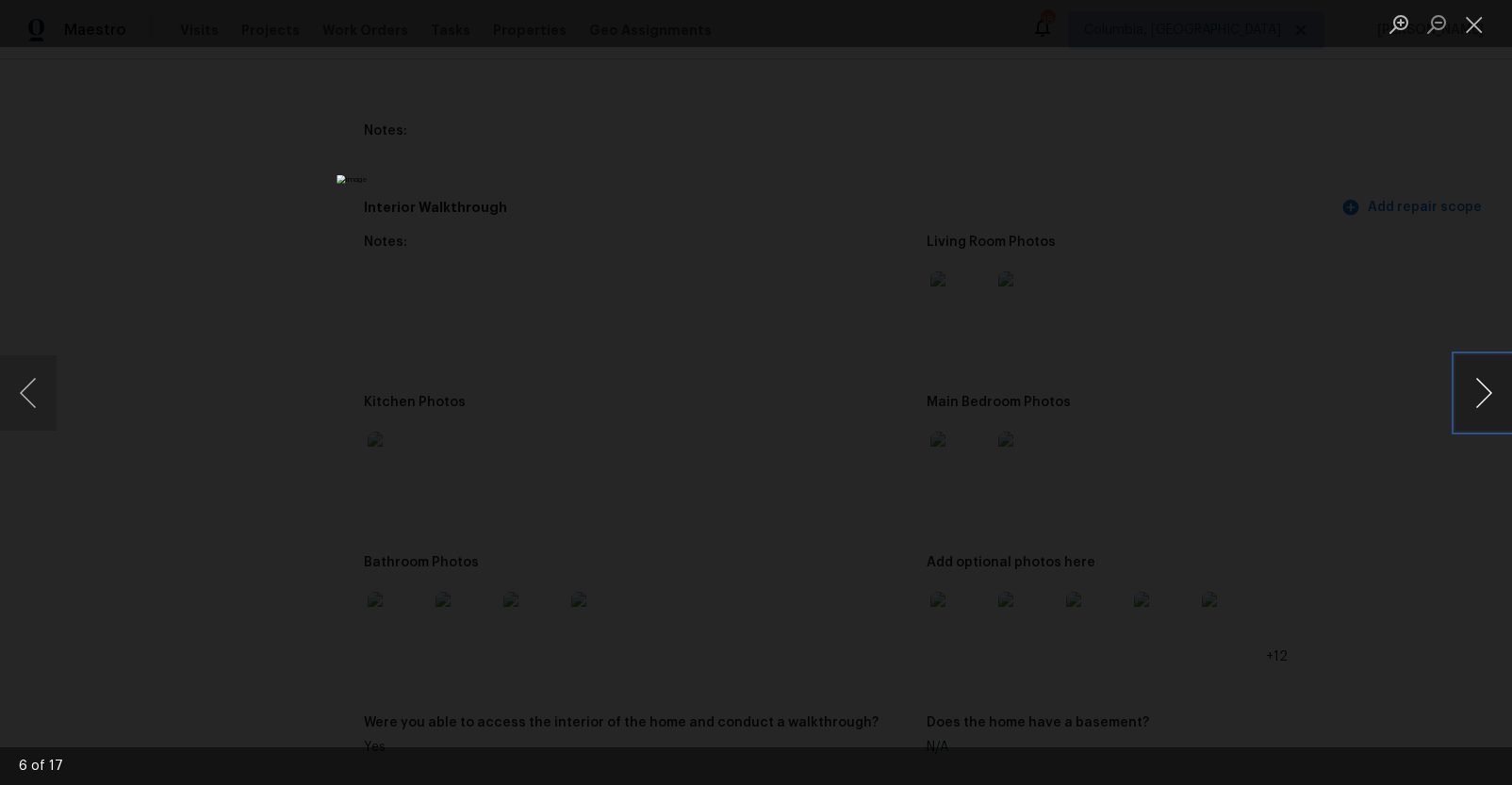
click at [1471, 382] on button "Next image" at bounding box center [1483, 392] width 56 height 75
click at [1484, 400] on button "Next image" at bounding box center [1483, 392] width 56 height 75
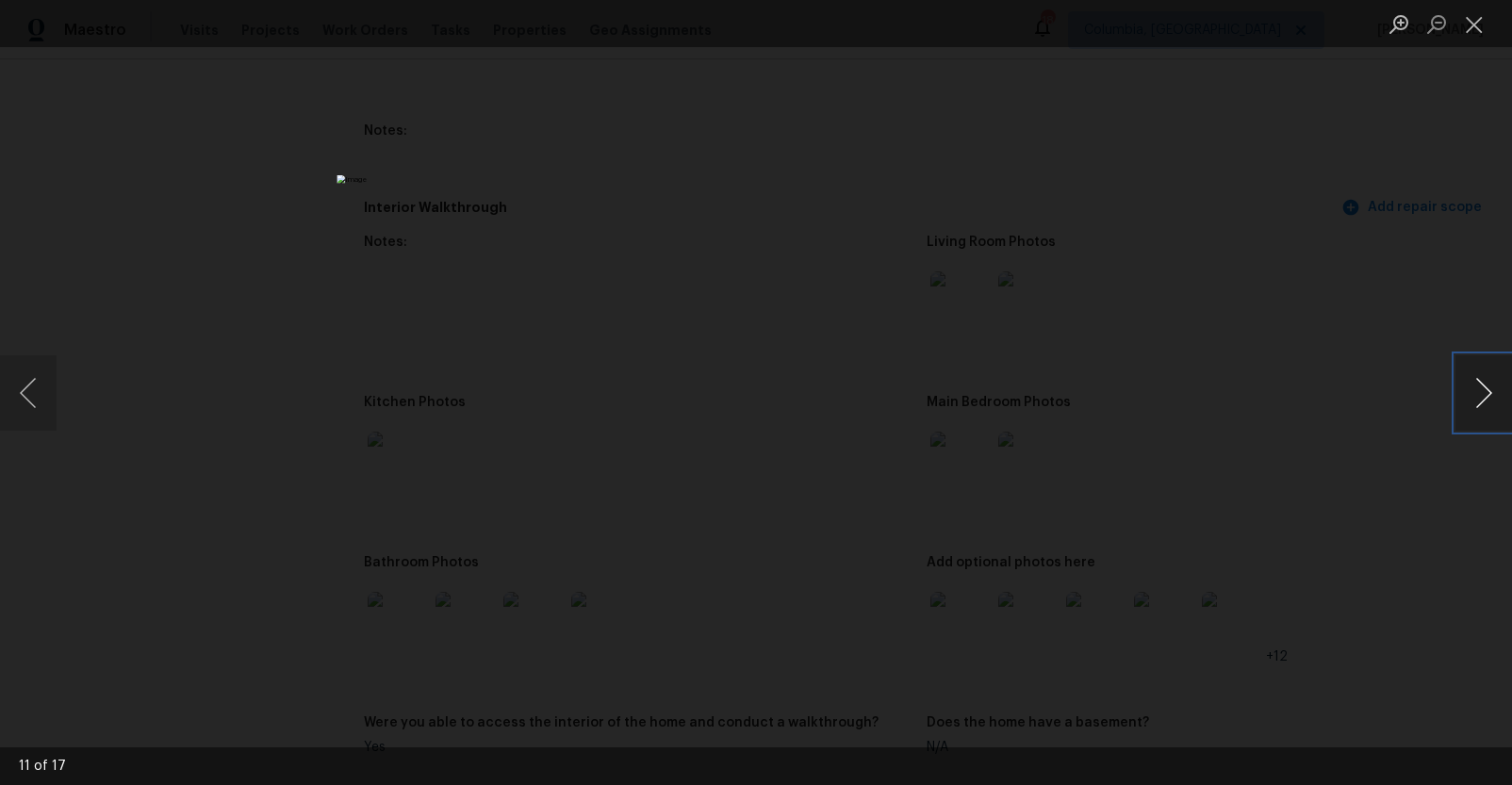
click at [1484, 400] on button "Next image" at bounding box center [1483, 392] width 56 height 75
click at [1305, 403] on div "Lightbox" at bounding box center [756, 392] width 1512 height 785
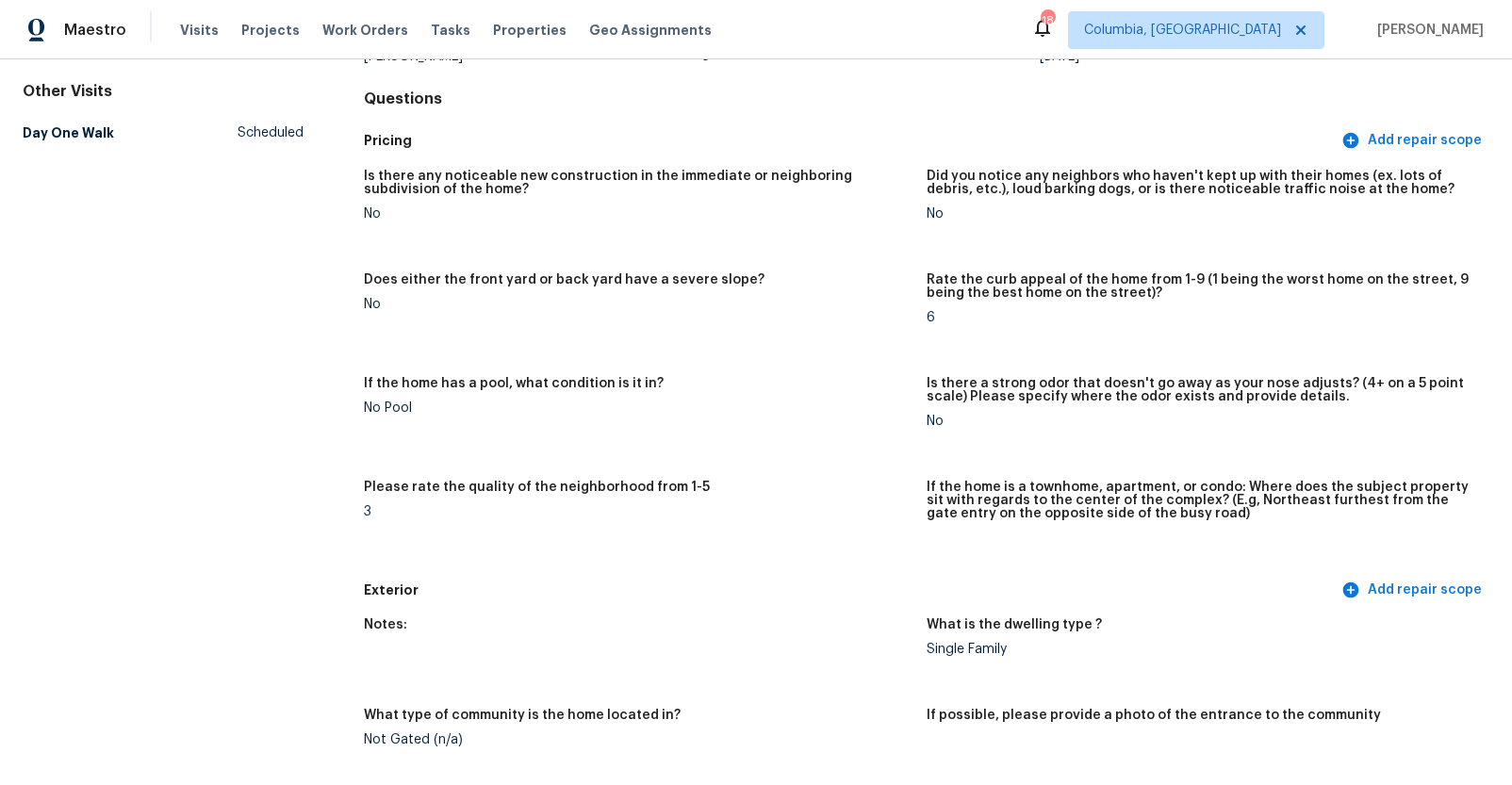
scroll to position [0, 0]
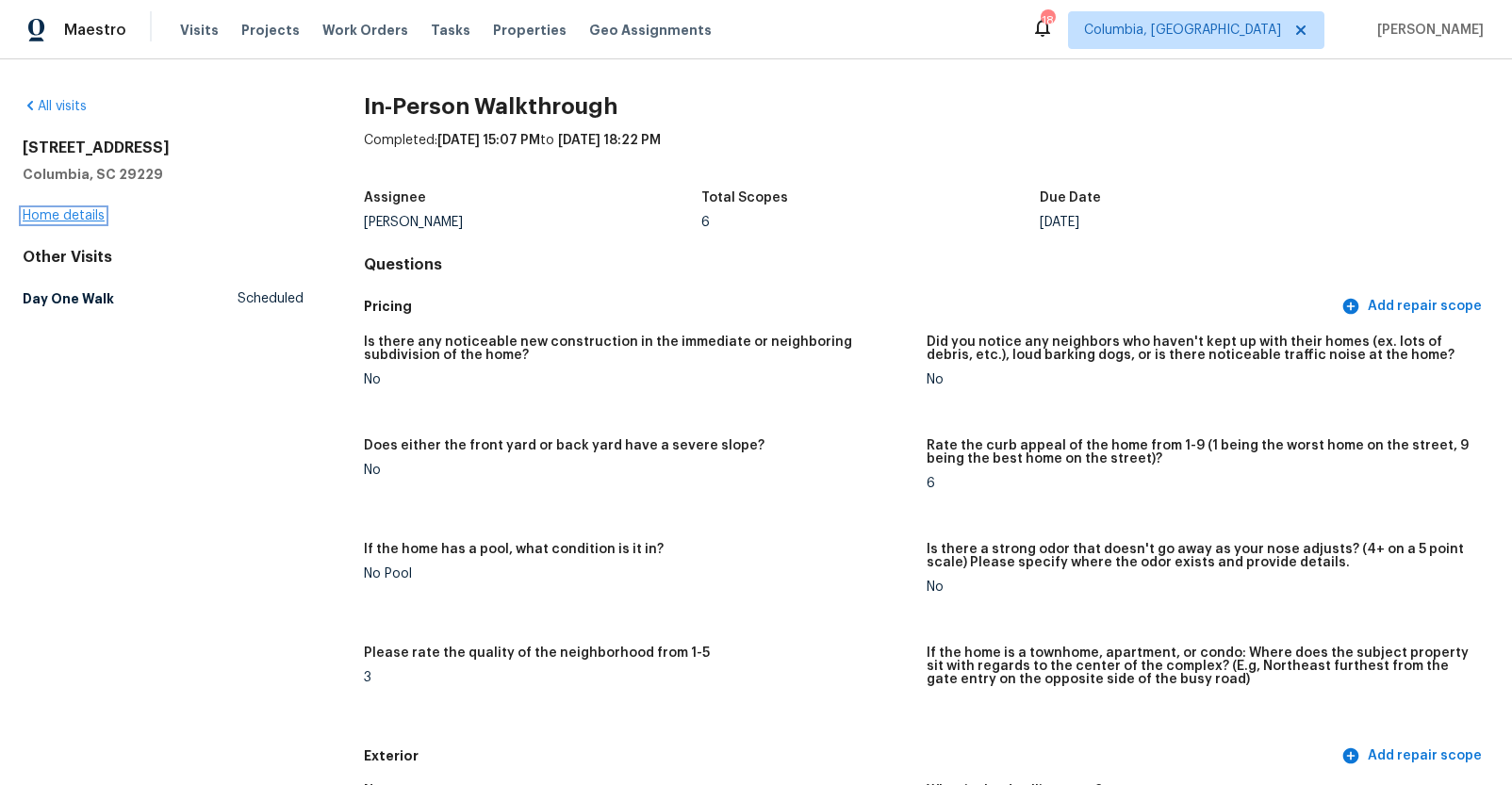
click at [36, 215] on link "Home details" at bounding box center [64, 216] width 82 height 13
